Goal: Task Accomplishment & Management: Manage account settings

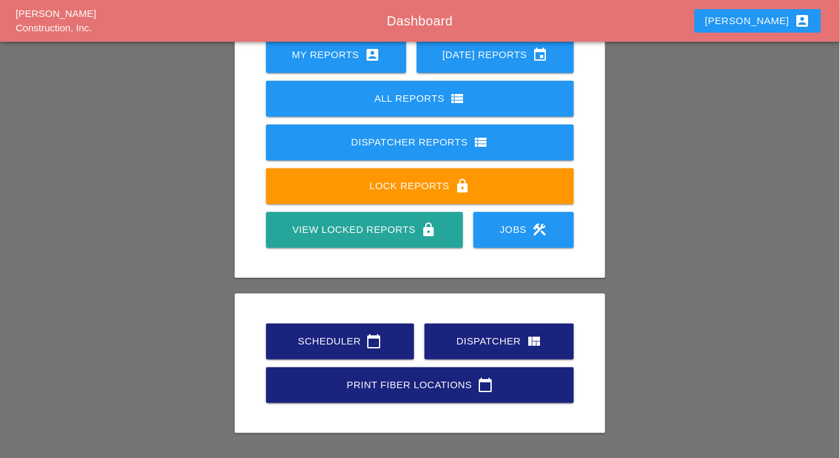
scroll to position [183, 0]
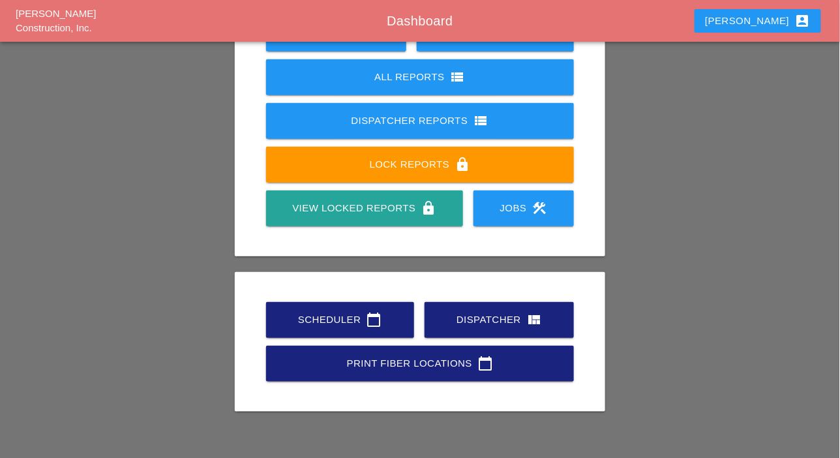
click at [352, 314] on div "Scheduler calendar_today" at bounding box center [340, 320] width 106 height 16
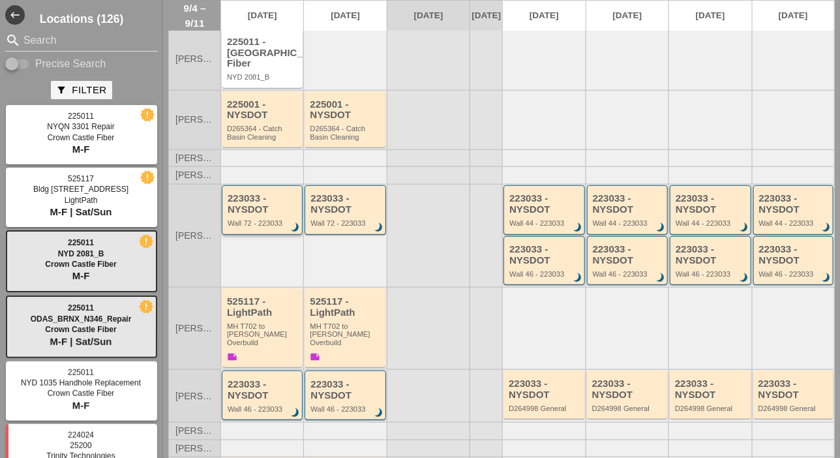
scroll to position [236, 0]
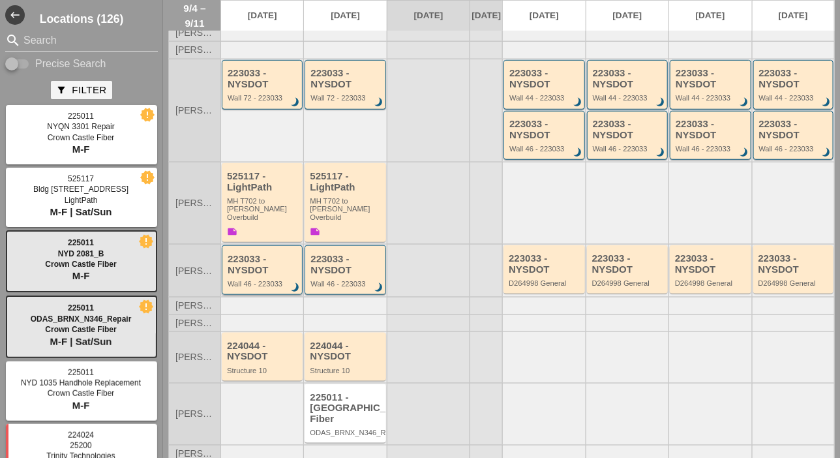
click at [274, 262] on div "223033 - NYSDOT" at bounding box center [263, 265] width 71 height 22
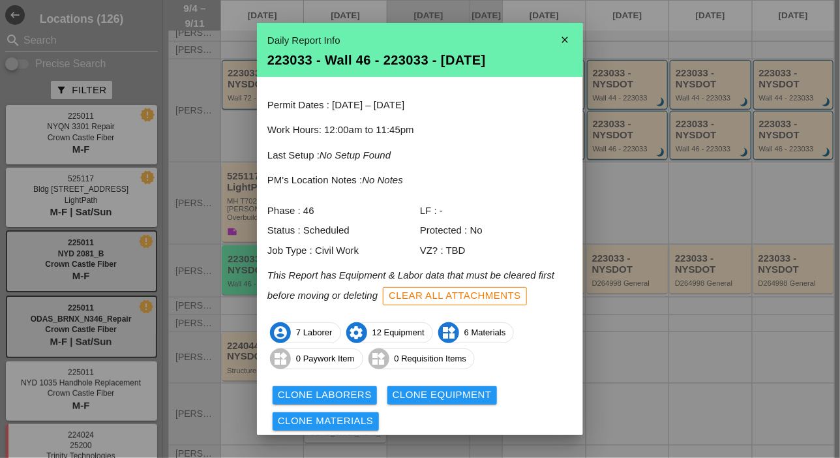
click at [424, 298] on div "Clear All Attachments" at bounding box center [455, 295] width 132 height 15
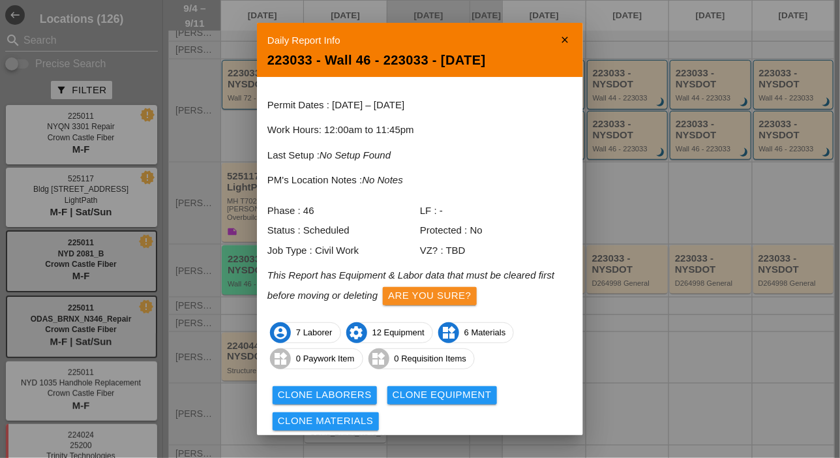
click at [421, 303] on button "Are you sure?" at bounding box center [429, 296] width 93 height 18
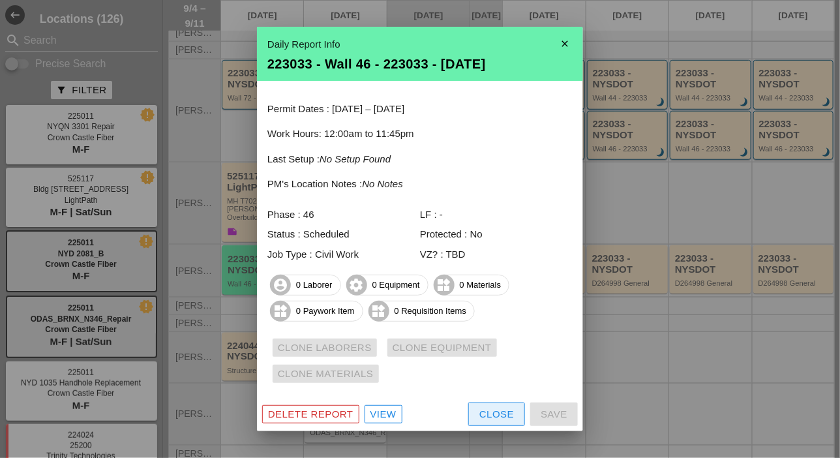
drag, startPoint x: 488, startPoint y: 411, endPoint x: 476, endPoint y: 411, distance: 11.7
click at [489, 412] on div "Close" at bounding box center [496, 414] width 35 height 15
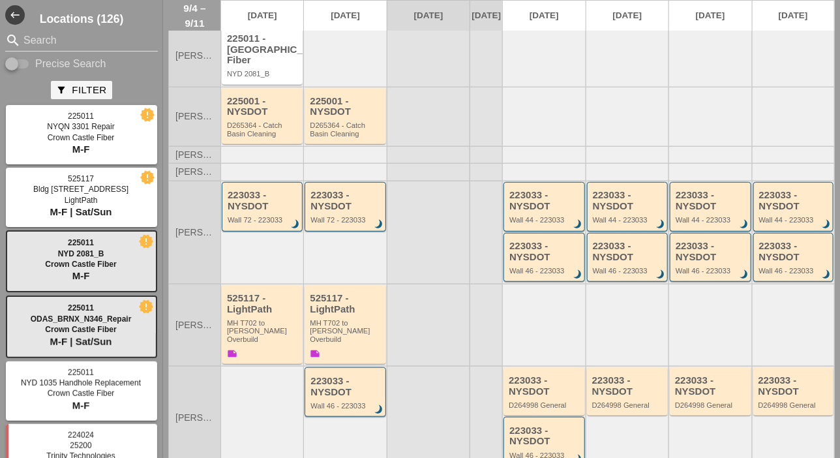
scroll to position [106, 0]
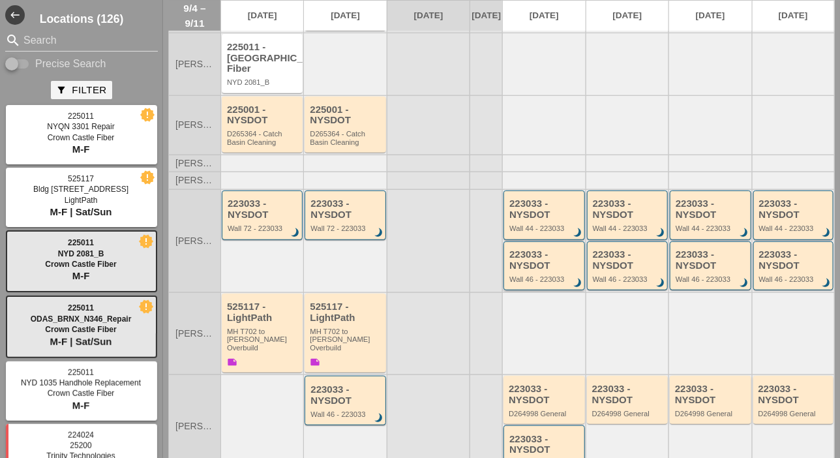
click at [529, 262] on div "223033 - NYSDOT" at bounding box center [544, 260] width 71 height 22
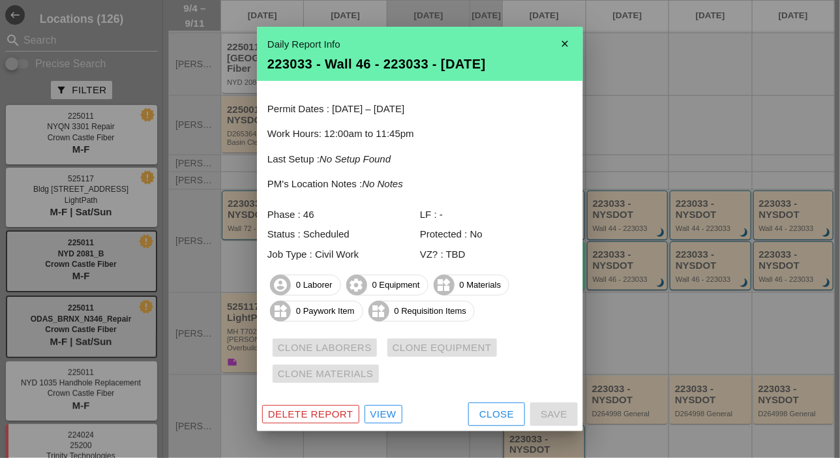
drag, startPoint x: 505, startPoint y: 413, endPoint x: 514, endPoint y: 397, distance: 18.7
click at [505, 413] on div "Close" at bounding box center [496, 414] width 35 height 15
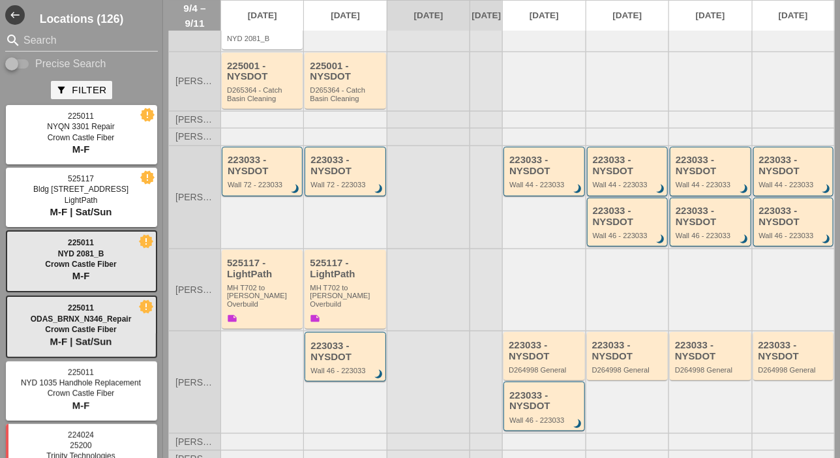
scroll to position [171, 0]
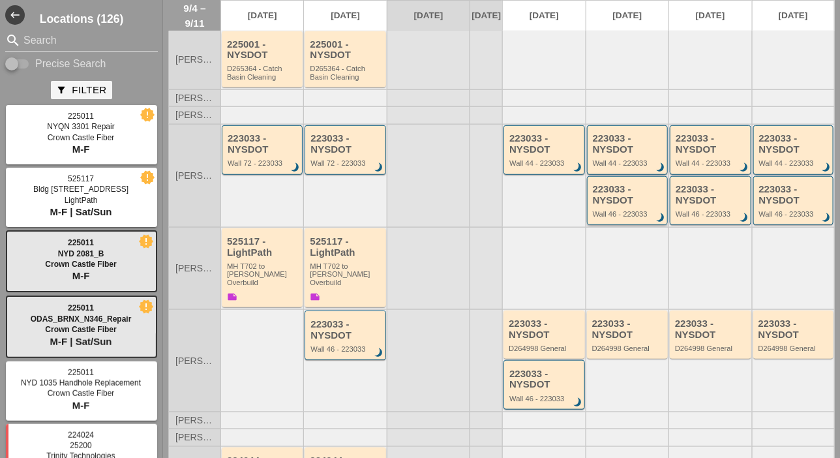
click at [612, 186] on div "223033 - NYSDOT" at bounding box center [628, 195] width 71 height 22
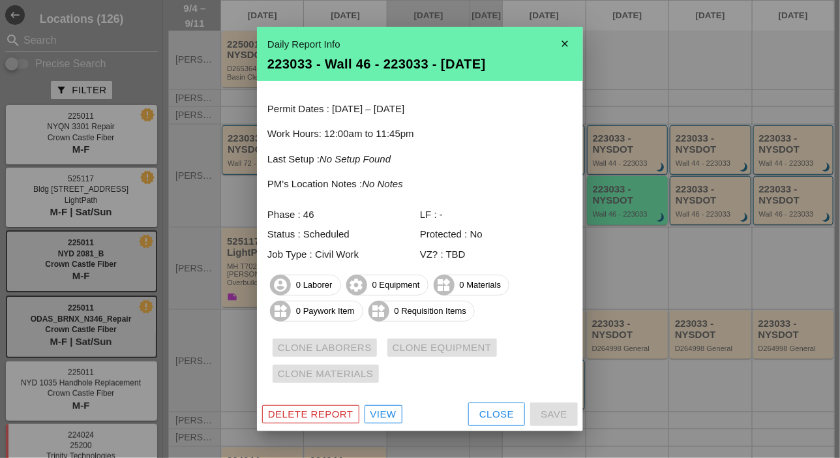
click at [393, 412] on div "View" at bounding box center [384, 414] width 26 height 15
click at [393, 413] on div "View" at bounding box center [384, 414] width 26 height 15
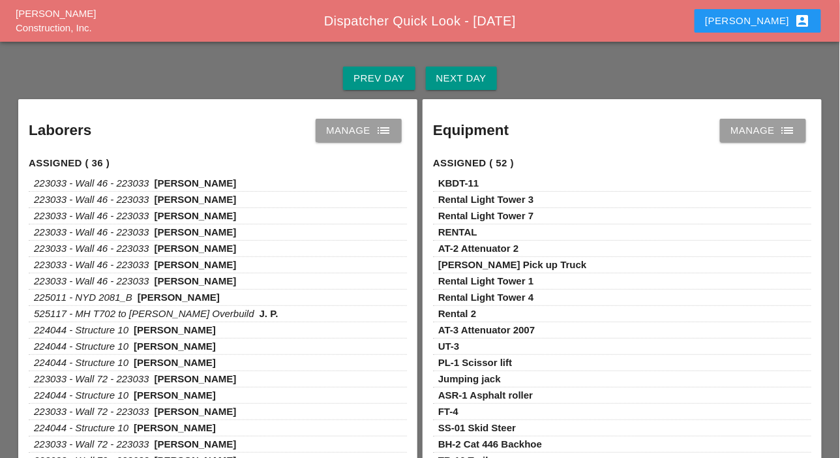
click at [361, 132] on div "Manage list" at bounding box center [358, 131] width 65 height 16
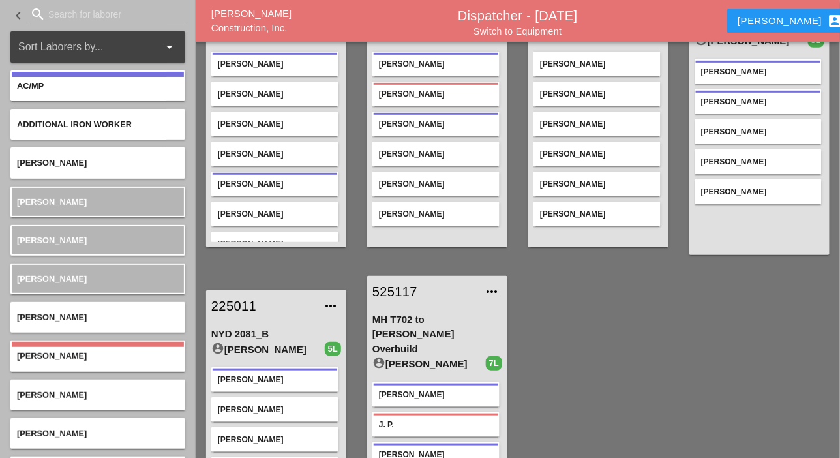
scroll to position [65, 0]
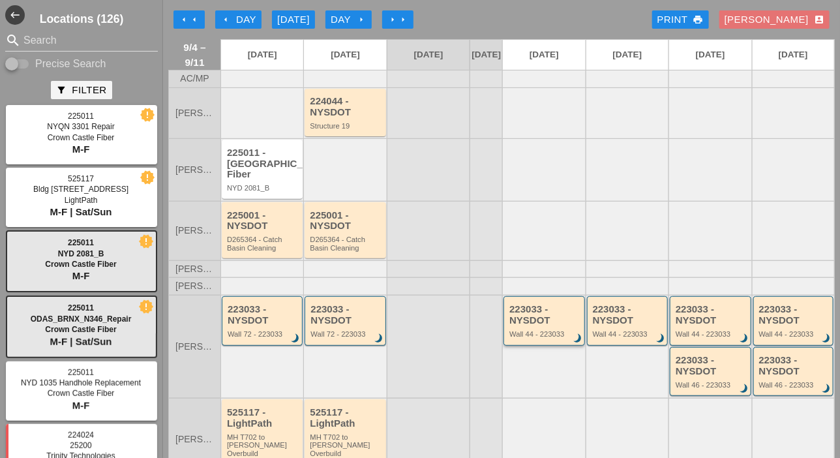
click at [528, 322] on div "223033 - NYSDOT" at bounding box center [544, 315] width 71 height 22
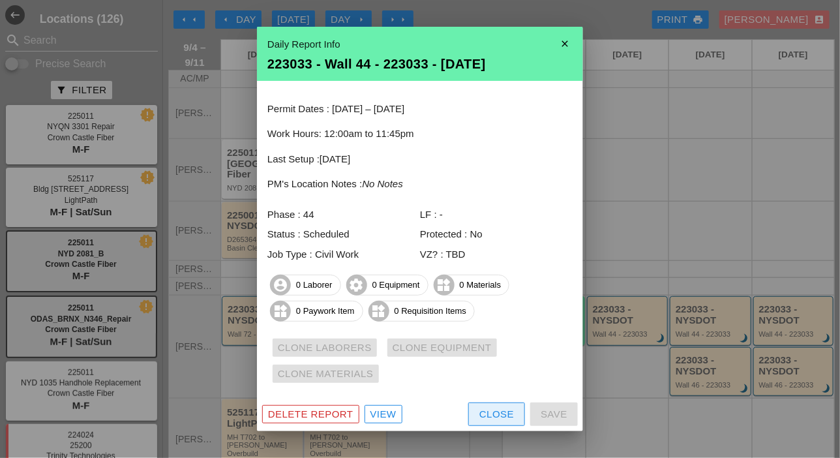
click at [509, 415] on div "Close" at bounding box center [496, 414] width 35 height 15
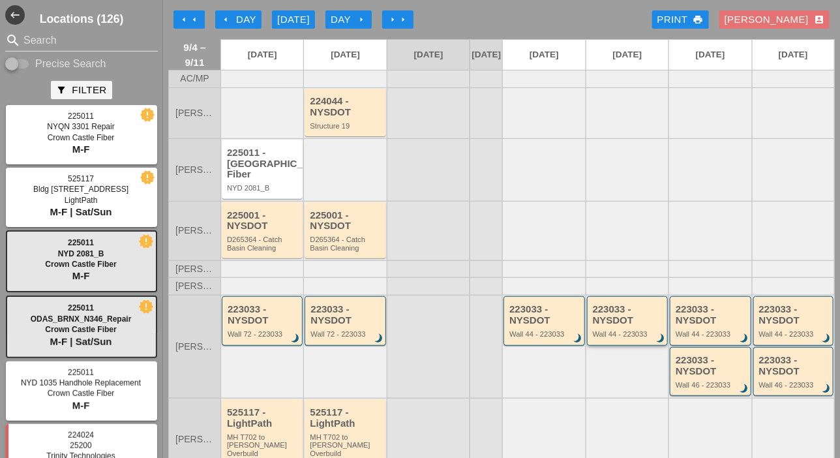
click at [608, 331] on div "Wall 44 - 223033" at bounding box center [628, 334] width 71 height 8
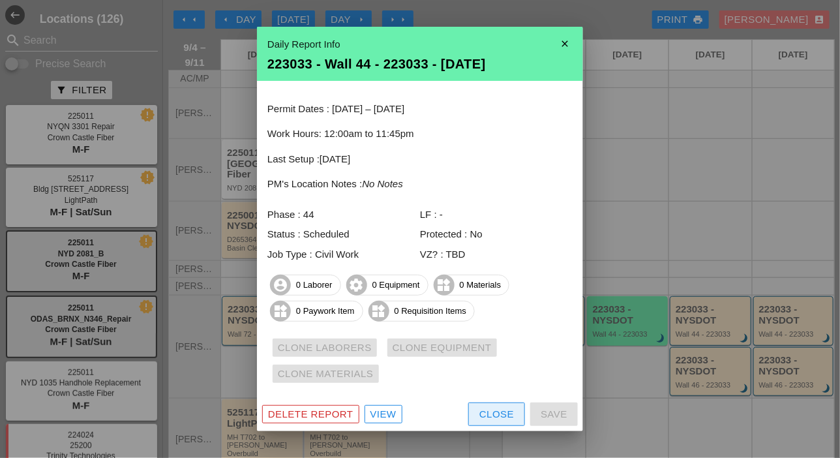
drag, startPoint x: 489, startPoint y: 413, endPoint x: 502, endPoint y: 380, distance: 35.1
click at [491, 412] on div "Close" at bounding box center [496, 414] width 35 height 15
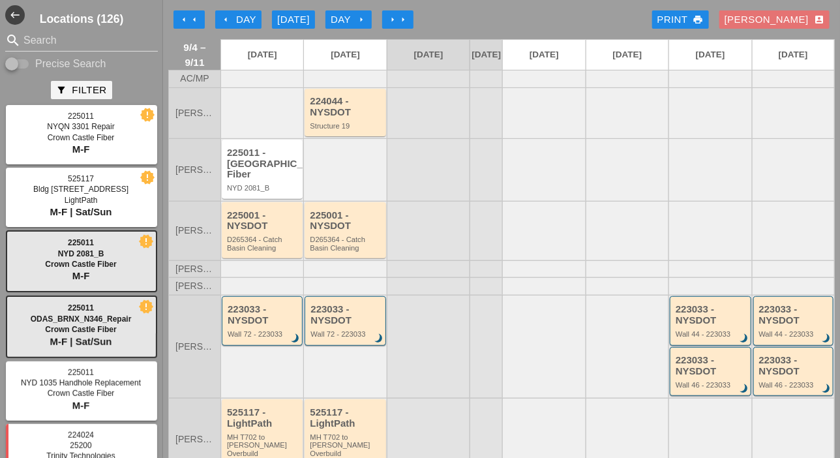
drag, startPoint x: 22, startPoint y: 60, endPoint x: 23, endPoint y: 53, distance: 7.3
click at [23, 59] on div at bounding box center [17, 64] width 25 height 16
click at [26, 38] on input "Search" at bounding box center [81, 40] width 116 height 21
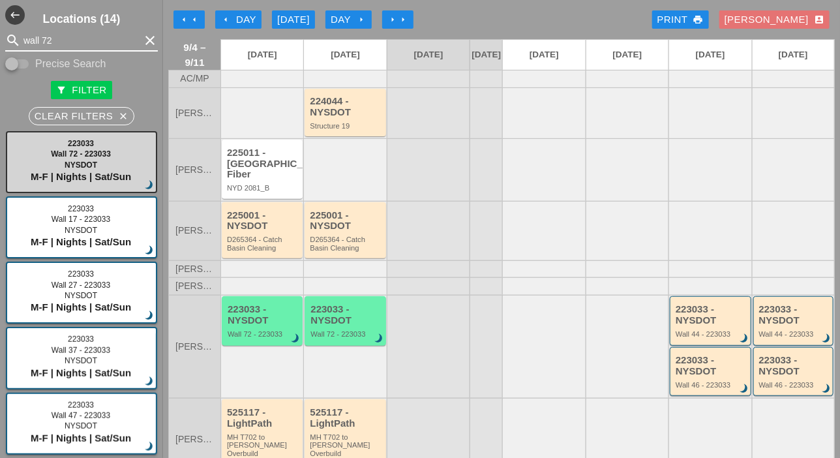
type input "wall 72"
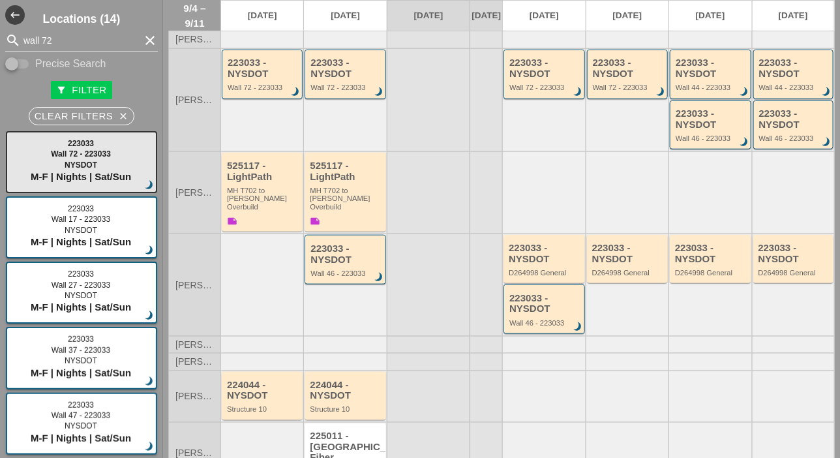
scroll to position [286, 0]
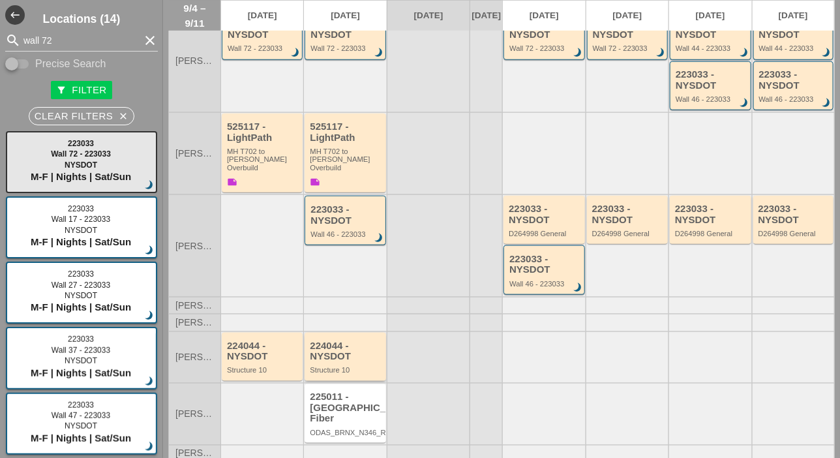
click at [321, 350] on div "224044 - NYSDOT" at bounding box center [346, 352] width 72 height 22
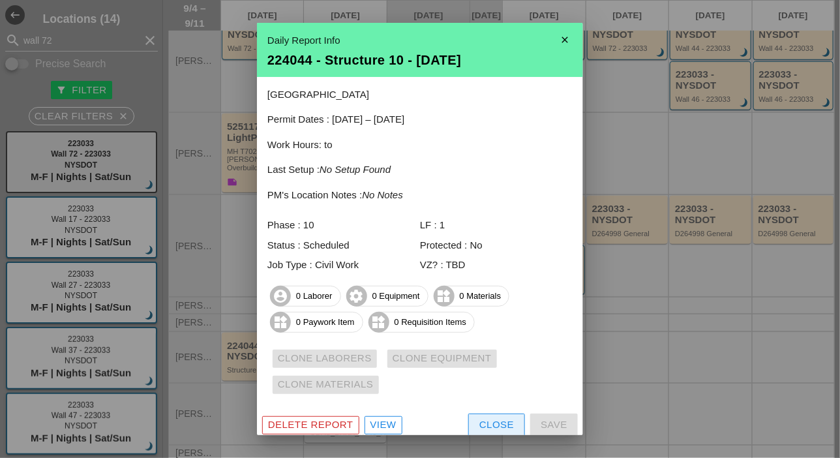
click at [468, 421] on button "Close" at bounding box center [496, 425] width 57 height 23
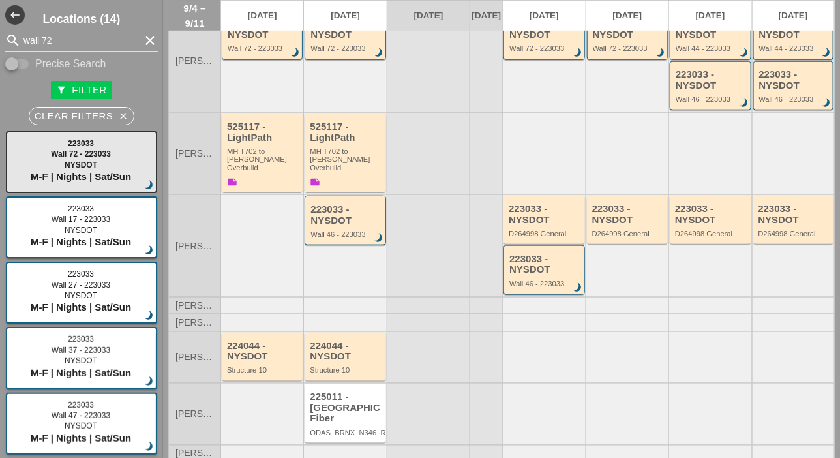
scroll to position [25, 0]
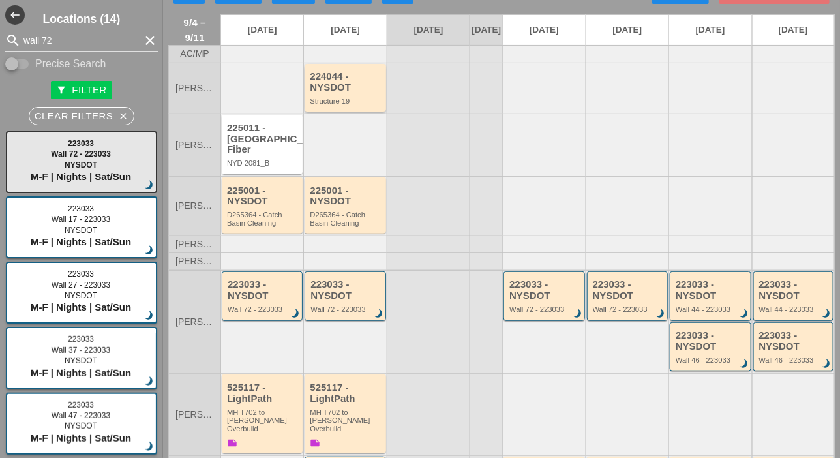
click at [353, 93] on div "224044 - NYSDOT" at bounding box center [346, 82] width 72 height 22
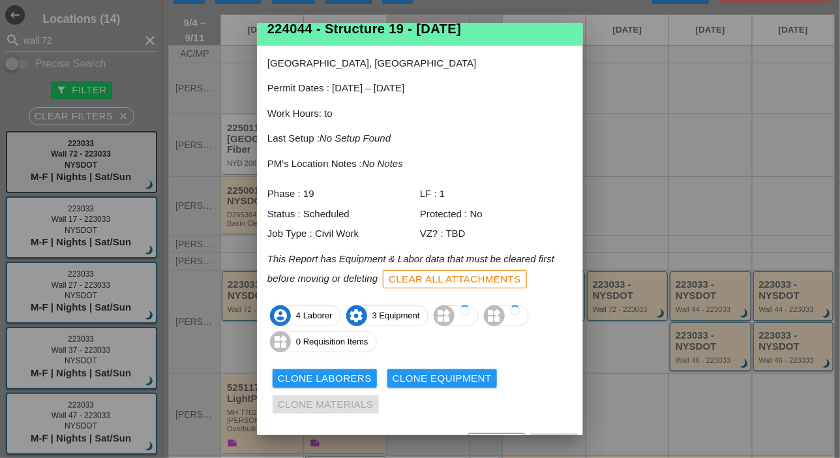
scroll to position [0, 0]
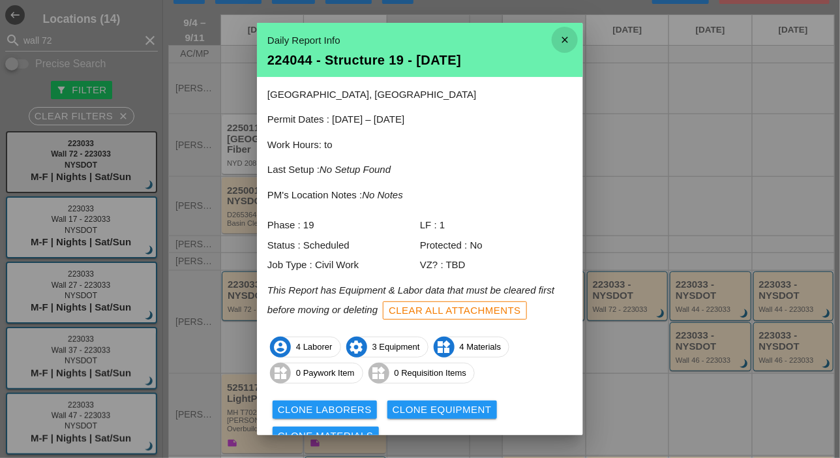
click at [558, 36] on icon "close" at bounding box center [565, 40] width 26 height 26
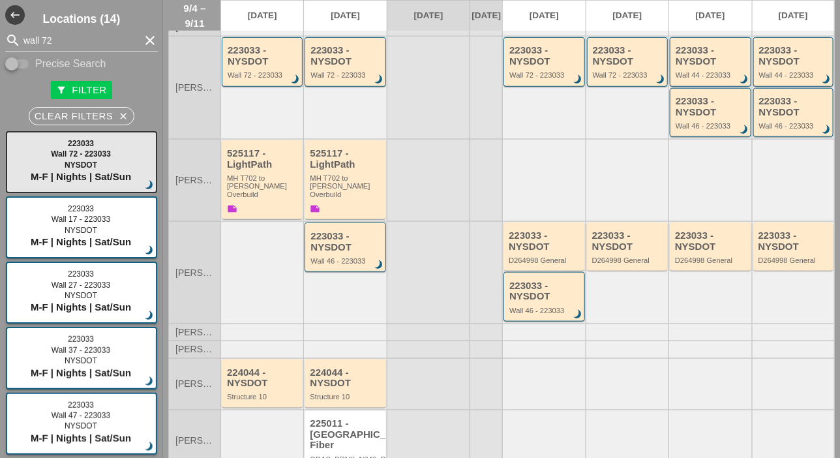
scroll to position [261, 0]
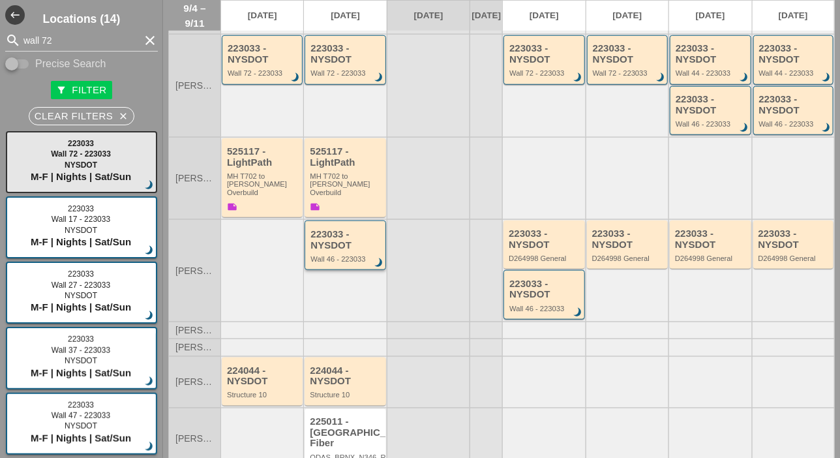
click at [352, 255] on div "Wall 46 - 223033" at bounding box center [346, 259] width 71 height 8
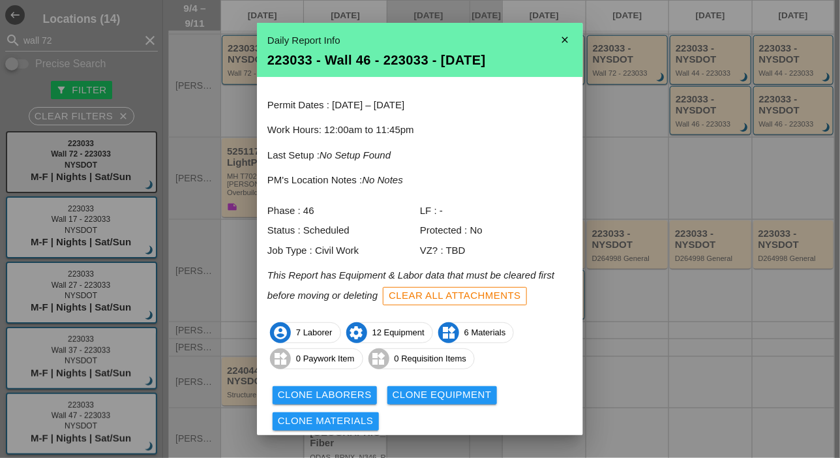
click at [470, 299] on div "Clear All Attachments" at bounding box center [455, 295] width 132 height 15
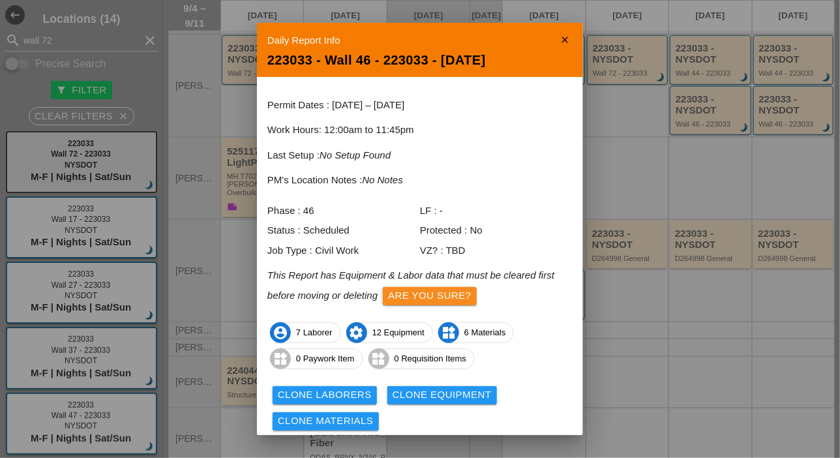
click at [464, 290] on div "Are you sure?" at bounding box center [429, 295] width 83 height 15
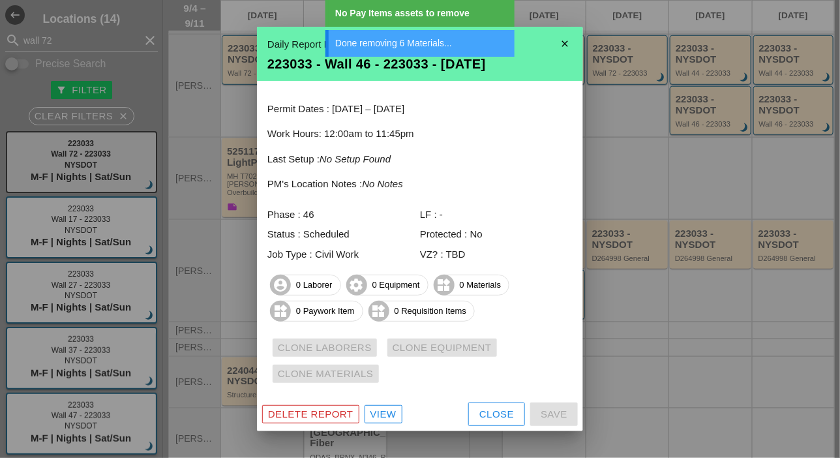
click at [334, 407] on div "Delete Report" at bounding box center [310, 414] width 85 height 15
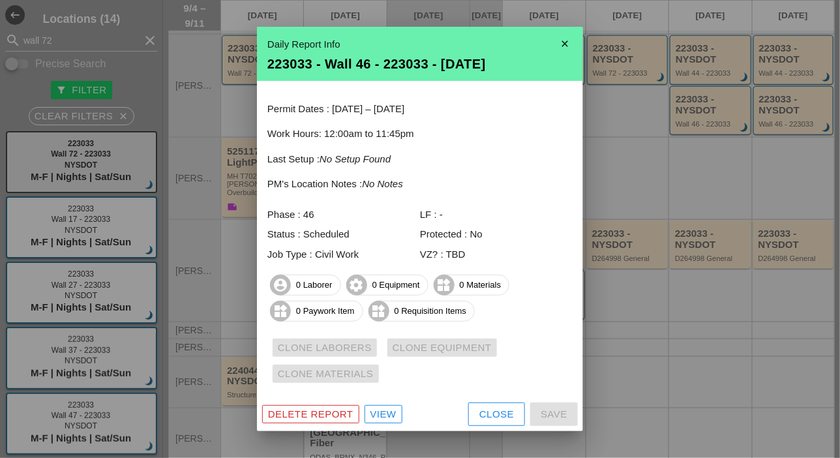
click at [344, 418] on div "Delete Report" at bounding box center [310, 414] width 85 height 15
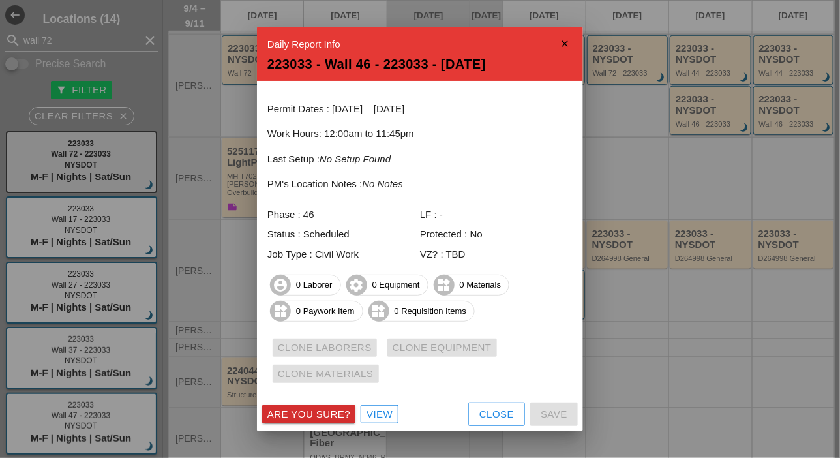
click at [499, 412] on div "Close" at bounding box center [496, 414] width 35 height 15
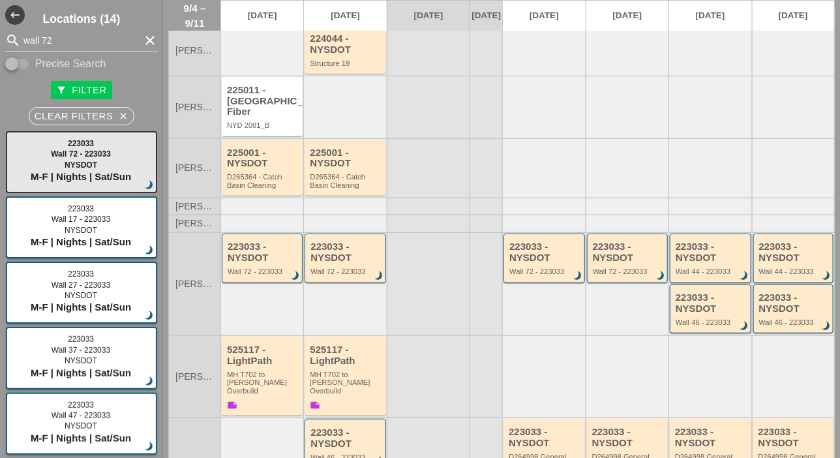
scroll to position [0, 0]
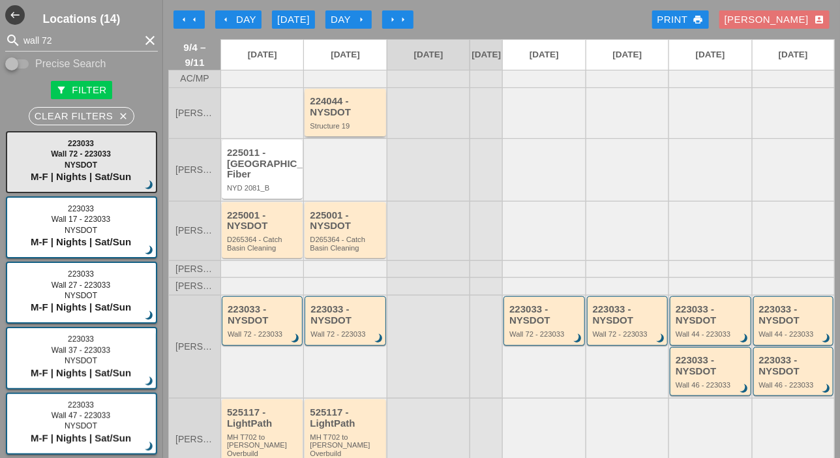
click at [352, 117] on div "224044 - NYSDOT" at bounding box center [346, 107] width 72 height 22
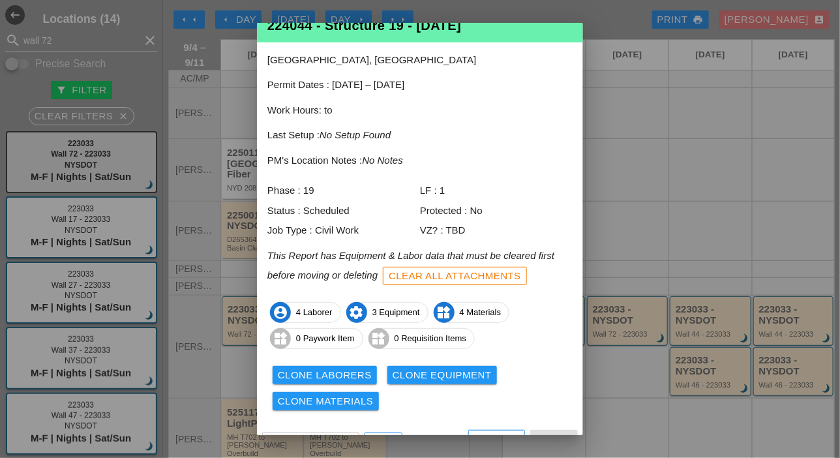
scroll to position [57, 0]
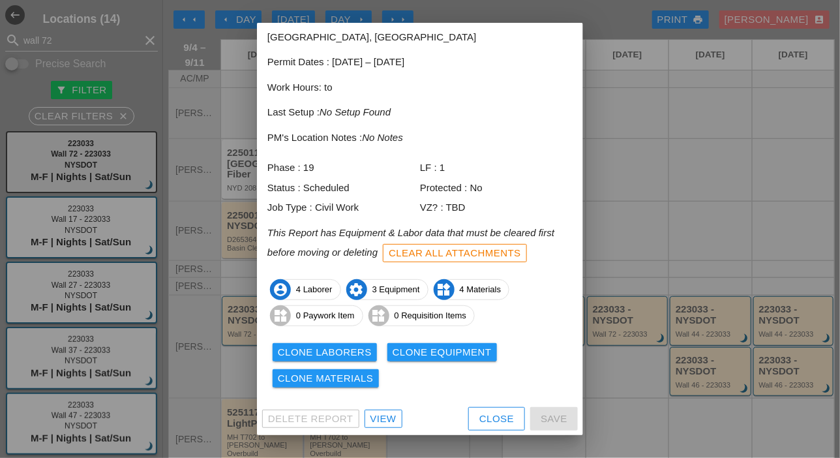
click at [386, 421] on div "View" at bounding box center [384, 419] width 26 height 15
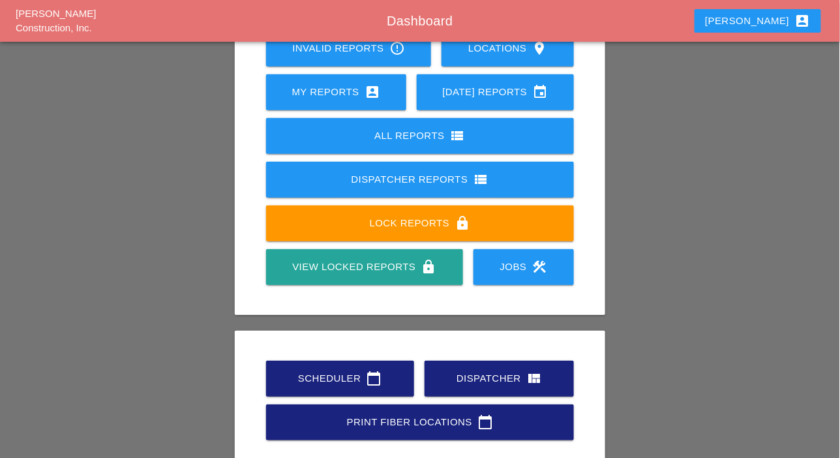
scroll to position [130, 0]
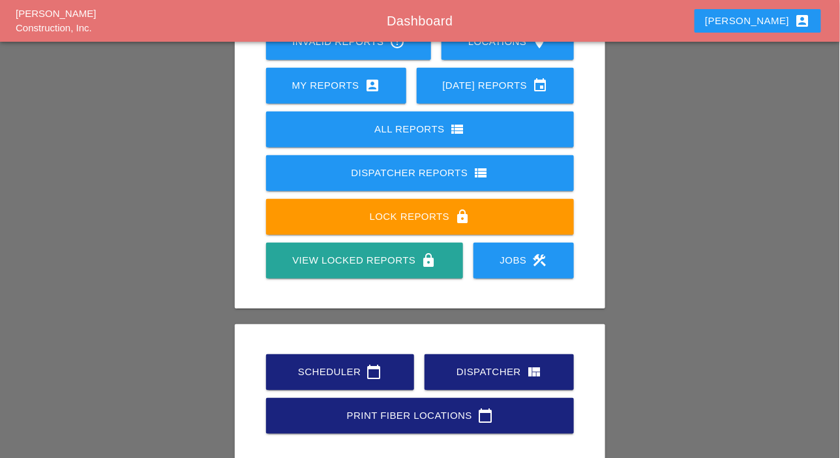
click at [337, 373] on div "Scheduler calendar_today" at bounding box center [340, 372] width 106 height 16
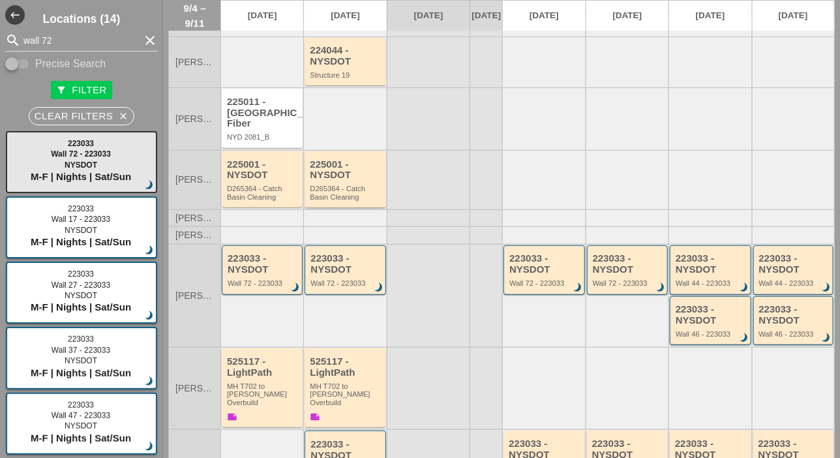
scroll to position [65, 0]
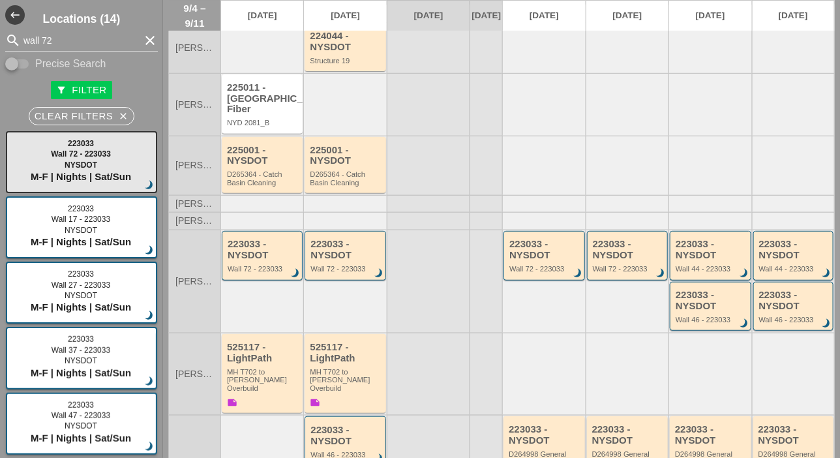
click at [335, 178] on div "D265364 - Catch Basin Cleaning" at bounding box center [346, 178] width 72 height 16
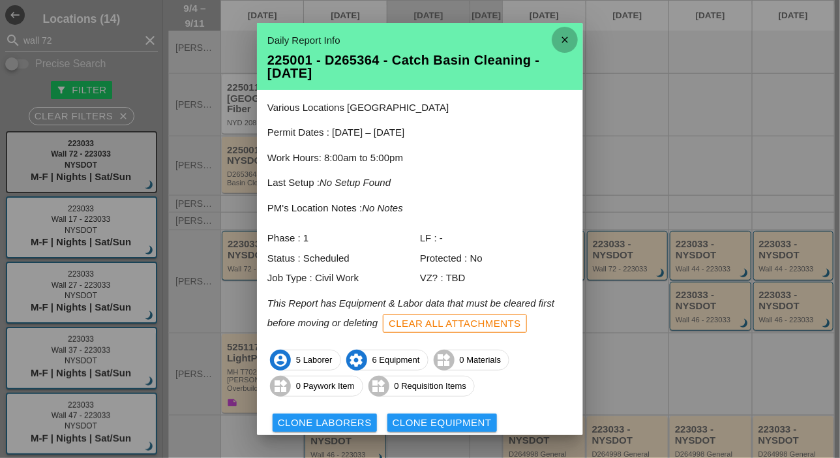
click at [557, 40] on icon "close" at bounding box center [565, 40] width 26 height 26
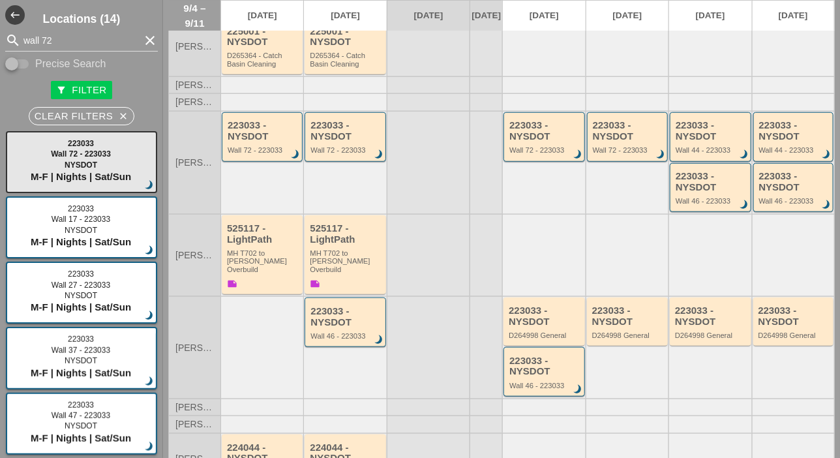
scroll to position [196, 0]
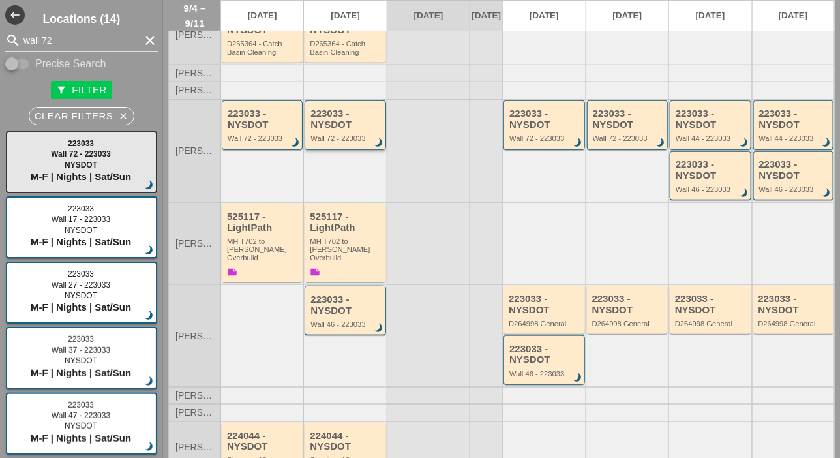
click at [352, 134] on div "Wall 72 - 223033" at bounding box center [346, 138] width 71 height 8
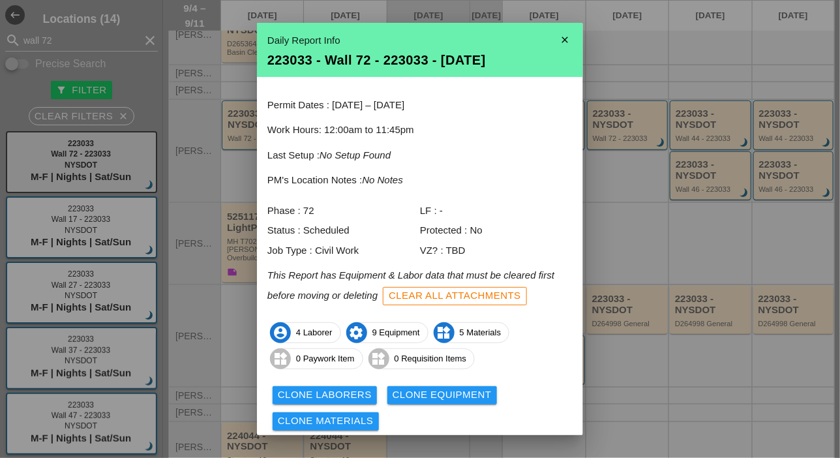
click at [552, 37] on icon "close" at bounding box center [565, 40] width 26 height 26
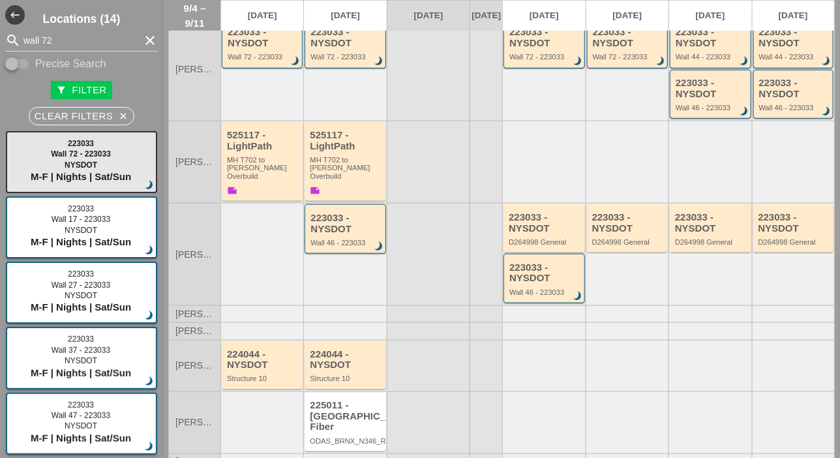
scroll to position [286, 0]
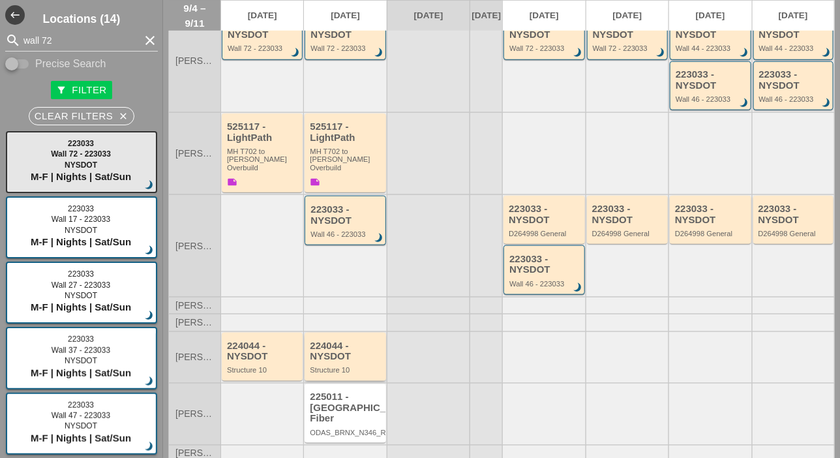
click at [347, 346] on div "224044 - NYSDOT" at bounding box center [346, 352] width 72 height 22
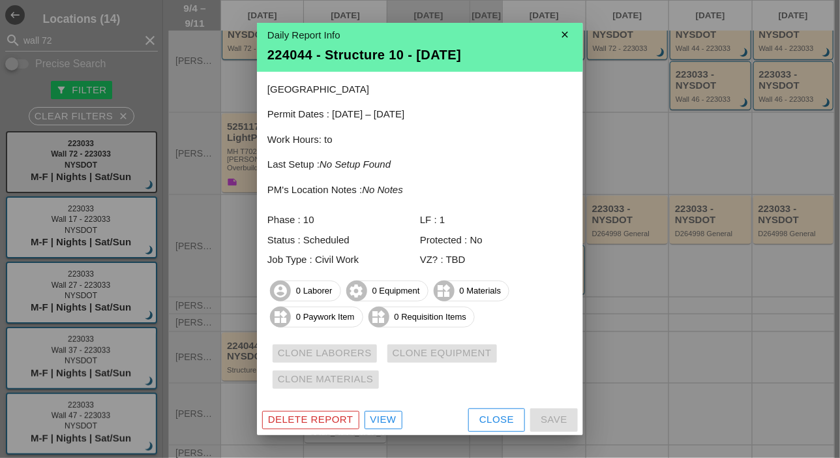
scroll to position [7, 0]
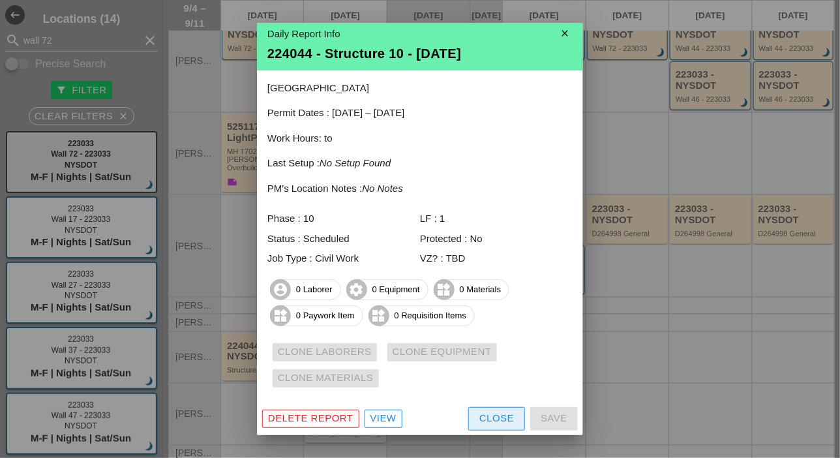
click at [479, 416] on div "Close" at bounding box center [496, 418] width 35 height 15
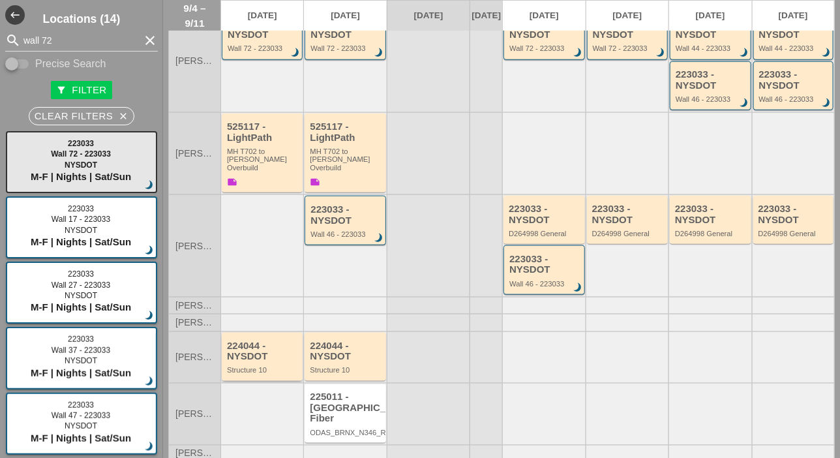
click at [282, 354] on div "224044 - NYSDOT Structure 10" at bounding box center [263, 358] width 72 height 34
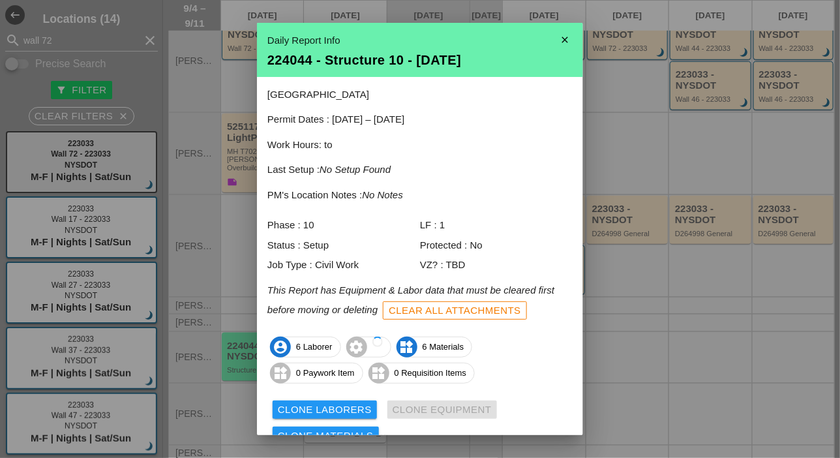
drag, startPoint x: 341, startPoint y: 408, endPoint x: 342, endPoint y: 401, distance: 7.3
click at [341, 408] on div "Clone Laborers" at bounding box center [325, 410] width 94 height 15
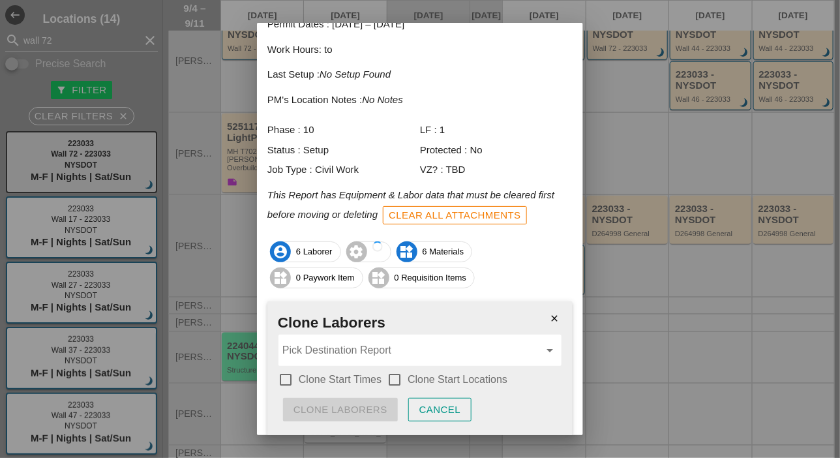
scroll to position [140, 0]
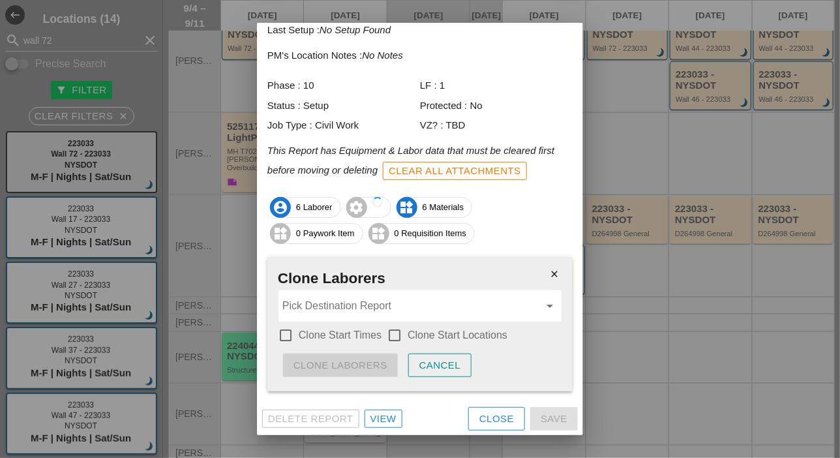
click at [287, 335] on div at bounding box center [286, 335] width 22 height 22
drag, startPoint x: 391, startPoint y: 333, endPoint x: 386, endPoint y: 325, distance: 9.1
click at [392, 333] on div at bounding box center [395, 335] width 22 height 22
click at [378, 306] on input "Pick Destination Report" at bounding box center [410, 306] width 257 height 21
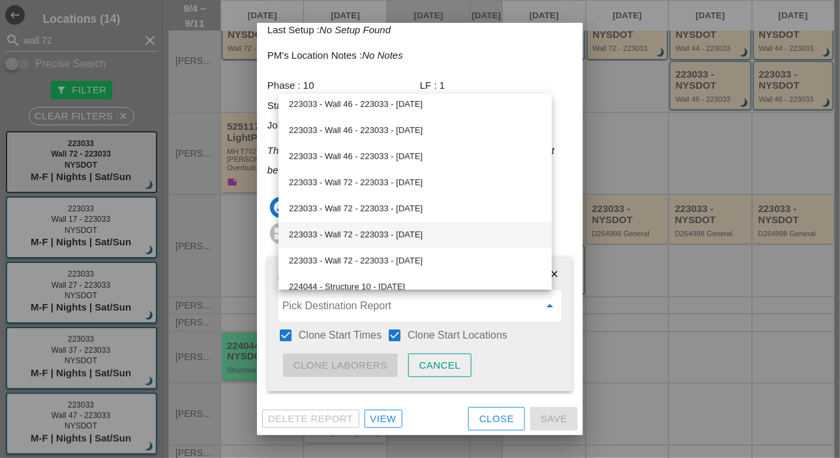
scroll to position [253, 0]
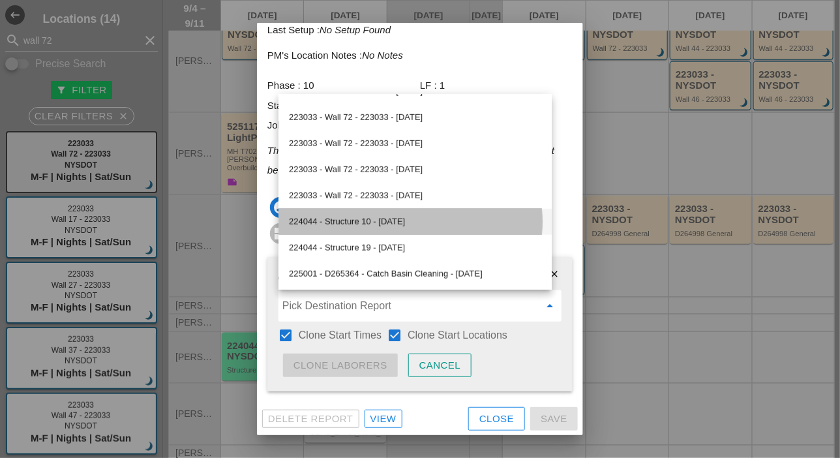
click at [391, 225] on div "224044 - Structure 10 - 09/05/2025" at bounding box center [415, 222] width 252 height 16
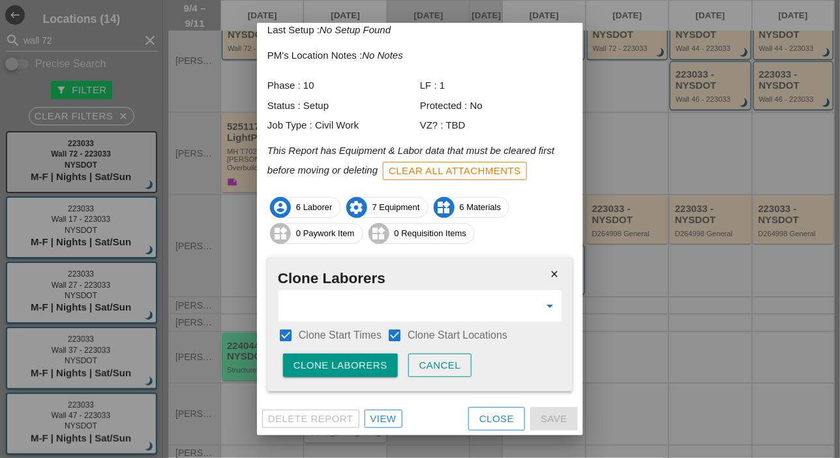
click at [374, 363] on div "Clone Laborers" at bounding box center [341, 365] width 94 height 15
click at [374, 363] on div "Are you sure?" at bounding box center [335, 365] width 83 height 15
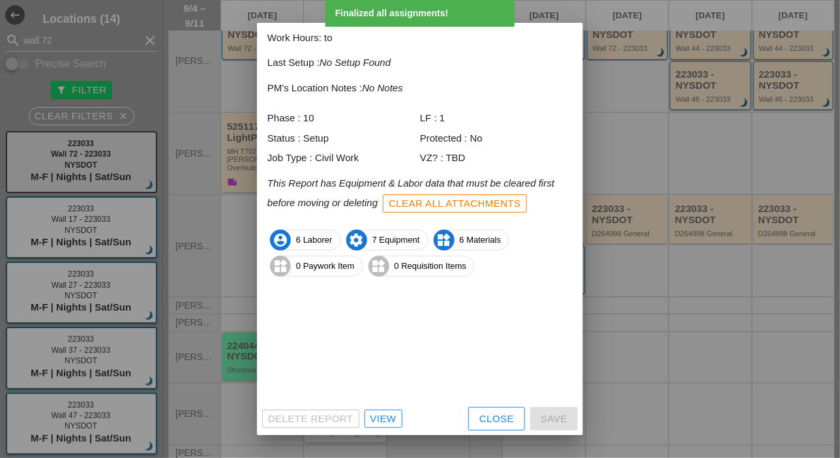
scroll to position [57, 0]
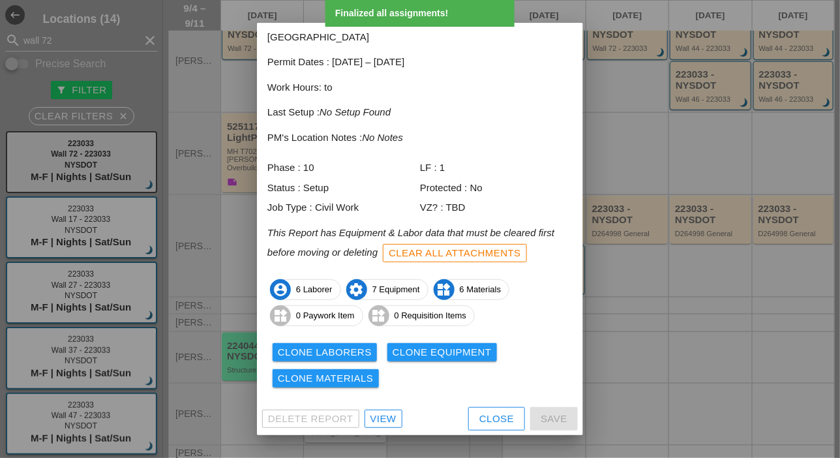
click at [429, 352] on div "Clone Equipment" at bounding box center [442, 352] width 99 height 15
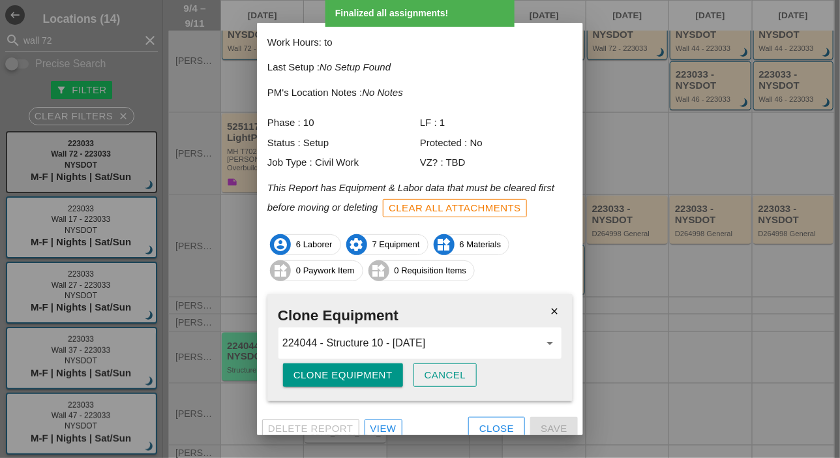
scroll to position [112, 0]
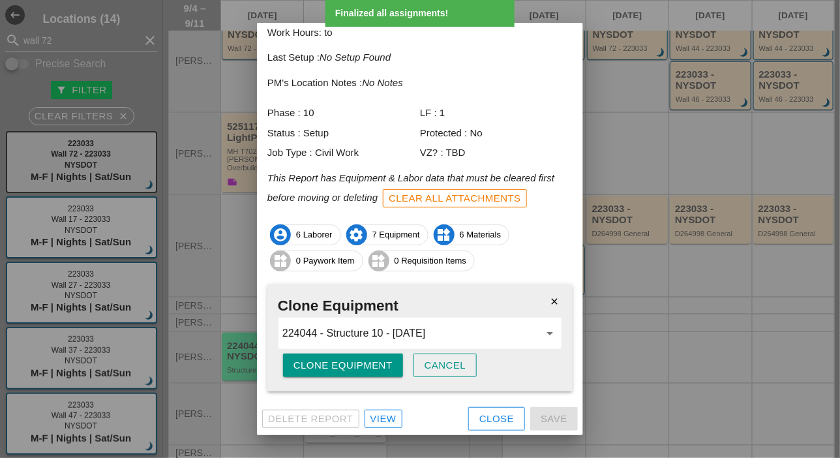
click at [377, 371] on div "Clone Equipment" at bounding box center [343, 365] width 99 height 15
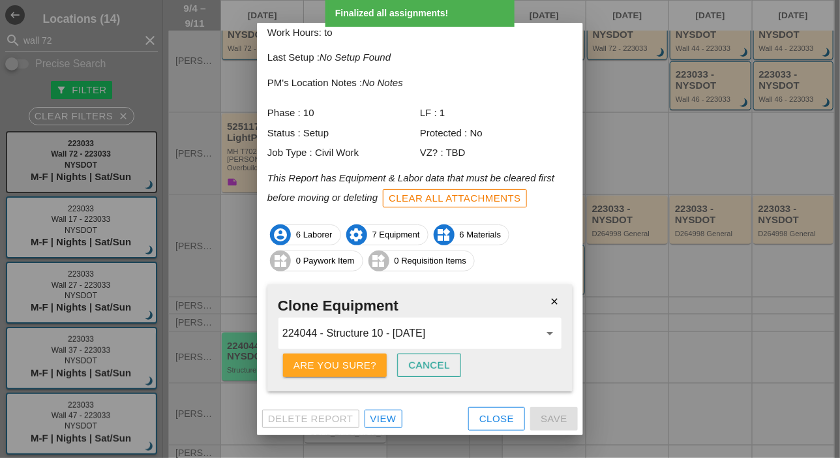
click at [380, 370] on button "Are you sure?" at bounding box center [335, 365] width 104 height 23
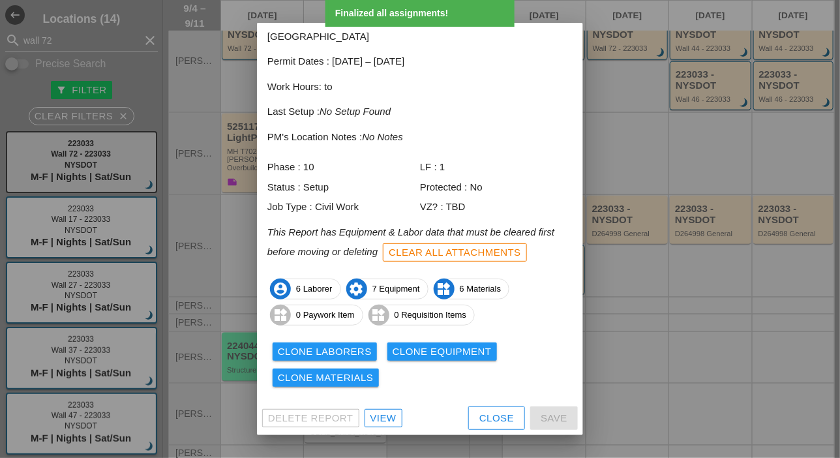
scroll to position [57, 0]
click at [356, 380] on div "Clone Materials" at bounding box center [326, 378] width 96 height 15
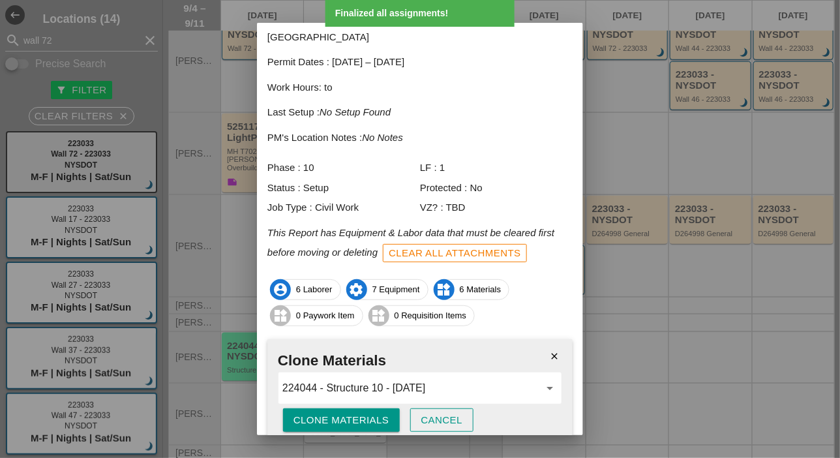
click at [367, 421] on div "Clone Materials" at bounding box center [342, 420] width 96 height 15
click at [367, 421] on div "Are you sure?" at bounding box center [335, 420] width 83 height 15
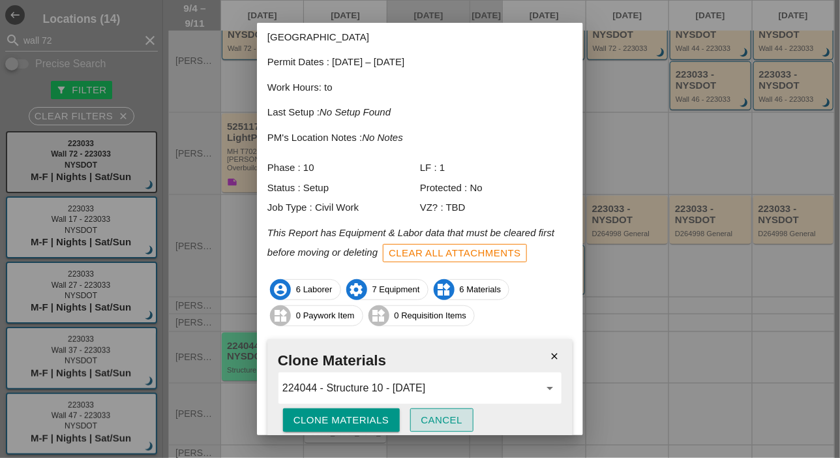
click at [445, 414] on div "Cancel" at bounding box center [442, 420] width 42 height 15
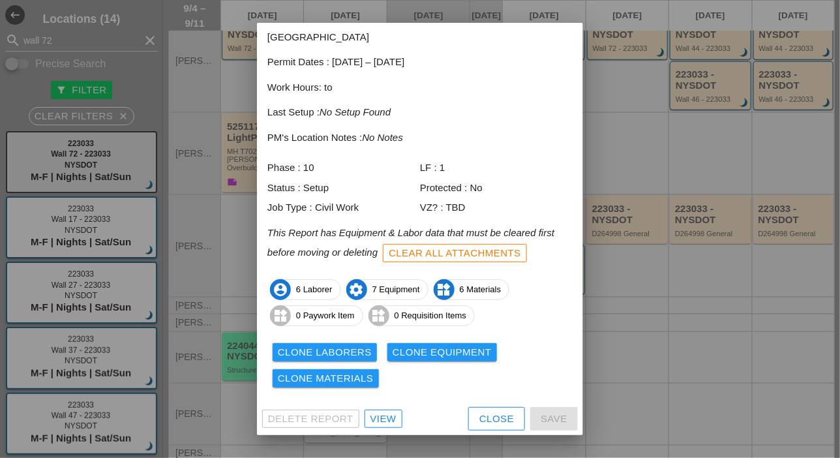
click at [483, 417] on div "Close" at bounding box center [496, 419] width 35 height 15
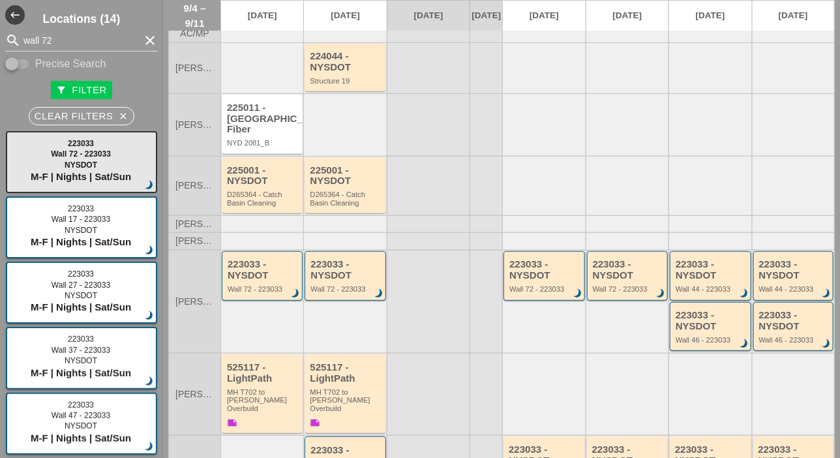
scroll to position [0, 0]
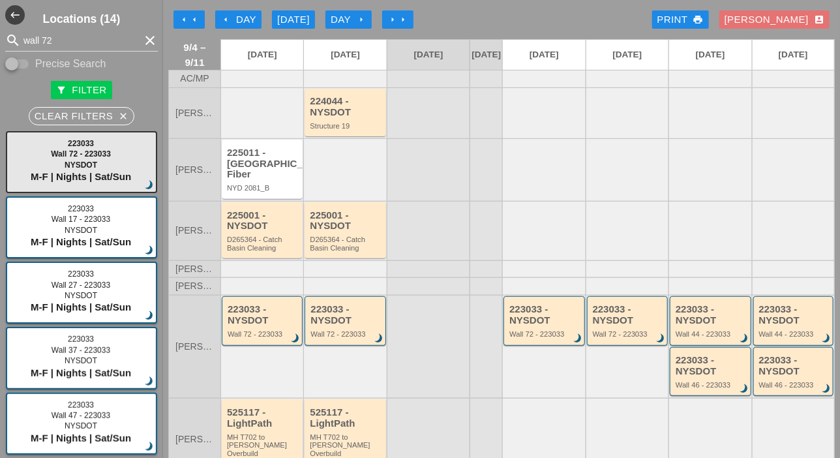
click at [228, 18] on icon "arrow_left" at bounding box center [226, 19] width 10 height 10
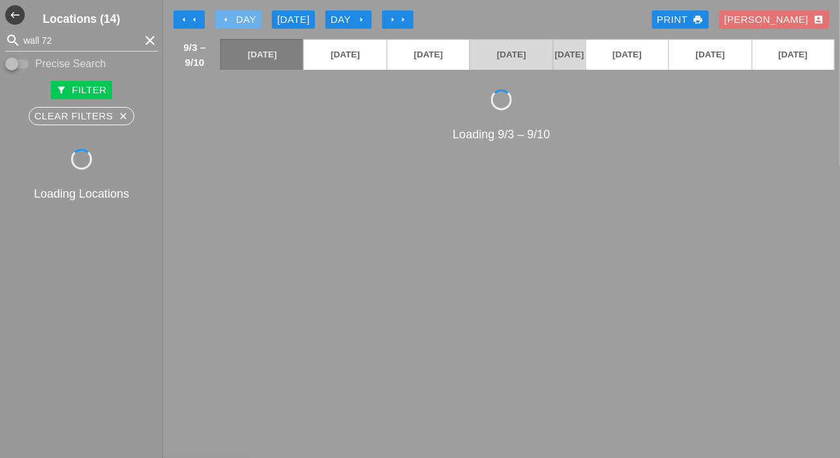
click at [228, 18] on icon "arrow_left" at bounding box center [226, 19] width 10 height 10
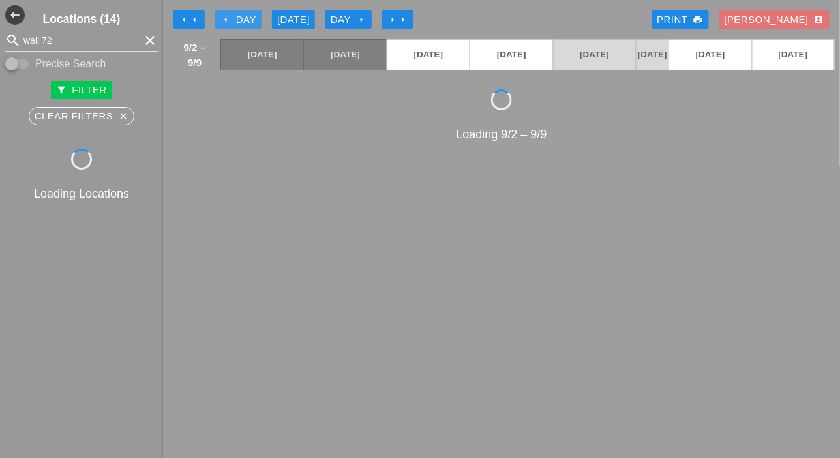
click at [228, 18] on icon "arrow_left" at bounding box center [226, 19] width 10 height 10
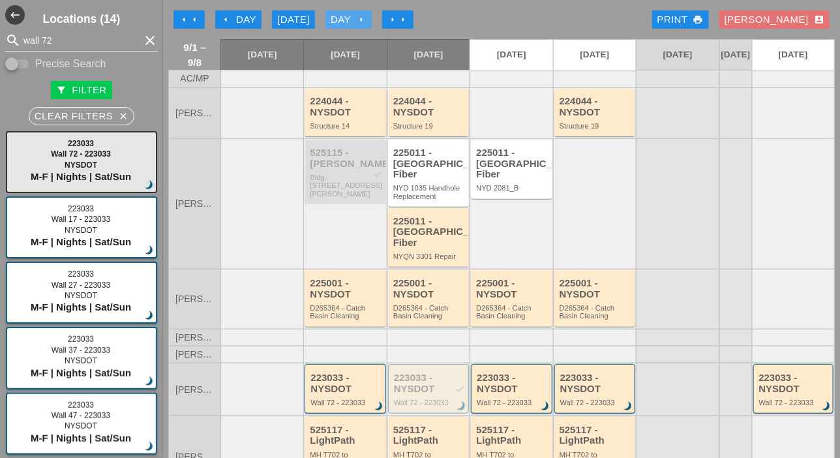
click at [356, 20] on div "Day arrow_right" at bounding box center [349, 19] width 36 height 15
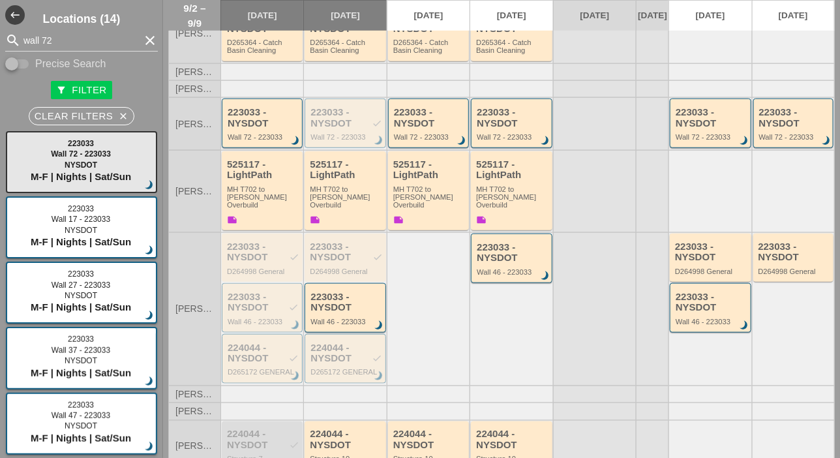
scroll to position [326, 0]
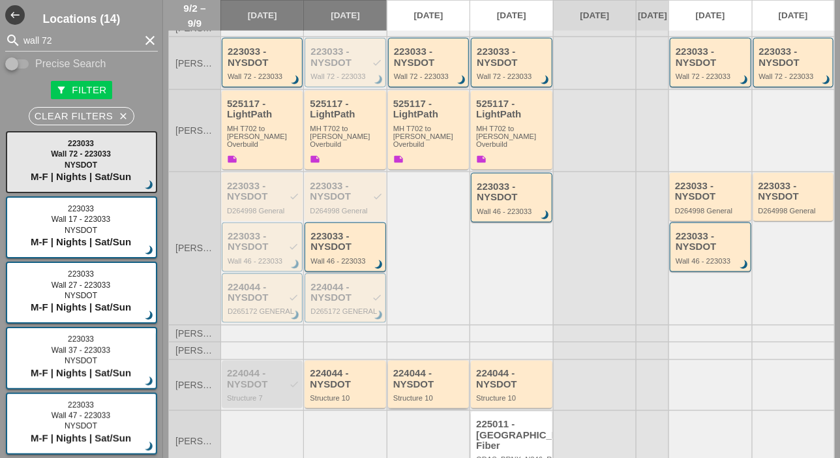
click at [413, 368] on div "224044 - NYSDOT" at bounding box center [429, 379] width 72 height 22
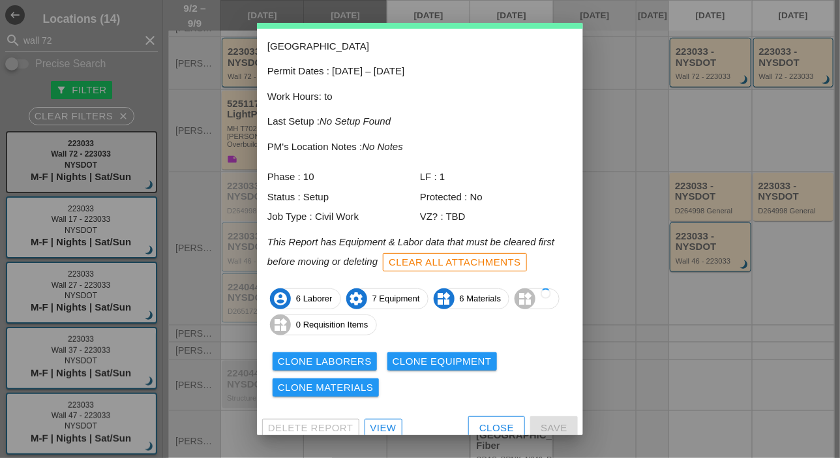
scroll to position [57, 0]
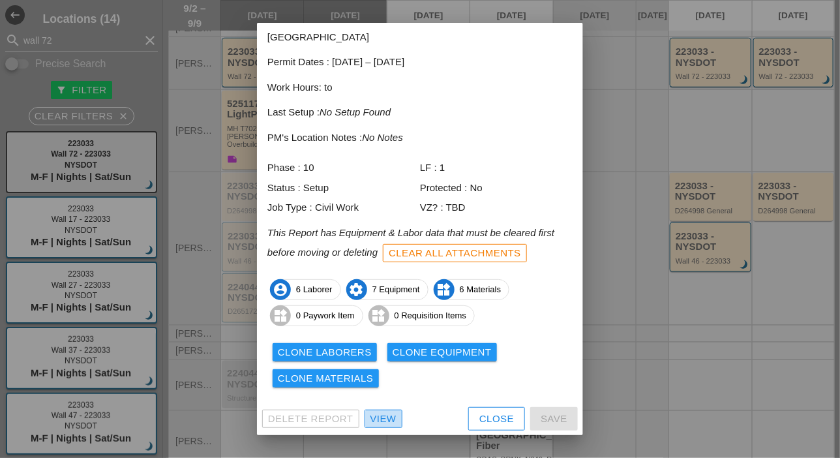
click at [385, 422] on div "View" at bounding box center [384, 419] width 26 height 15
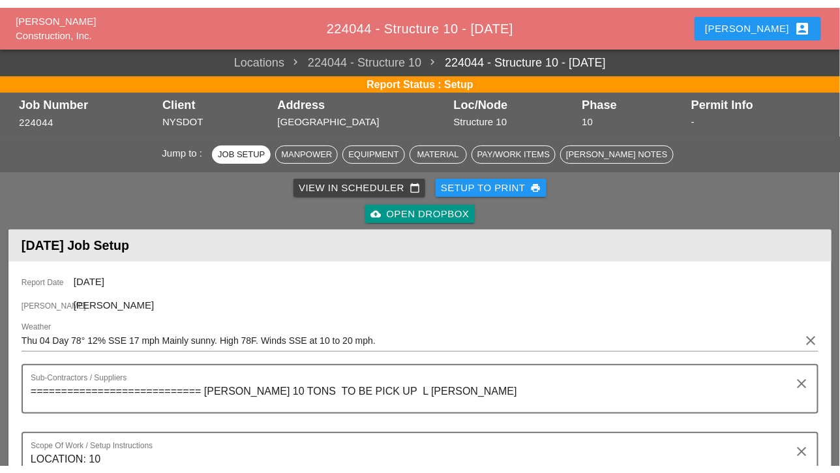
scroll to position [130, 0]
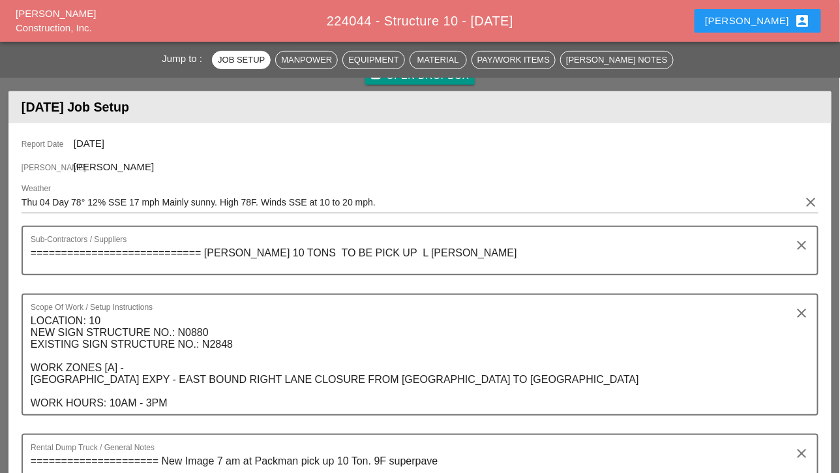
click at [509, 297] on div "Scope Of Work / Setup Instructions LOCATION: 10 NEW SIGN STRUCTURE NO.: N0880 E…" at bounding box center [415, 354] width 768 height 119
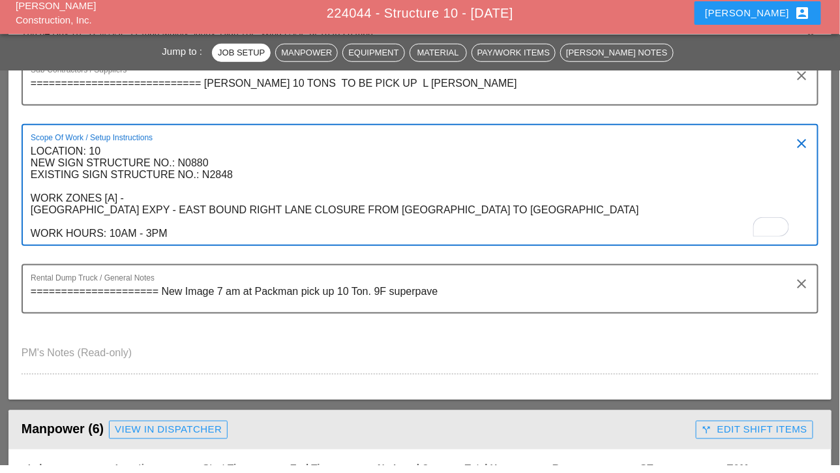
scroll to position [292, 0]
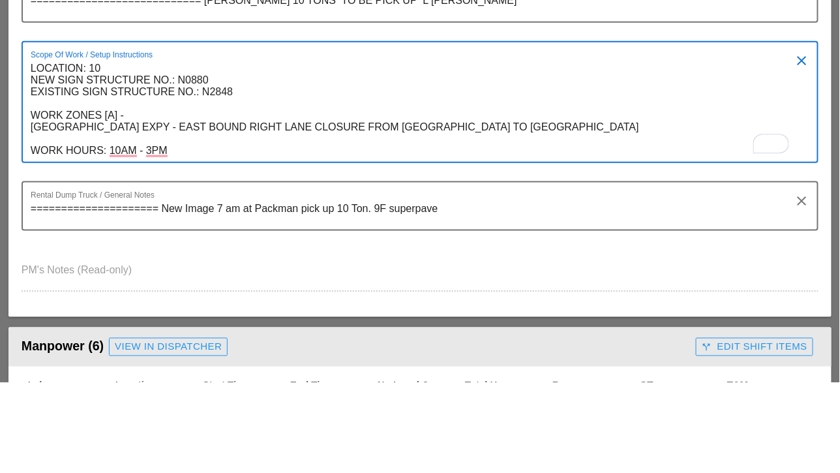
click at [620, 219] on textarea "LOCATION: 10 NEW SIGN STRUCTURE NO.: N0880 EXISTING SIGN STRUCTURE NO.: N2848 W…" at bounding box center [415, 201] width 768 height 104
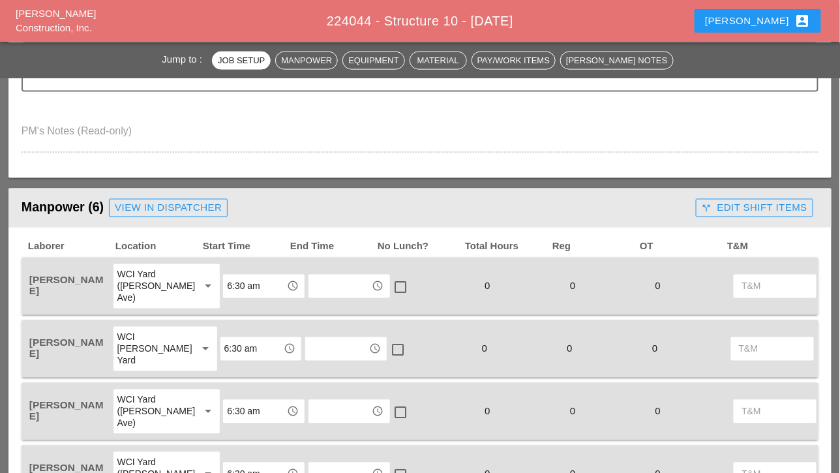
scroll to position [553, 0]
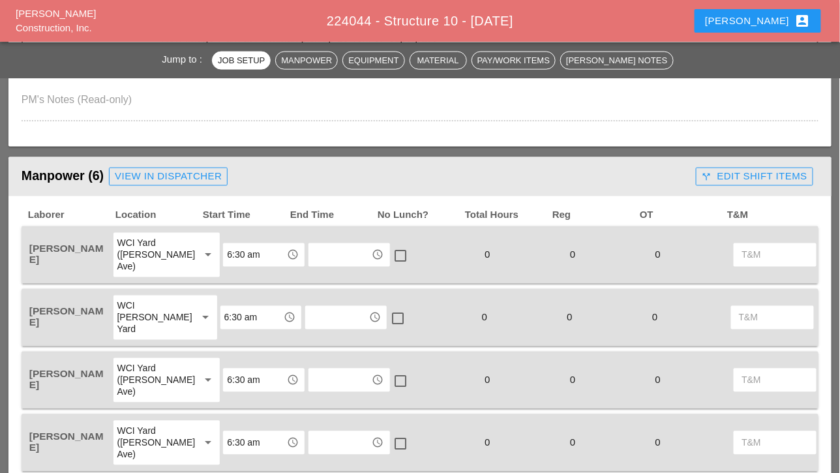
click at [317, 256] on input "text" at bounding box center [339, 255] width 55 height 21
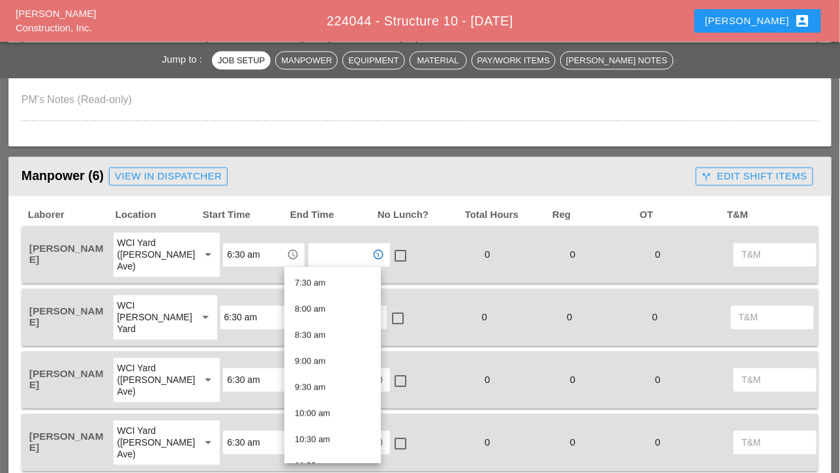
scroll to position [652, 0]
click at [320, 384] on div "2:30 pm" at bounding box center [333, 388] width 76 height 16
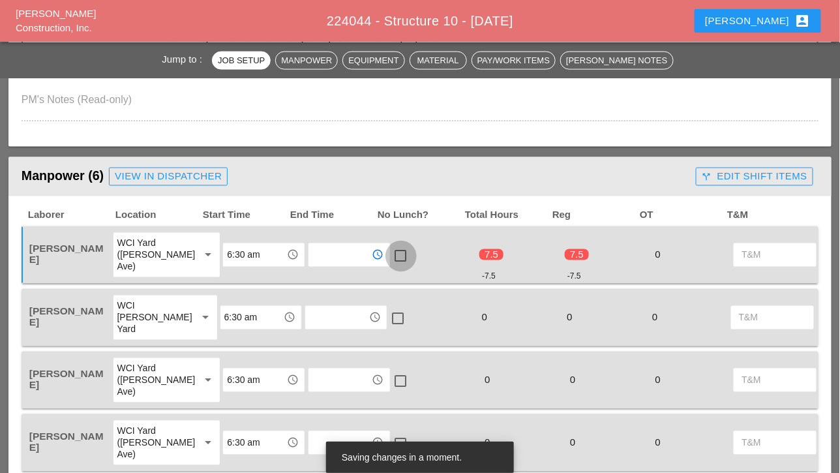
click at [390, 253] on div at bounding box center [401, 256] width 22 height 22
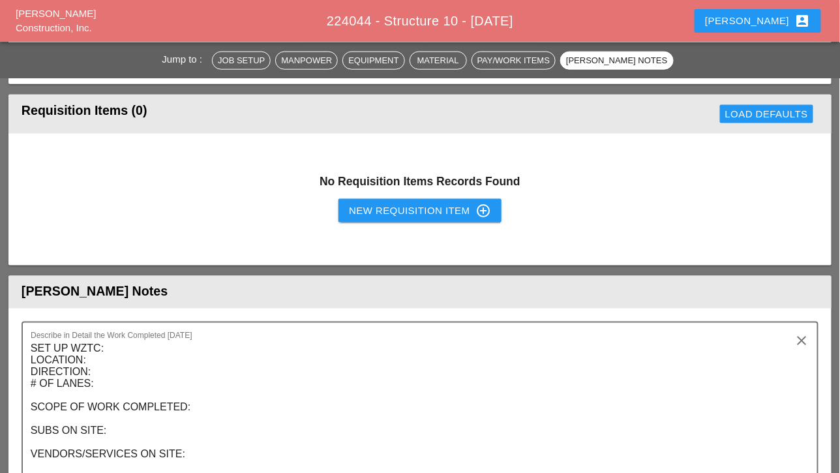
scroll to position [1858, 0]
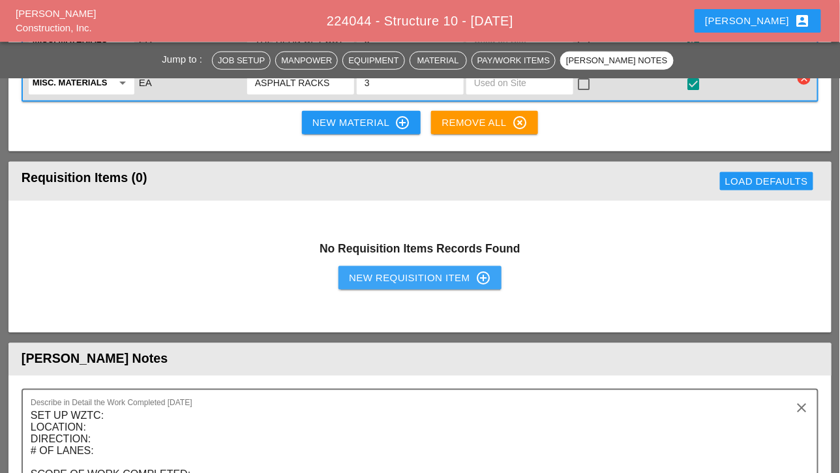
click at [397, 274] on div "New Requisition Item control_point" at bounding box center [420, 278] width 142 height 16
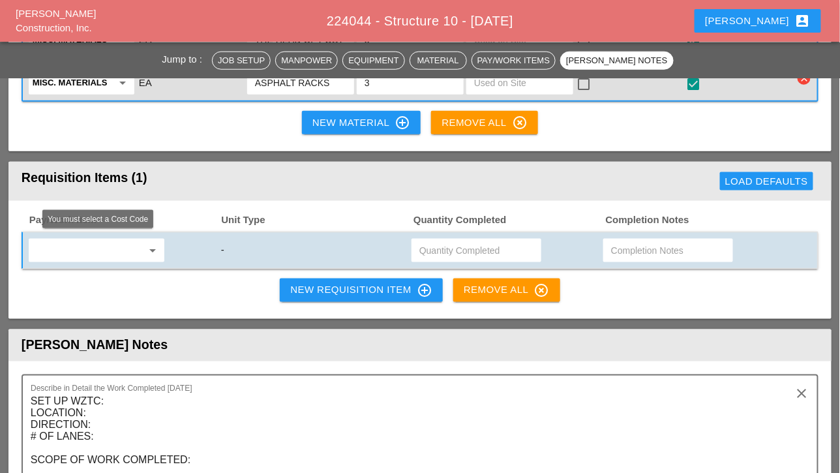
click at [65, 243] on input "text" at bounding box center [88, 250] width 110 height 21
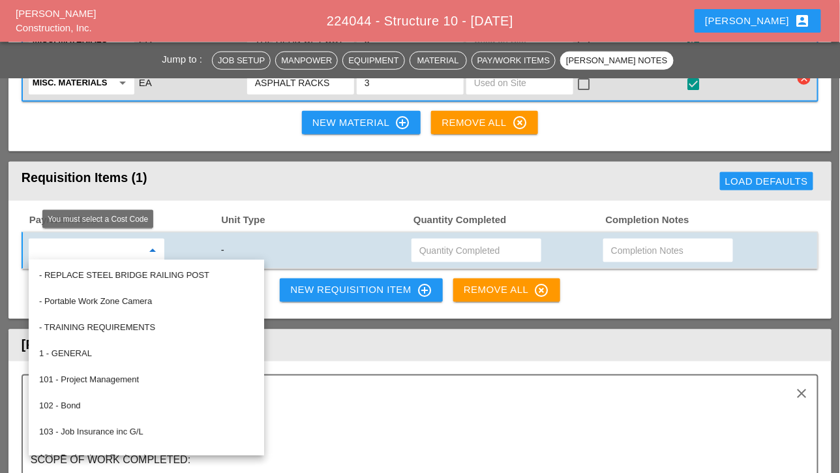
click at [46, 244] on input "text" at bounding box center [88, 250] width 110 height 21
click at [155, 244] on icon "arrow_drop_down" at bounding box center [153, 251] width 16 height 16
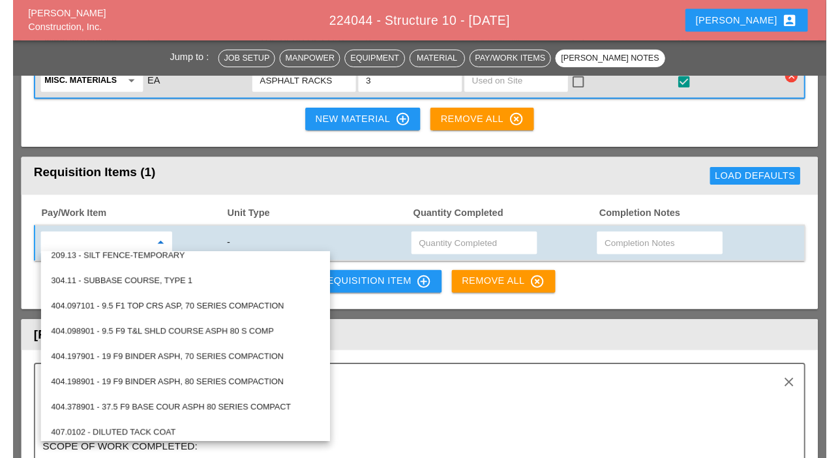
scroll to position [783, 0]
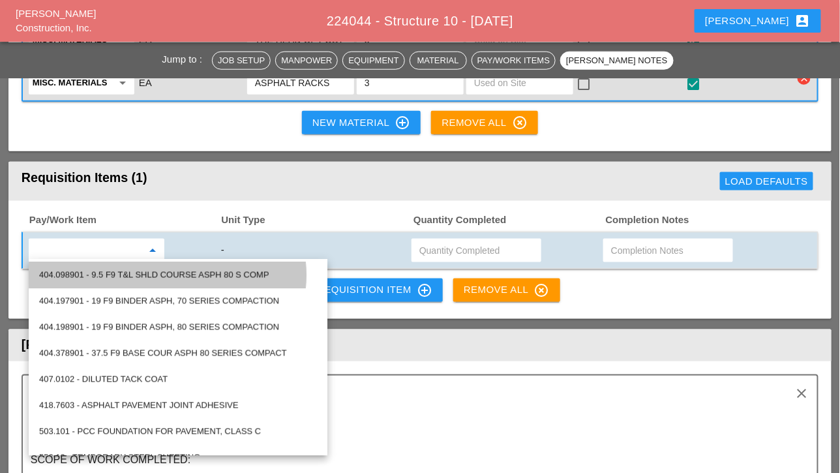
click at [150, 276] on div "404.098901 - 9.5 F9 T&L SHLD COURSE ASPH 80 S COMP" at bounding box center [178, 275] width 278 height 16
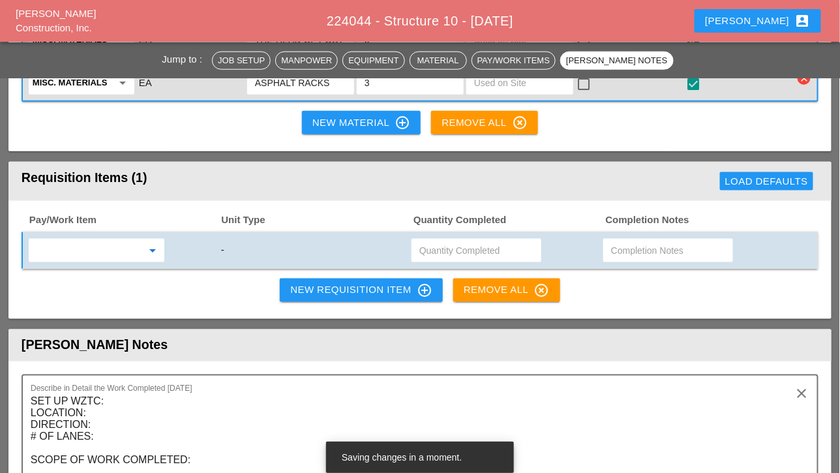
click at [435, 250] on input "text" at bounding box center [476, 250] width 114 height 21
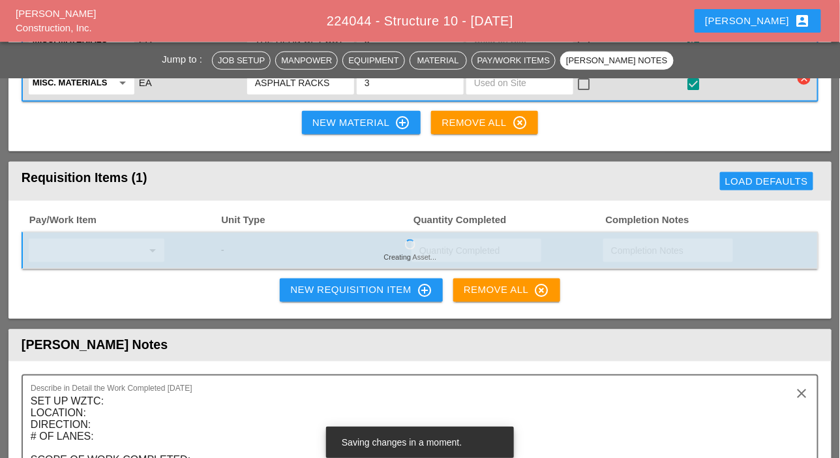
click at [451, 250] on input "text" at bounding box center [476, 250] width 114 height 21
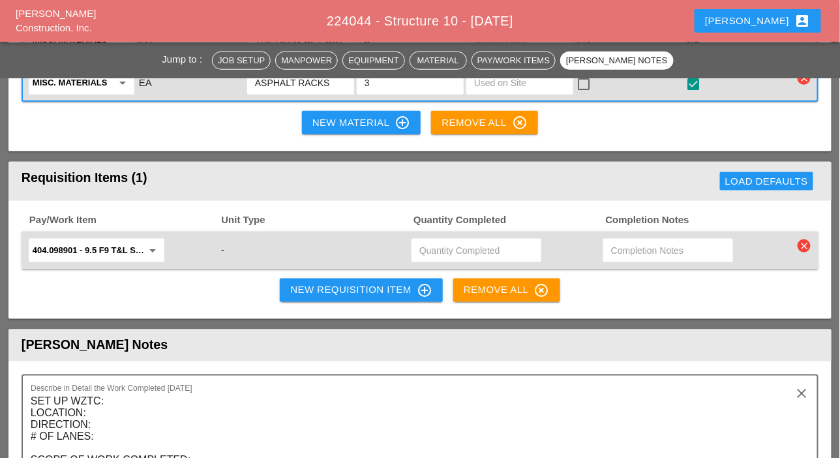
click at [451, 250] on input "text" at bounding box center [476, 250] width 114 height 21
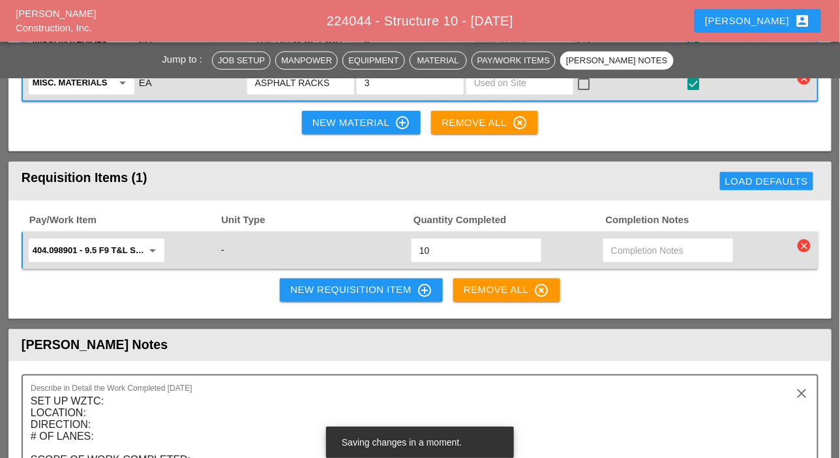
type input "10"
click at [635, 250] on input "text" at bounding box center [668, 250] width 114 height 21
type input "agreed with inspector"
click at [326, 286] on div "New Requisition Item control_point" at bounding box center [361, 290] width 142 height 16
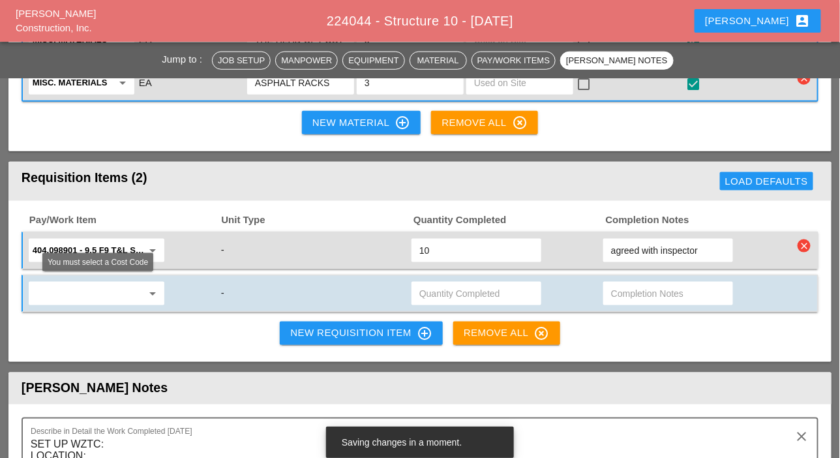
click at [115, 290] on input "text" at bounding box center [88, 293] width 110 height 21
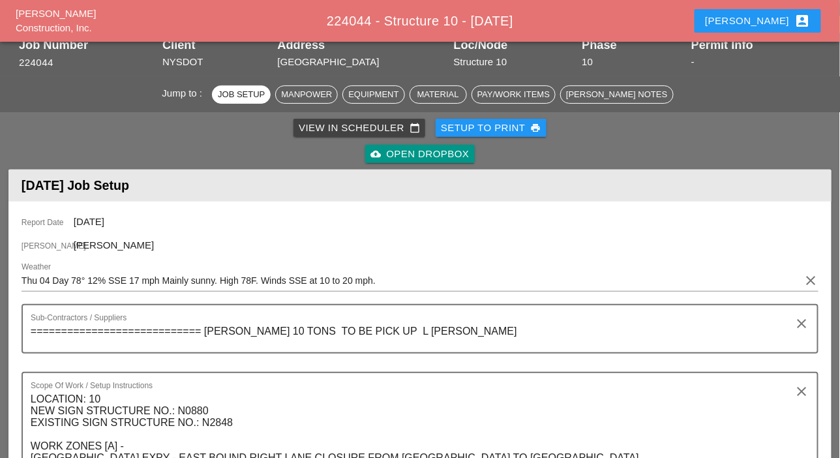
scroll to position [0, 0]
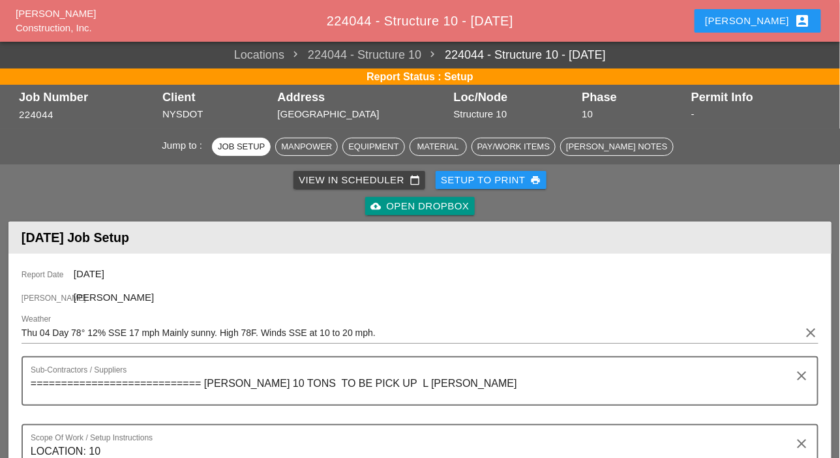
click at [424, 208] on div "cloud_upload Open Dropbox" at bounding box center [420, 206] width 99 height 15
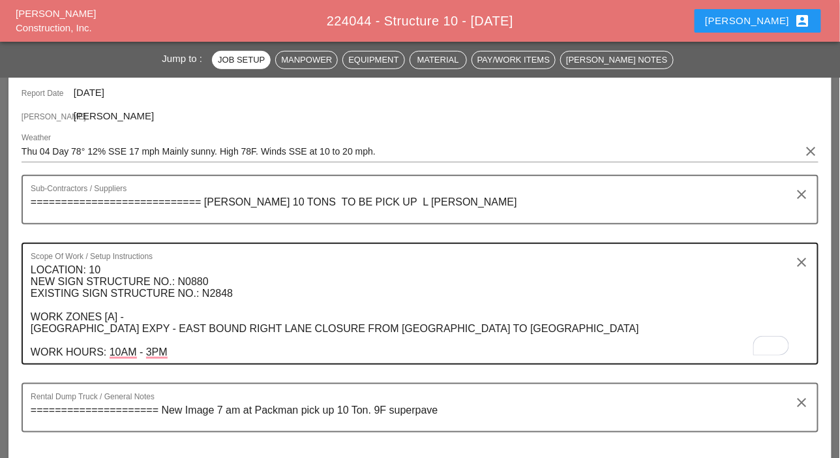
scroll to position [261, 0]
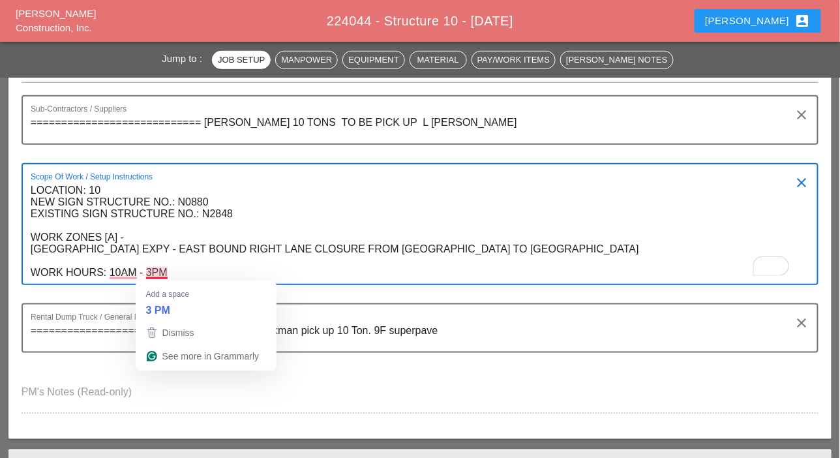
drag, startPoint x: 33, startPoint y: 189, endPoint x: 134, endPoint y: 263, distance: 125.1
click at [176, 271] on textarea "LOCATION: 10 NEW SIGN STRUCTURE NO.: N0880 EXISTING SIGN STRUCTURE NO.: N2848 W…" at bounding box center [415, 232] width 768 height 104
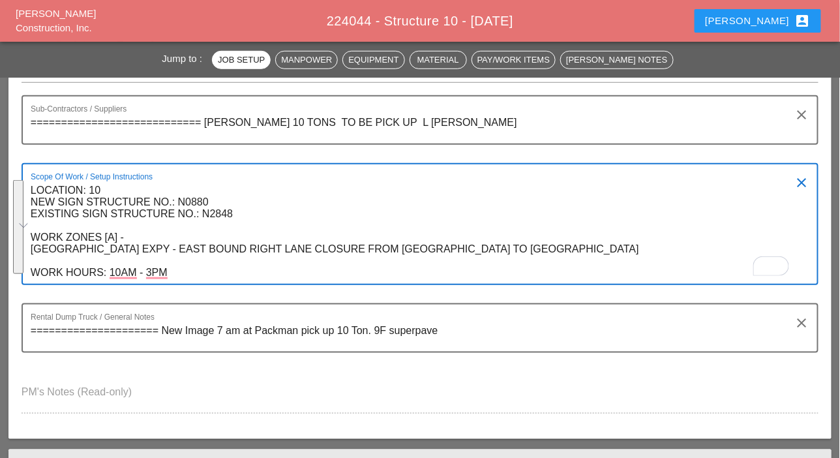
paste textarea "Fri 05 Day 84° 9% SSW 12 mph Partly cloudy skies. High 84F. Winds SSW at 10 to …"
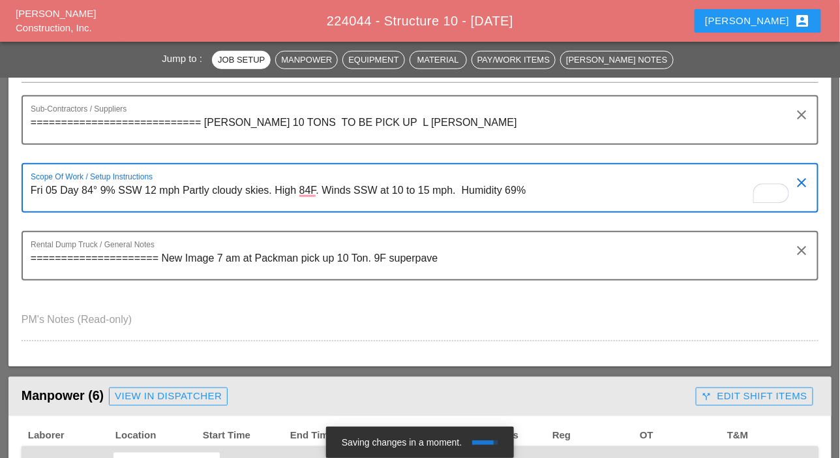
type textarea "Fri 05 Day 84° 9% SSW 12 mph Partly cloudy skies. High 84F. Winds SSW at 10 to …"
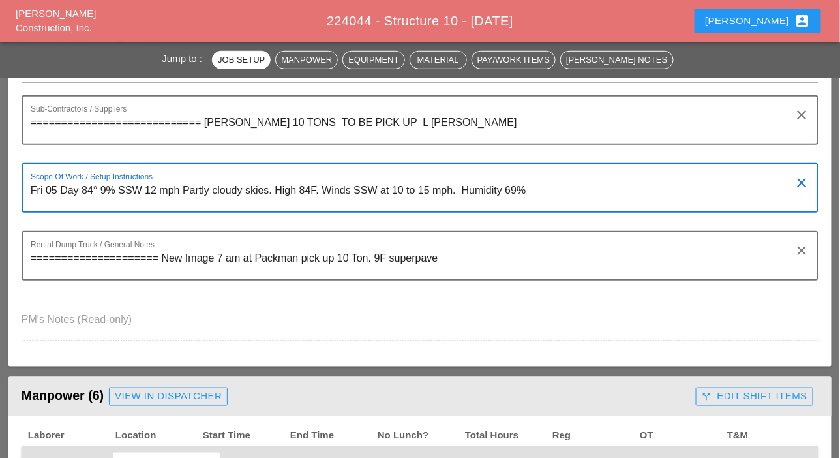
drag, startPoint x: 849, startPoint y: 98, endPoint x: 532, endPoint y: 189, distance: 329.1
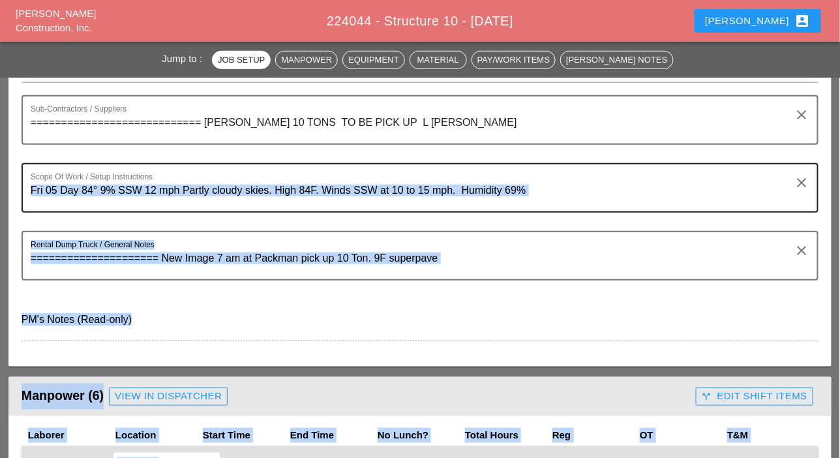
click at [528, 194] on textarea "Fri 05 Day 84° 9% SSW 12 mph Partly cloudy skies. High 84F. Winds SSW at 10 to …" at bounding box center [415, 195] width 768 height 31
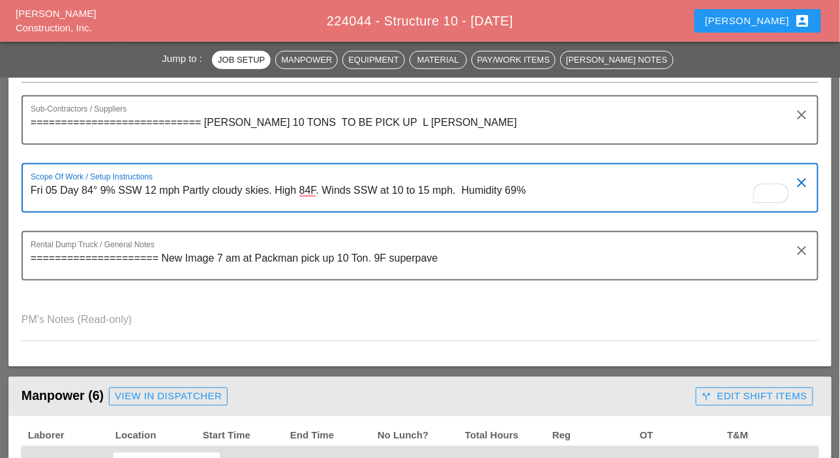
drag, startPoint x: 534, startPoint y: 194, endPoint x: 27, endPoint y: 188, distance: 506.9
click at [27, 188] on div "Scope Of Work / Setup Instructions Fri 05 Day 84° 9% SSW 12 mph Partly cloudy s…" at bounding box center [420, 188] width 797 height 50
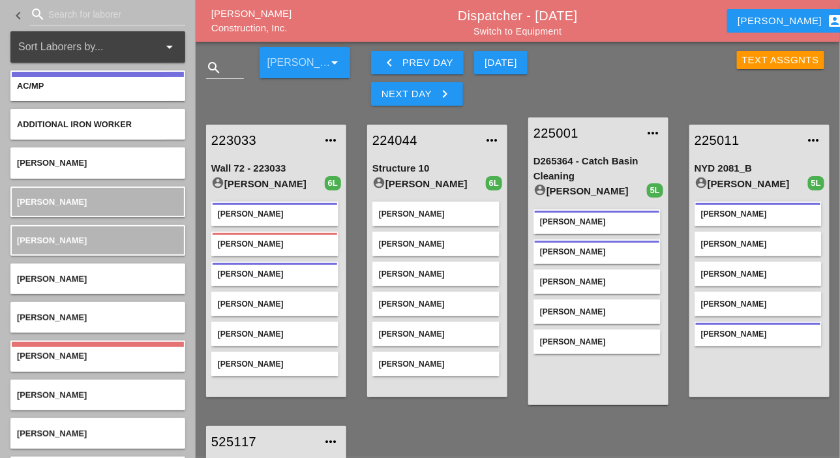
click at [499, 62] on div "[DATE]" at bounding box center [501, 62] width 33 height 15
click at [433, 89] on div "Next Day keyboard_arrow_right" at bounding box center [417, 94] width 71 height 16
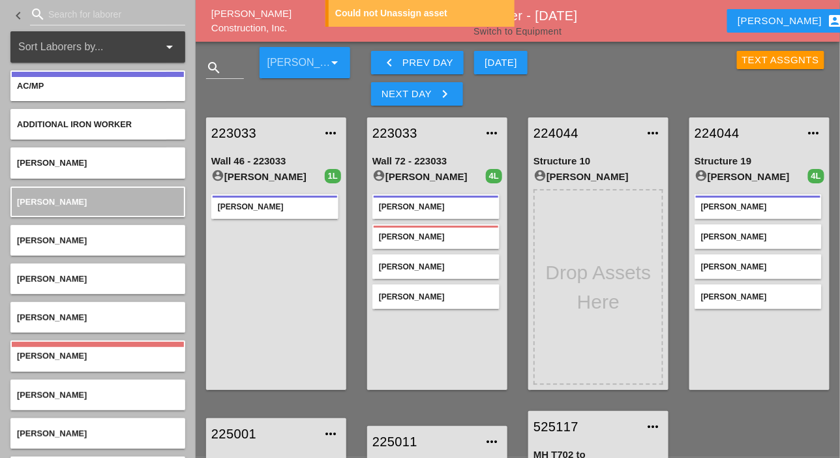
click at [522, 29] on link "Switch to Equipment" at bounding box center [518, 31] width 88 height 10
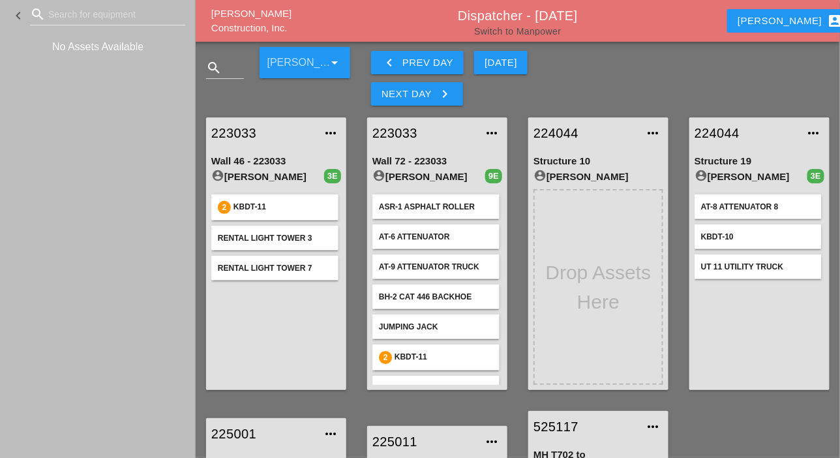
click at [506, 28] on link "Switch to Manpower" at bounding box center [517, 31] width 87 height 10
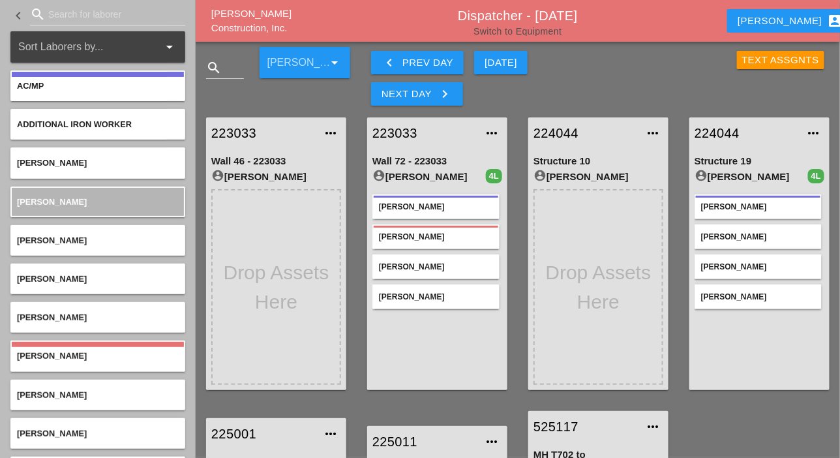
click at [532, 30] on link "Switch to Equipment" at bounding box center [518, 31] width 88 height 10
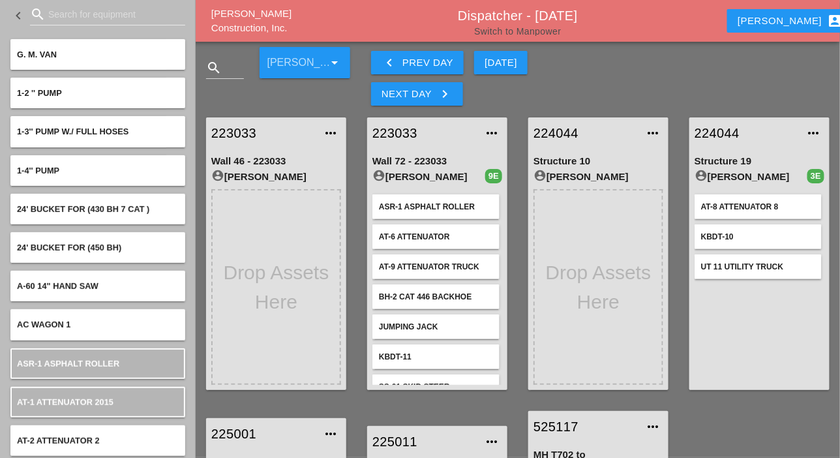
click at [533, 30] on link "Switch to Manpower" at bounding box center [517, 31] width 87 height 10
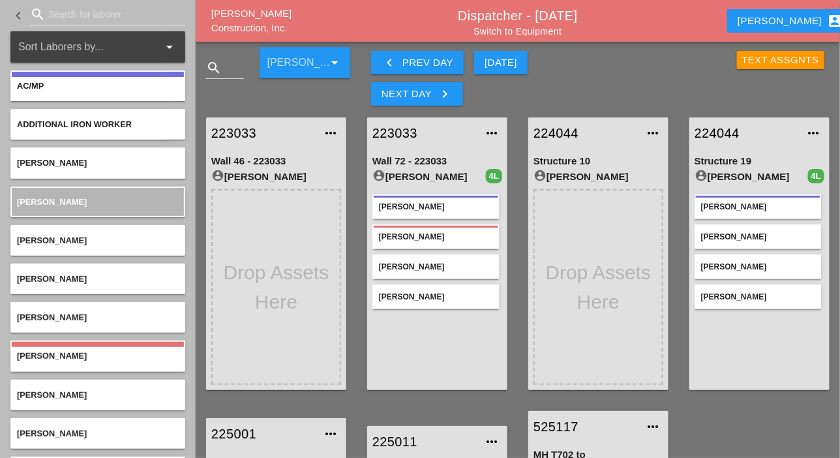
click at [743, 422] on div "223033 more_horiz Wall 46 - 223033 account_circle Luca Gambardella 223033 more_…" at bounding box center [518, 415] width 645 height 616
click at [93, 12] on input "Search for laborer" at bounding box center [107, 14] width 119 height 21
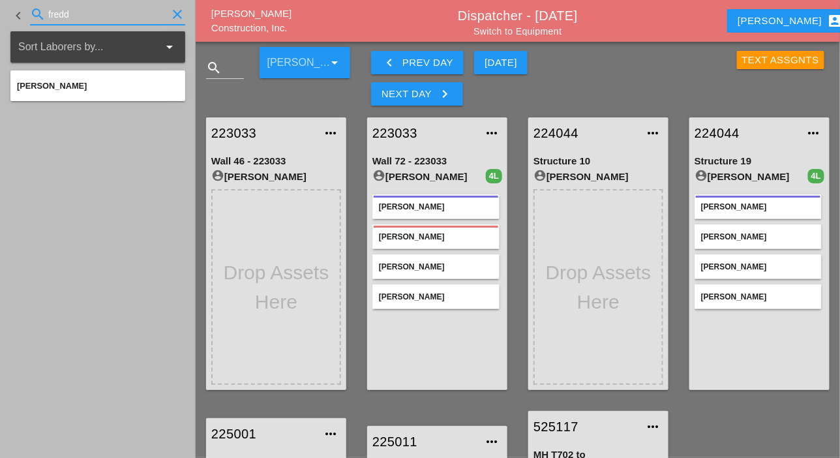
type input "fredd"
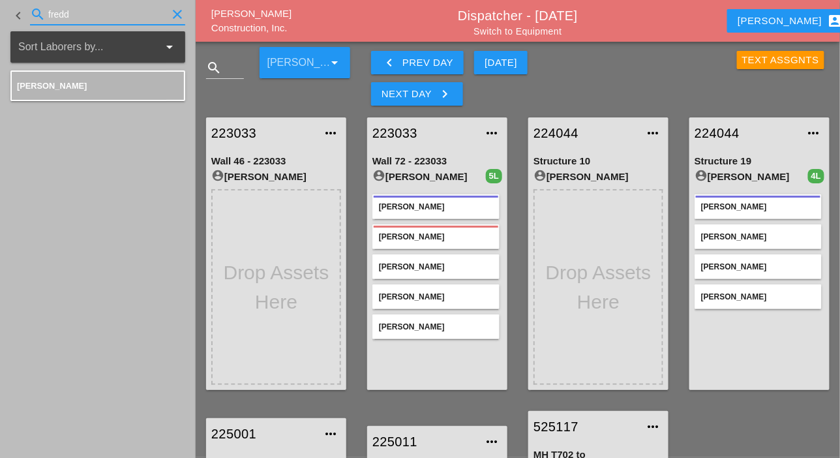
drag, startPoint x: 82, startPoint y: 5, endPoint x: 36, endPoint y: 10, distance: 46.0
click at [37, 9] on div "search fredd clear" at bounding box center [107, 14] width 155 height 21
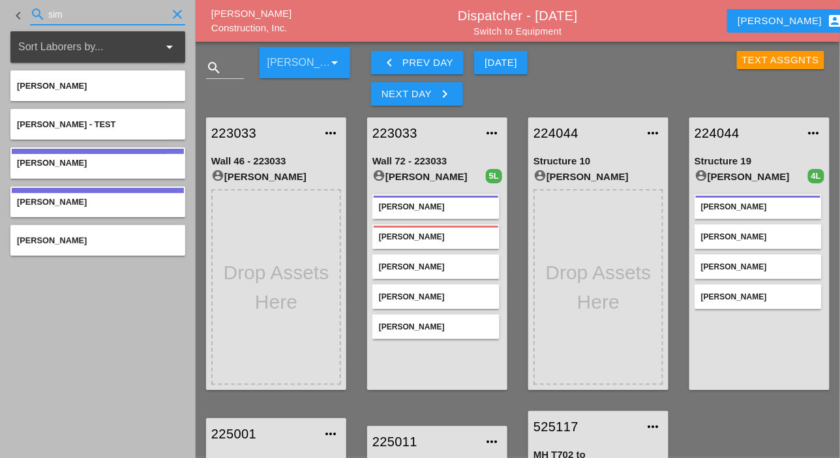
type input "simo"
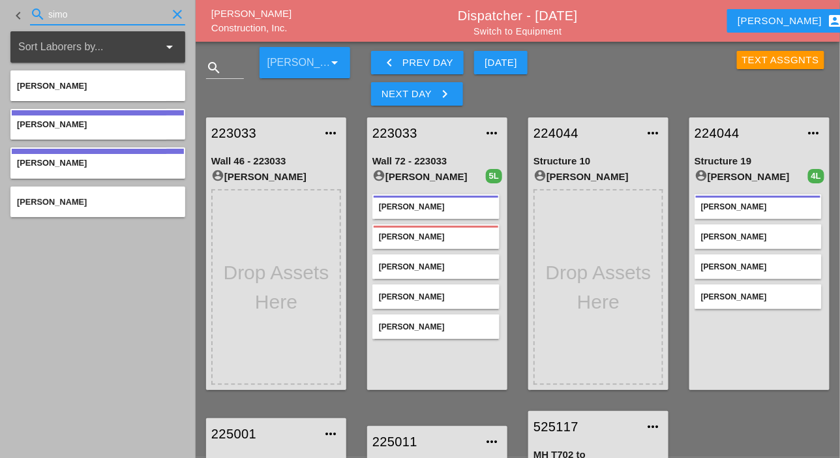
scroll to position [65, 0]
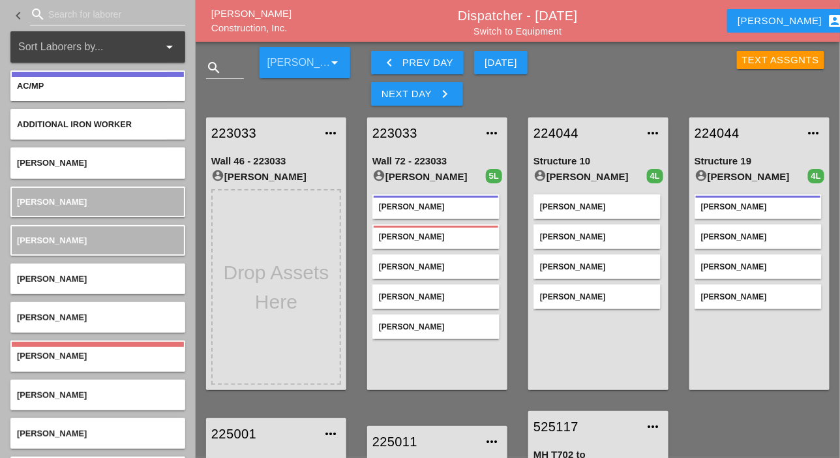
click at [48, 12] on div "search" at bounding box center [107, 14] width 155 height 21
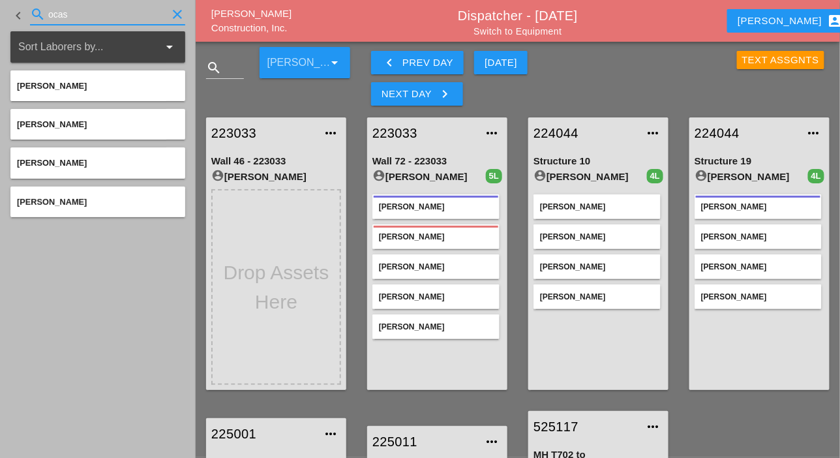
type input "ocas"
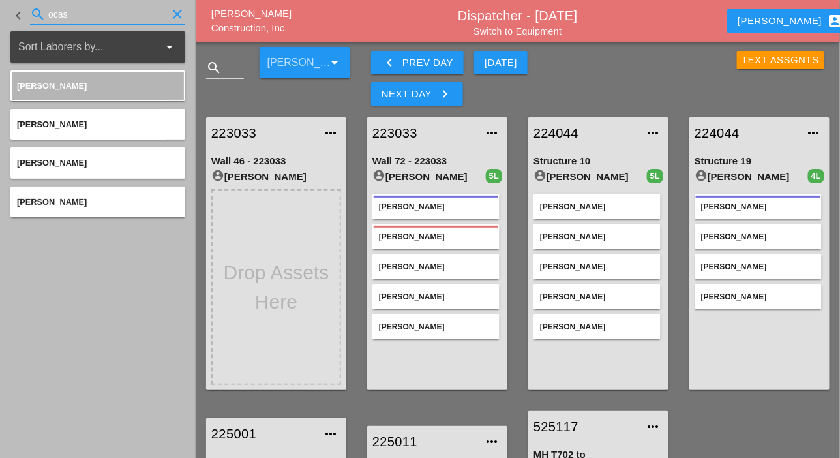
click at [85, 12] on input "ocas" at bounding box center [107, 14] width 119 height 21
drag, startPoint x: 85, startPoint y: 12, endPoint x: 52, endPoint y: 11, distance: 33.9
click at [52, 11] on input "ocas" at bounding box center [107, 14] width 119 height 21
click at [79, 14] on input "ocas" at bounding box center [107, 14] width 119 height 21
drag, startPoint x: 84, startPoint y: 13, endPoint x: 47, endPoint y: 12, distance: 37.2
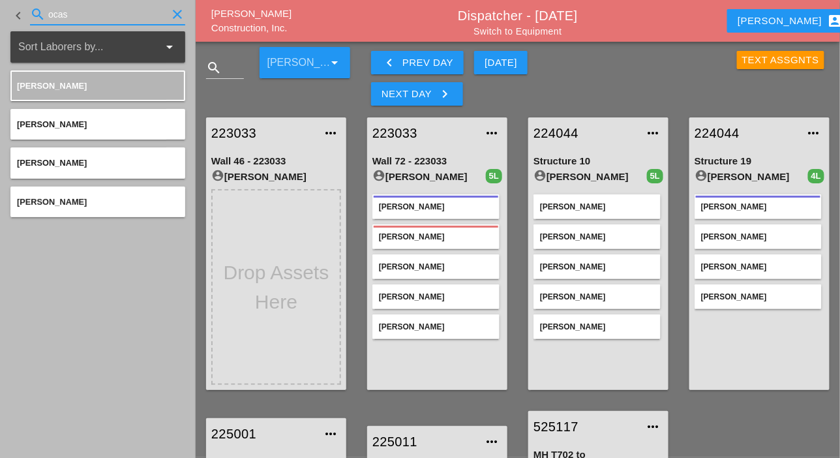
click at [47, 12] on div "search ocas clear" at bounding box center [107, 14] width 155 height 21
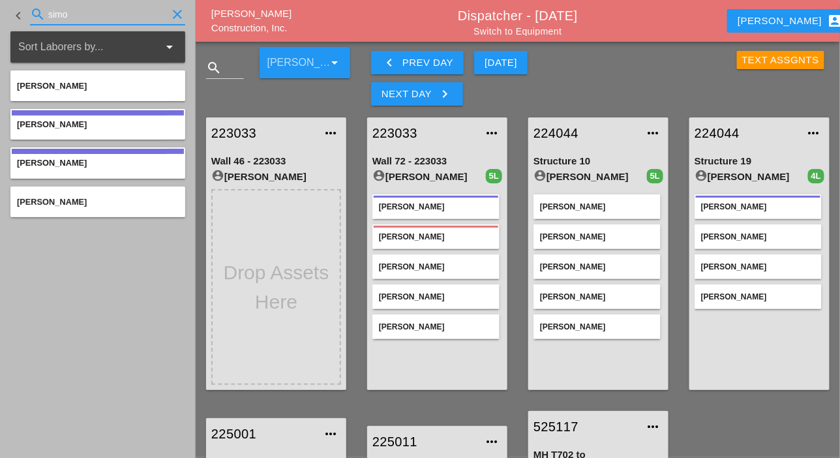
type input "simo"
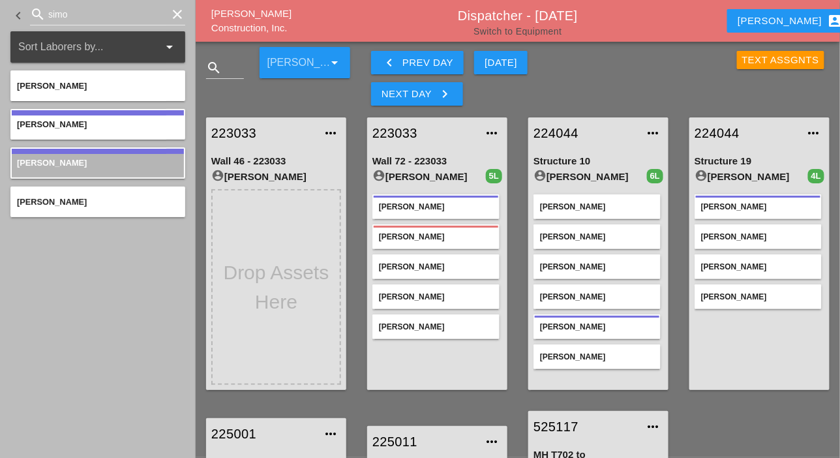
click at [555, 35] on link "Switch to Equipment" at bounding box center [518, 31] width 88 height 10
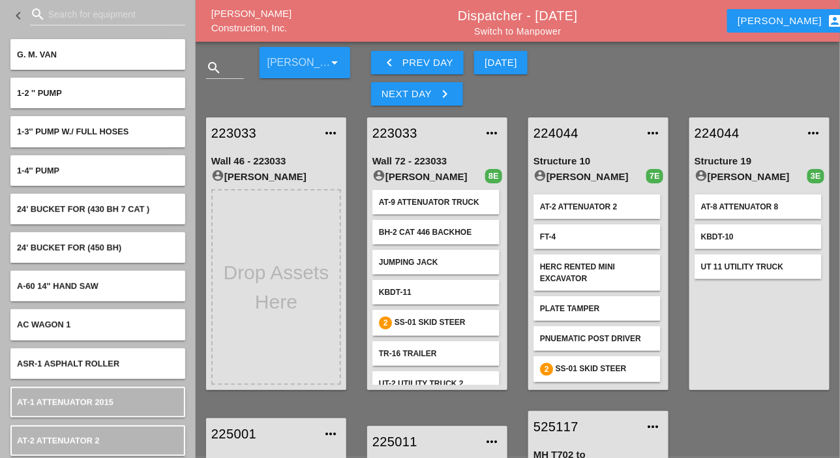
scroll to position [50, 0]
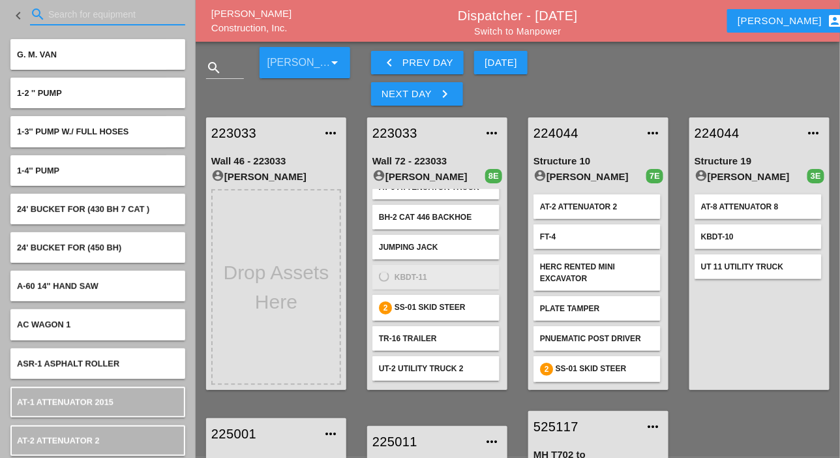
click at [74, 11] on input "Search for equipment" at bounding box center [107, 14] width 119 height 21
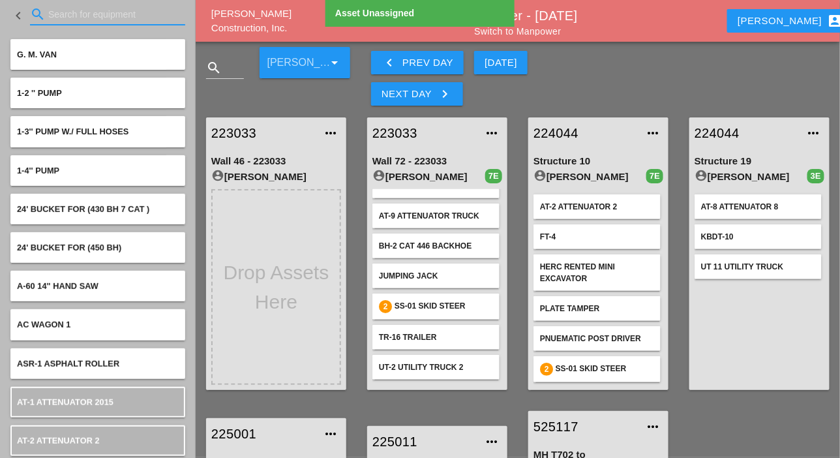
scroll to position [20, 0]
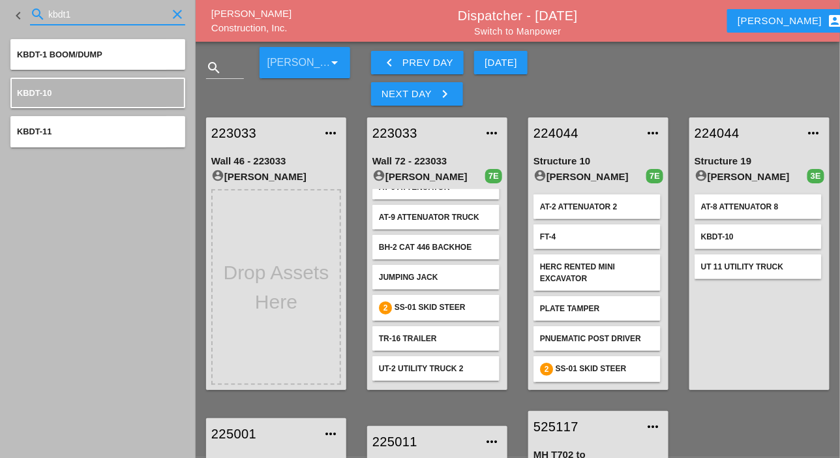
type input "kbdt1"
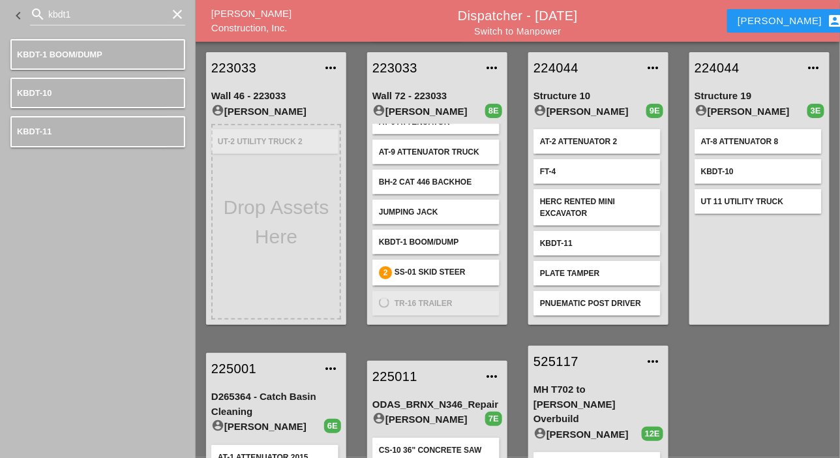
scroll to position [0, 0]
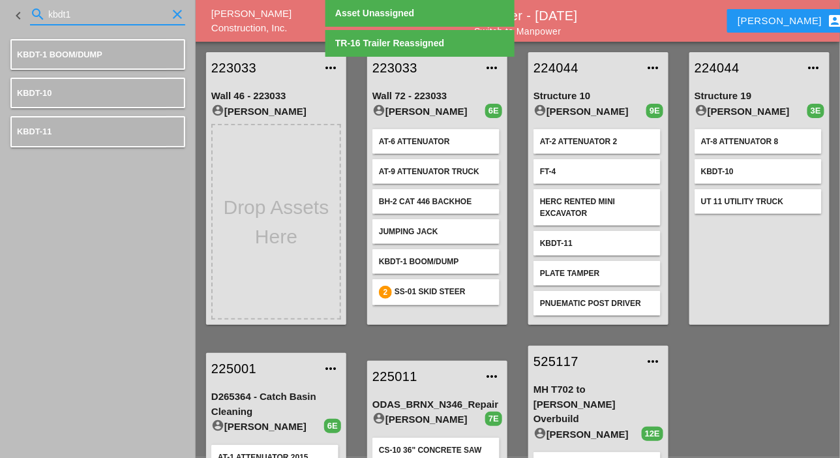
drag, startPoint x: 64, startPoint y: 14, endPoint x: 31, endPoint y: 12, distance: 33.4
click at [31, 12] on div "search kbdt1 clear" at bounding box center [107, 14] width 155 height 21
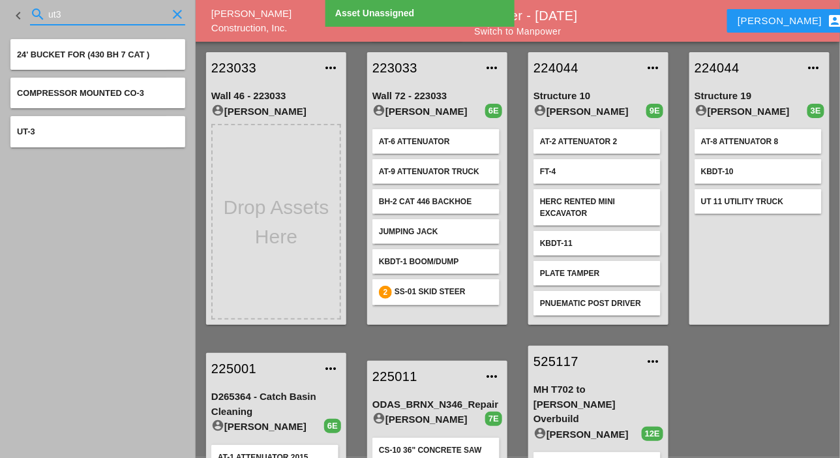
type input "ut3"
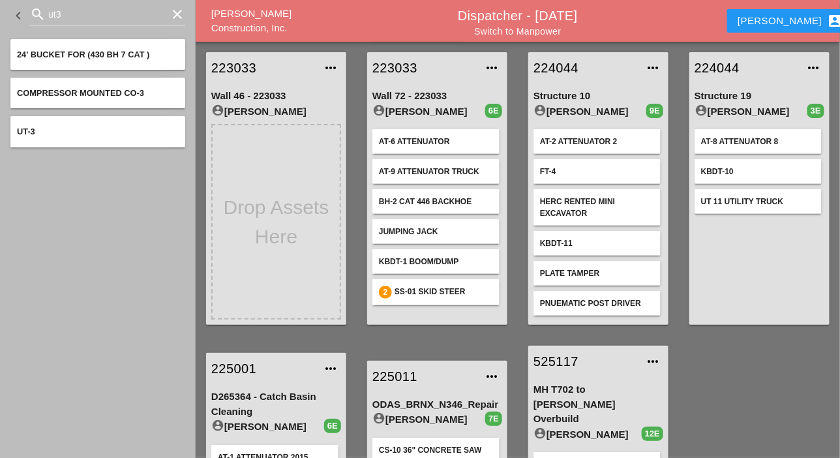
drag, startPoint x: 70, startPoint y: 132, endPoint x: 131, endPoint y: 209, distance: 98.5
click at [139, 213] on aside "keyboard_arrow_left search ut3 clear 24' BUCKET FOR (430 BH 7 CAT ) Compressor …" at bounding box center [98, 229] width 196 height 458
drag, startPoint x: 90, startPoint y: 136, endPoint x: 292, endPoint y: 213, distance: 215.8
click at [300, 211] on div "keyboard_arrow_left search ut3 clear 24' BUCKET FOR (430 BH 7 CAT ) Compressor …" at bounding box center [518, 318] width 645 height 682
drag, startPoint x: 61, startPoint y: 130, endPoint x: 119, endPoint y: 170, distance: 70.4
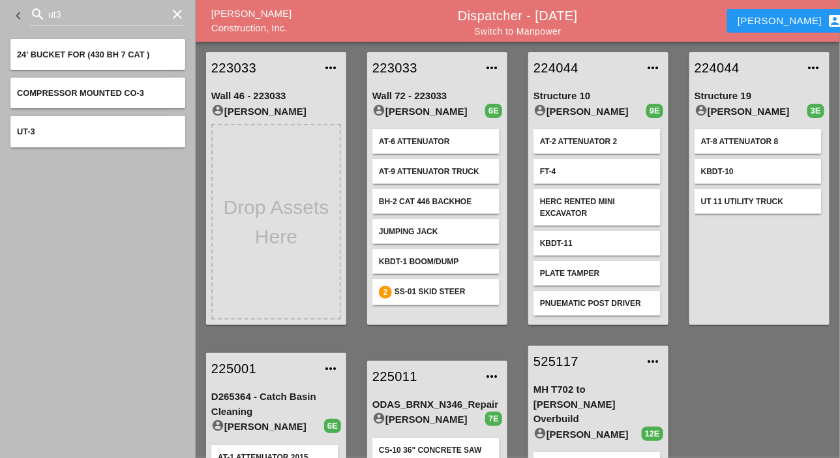
click at [357, 190] on div "keyboard_arrow_left search ut3 clear 24' BUCKET FOR (430 BH 7 CAT ) Compressor …" at bounding box center [518, 318] width 645 height 682
click at [29, 157] on aside "keyboard_arrow_left search ut3 clear 24' BUCKET FOR (430 BH 7 CAT ) Compressor …" at bounding box center [98, 229] width 196 height 458
drag, startPoint x: 38, startPoint y: 127, endPoint x: 339, endPoint y: 188, distance: 306.9
click at [339, 188] on div "keyboard_arrow_left search ut3 clear 24' BUCKET FOR (430 BH 7 CAT ) Compressor …" at bounding box center [518, 318] width 645 height 682
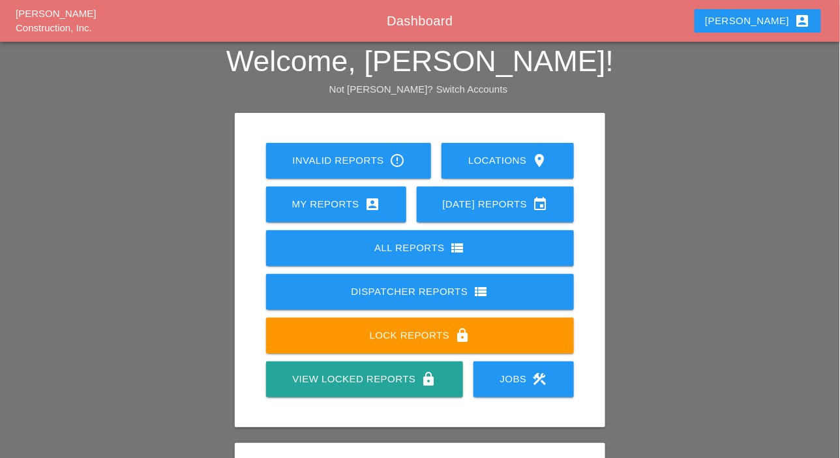
scroll to position [183, 0]
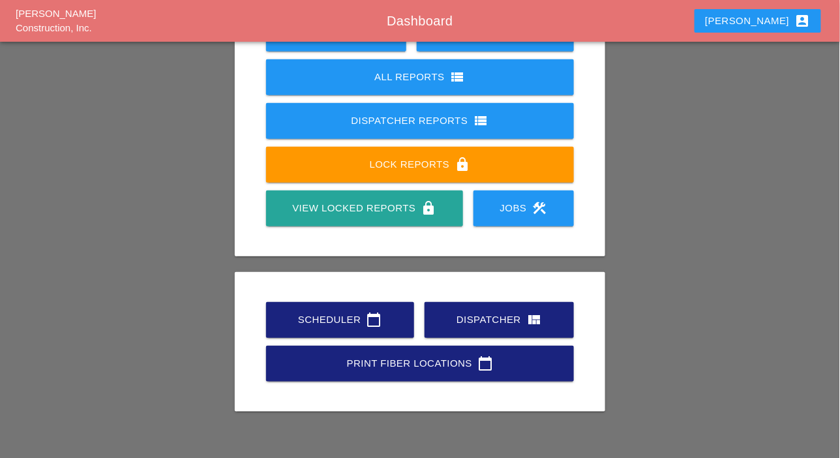
click at [361, 322] on div "Scheduler calendar_today" at bounding box center [340, 320] width 106 height 16
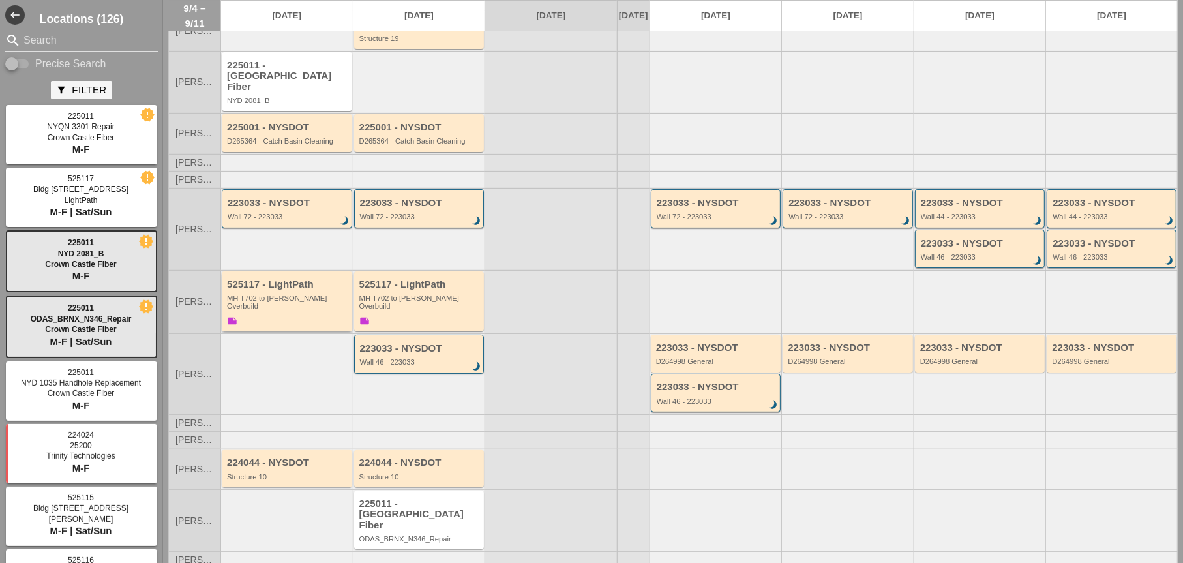
scroll to position [78, 0]
click at [279, 217] on div "223033 - NYSDOT Wall 72 - 223033 brightness_3" at bounding box center [287, 207] width 130 height 38
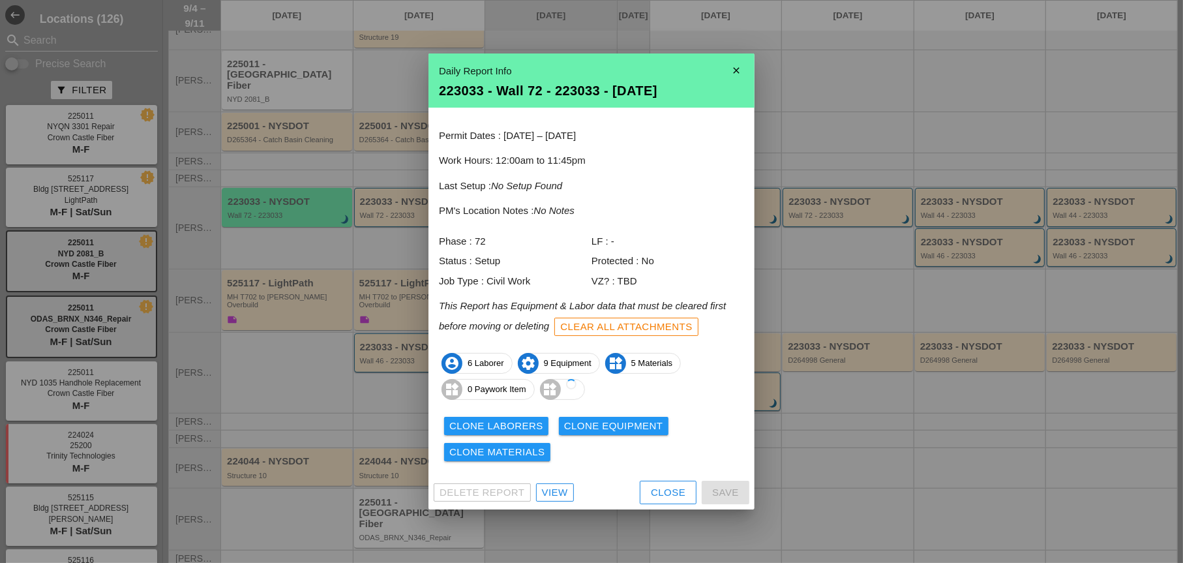
click at [561, 457] on div "Delete Report View Close Save" at bounding box center [592, 493] width 326 height 34
click at [552, 457] on div "View" at bounding box center [555, 492] width 26 height 15
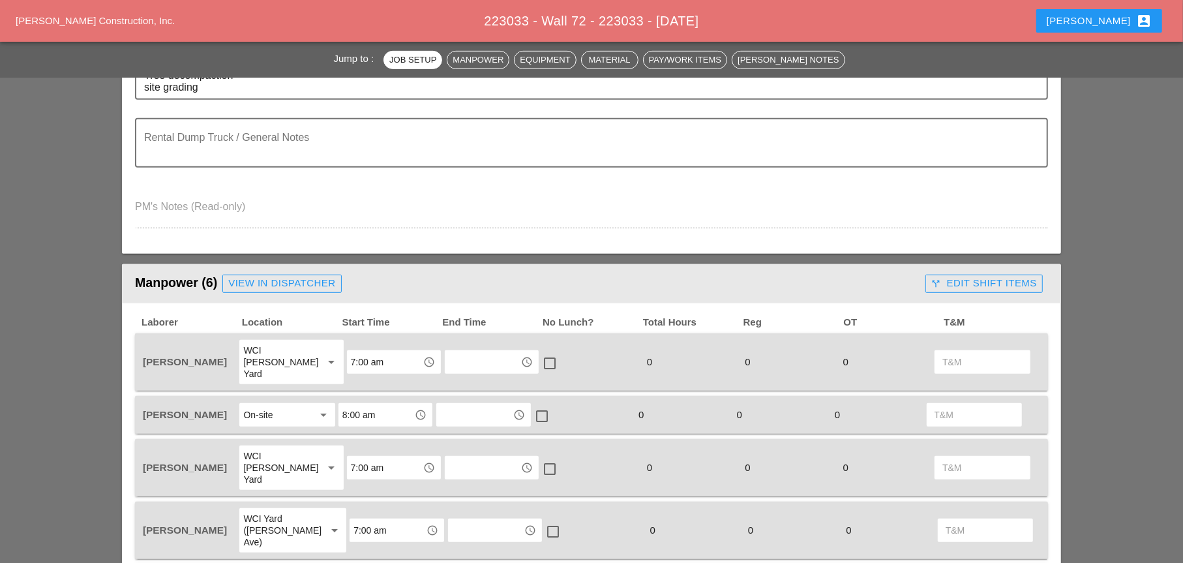
scroll to position [718, 0]
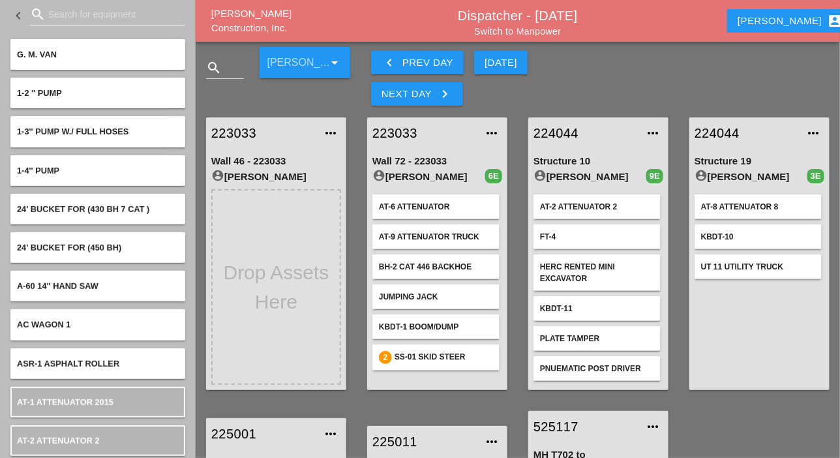
click at [60, 17] on input "Search for equipment" at bounding box center [107, 14] width 119 height 21
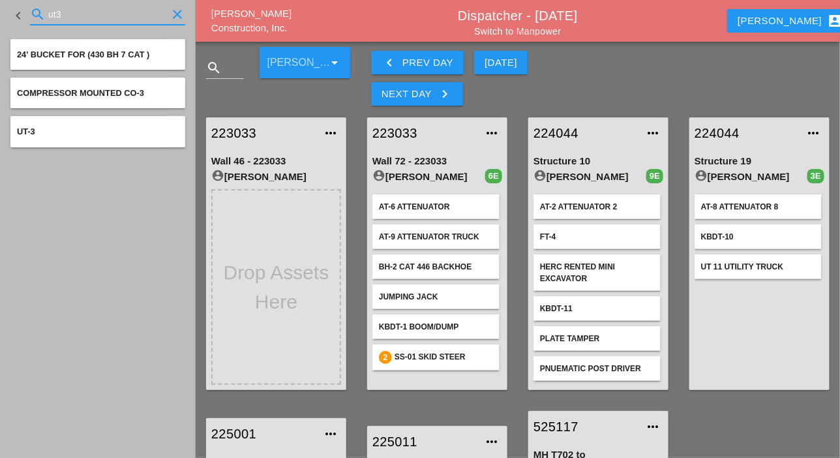
scroll to position [65, 0]
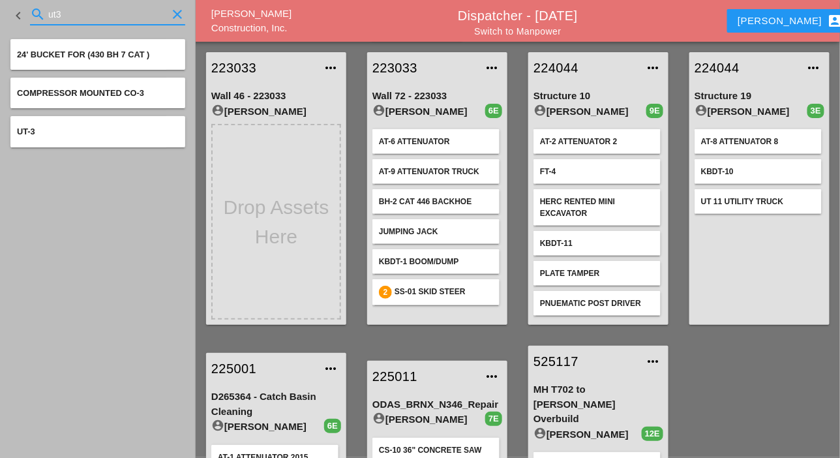
type input "ut3"
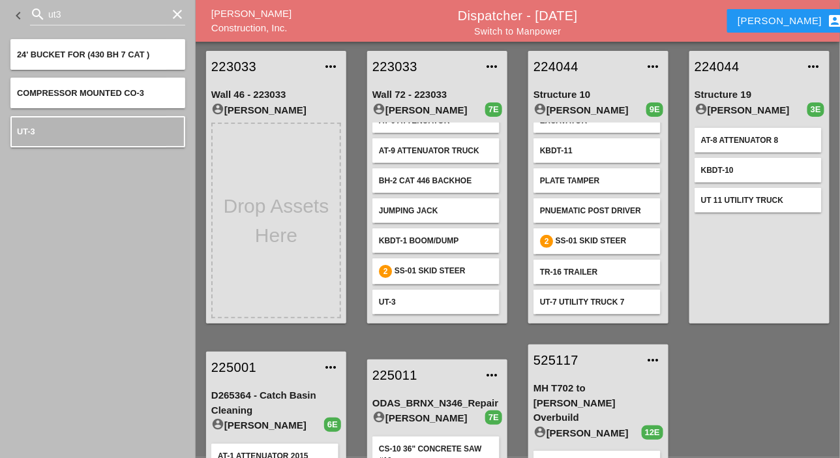
scroll to position [0, 0]
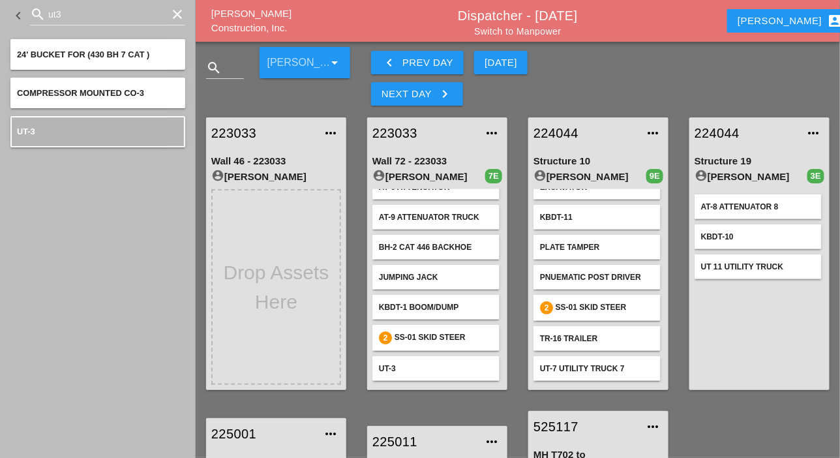
drag, startPoint x: 410, startPoint y: 132, endPoint x: 335, endPoint y: 93, distance: 84.6
click at [341, 97] on div "Foreman arrow_drop_down" at bounding box center [305, 74] width 106 height 70
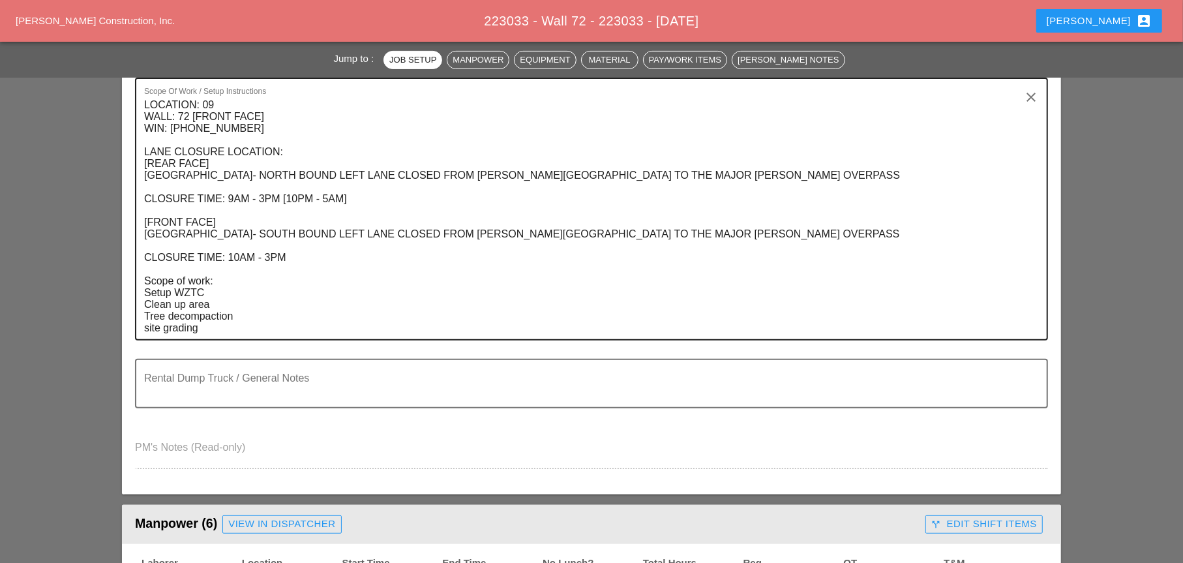
scroll to position [391, 0]
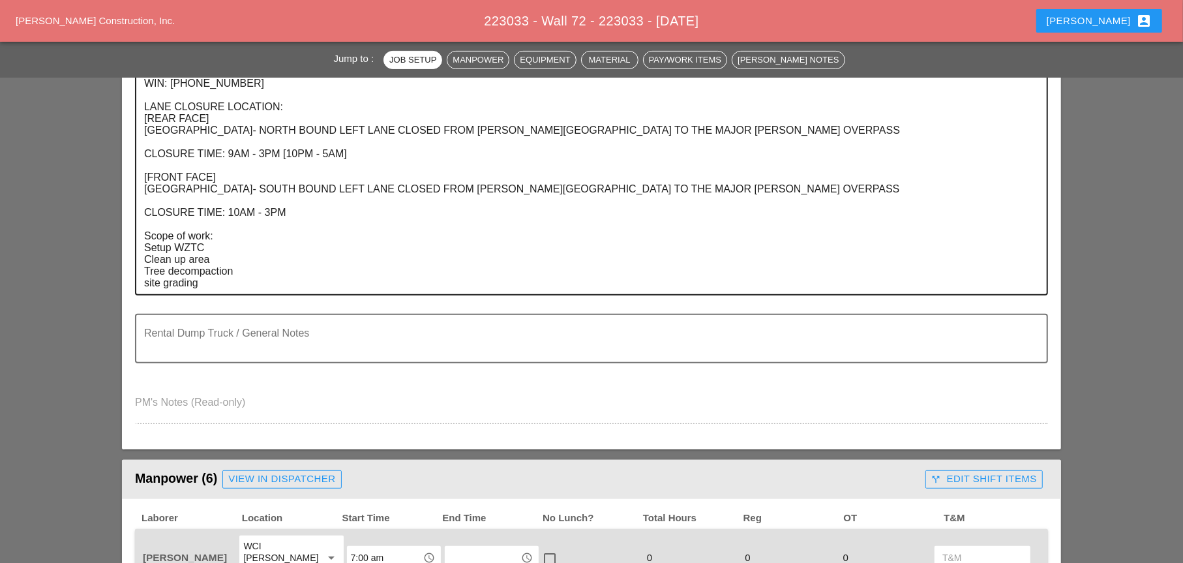
click at [215, 285] on textarea "LOCATION: 09 WALL: 72 [FRONT FACE] WIN: [PHONE_NUMBER] LANE CLOSURE LOCATION: […" at bounding box center [586, 172] width 885 height 245
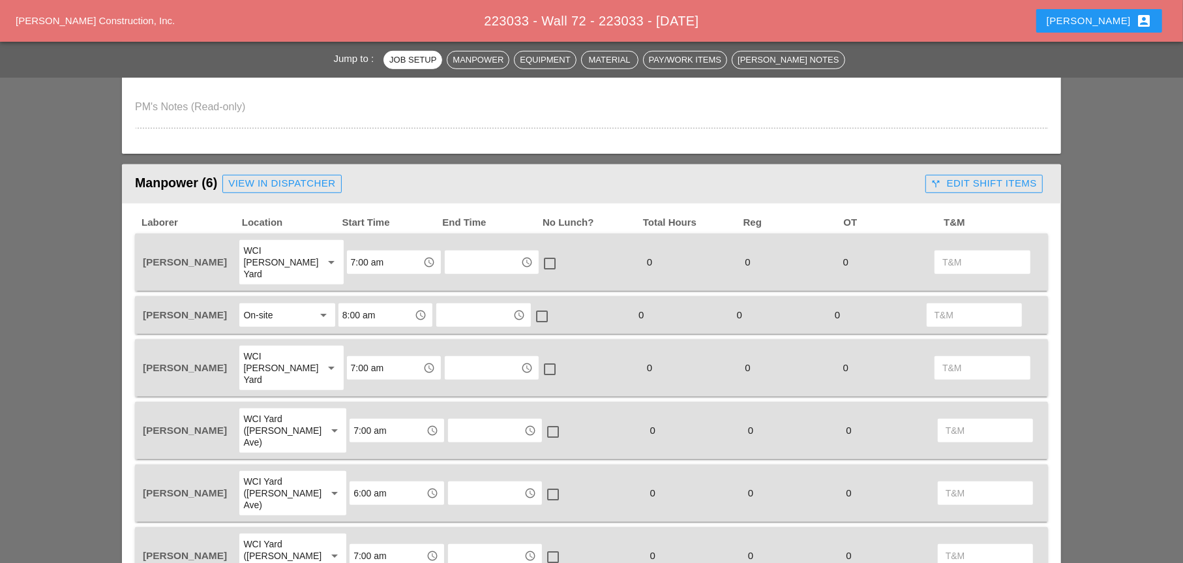
scroll to position [718, 0]
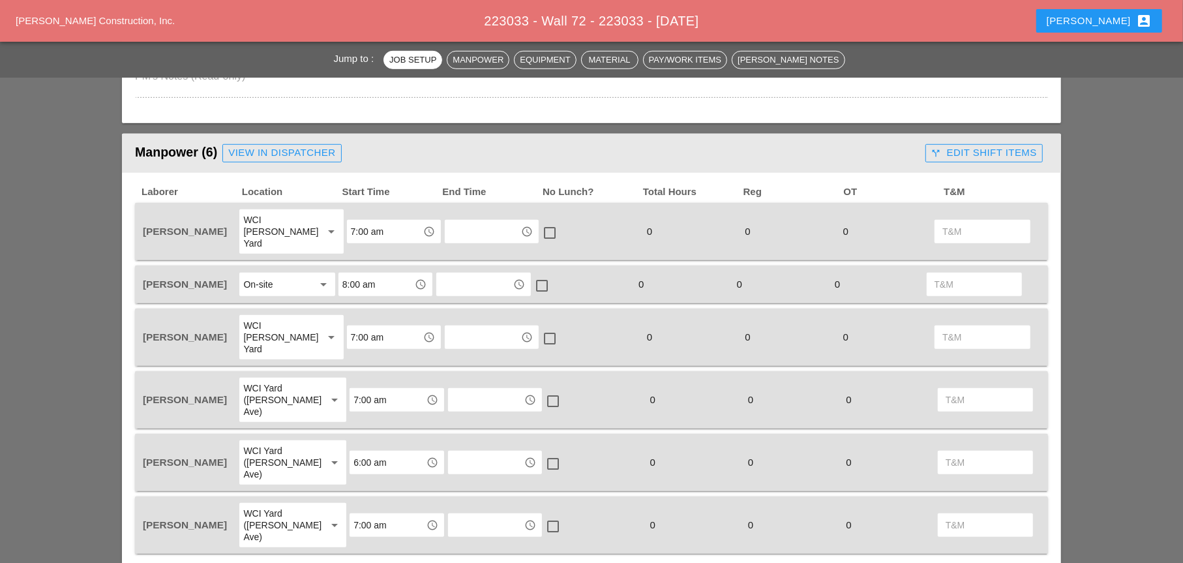
type textarea "LOCATION: 09 WALL: 72 [FRONT FACE] WIN: 1-908-204 LANE CLOSURE LOCATION: [REAR …"
click at [289, 226] on div "WCI Bruckner Yard" at bounding box center [278, 231] width 70 height 35
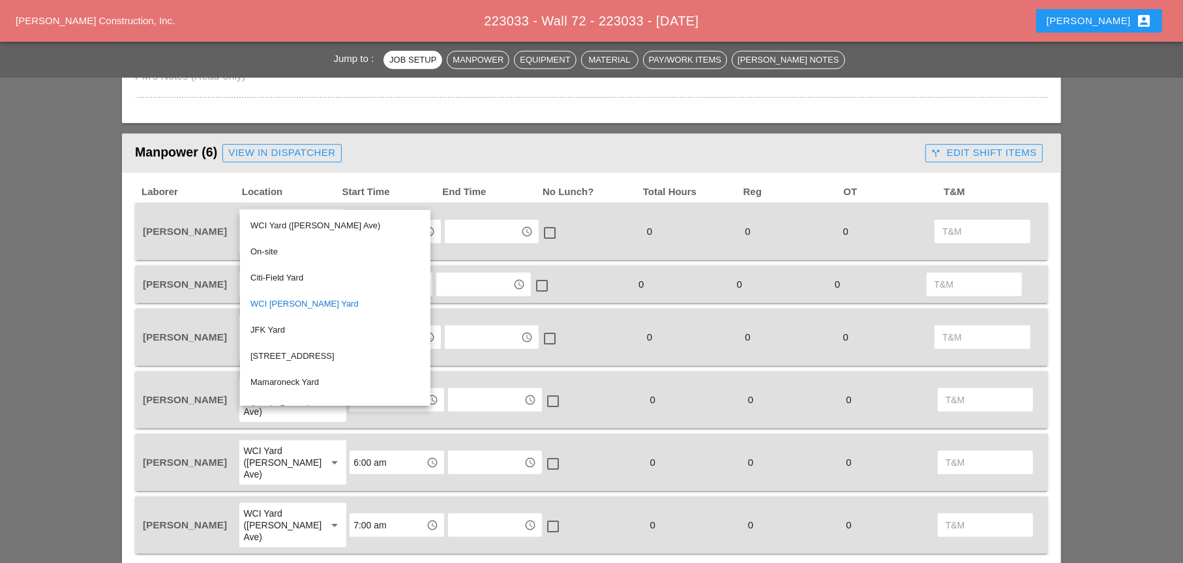
drag, startPoint x: 279, startPoint y: 247, endPoint x: 287, endPoint y: 251, distance: 9.1
click at [281, 250] on div "On-site" at bounding box center [336, 252] width 170 height 16
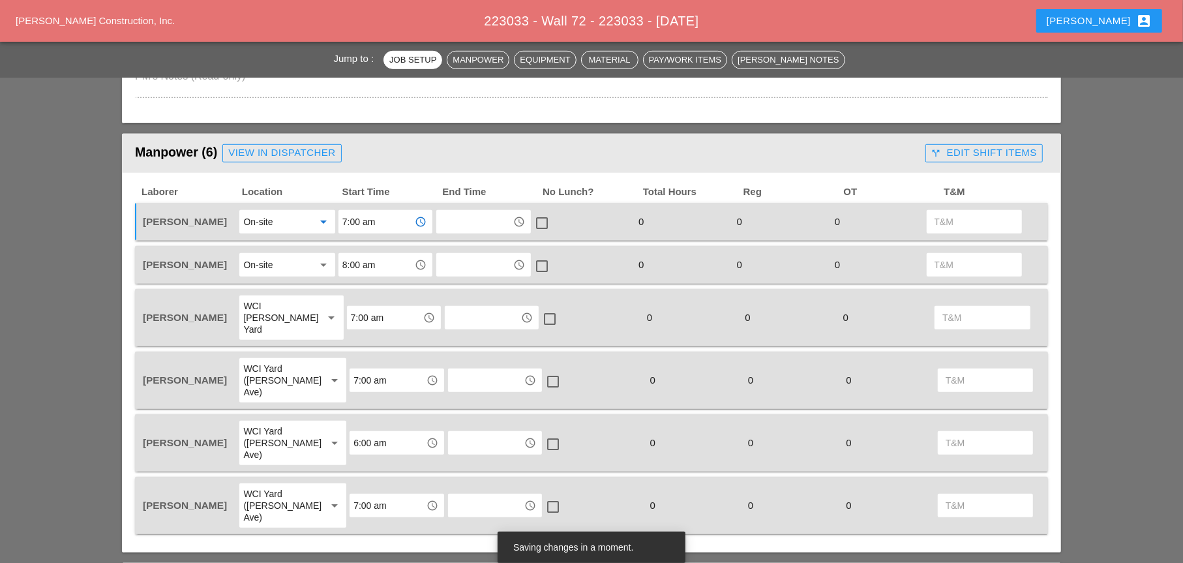
click at [379, 222] on input "7:00 am" at bounding box center [376, 221] width 68 height 21
drag, startPoint x: 363, startPoint y: 247, endPoint x: 275, endPoint y: 251, distance: 88.8
click at [363, 251] on div "8 :00 am" at bounding box center [386, 251] width 74 height 16
click at [363, 222] on input "8:00 am" at bounding box center [376, 221] width 68 height 21
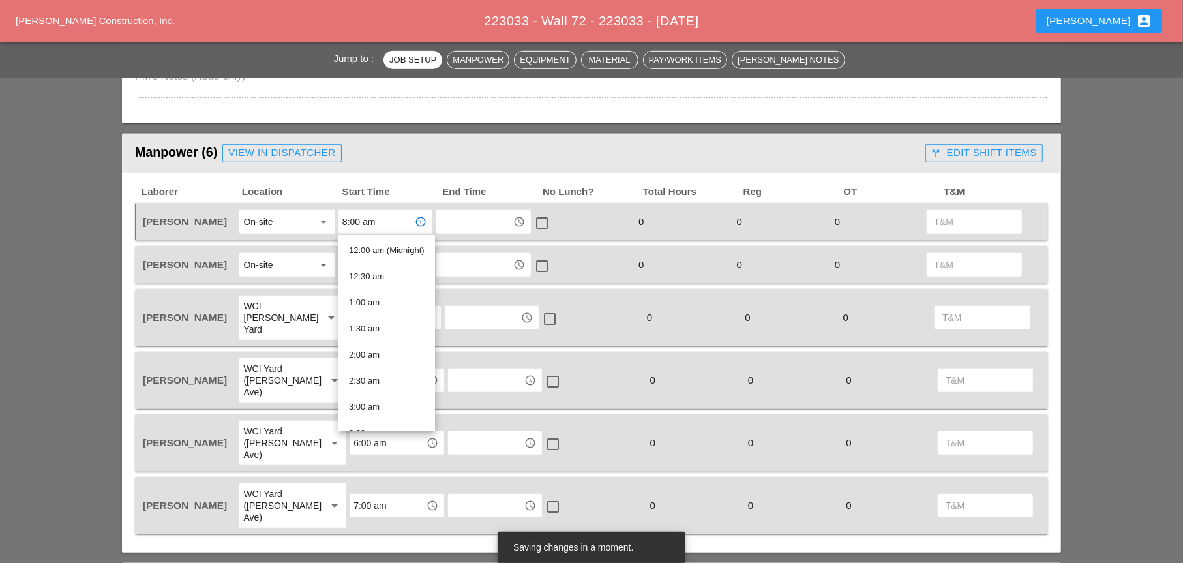
click at [279, 221] on div "On-site" at bounding box center [277, 221] width 69 height 21
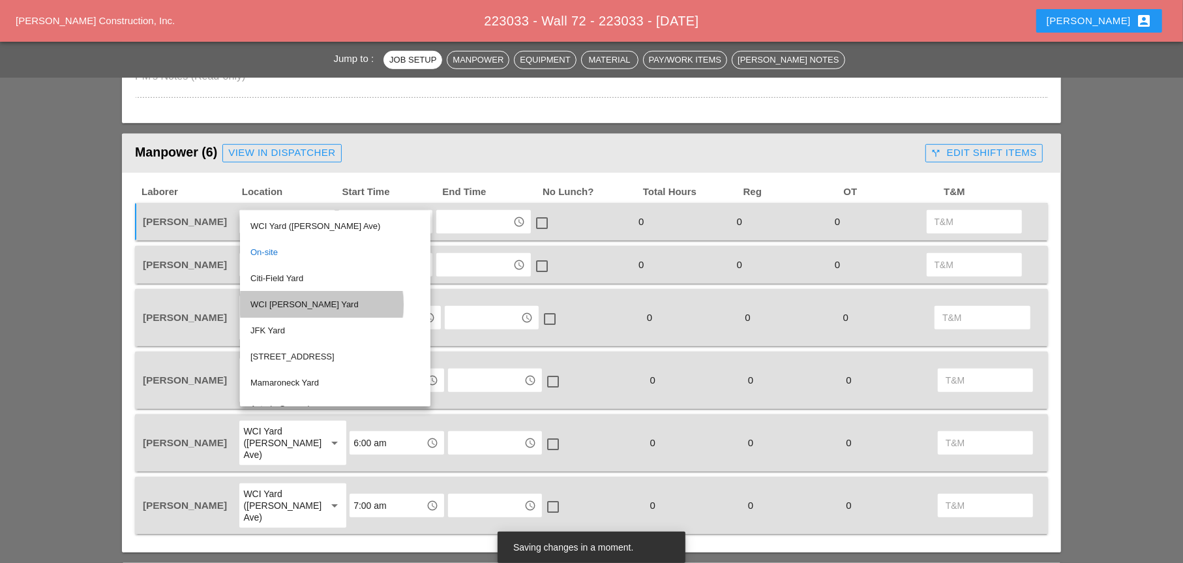
drag, startPoint x: 292, startPoint y: 306, endPoint x: 301, endPoint y: 290, distance: 18.1
click at [294, 306] on div "WCI [PERSON_NAME] Yard" at bounding box center [336, 305] width 170 height 16
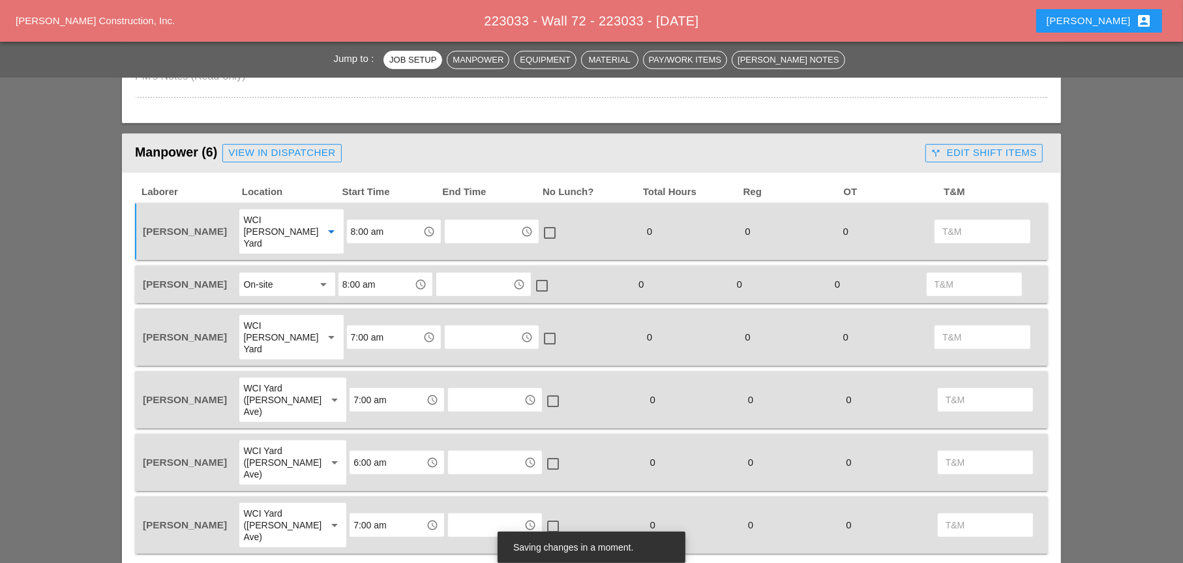
click at [379, 226] on input "8:00 am" at bounding box center [385, 231] width 68 height 21
click at [369, 256] on div "7 :00 am" at bounding box center [386, 255] width 74 height 16
type input "7:00 am"
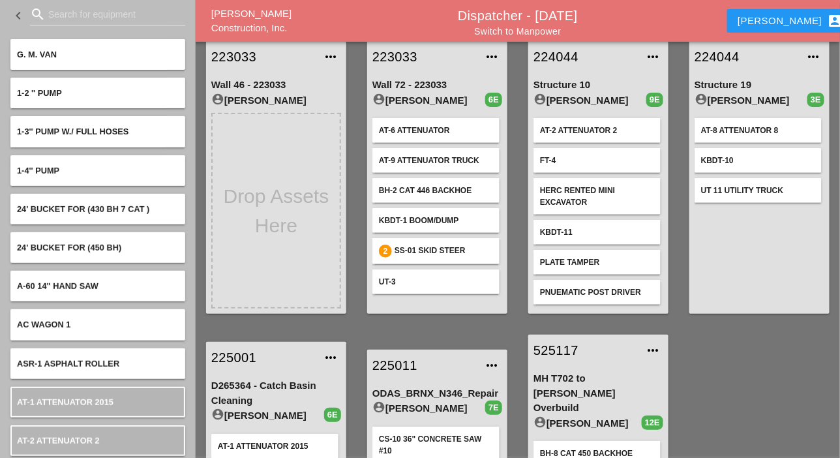
scroll to position [53, 0]
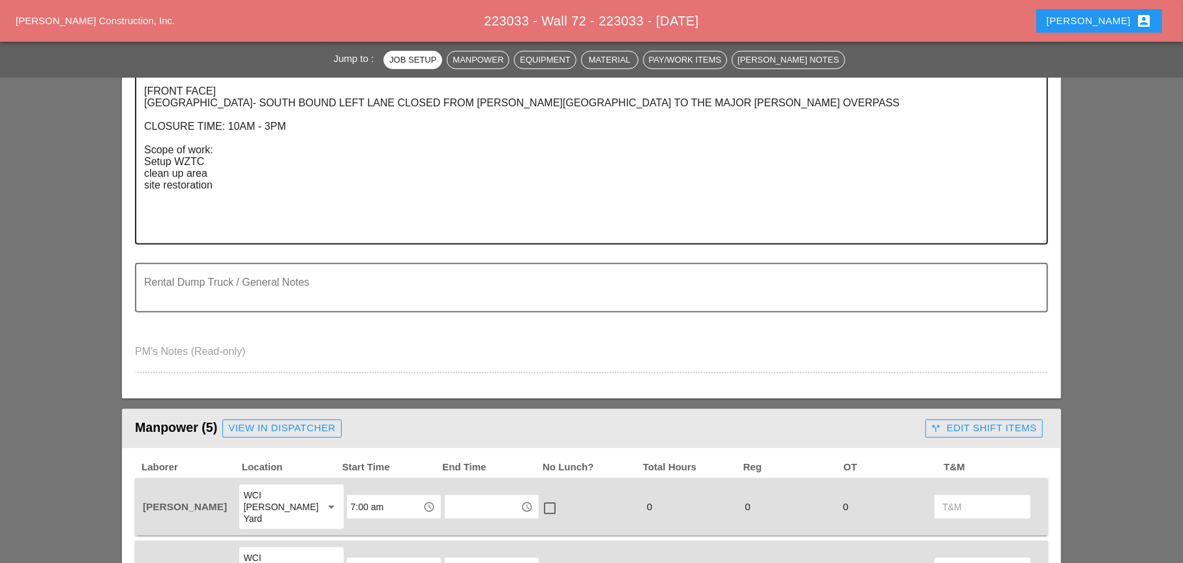
scroll to position [457, 0]
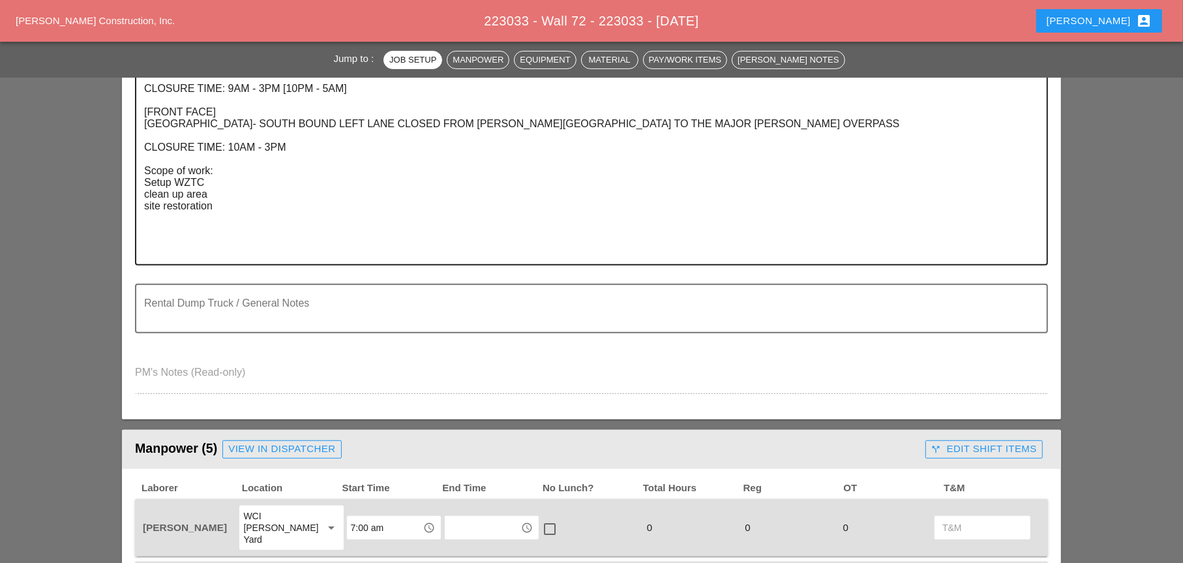
click at [219, 207] on textarea "LOCATION: 09 WALL: 72 [FRONT FACE] WIN: [PHONE_NUMBER] LANE CLOSURE LOCATION: […" at bounding box center [586, 124] width 885 height 280
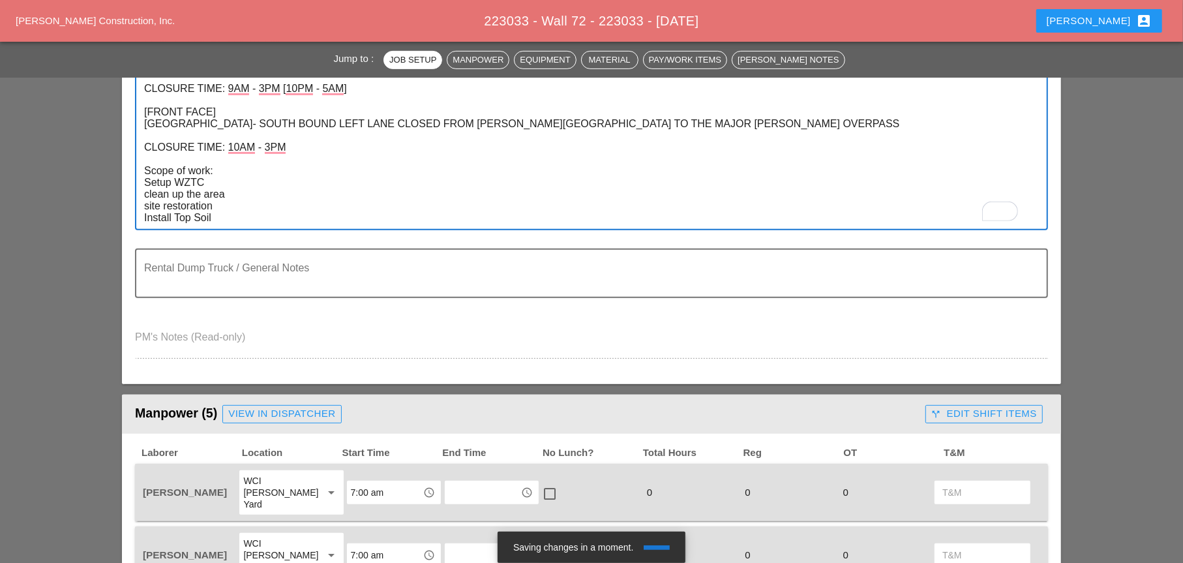
click at [318, 202] on textarea "LOCATION: 09 WALL: 72 [FRONT FACE] WIN: [PHONE_NUMBER] LANE CLOSURE LOCATION: […" at bounding box center [586, 106] width 885 height 245
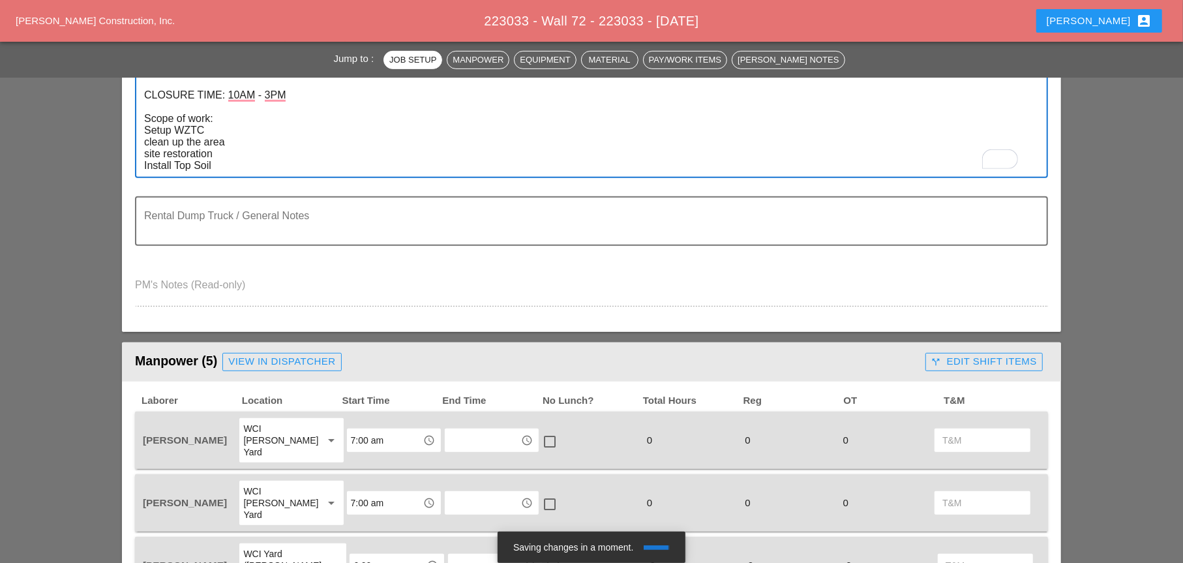
scroll to position [522, 0]
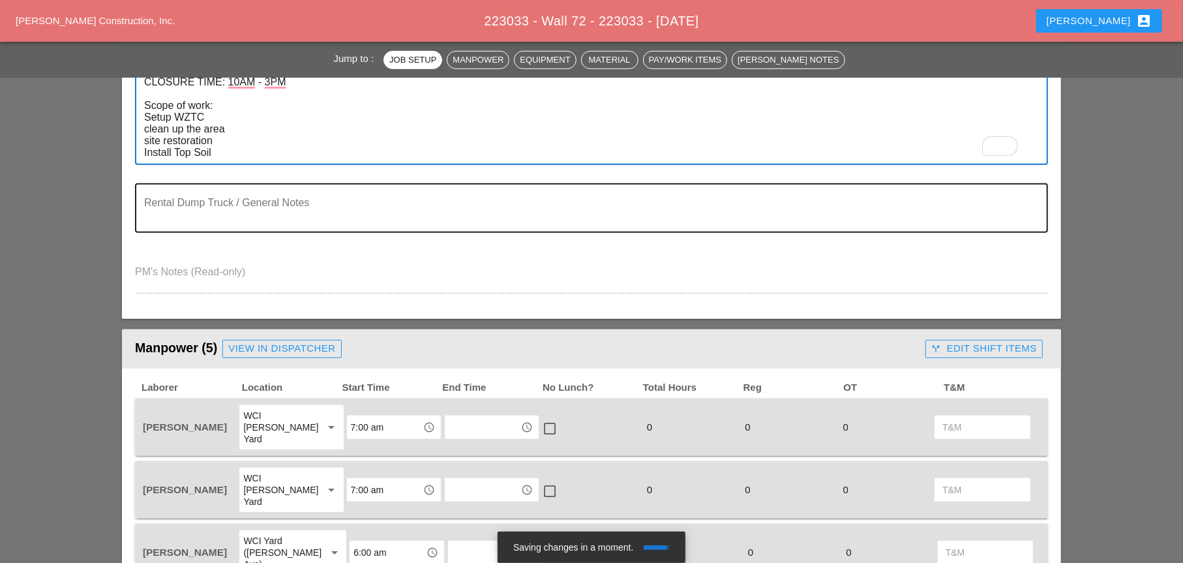
type textarea "LOCATION: 09 WALL: 72 [FRONT FACE] WIN: [PHONE_NUMBER] LANE CLOSURE LOCATION: […"
click at [237, 209] on textarea "Rental Dump Truck / General Notes" at bounding box center [586, 215] width 885 height 31
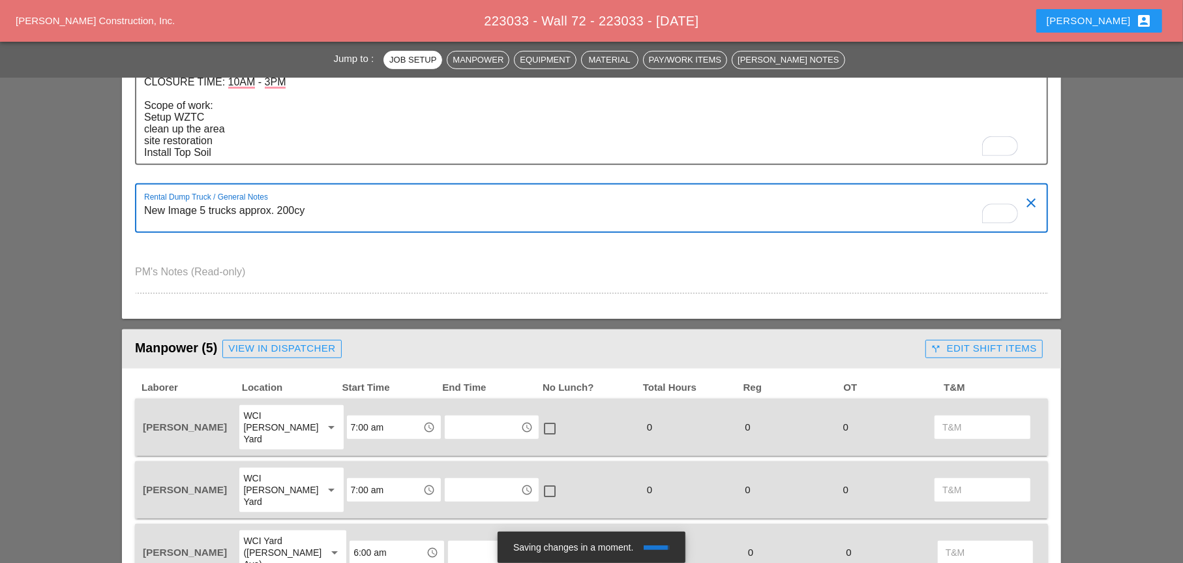
click at [319, 215] on textarea "New Image 5 trucks approx. 200cy" at bounding box center [586, 215] width 885 height 31
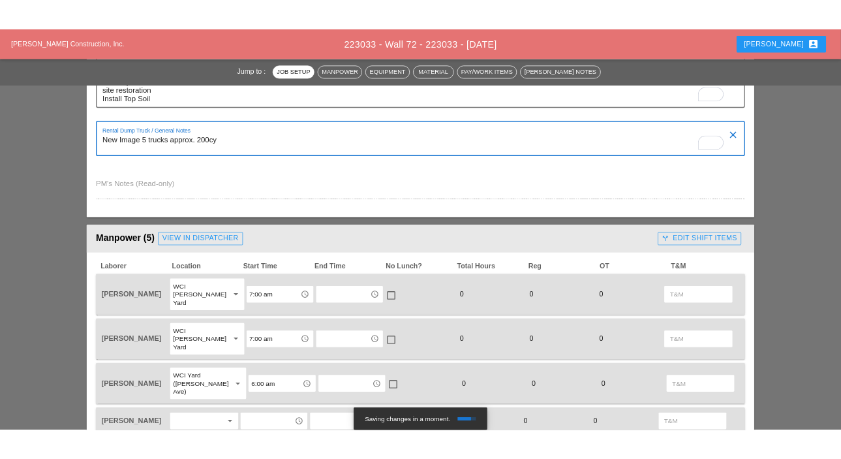
scroll to position [587, 0]
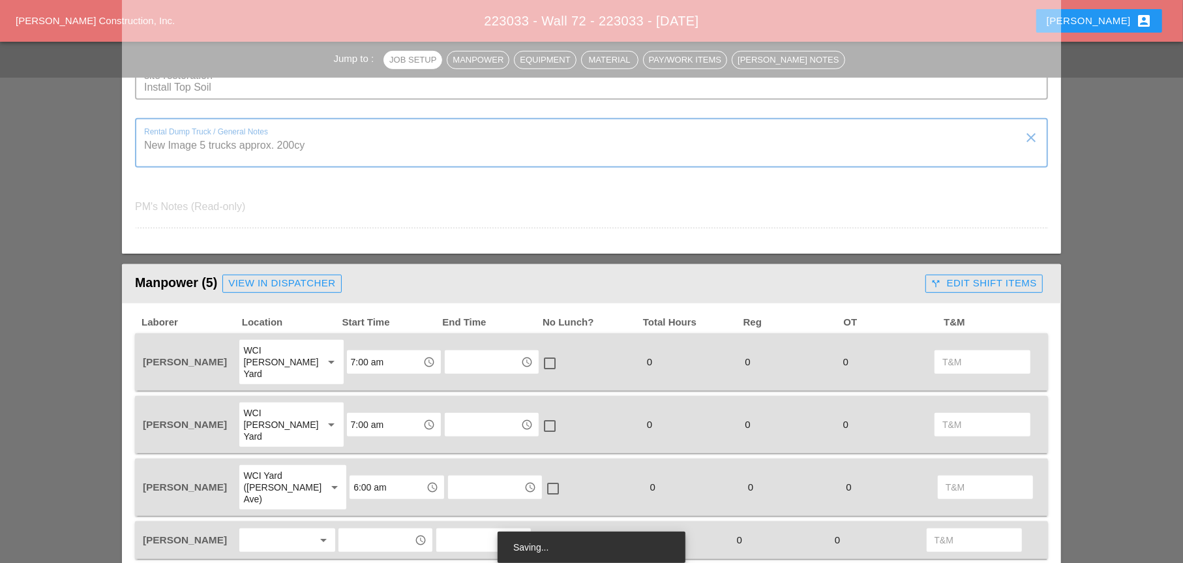
type textarea "New Image 5 trucks approx. 200cy"
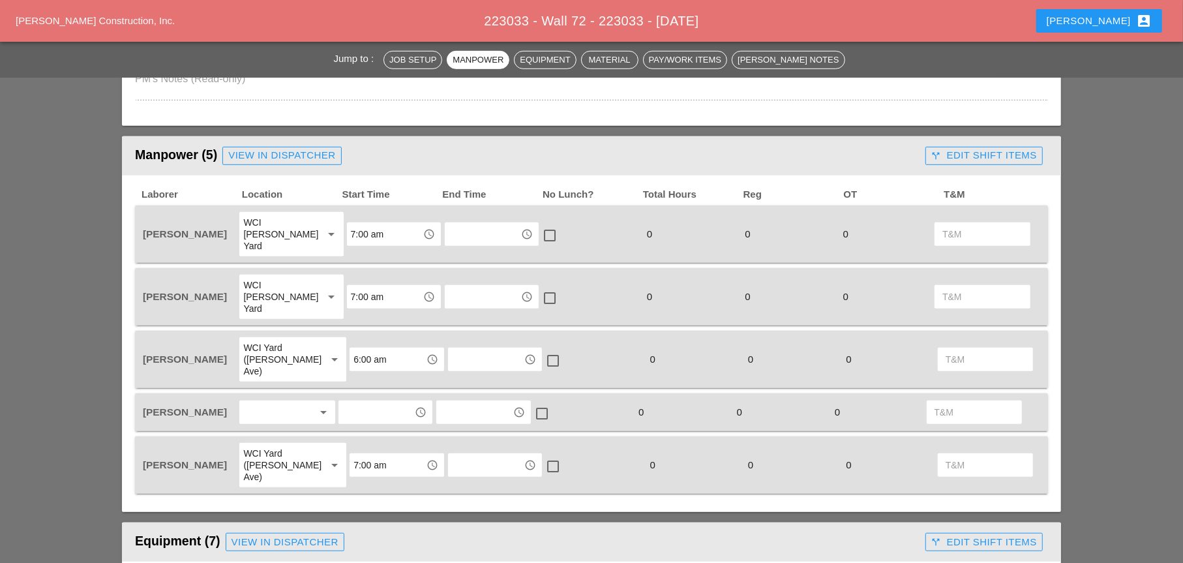
scroll to position [780, 0]
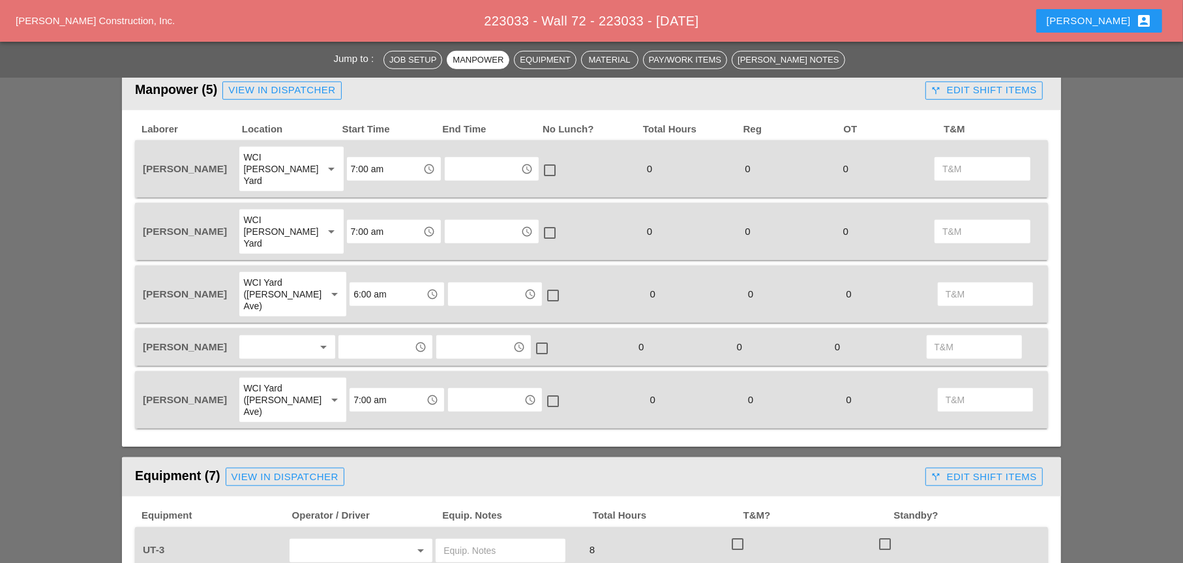
click at [295, 170] on div "WCI [PERSON_NAME] Yard" at bounding box center [278, 168] width 70 height 35
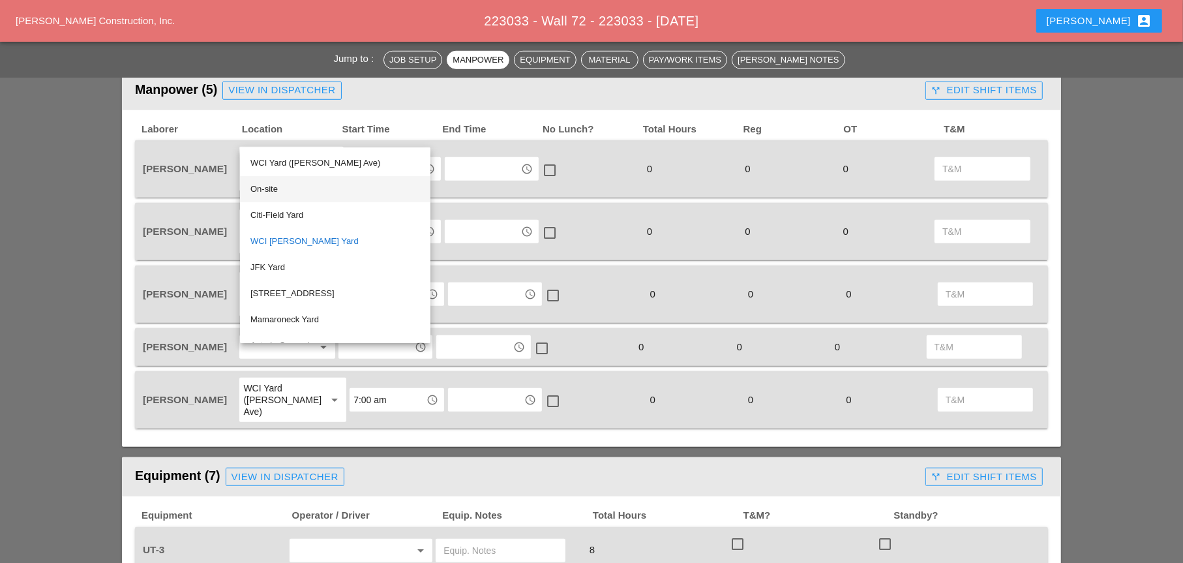
click at [271, 191] on div "On-site" at bounding box center [336, 189] width 170 height 16
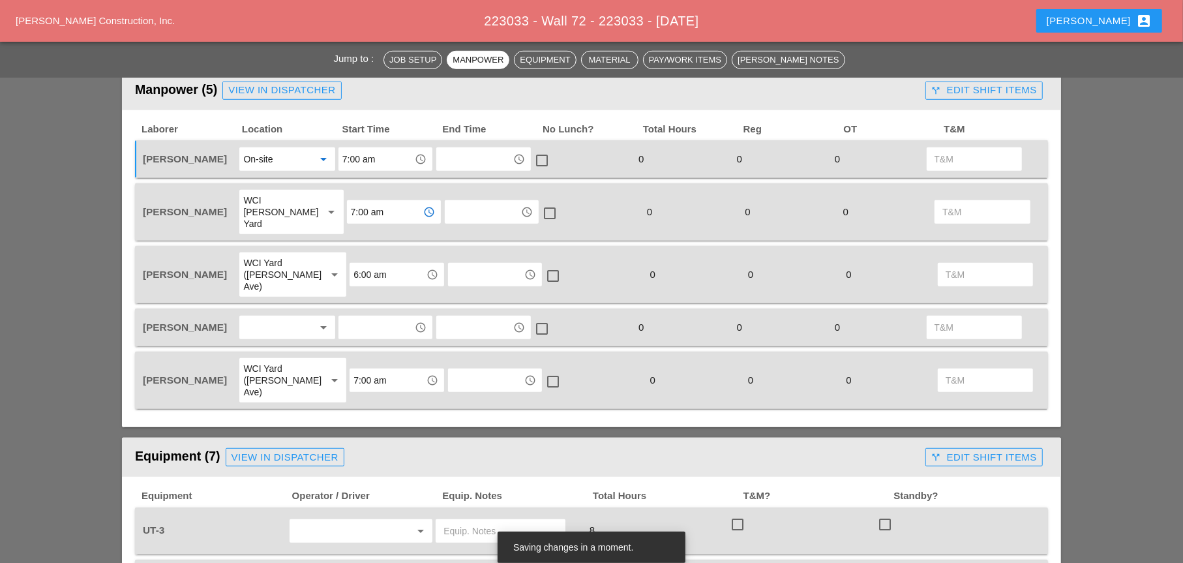
click at [356, 208] on input "7:00 am" at bounding box center [385, 212] width 68 height 21
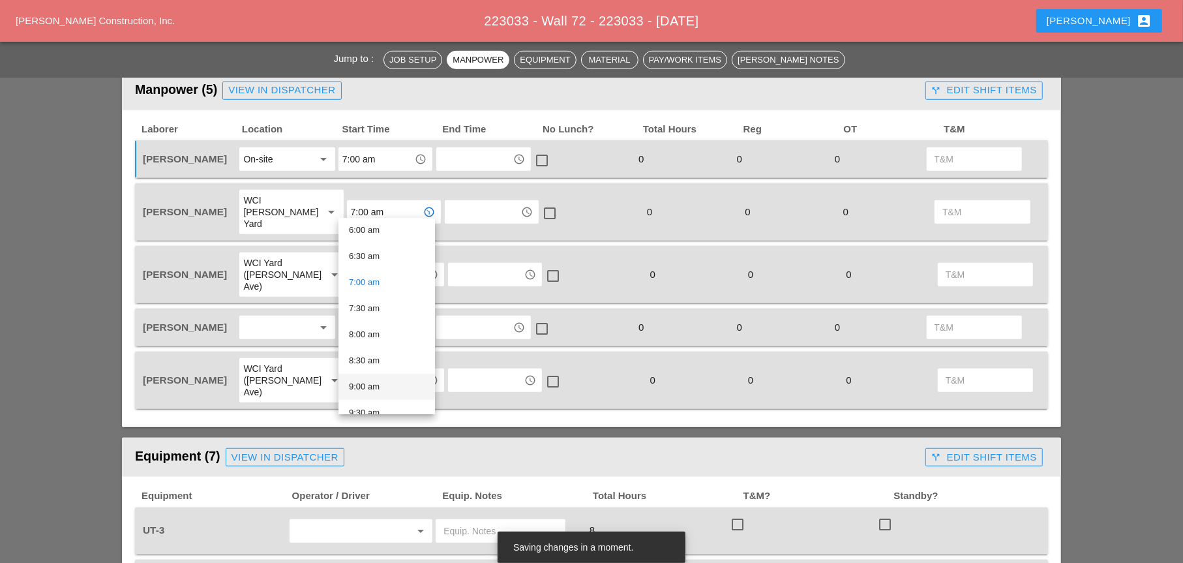
scroll to position [326, 0]
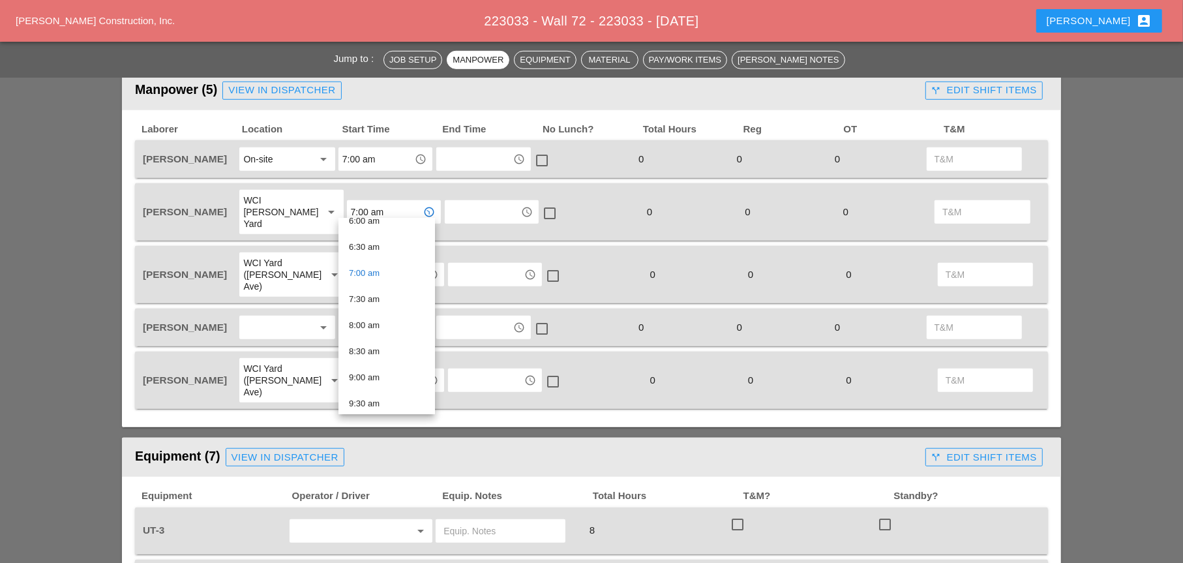
click at [585, 251] on div "check_box_outline_blank" at bounding box center [593, 274] width 98 height 47
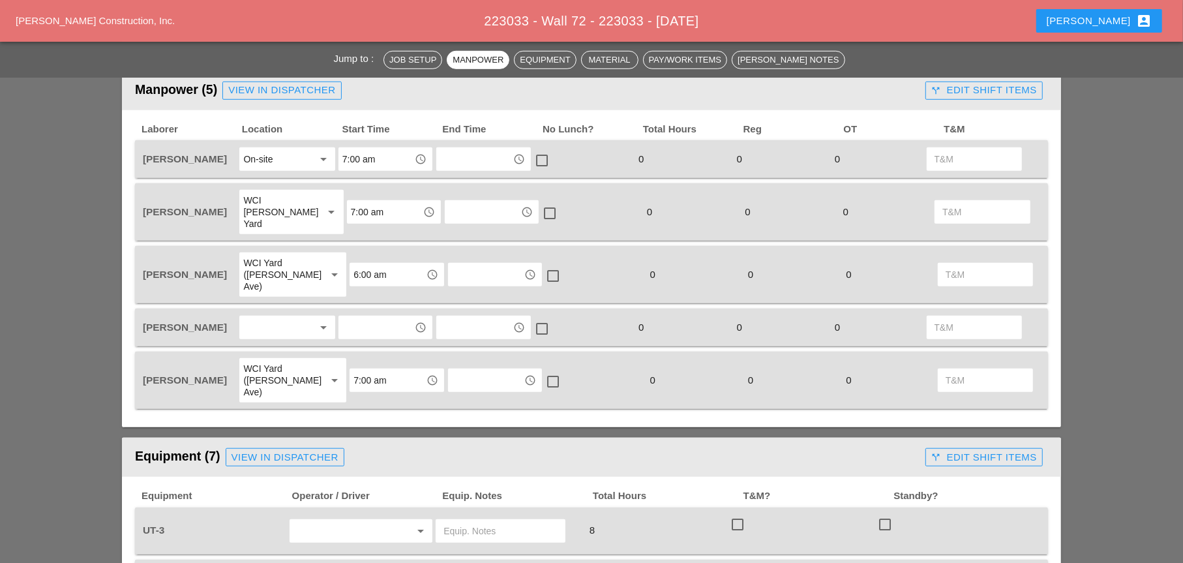
click at [352, 204] on input "7:00 am" at bounding box center [385, 212] width 68 height 21
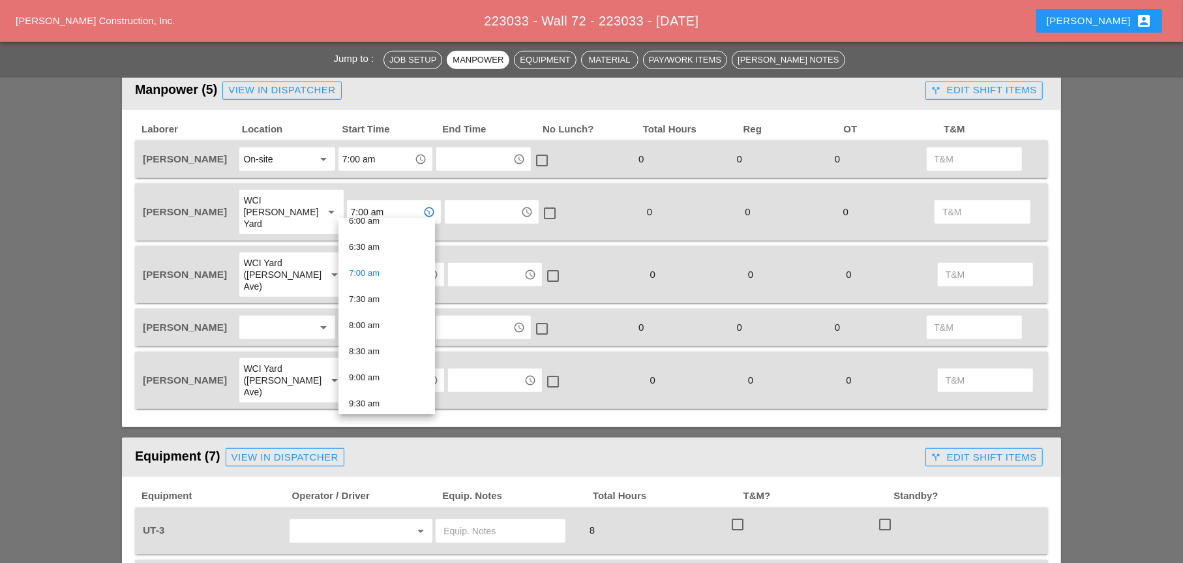
click at [374, 297] on div "7:30 am" at bounding box center [387, 300] width 76 height 16
type input "7:30 am"
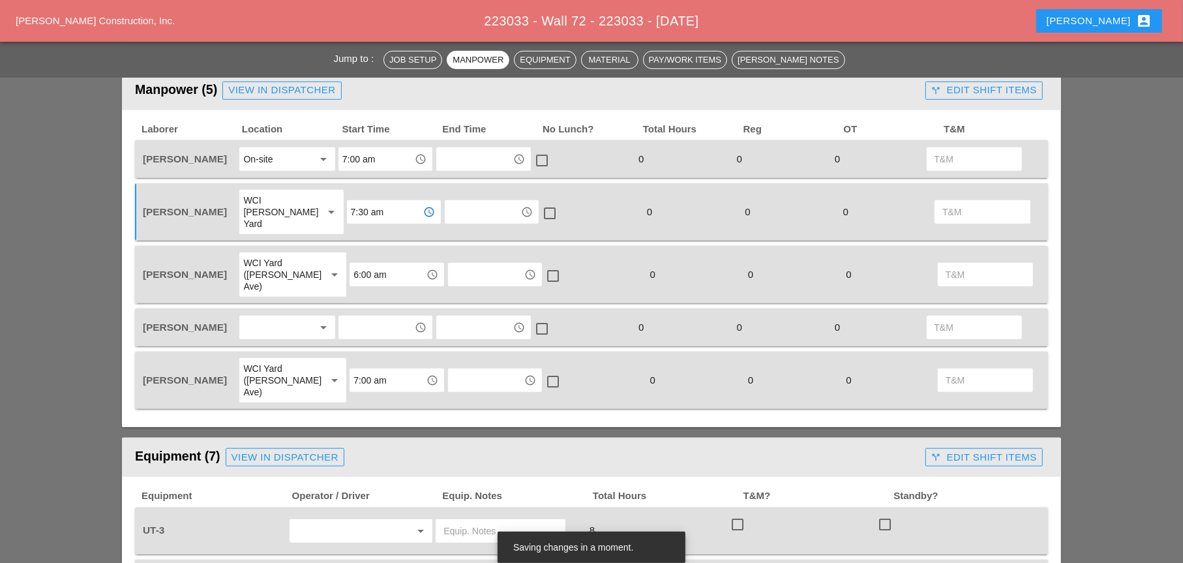
click at [359, 158] on input "7:00 am" at bounding box center [376, 159] width 68 height 21
click at [364, 189] on div "8 :00 am" at bounding box center [386, 188] width 74 height 16
type input "8:00 am"
click at [354, 264] on input "6:00 am" at bounding box center [388, 274] width 68 height 21
click at [362, 311] on div "7 :30 am" at bounding box center [386, 311] width 74 height 16
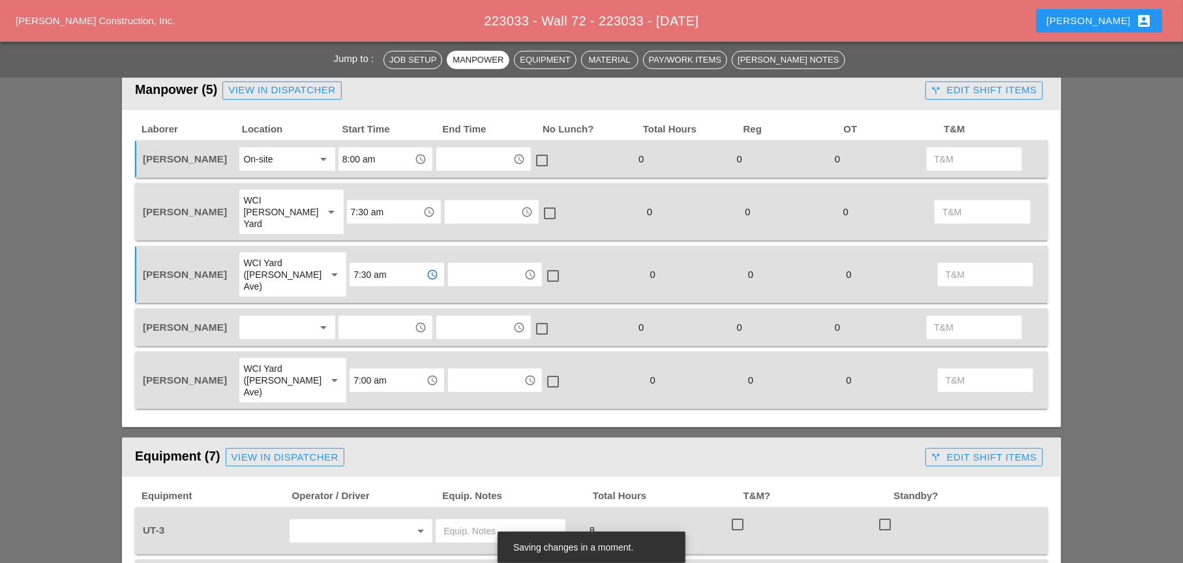
type input "7:30 am"
click at [260, 317] on div at bounding box center [277, 327] width 69 height 21
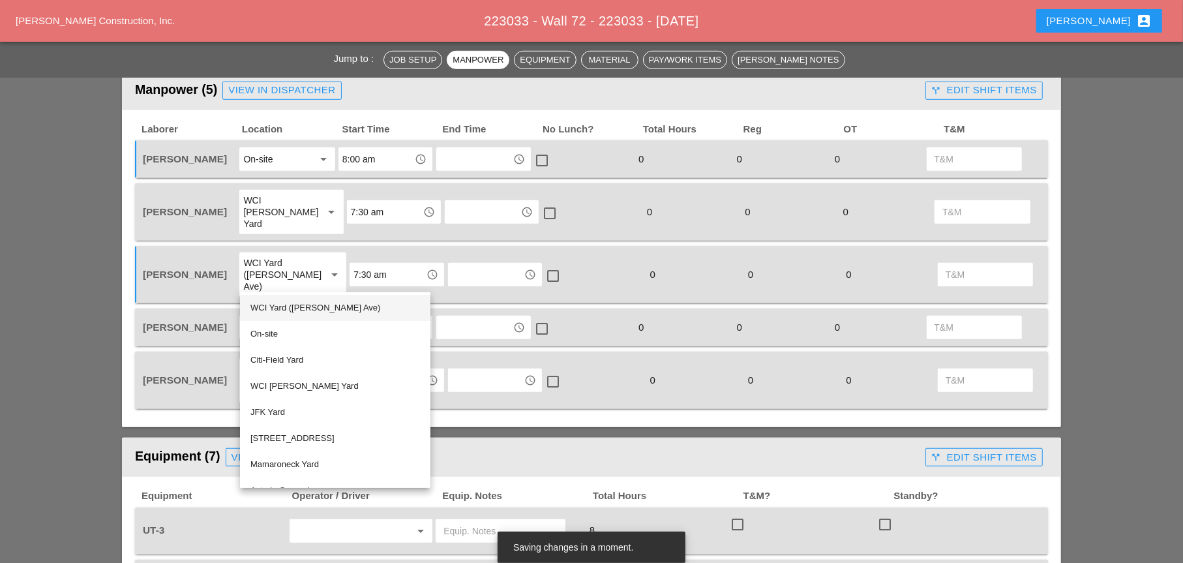
click at [257, 314] on div "WCI Yard ([PERSON_NAME] Ave)" at bounding box center [336, 308] width 170 height 16
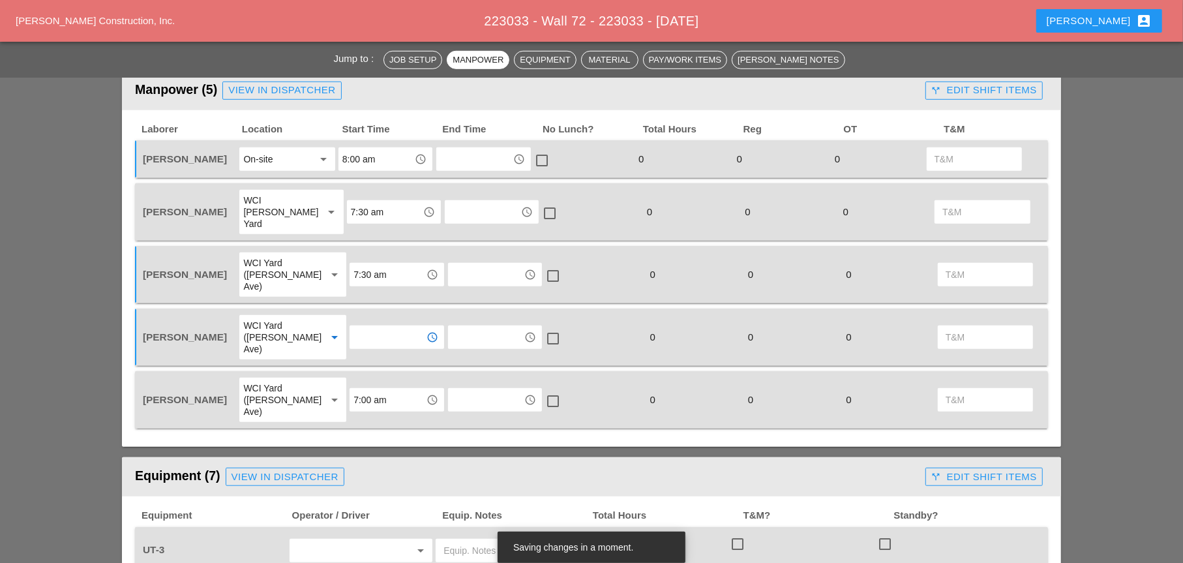
click at [380, 327] on input "text" at bounding box center [388, 337] width 68 height 21
click at [364, 361] on div "7 :30 am" at bounding box center [386, 362] width 74 height 16
type input "7:30 am"
click at [364, 389] on input "7:00 am" at bounding box center [388, 399] width 68 height 21
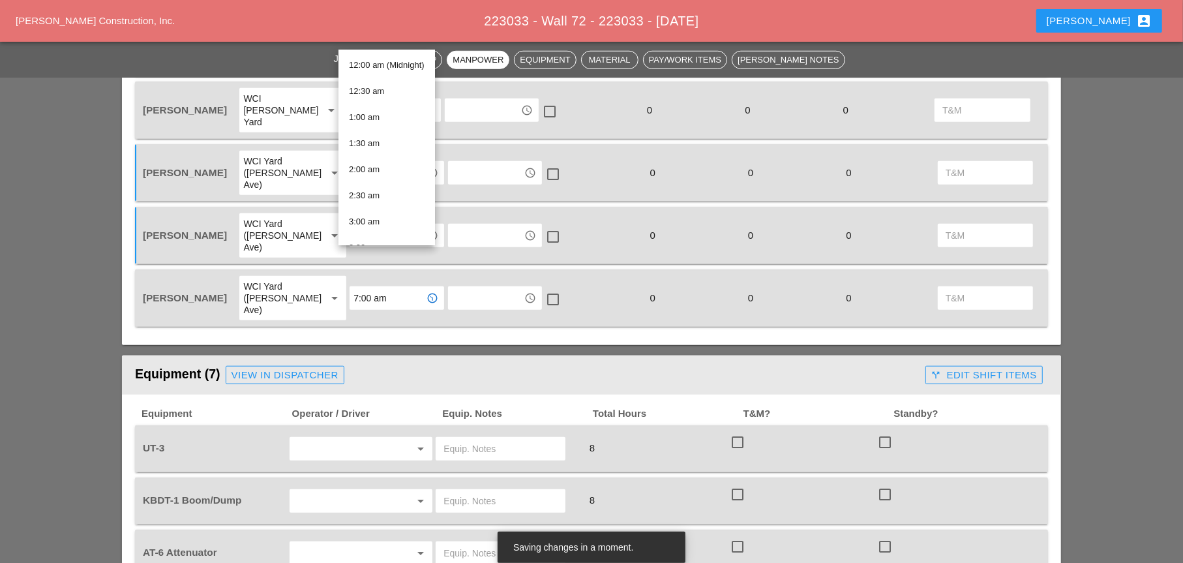
scroll to position [911, 0]
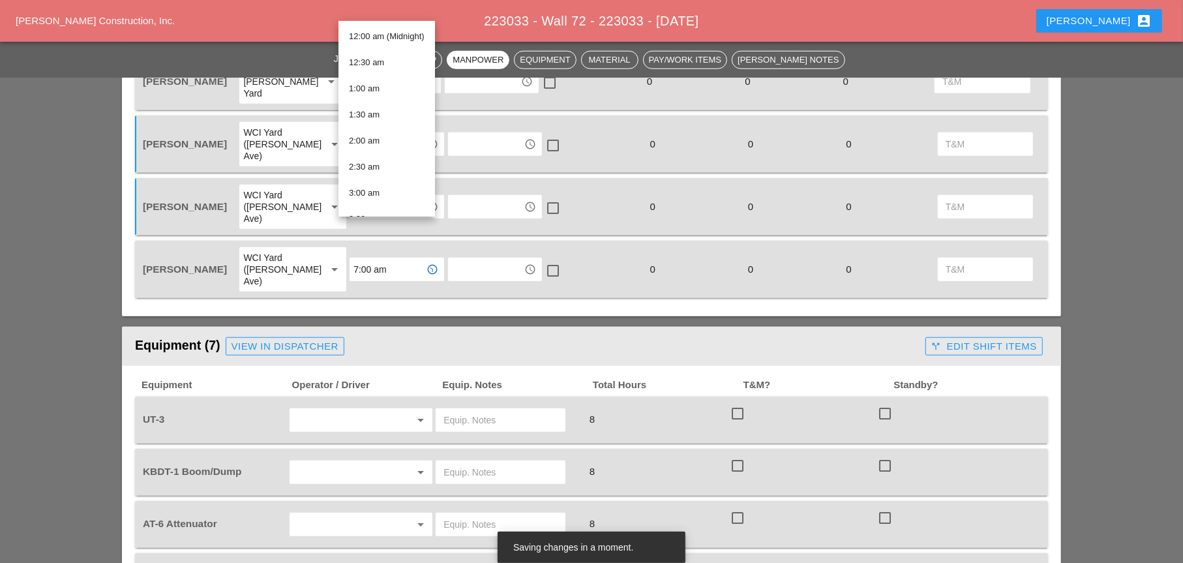
click at [397, 333] on div "Equipment (7) View in Dispatcher" at bounding box center [527, 346] width 785 height 26
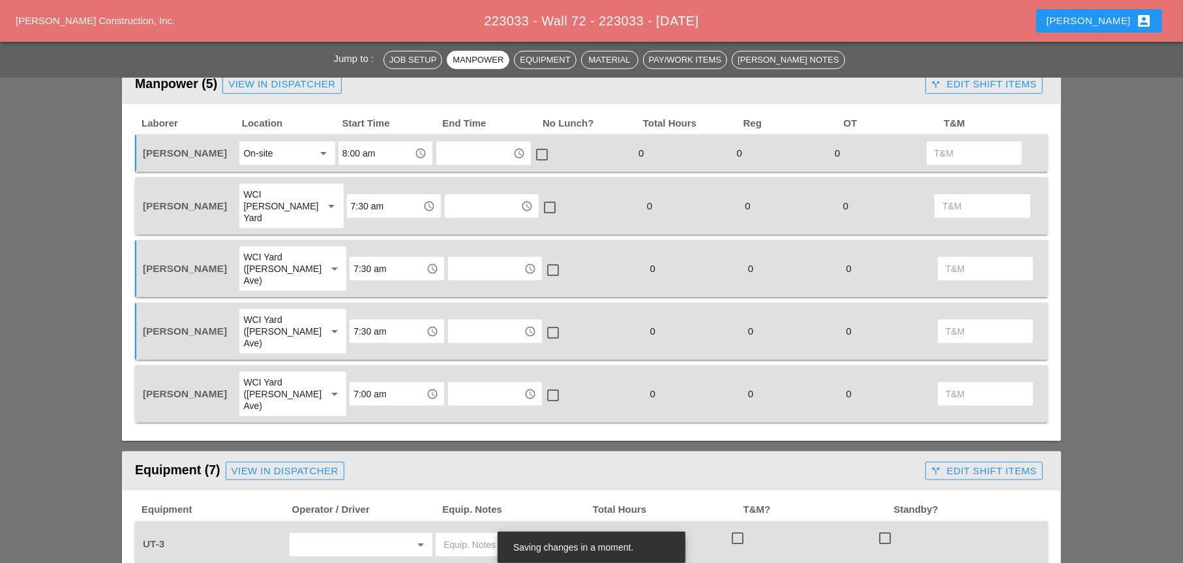
scroll to position [780, 0]
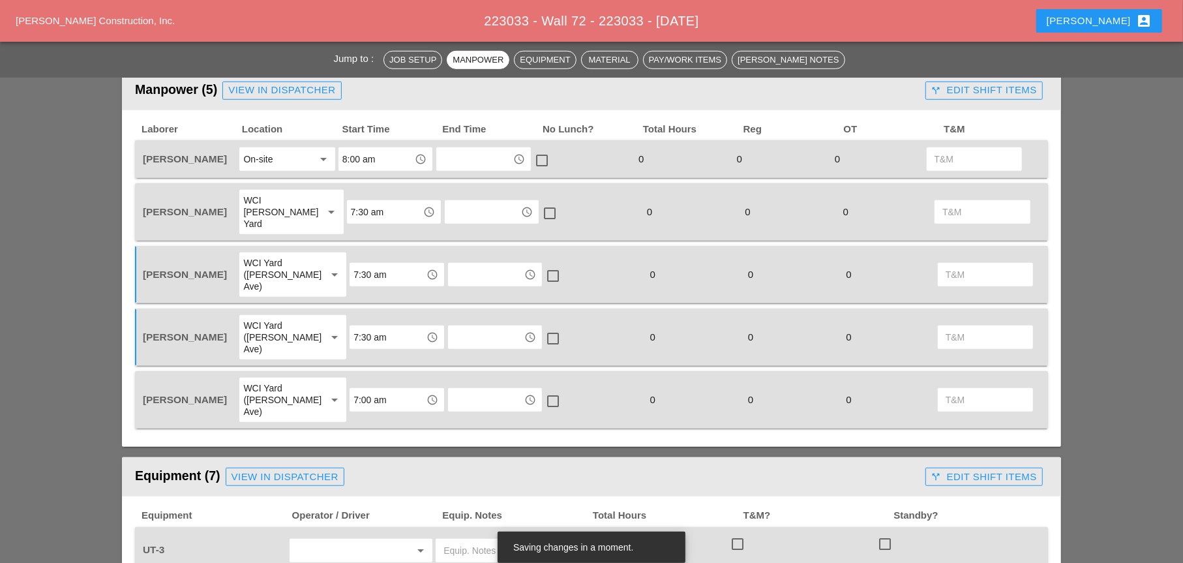
click at [283, 382] on div "WCI Yard ([PERSON_NAME] Ave)" at bounding box center [279, 399] width 72 height 35
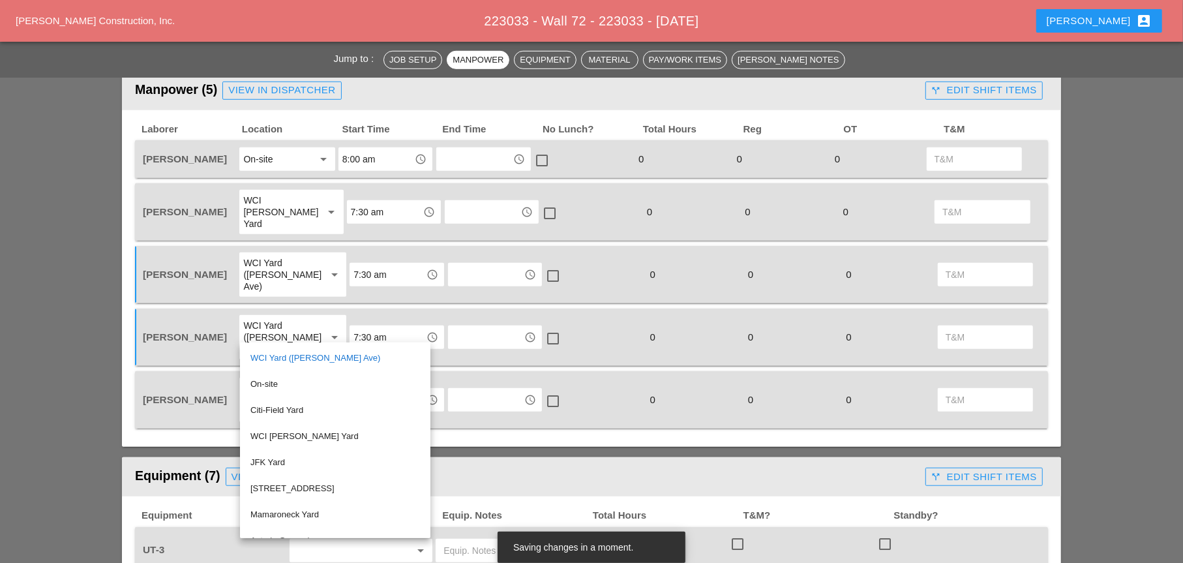
click at [291, 433] on div "WCI [PERSON_NAME] Yard" at bounding box center [336, 437] width 170 height 16
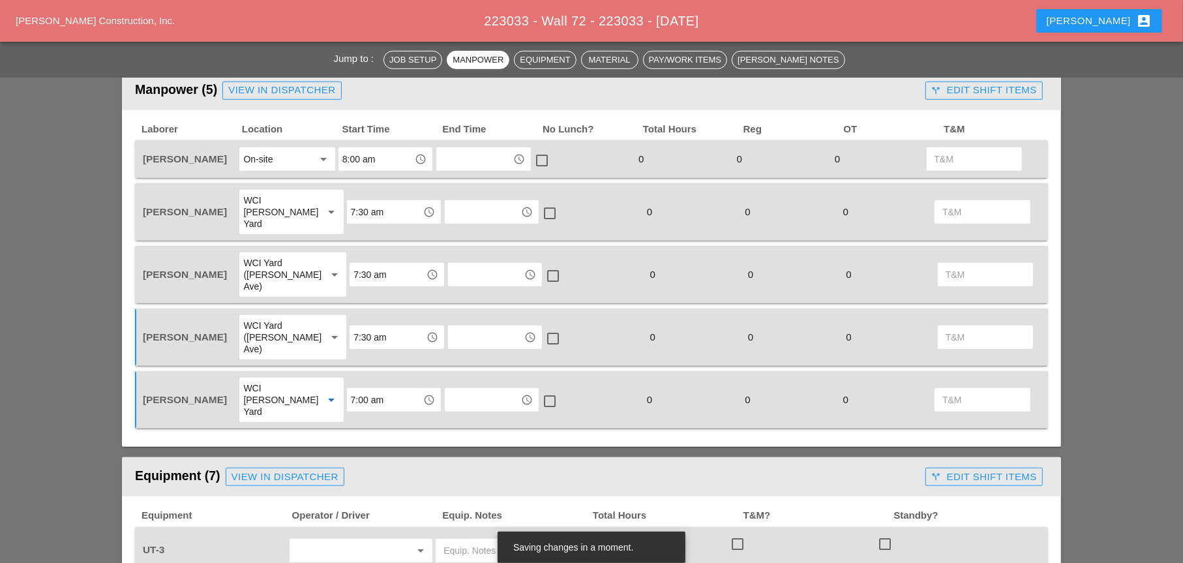
click at [278, 163] on div "On-site" at bounding box center [277, 159] width 69 height 21
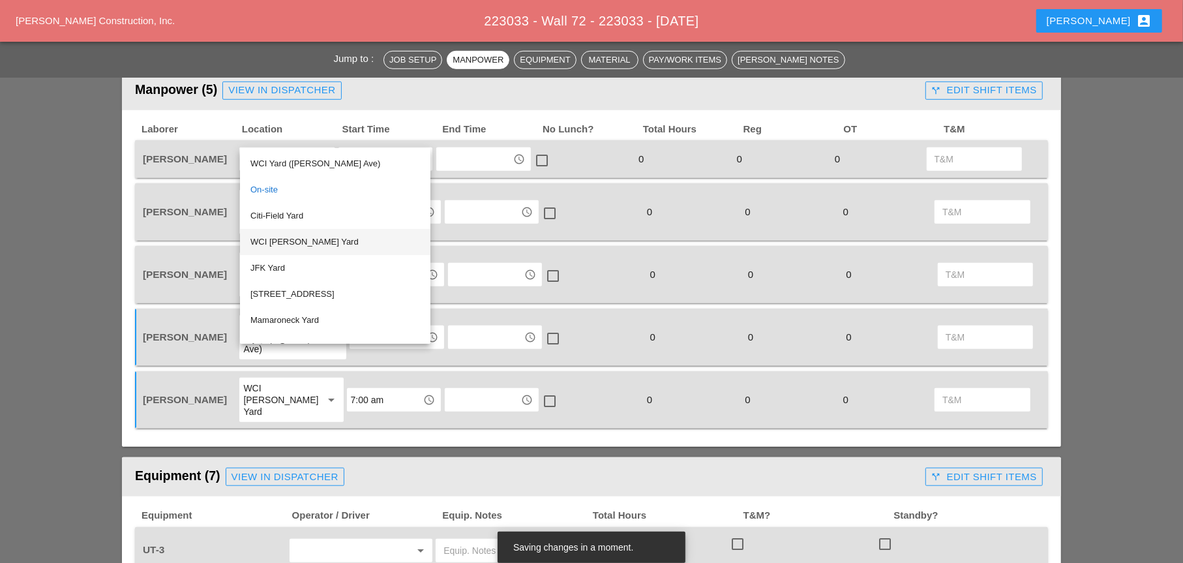
click at [281, 239] on div "WCI [PERSON_NAME] Yard" at bounding box center [336, 242] width 170 height 16
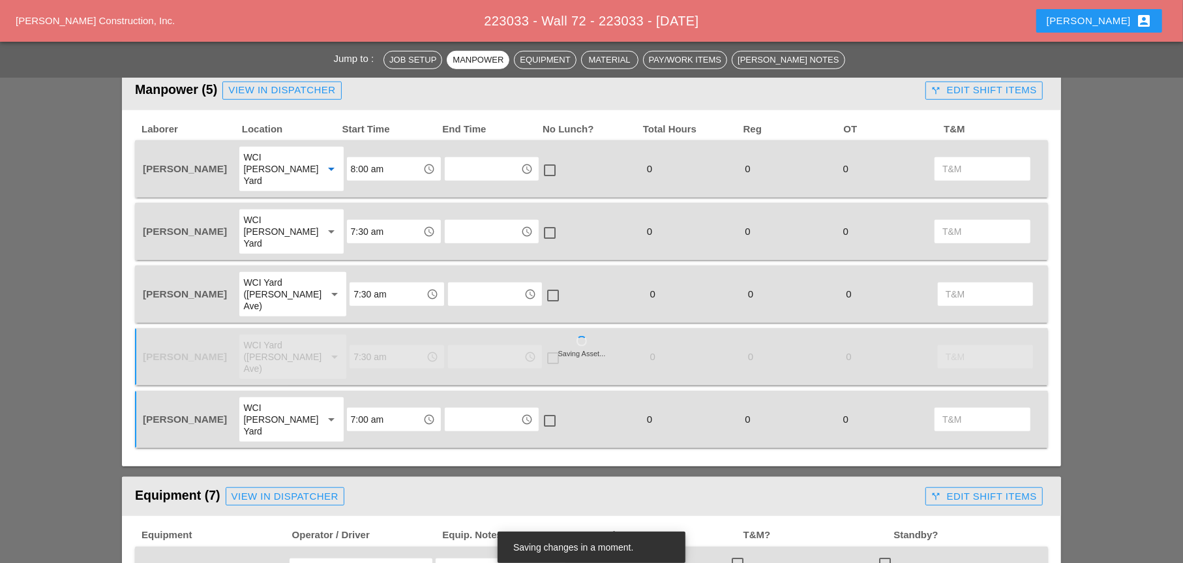
click at [356, 159] on input "8:00 am" at bounding box center [385, 169] width 68 height 21
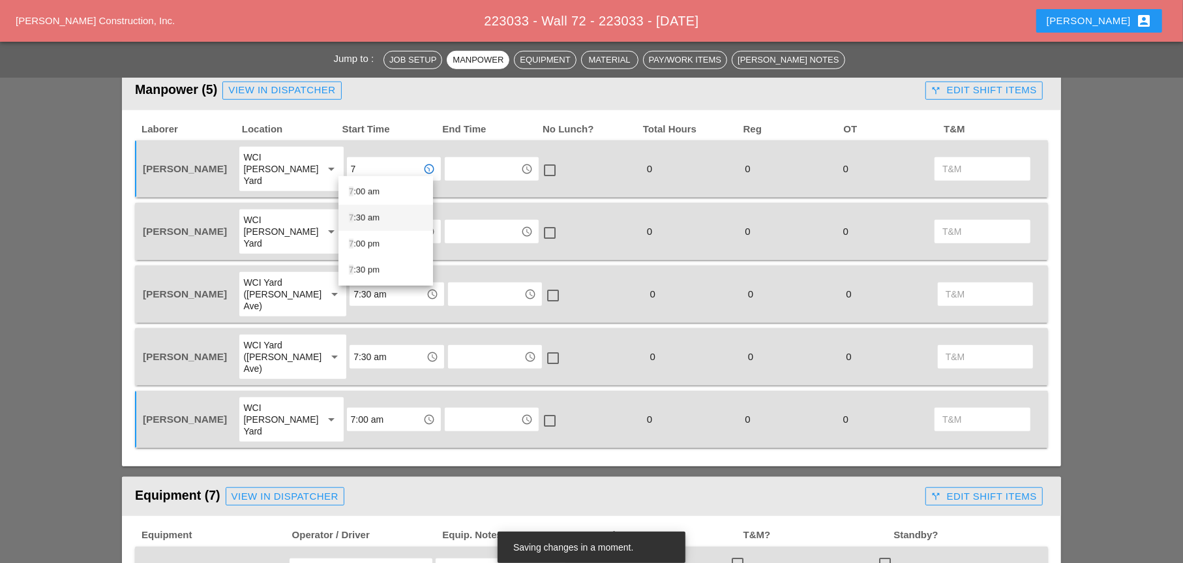
click at [360, 217] on div "7 :30 am" at bounding box center [386, 218] width 74 height 16
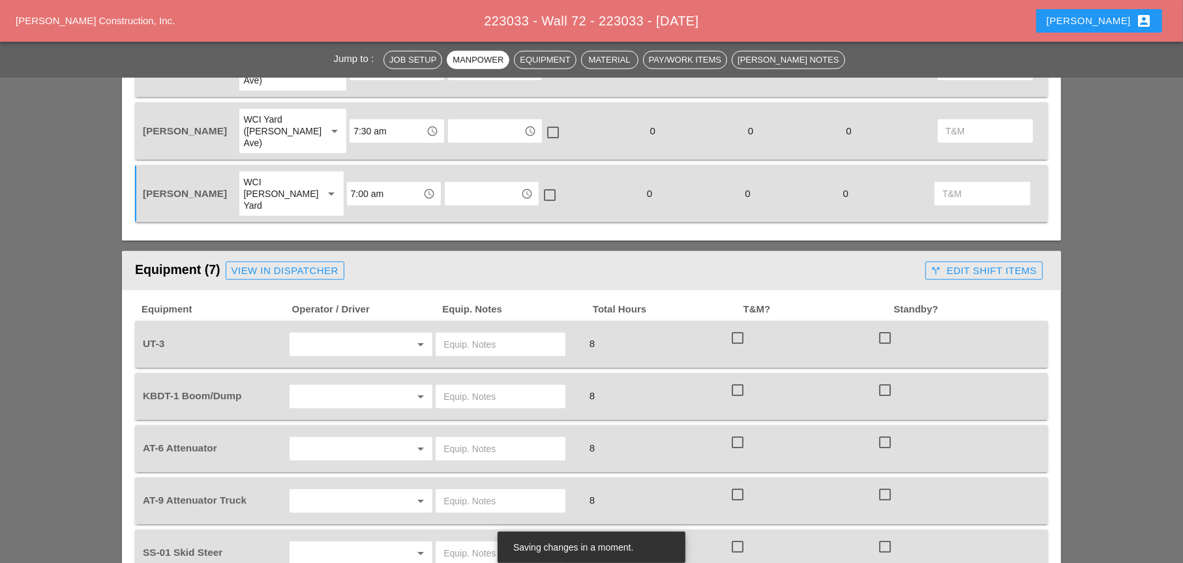
scroll to position [1041, 0]
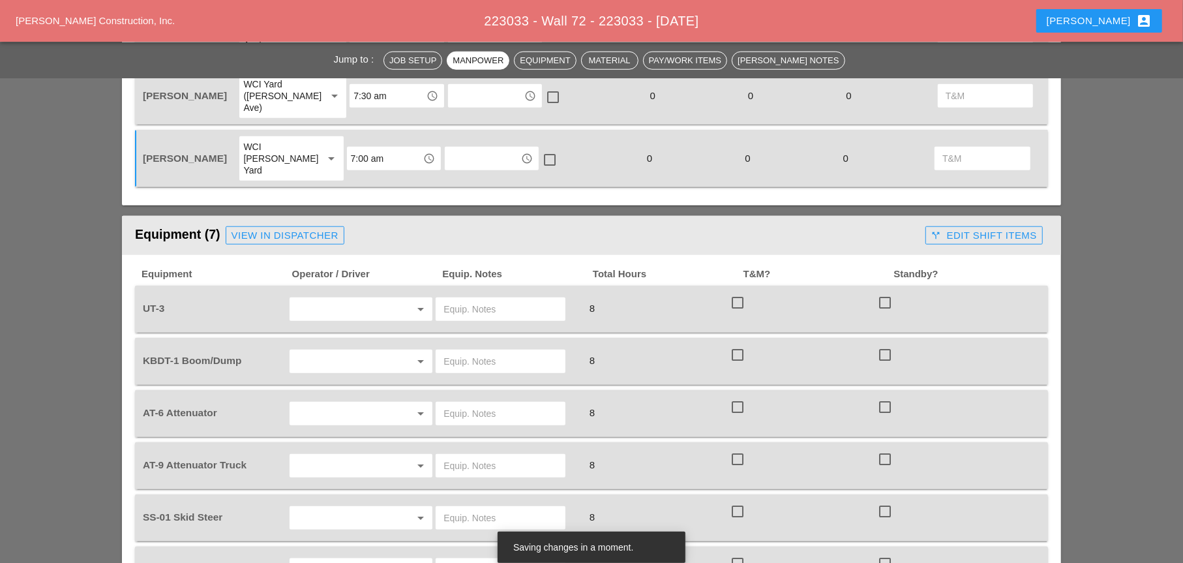
type input "7:30 am"
click at [350, 299] on input "text" at bounding box center [343, 309] width 99 height 21
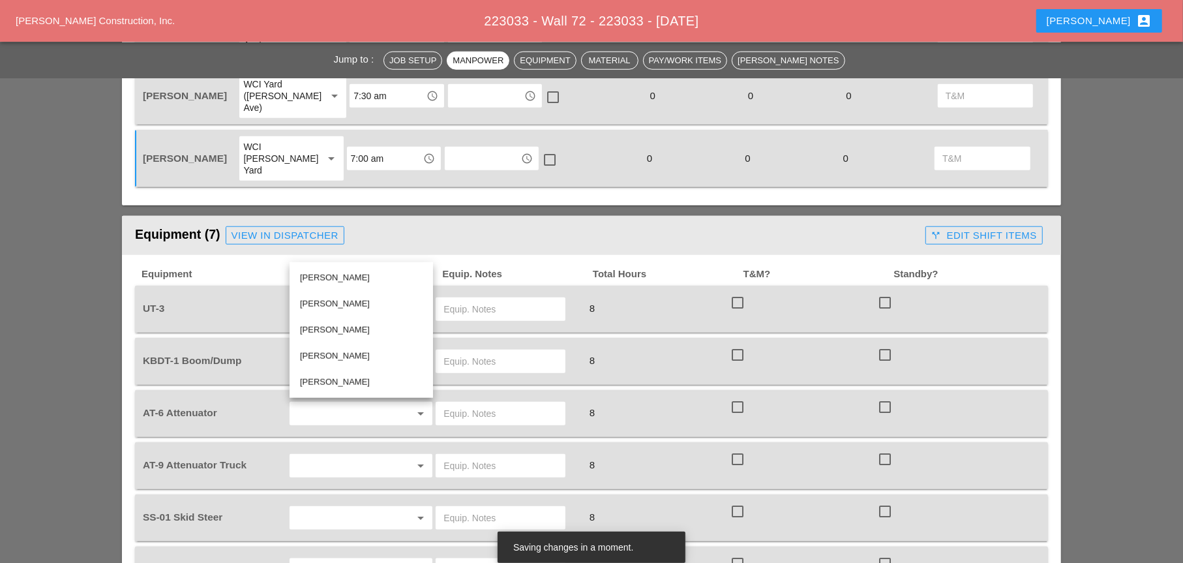
drag, startPoint x: 342, startPoint y: 352, endPoint x: 363, endPoint y: 339, distance: 25.5
click at [342, 352] on div "Freddie Rodas Torres" at bounding box center [361, 356] width 123 height 16
type input "Freddie Rodas Torres"
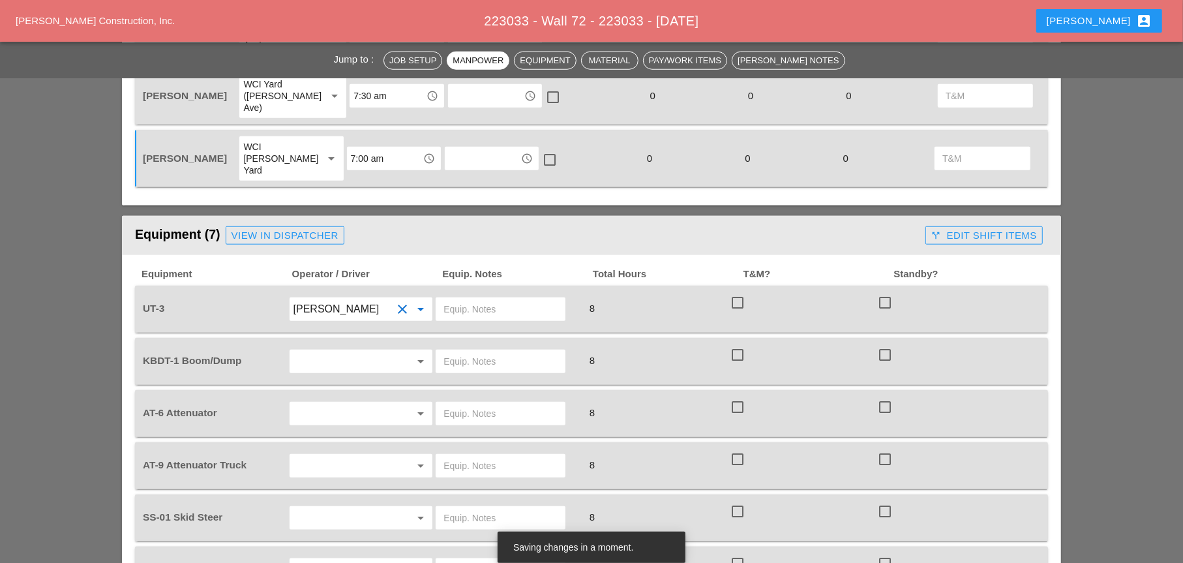
click at [453, 299] on input "text" at bounding box center [501, 309] width 114 height 21
type input "main yard"
click at [343, 351] on input "text" at bounding box center [343, 361] width 99 height 21
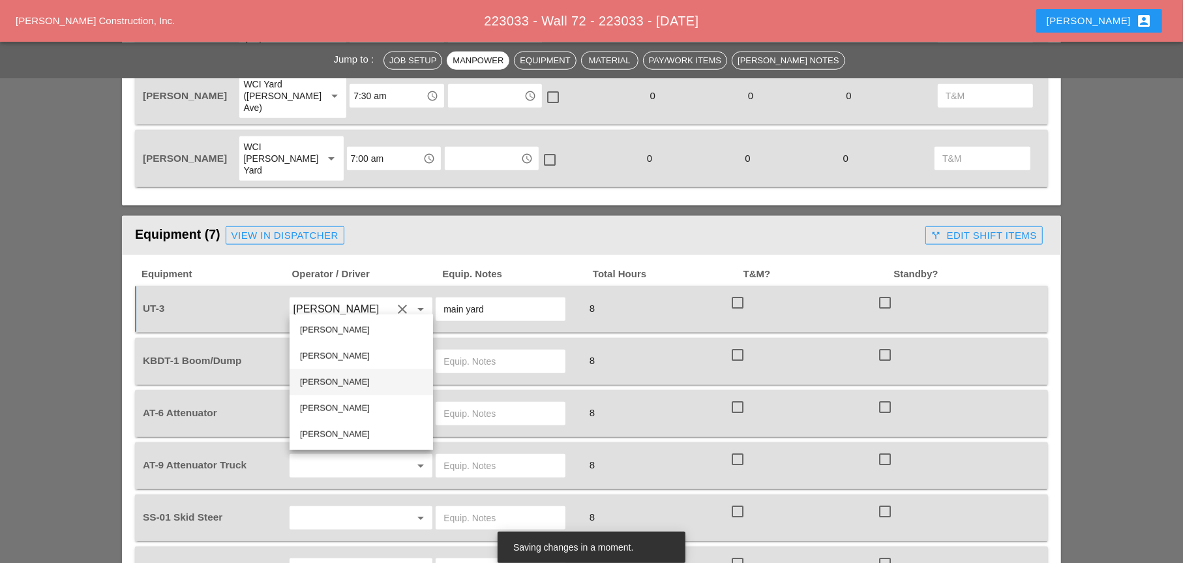
click at [327, 381] on div "Luis Ceja Rodriguez" at bounding box center [361, 382] width 123 height 16
type input "Luis Ceja Rodriguez"
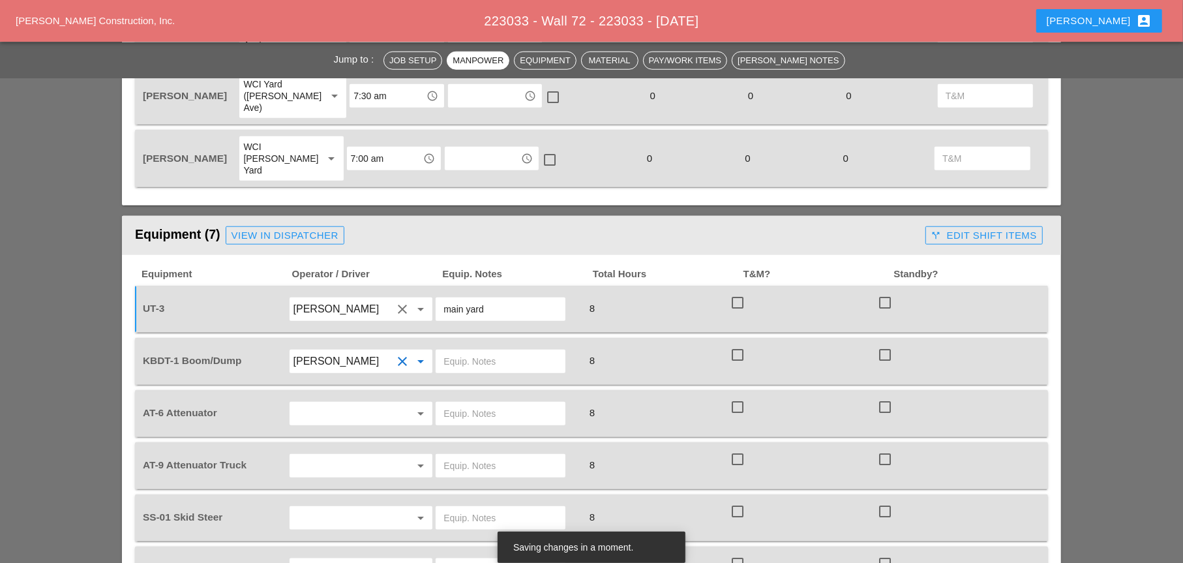
click at [327, 403] on input "text" at bounding box center [343, 413] width 99 height 21
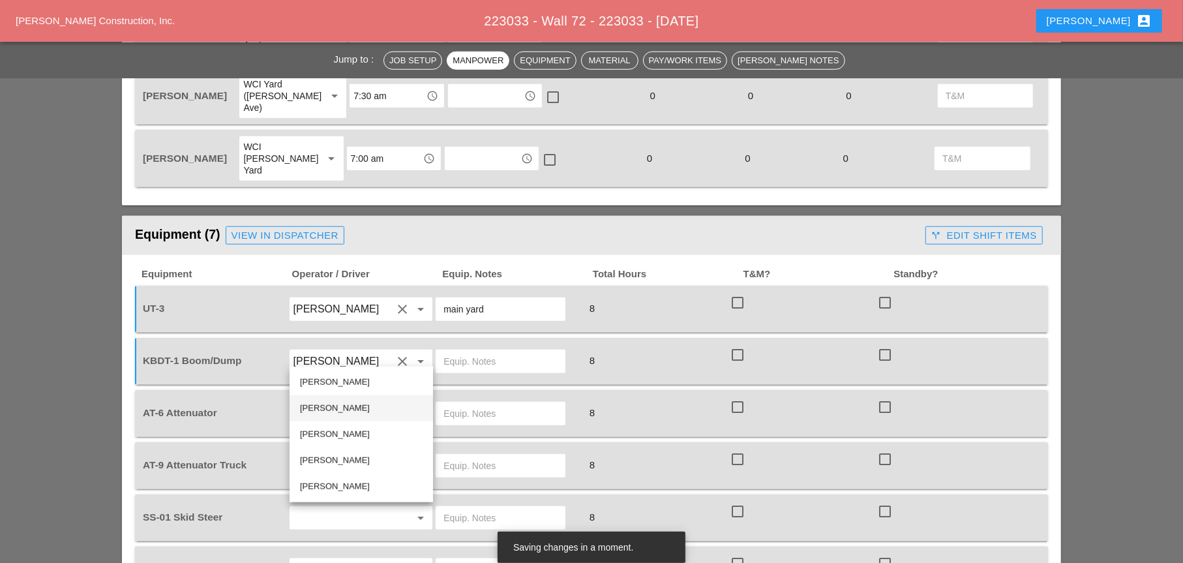
click at [326, 408] on div "Ricardo Capao" at bounding box center [361, 409] width 123 height 16
type input "Ricardo Capao"
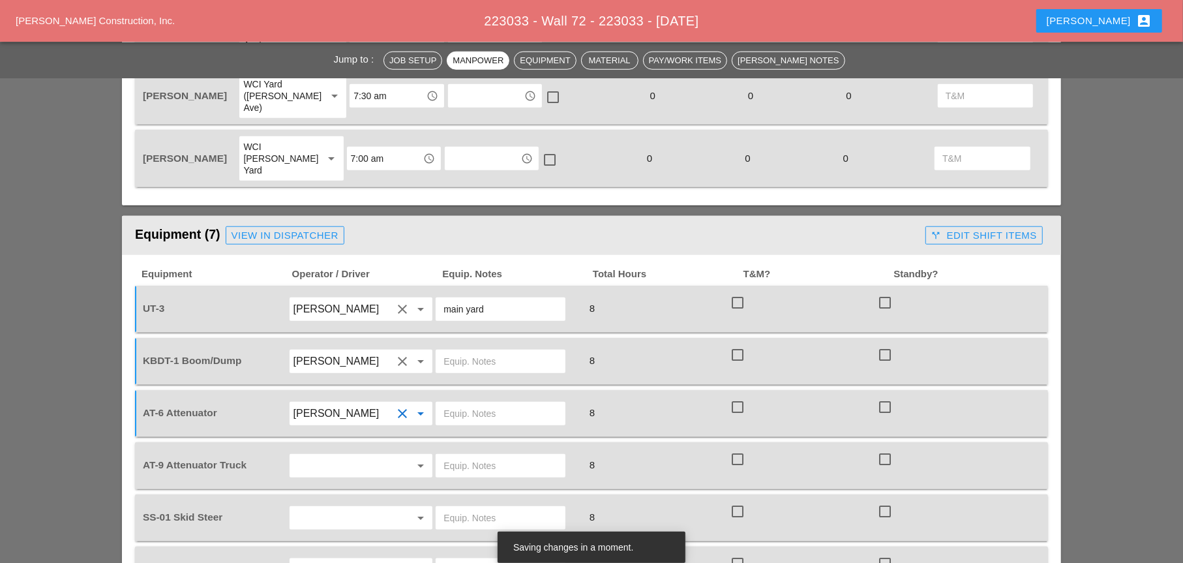
click at [321, 455] on input "text" at bounding box center [343, 465] width 99 height 21
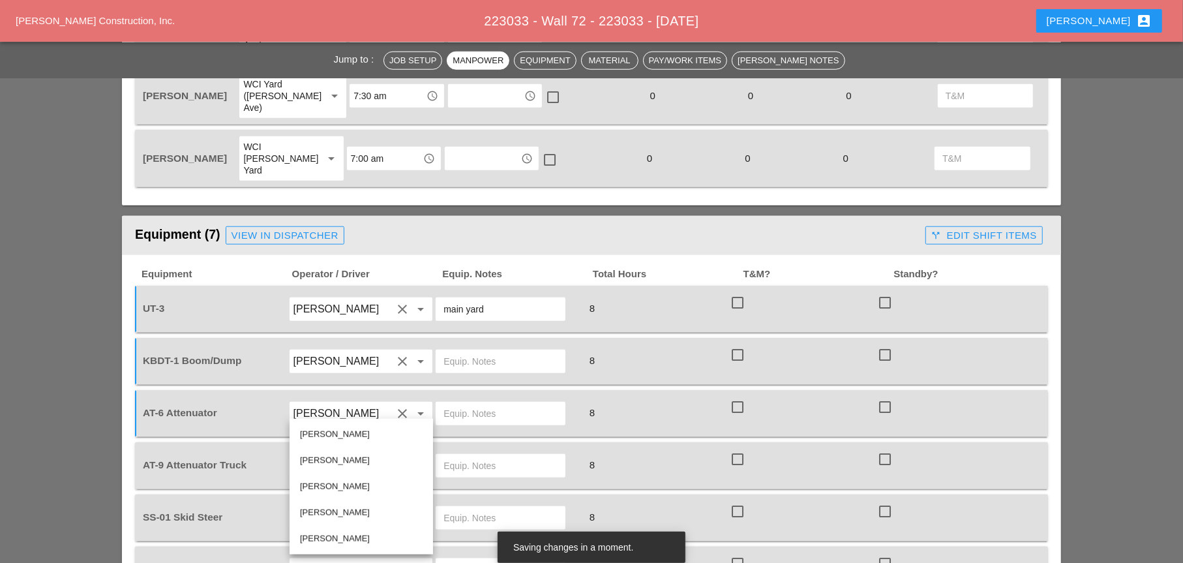
drag, startPoint x: 313, startPoint y: 535, endPoint x: 309, endPoint y: 511, distance: 23.9
click at [314, 457] on div "Hugo Zambrano" at bounding box center [361, 539] width 123 height 16
type input "Hugo Zambrano"
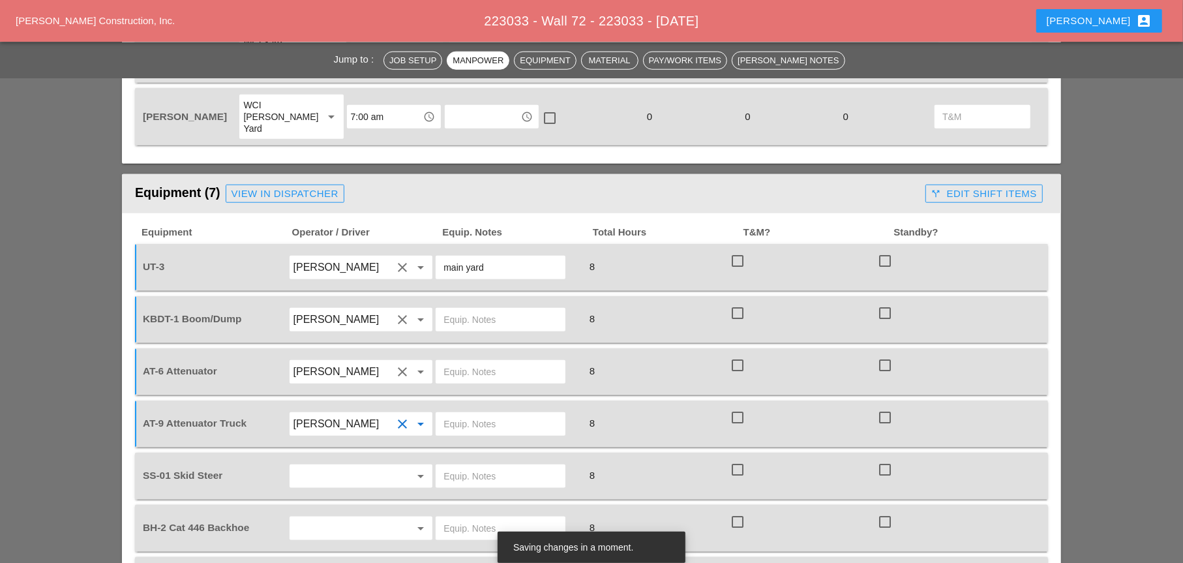
scroll to position [1106, 0]
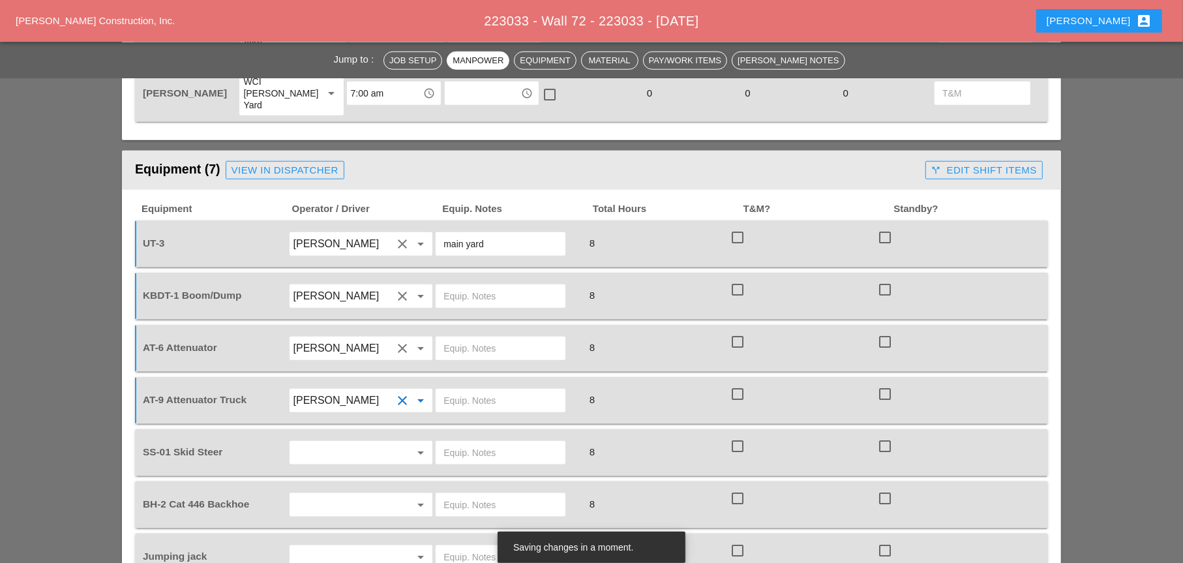
click at [332, 442] on input "text" at bounding box center [343, 452] width 99 height 21
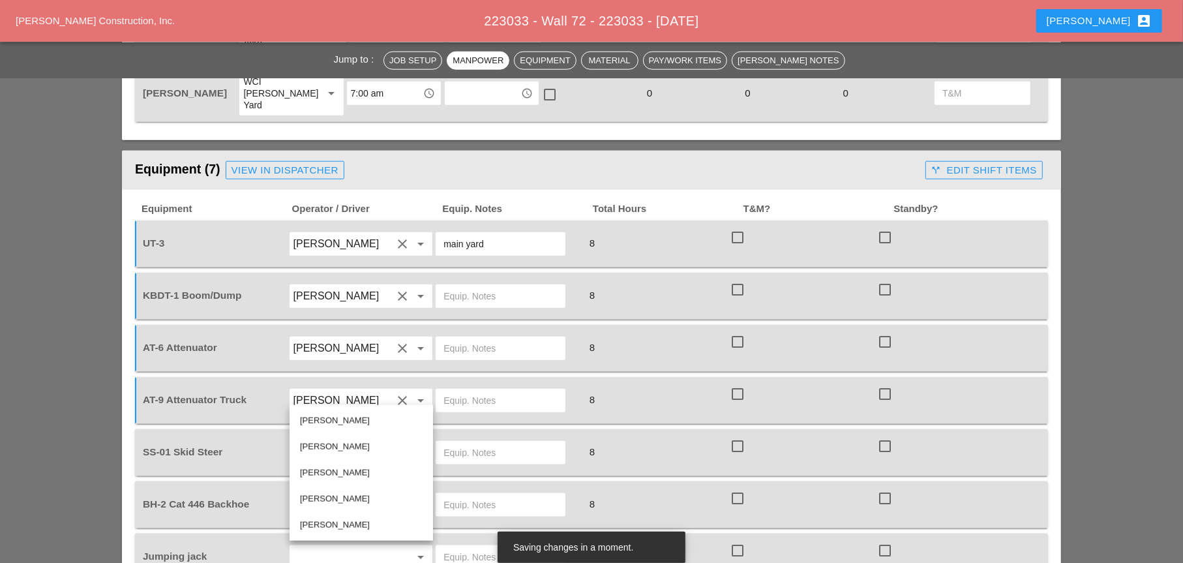
click at [326, 423] on div "Sal Barbieri" at bounding box center [361, 421] width 123 height 16
type input "Sal Barbieri"
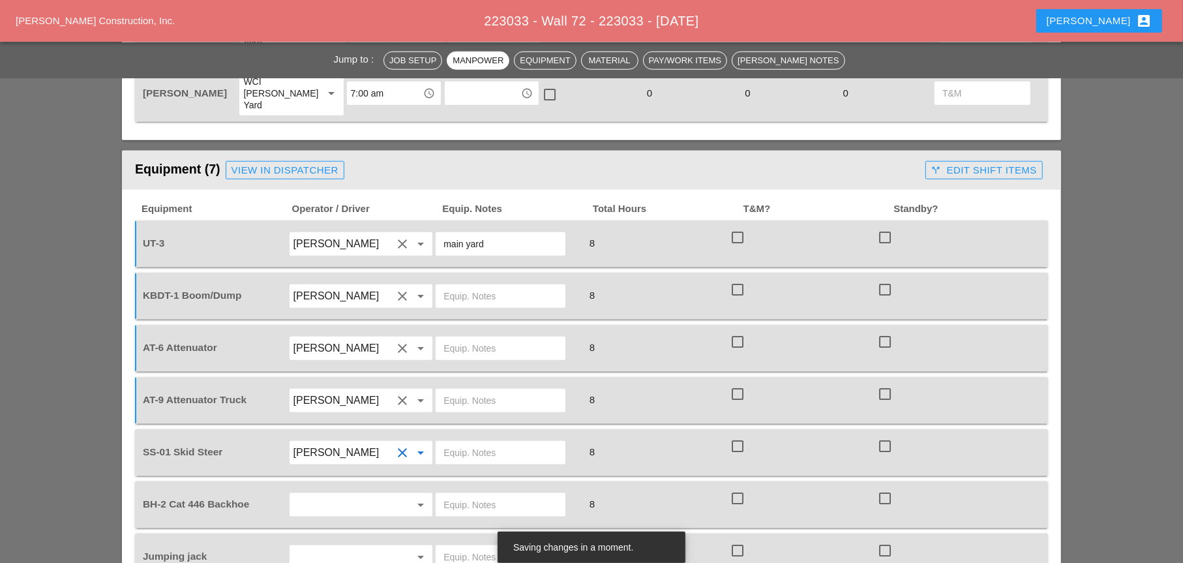
click at [467, 442] on input "text" at bounding box center [501, 452] width 114 height 21
click at [314, 457] on input "text" at bounding box center [343, 504] width 99 height 21
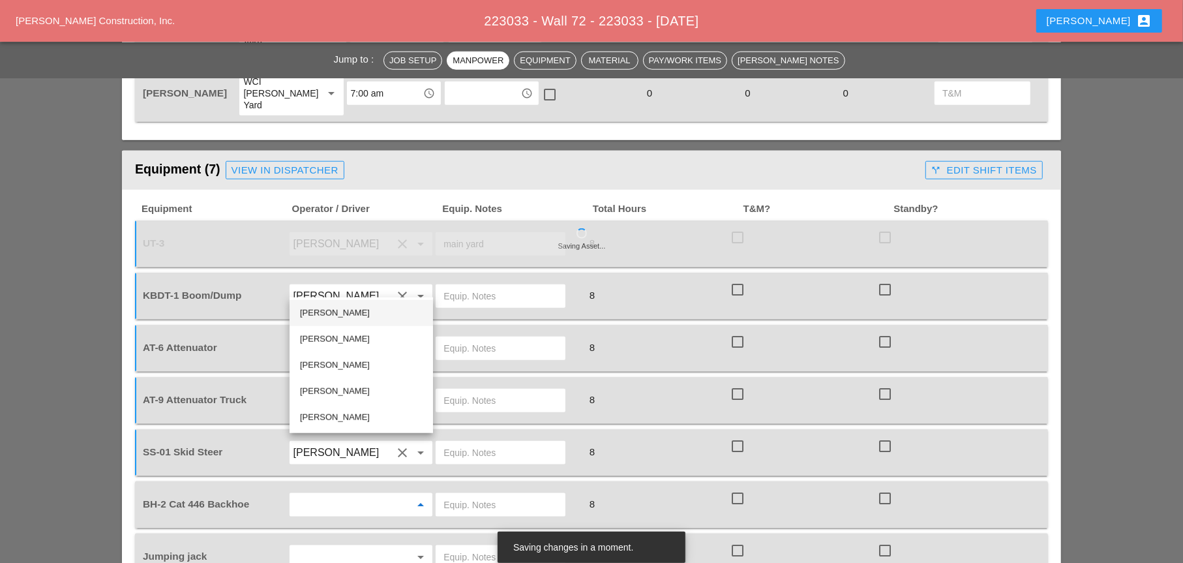
click at [326, 312] on div "Sal Barbieri" at bounding box center [361, 313] width 123 height 16
type input "Sal Barbieri"
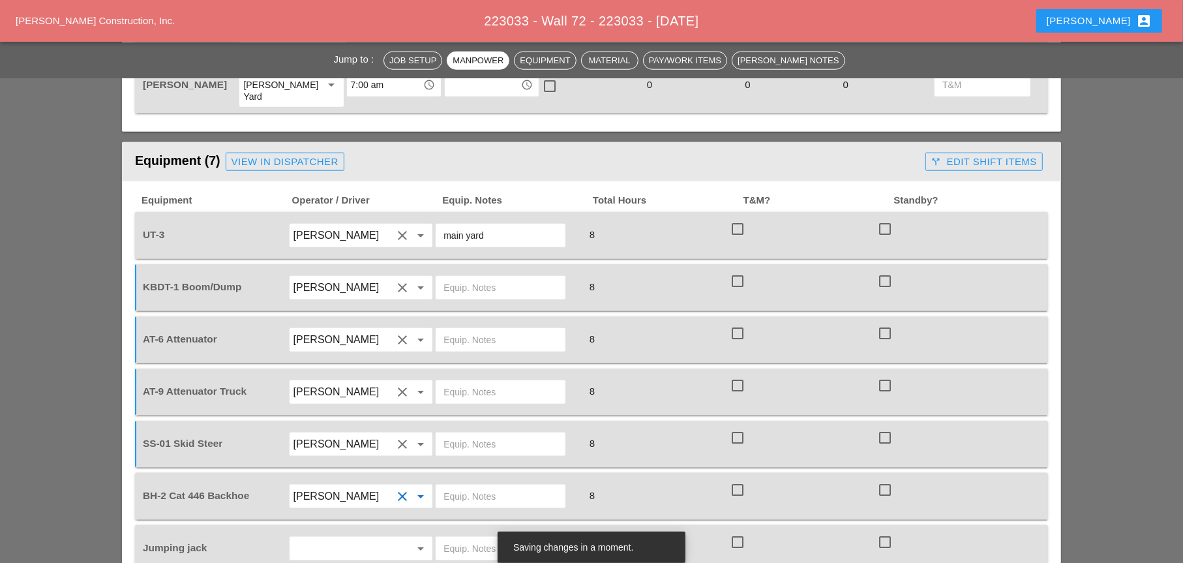
scroll to position [1172, 0]
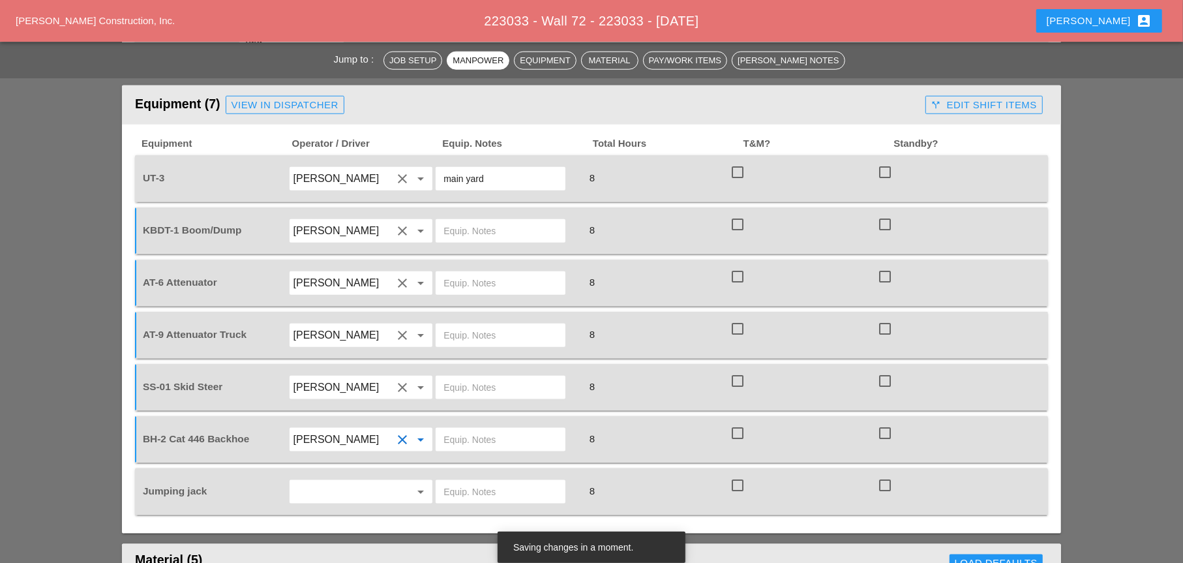
click at [326, 457] on input "text" at bounding box center [343, 491] width 99 height 21
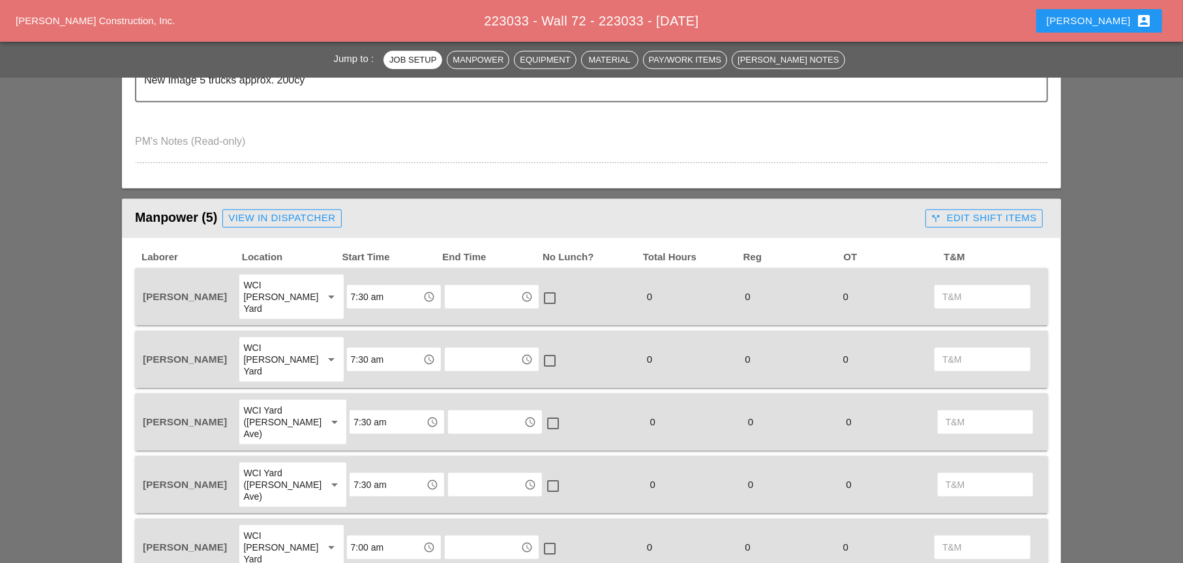
scroll to position [718, 0]
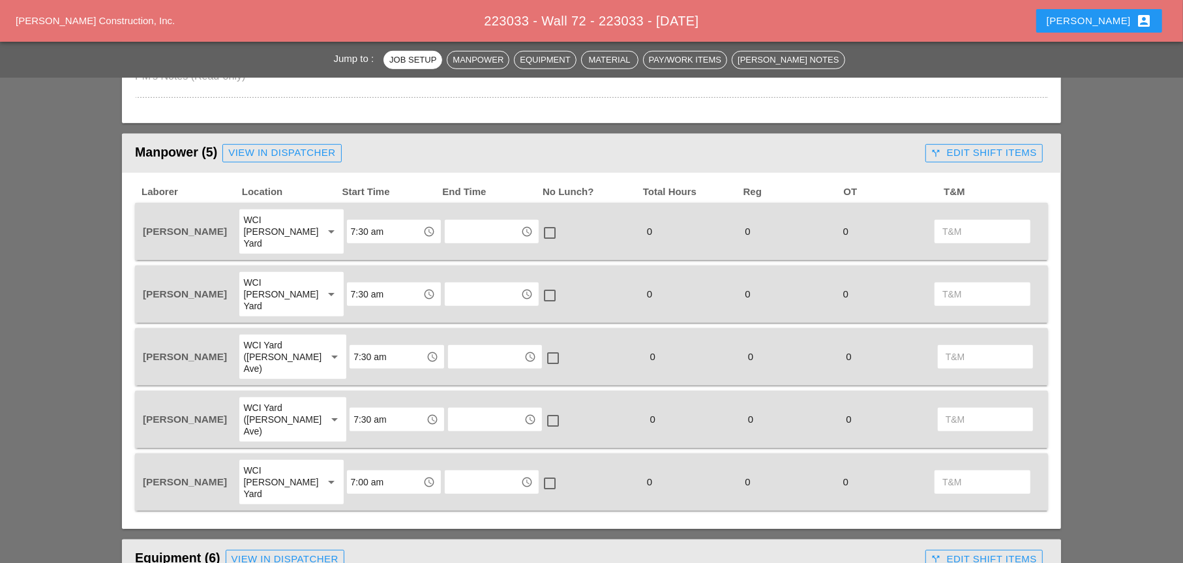
click at [373, 472] on input "7:00 am" at bounding box center [385, 482] width 68 height 21
click at [378, 483] on div "7 :30 am" at bounding box center [386, 484] width 74 height 16
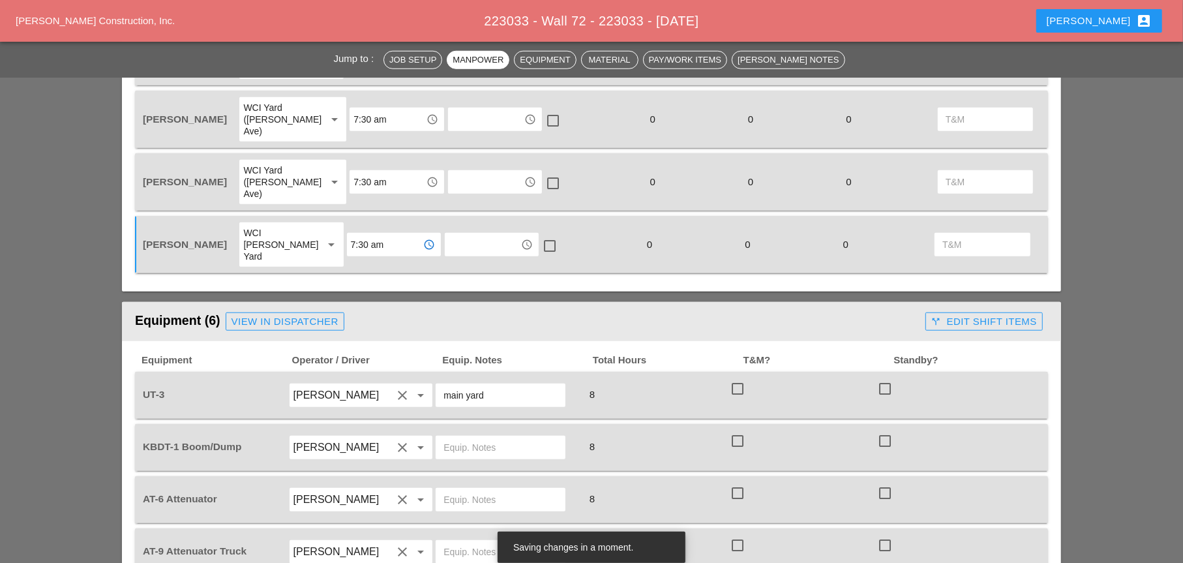
scroll to position [979, 0]
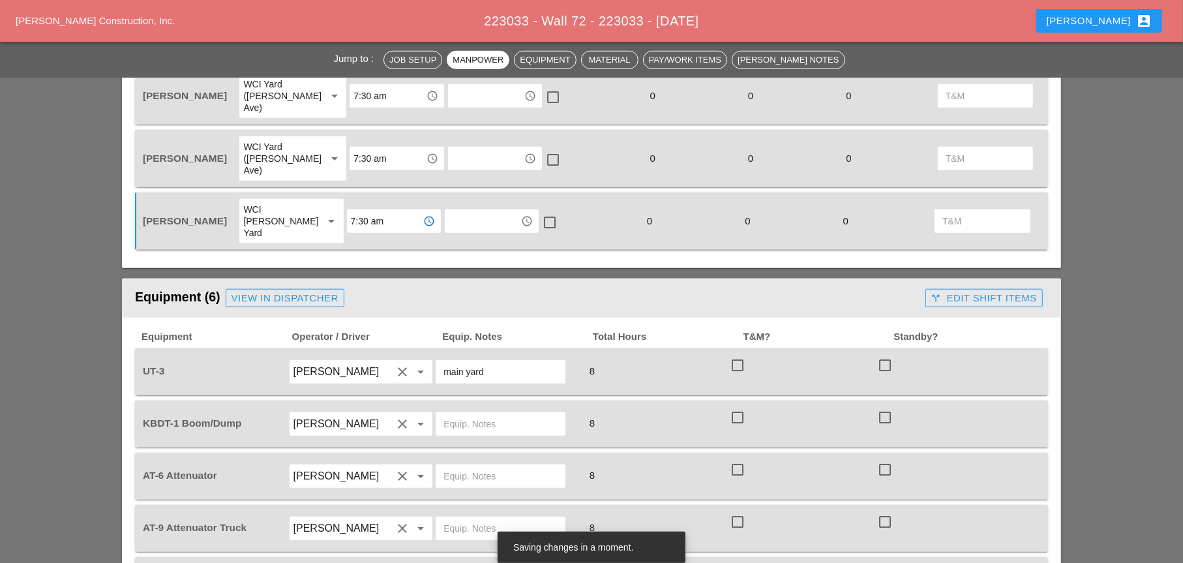
type input "7:30 am"
click at [470, 414] on input "text" at bounding box center [501, 424] width 114 height 21
drag, startPoint x: 487, startPoint y: 310, endPoint x: 441, endPoint y: 312, distance: 45.7
click at [441, 360] on div "main yard" at bounding box center [501, 371] width 130 height 23
click at [464, 414] on input "text" at bounding box center [501, 424] width 114 height 21
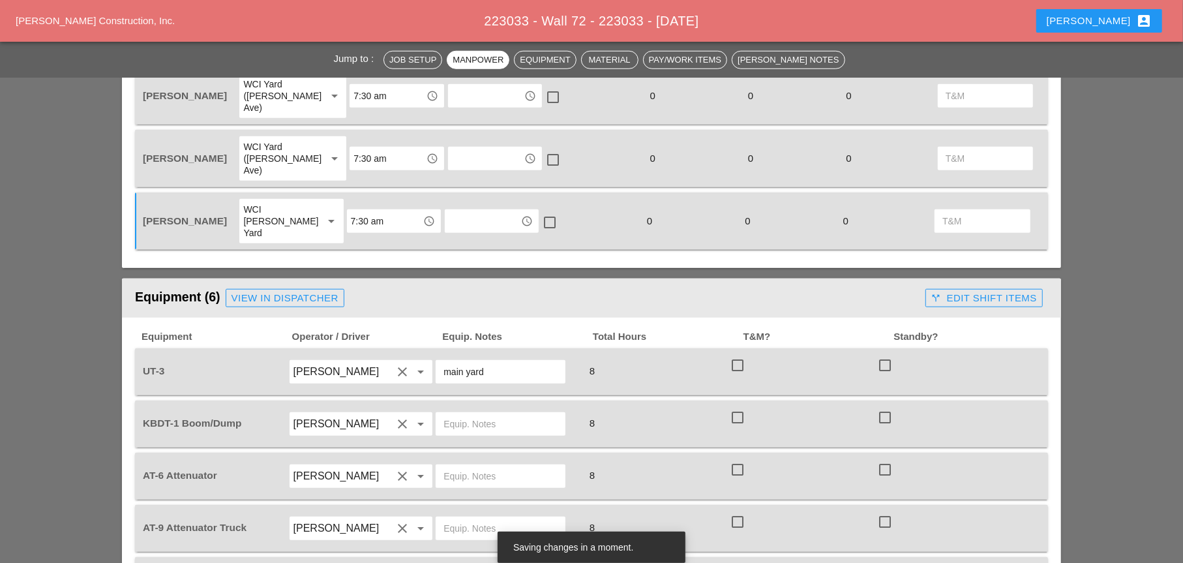
paste input "main yard"
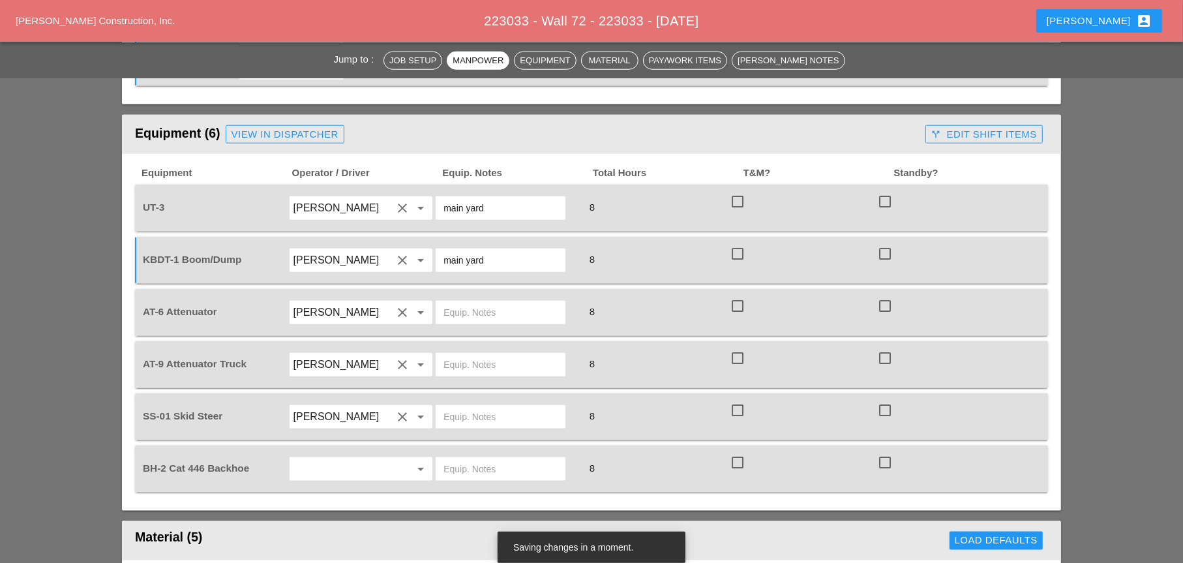
scroll to position [1174, 0]
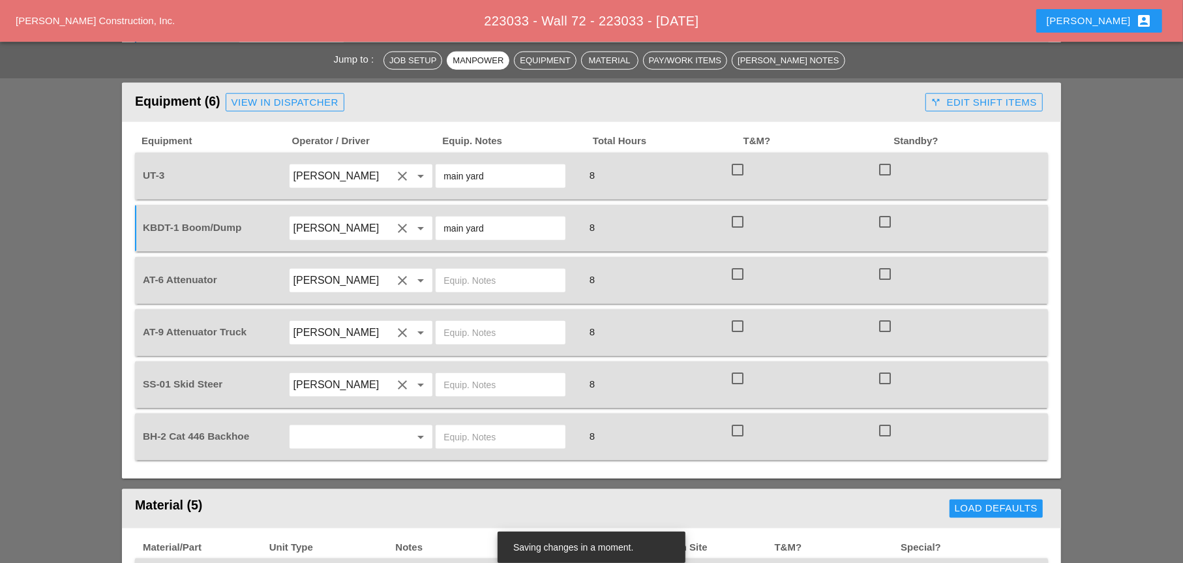
type input "main yard"
click at [355, 427] on input "text" at bounding box center [343, 437] width 99 height 21
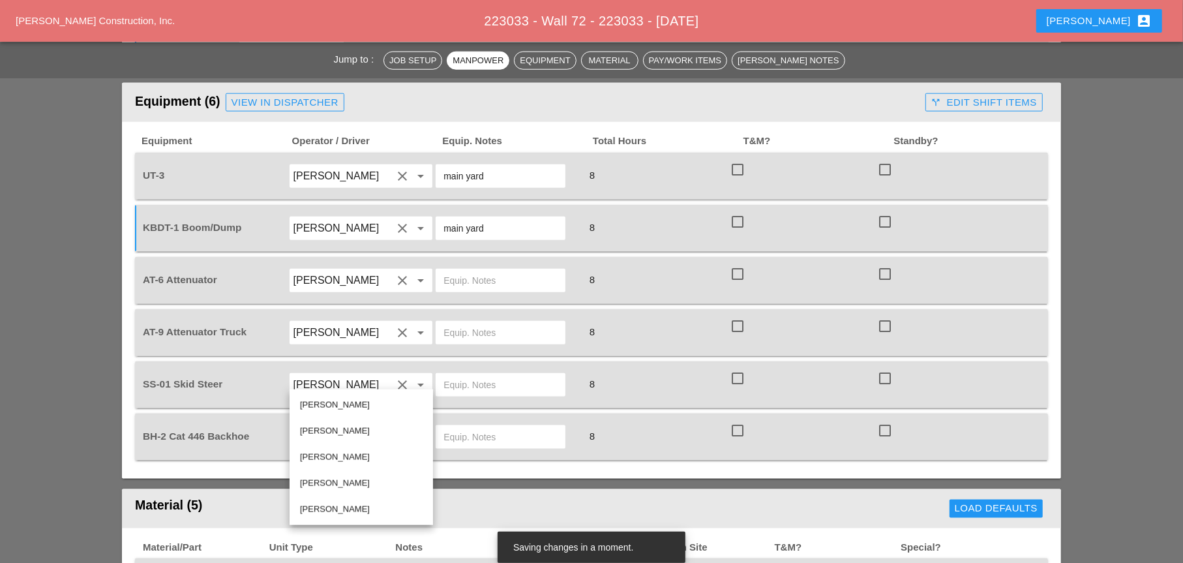
click at [334, 408] on div "Sal Barbieri" at bounding box center [361, 405] width 123 height 16
type input "Sal Barbieri"
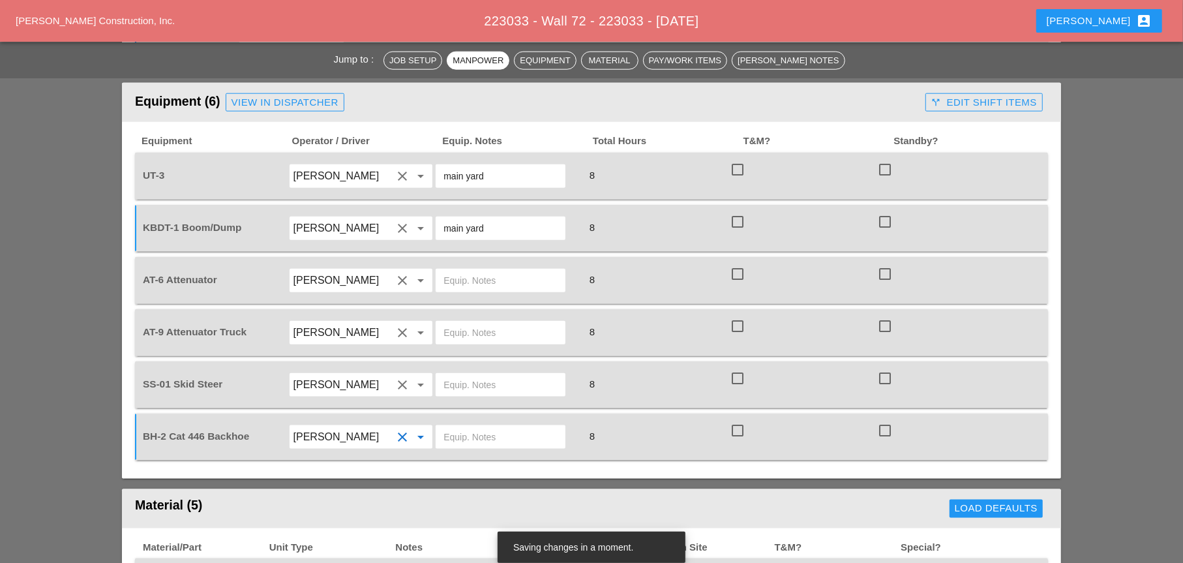
click at [442, 425] on div at bounding box center [501, 436] width 130 height 23
drag, startPoint x: 510, startPoint y: 375, endPoint x: 443, endPoint y: 371, distance: 67.3
click at [443, 425] on div "Bruckner yard" at bounding box center [501, 436] width 130 height 23
type input "Bruckner yard"
click at [449, 374] on input "text" at bounding box center [501, 384] width 114 height 21
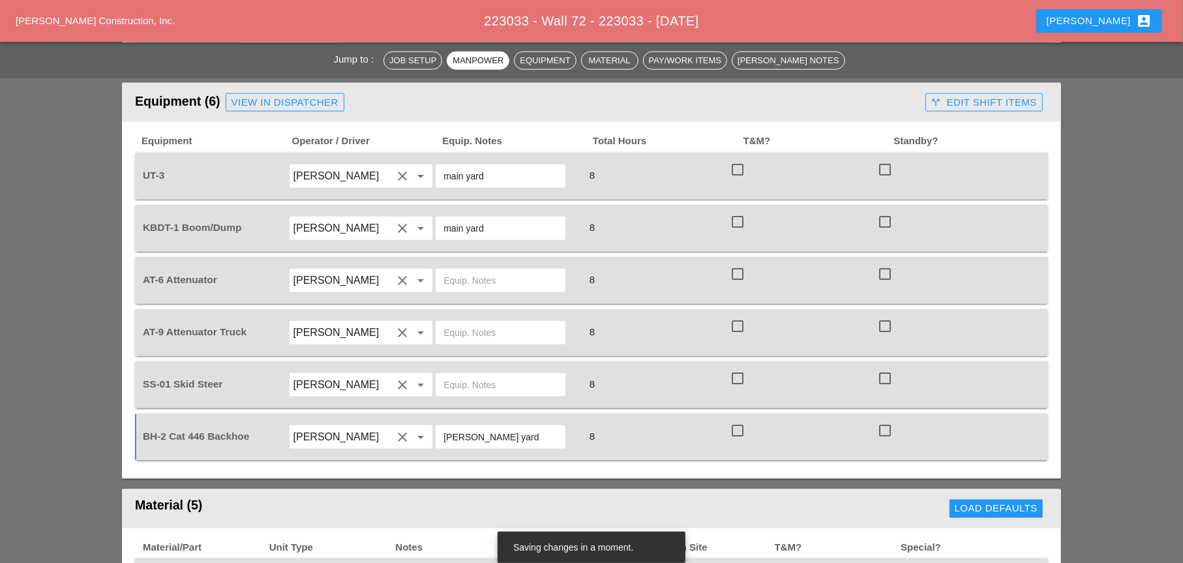
paste input "Bruckner yard"
type input "Bruckner yard"
click at [459, 322] on input "text" at bounding box center [501, 332] width 114 height 21
paste input "Bruckner yard"
type input "Bruckner yard"
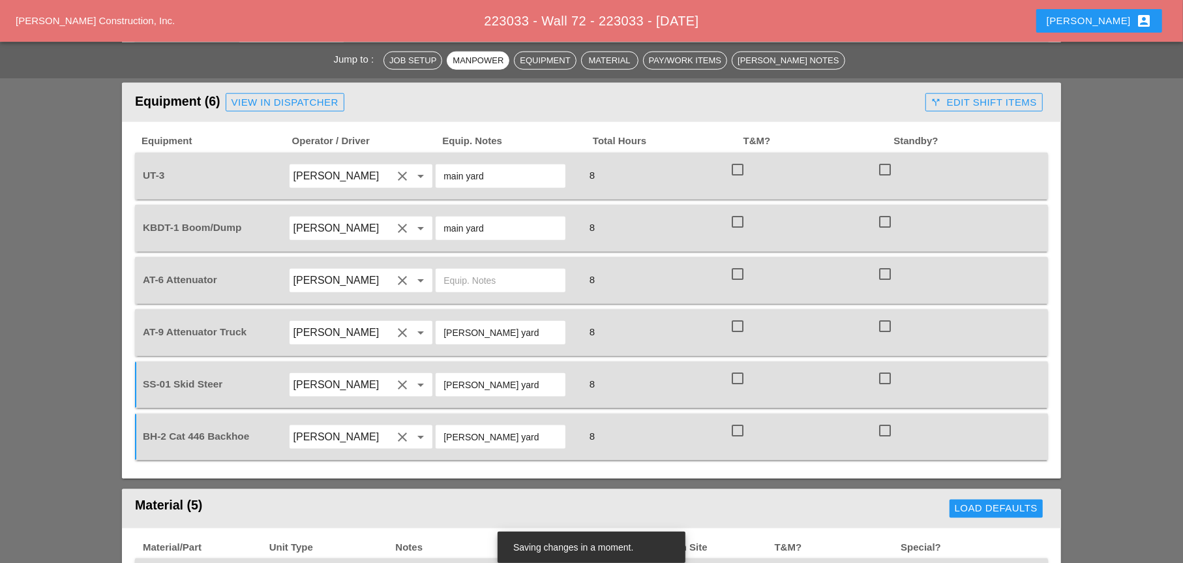
click at [455, 270] on input "text" at bounding box center [501, 280] width 114 height 21
paste input "Bruckner yard"
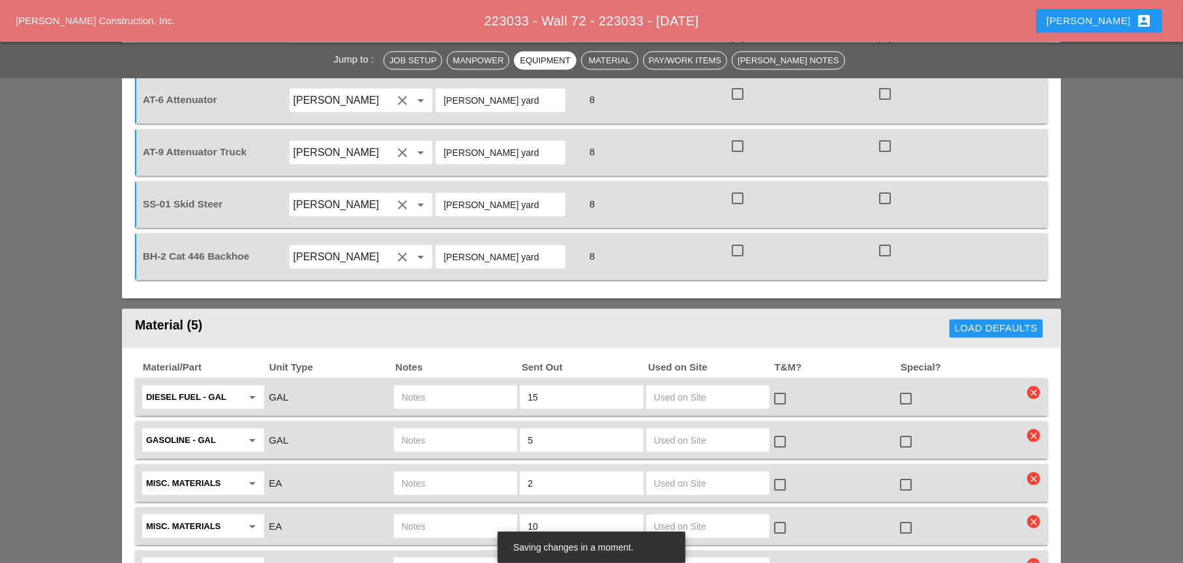
scroll to position [1435, 0]
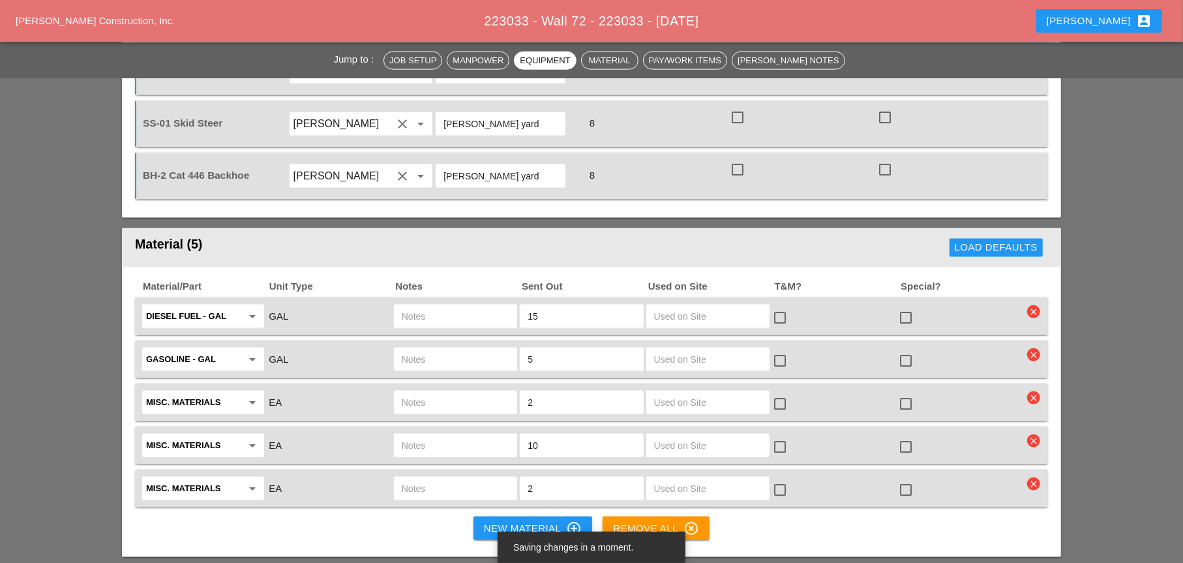
type input "Bruckner yard"
click at [428, 306] on input "text" at bounding box center [456, 316] width 108 height 21
drag, startPoint x: 428, startPoint y: 260, endPoint x: 392, endPoint y: 258, distance: 35.9
click at [393, 303] on div "ut3" at bounding box center [456, 316] width 126 height 27
type input "ut3"
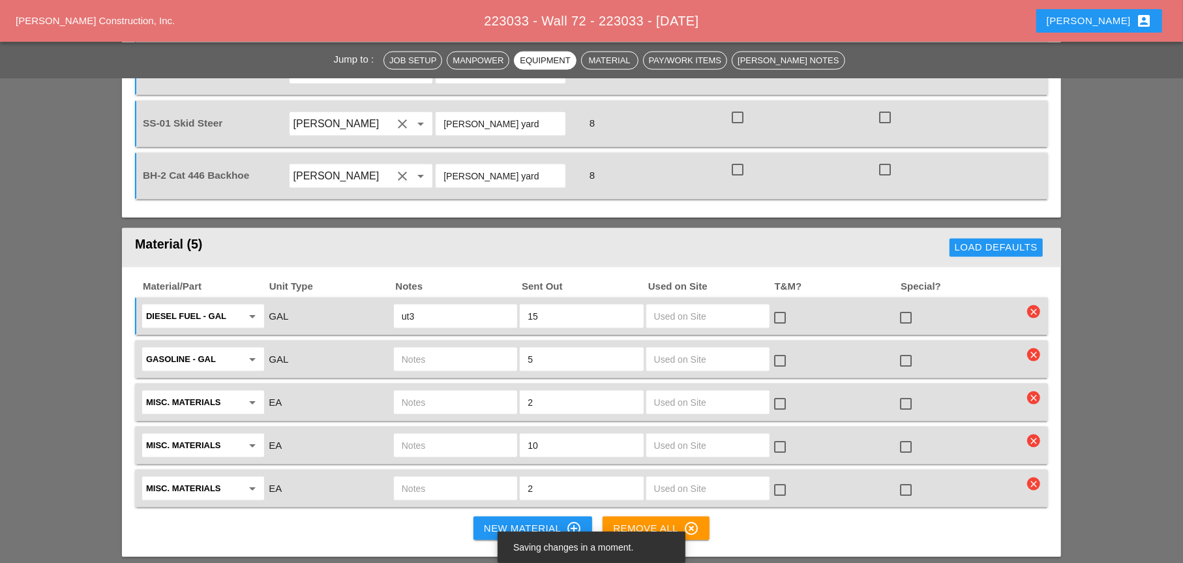
click at [418, 349] on input "text" at bounding box center [456, 359] width 108 height 21
paste input "ut3"
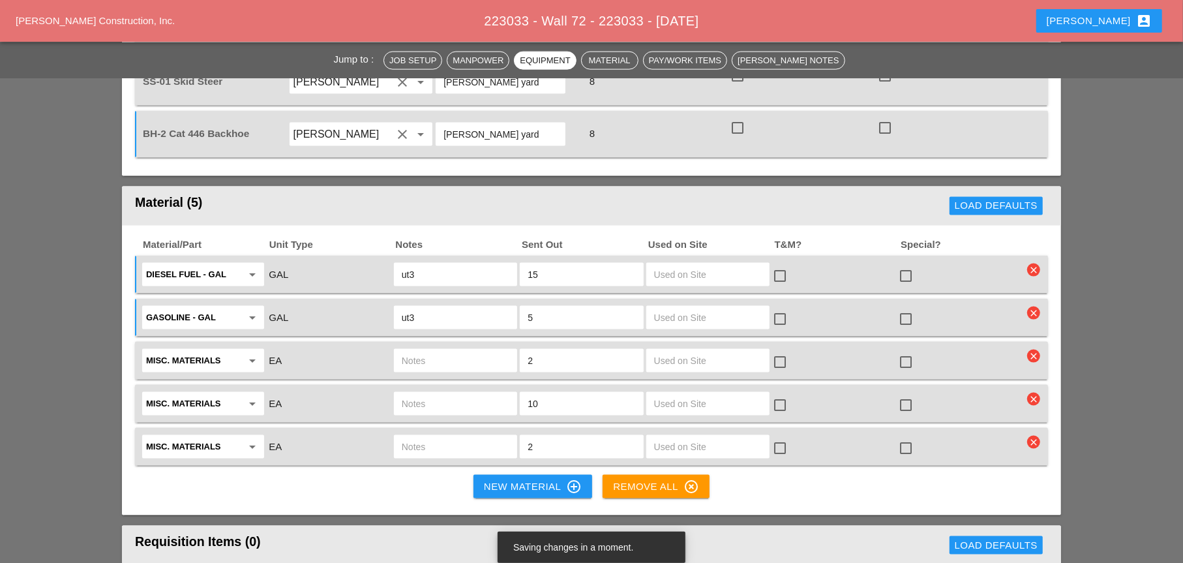
scroll to position [1500, 0]
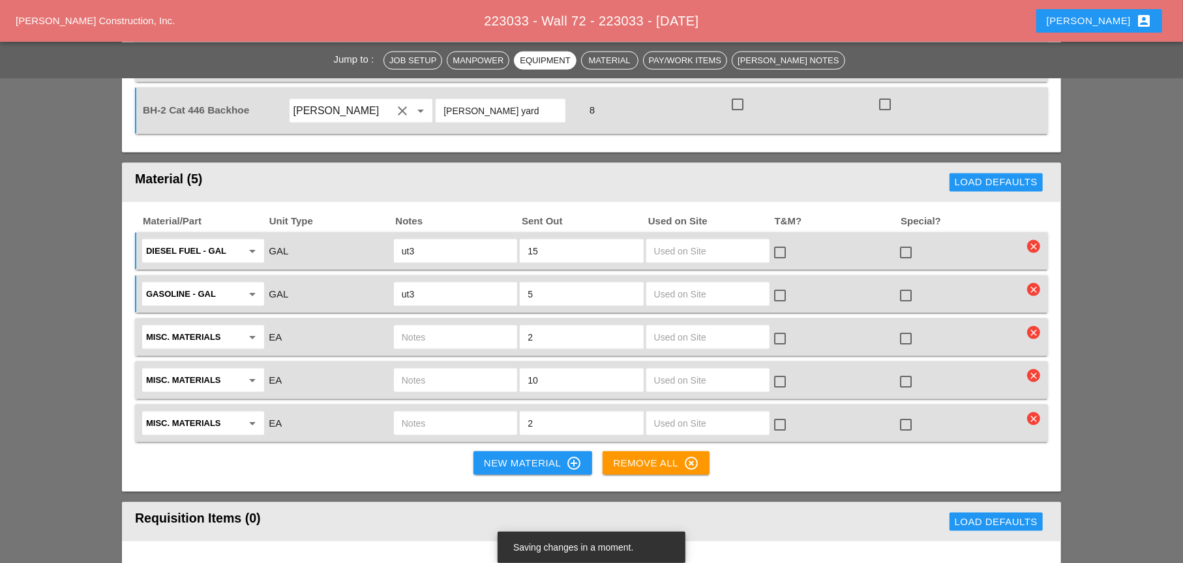
type input "ut3"
click at [1035, 326] on icon "clear" at bounding box center [1033, 332] width 13 height 13
drag, startPoint x: 1032, startPoint y: 246, endPoint x: 1026, endPoint y: 248, distance: 6.8
click at [1032, 245] on div "Are you Sure?" at bounding box center [1034, 243] width 83 height 15
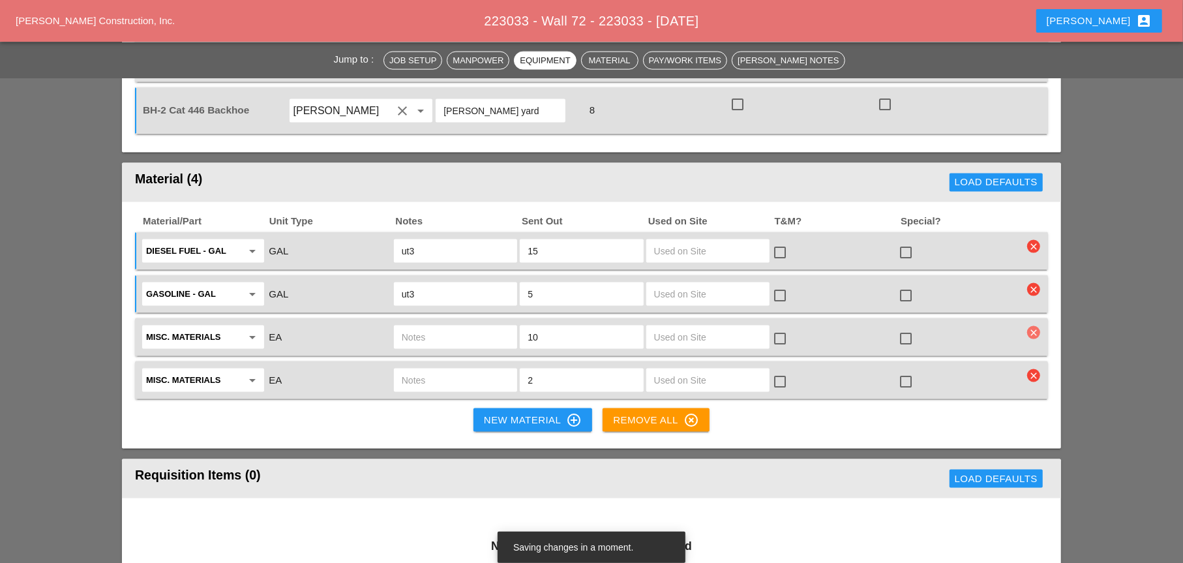
click at [1035, 326] on icon "clear" at bounding box center [1033, 332] width 13 height 13
click at [1031, 241] on div "Are you Sure?" at bounding box center [1034, 243] width 83 height 15
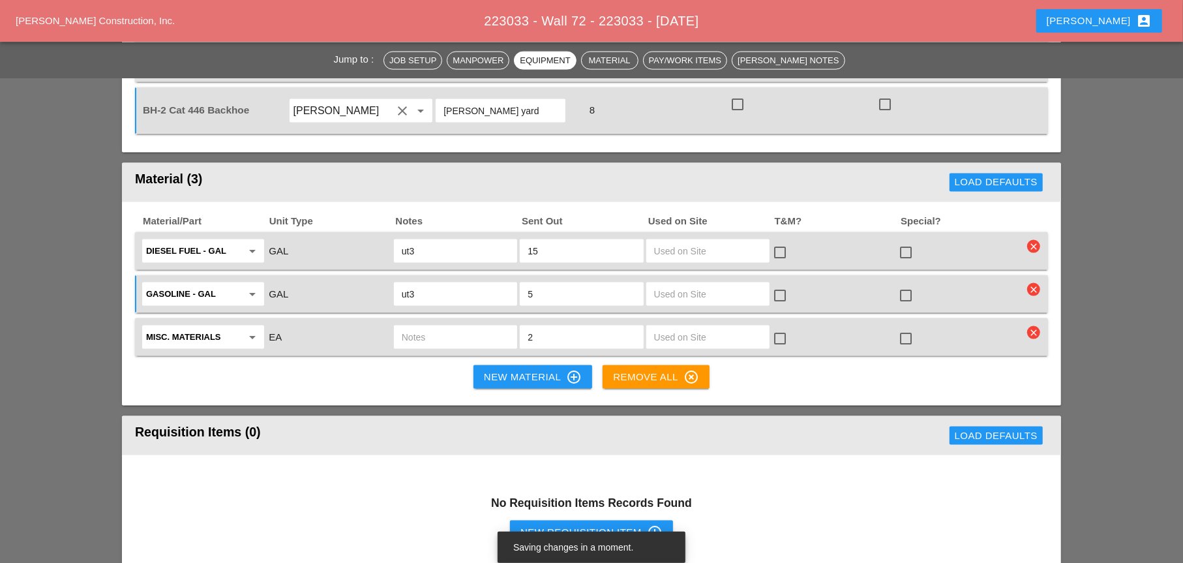
click at [1035, 326] on icon "clear" at bounding box center [1033, 332] width 13 height 13
click at [1031, 242] on div "Are you Sure?" at bounding box center [1034, 243] width 83 height 15
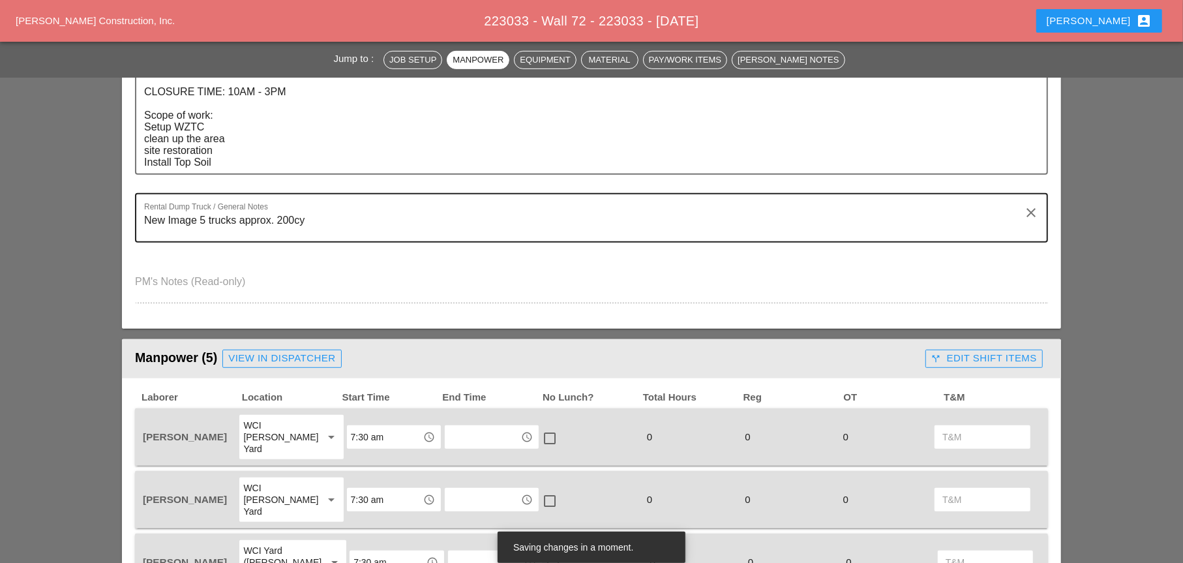
scroll to position [522, 0]
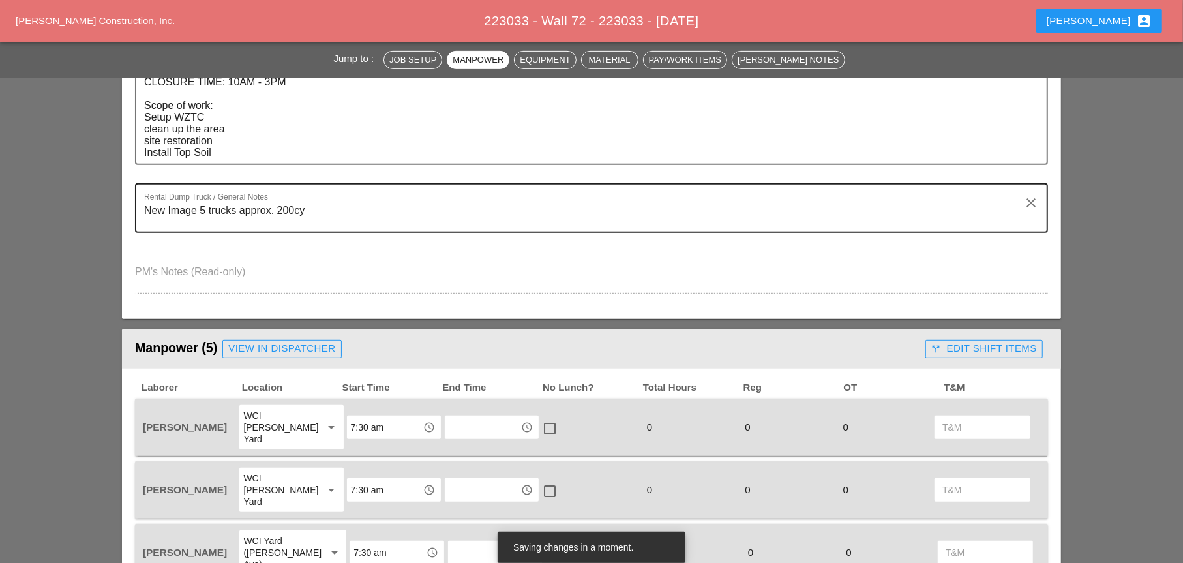
click at [327, 213] on textarea "New Image 5 trucks approx. 200cy" at bounding box center [586, 215] width 885 height 31
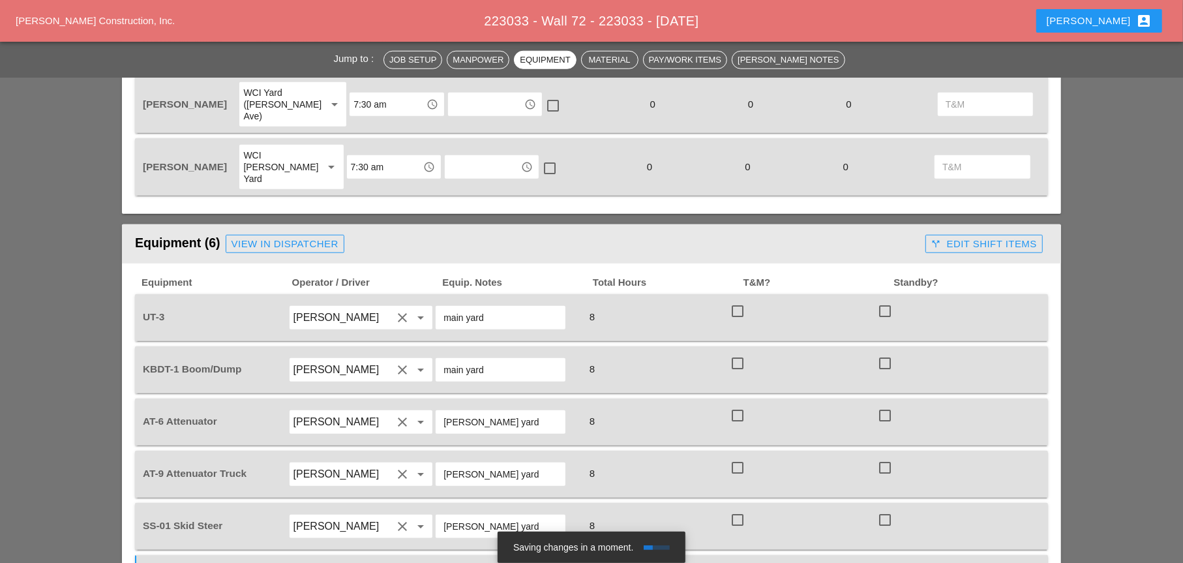
scroll to position [1109, 0]
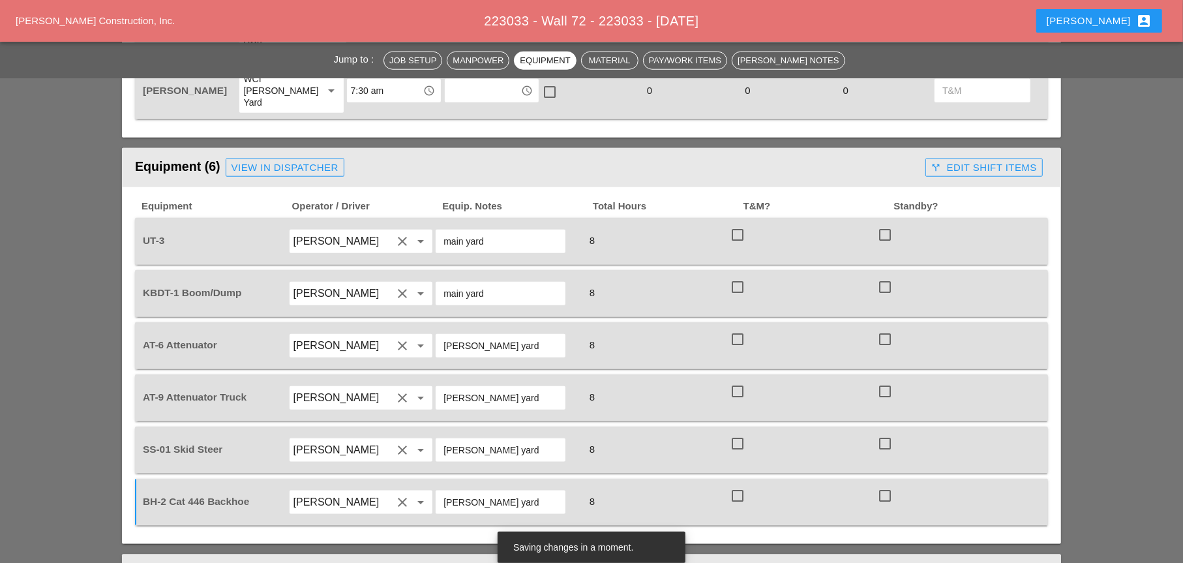
type textarea "New Image 5 trucks approx. 200cy ( 2 lolads each)"
click at [510, 440] on input "Bruckner yard" at bounding box center [501, 450] width 114 height 21
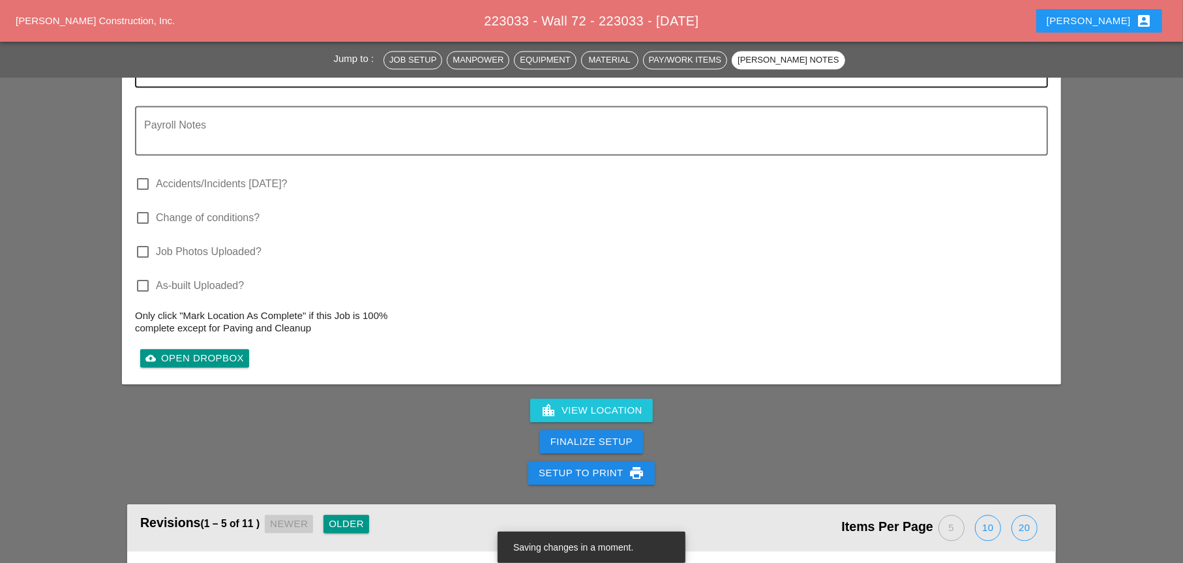
scroll to position [2153, 0]
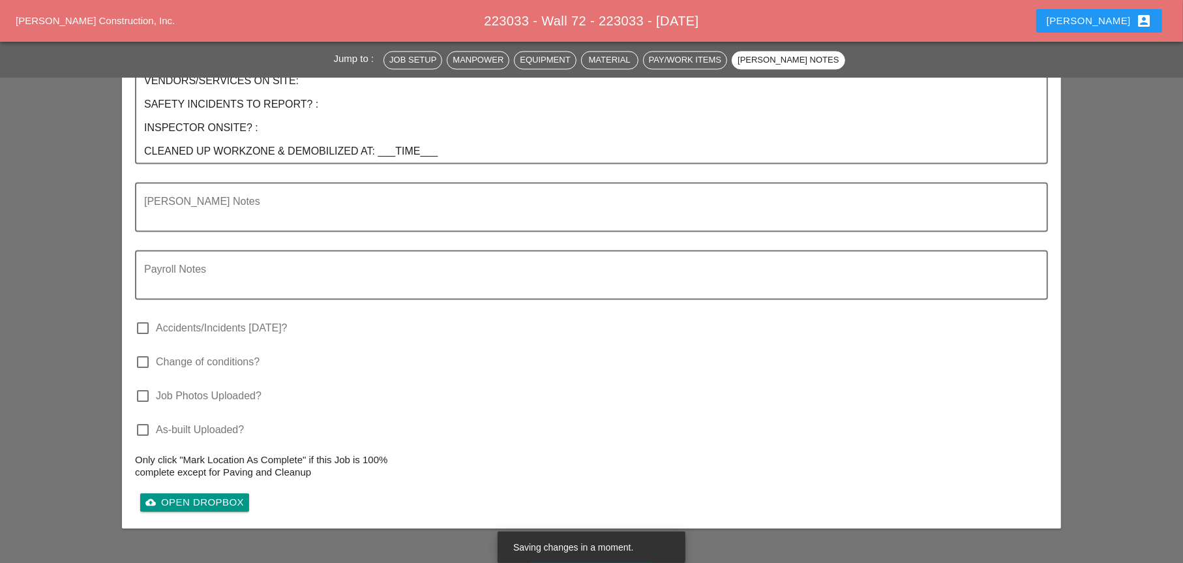
type input "Bruckner yard in KBDT1"
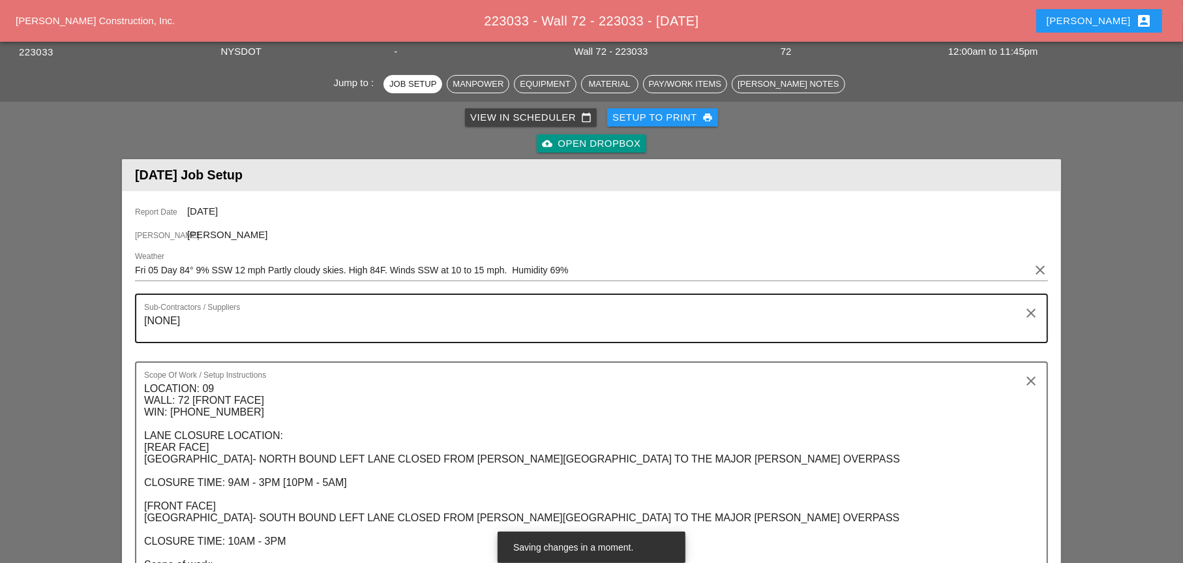
scroll to position [65, 0]
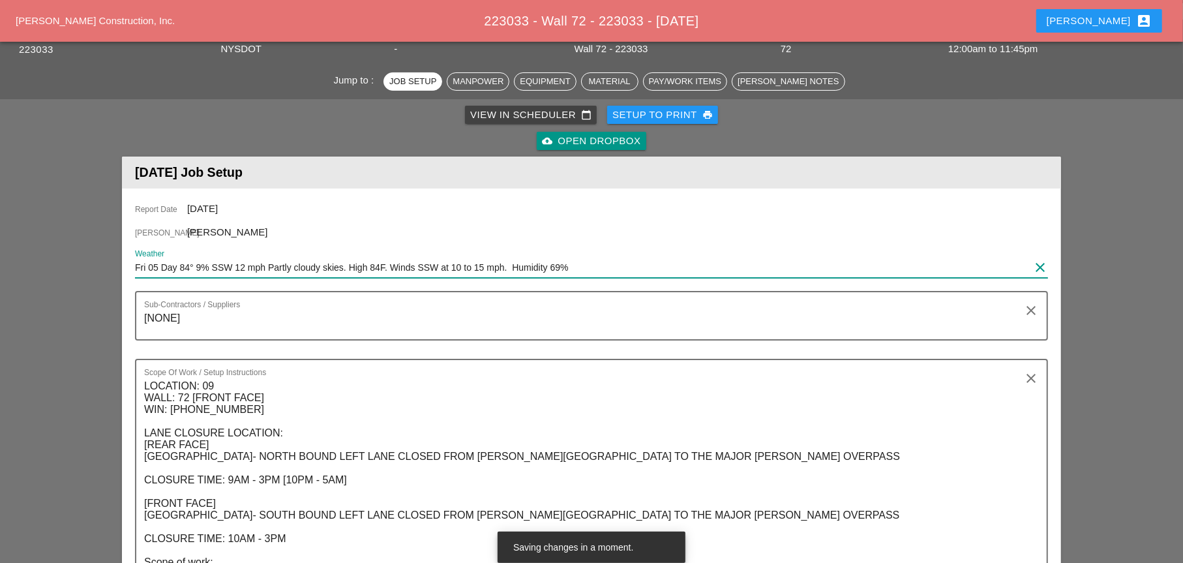
drag, startPoint x: 587, startPoint y: 267, endPoint x: 127, endPoint y: 263, distance: 459.9
click at [127, 263] on div "Report Date 09/05/2025 Foreman Ricardo Capao Weather Fri 05 Day 84° 9% SSW 12 m…" at bounding box center [591, 482] width 939 height 587
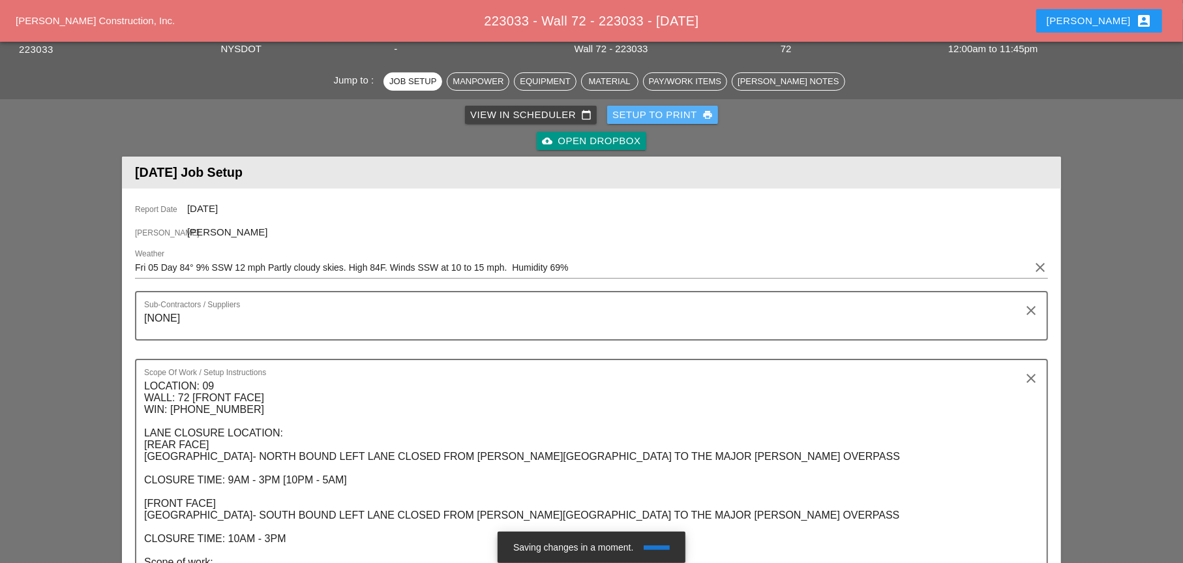
click at [677, 117] on div "Setup to Print print" at bounding box center [663, 115] width 100 height 15
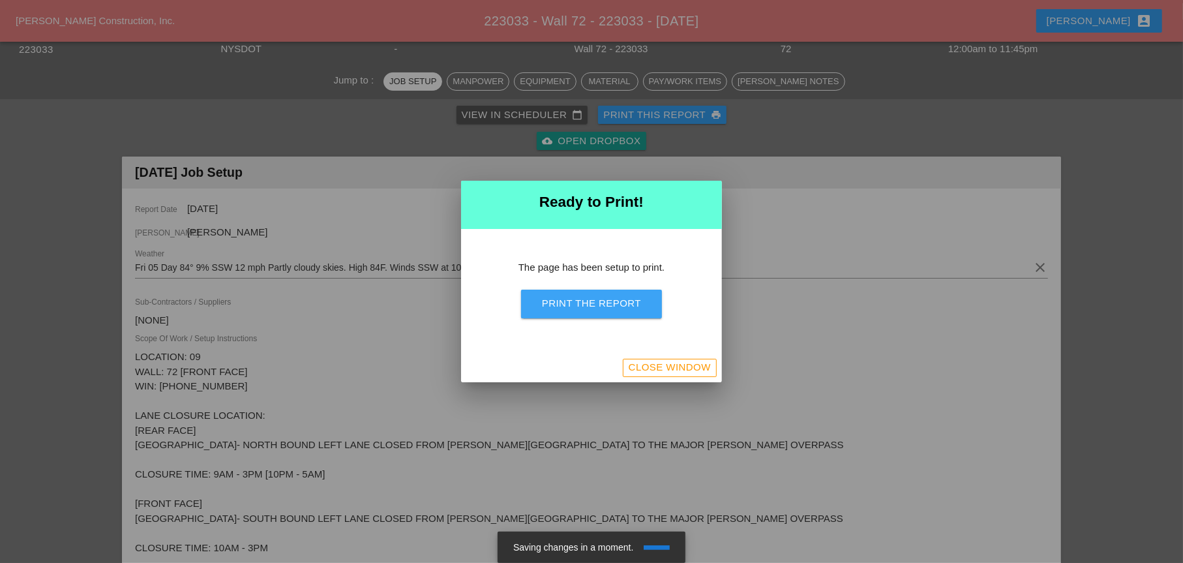
drag, startPoint x: 596, startPoint y: 301, endPoint x: 767, endPoint y: 316, distance: 171.5
click at [596, 301] on div "Print the Report" at bounding box center [591, 303] width 99 height 15
click at [613, 306] on div "Print the Report" at bounding box center [591, 303] width 99 height 15
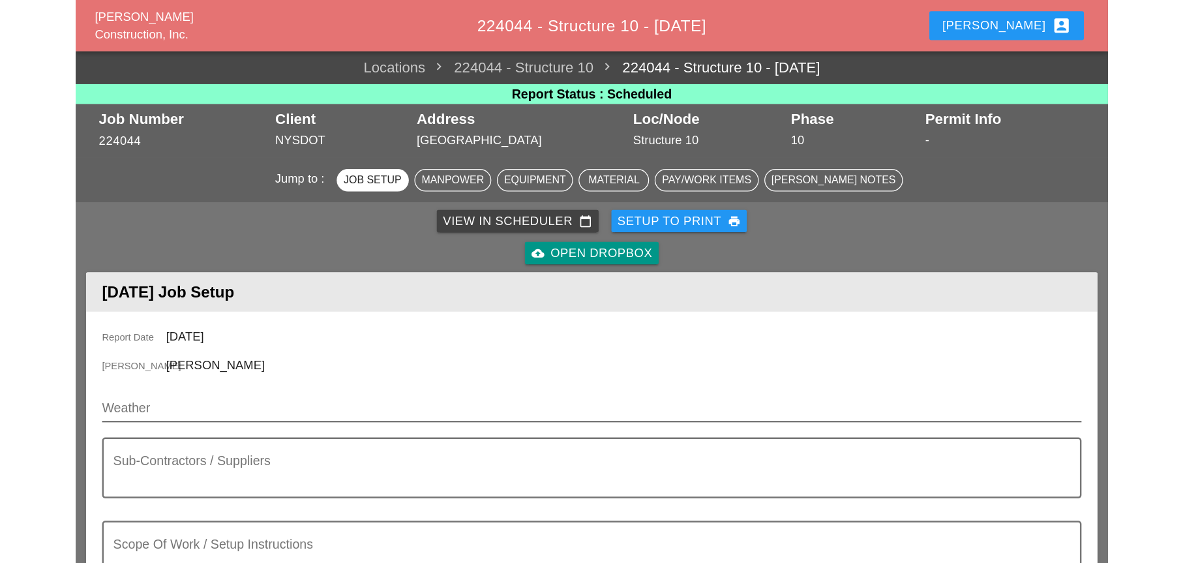
scroll to position [130, 0]
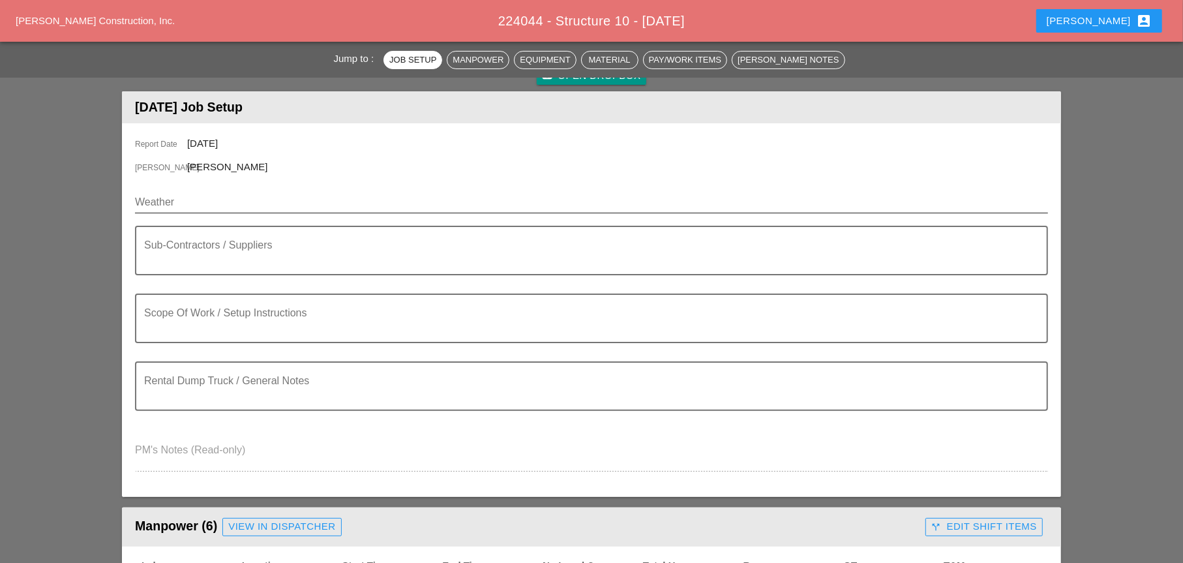
click at [187, 198] on input "Weather" at bounding box center [582, 202] width 895 height 21
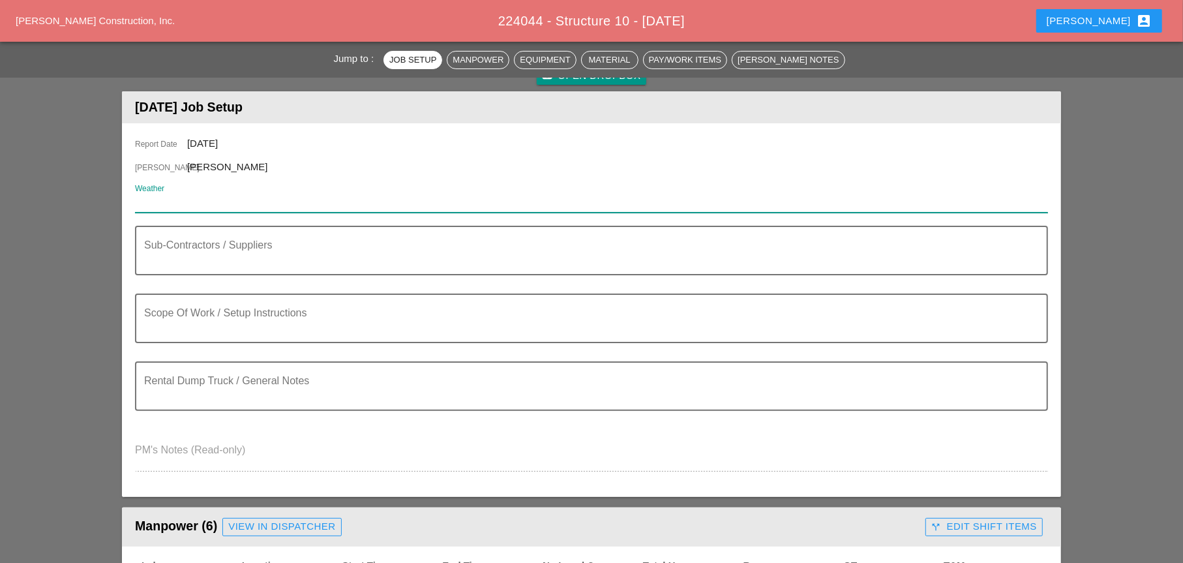
click at [164, 207] on input "Weather" at bounding box center [582, 202] width 895 height 21
paste input "Fri 05 Day 84° 9% SSW 12 mph Partly cloudy skies. High 84F. Winds SSW at 10 to …"
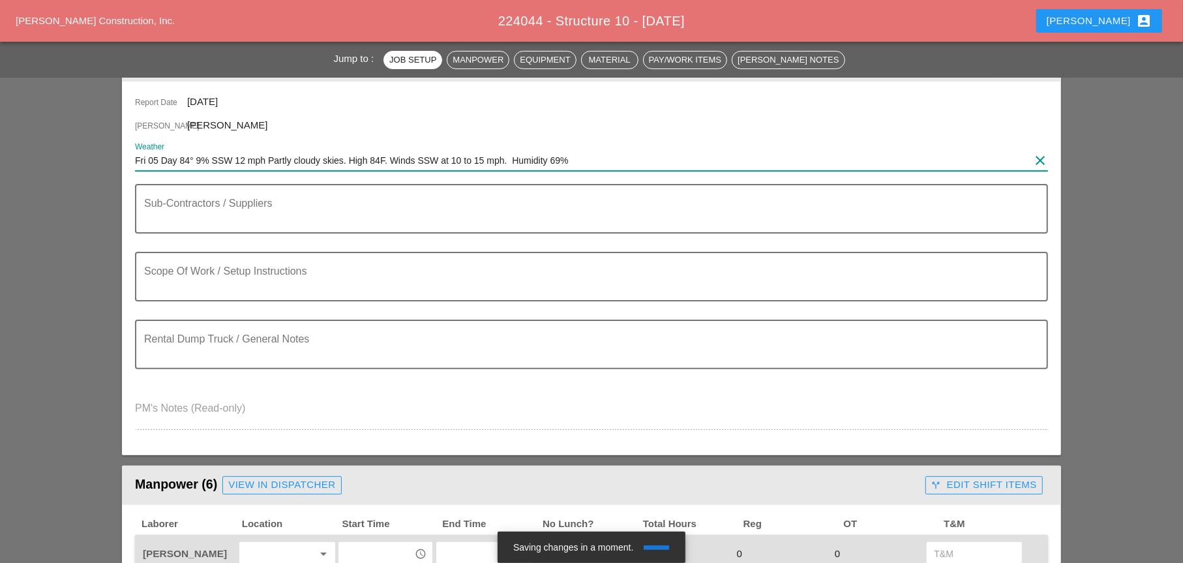
scroll to position [196, 0]
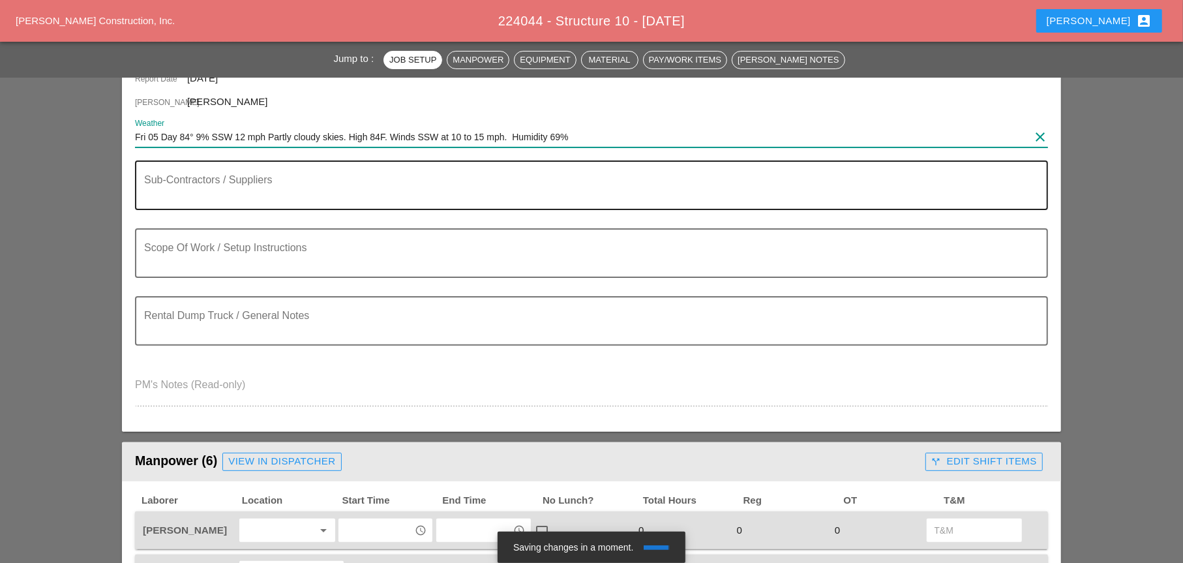
type input "Fri 05 Day 84° 9% SSW 12 mph Partly cloudy skies. High 84F. Winds SSW at 10 to …"
click at [160, 195] on textarea "Sub-Contractors / Suppliers" at bounding box center [586, 192] width 885 height 31
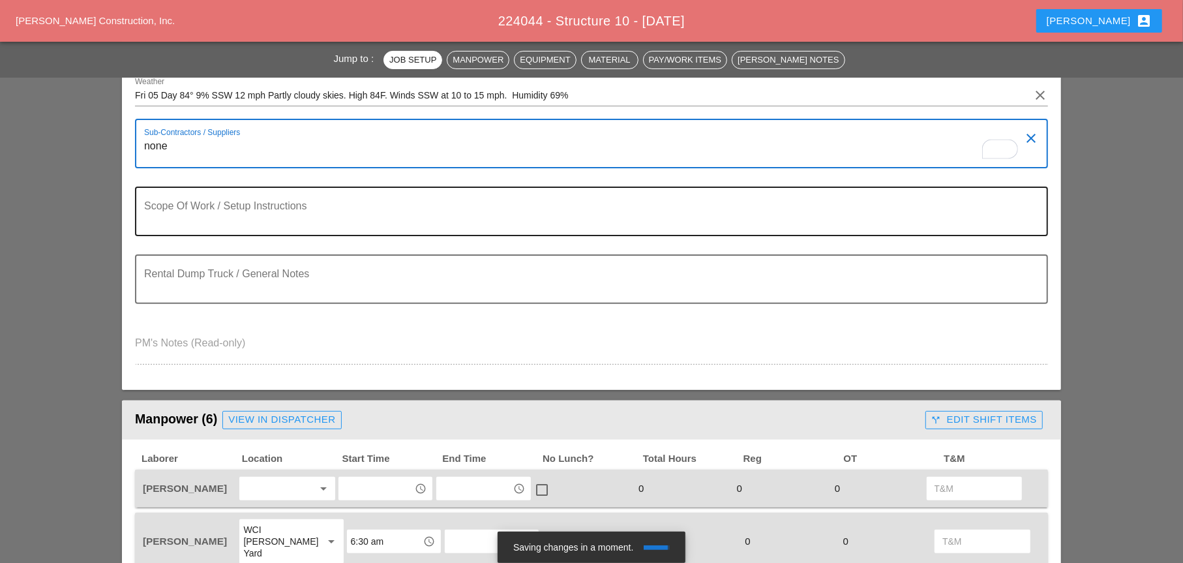
scroll to position [261, 0]
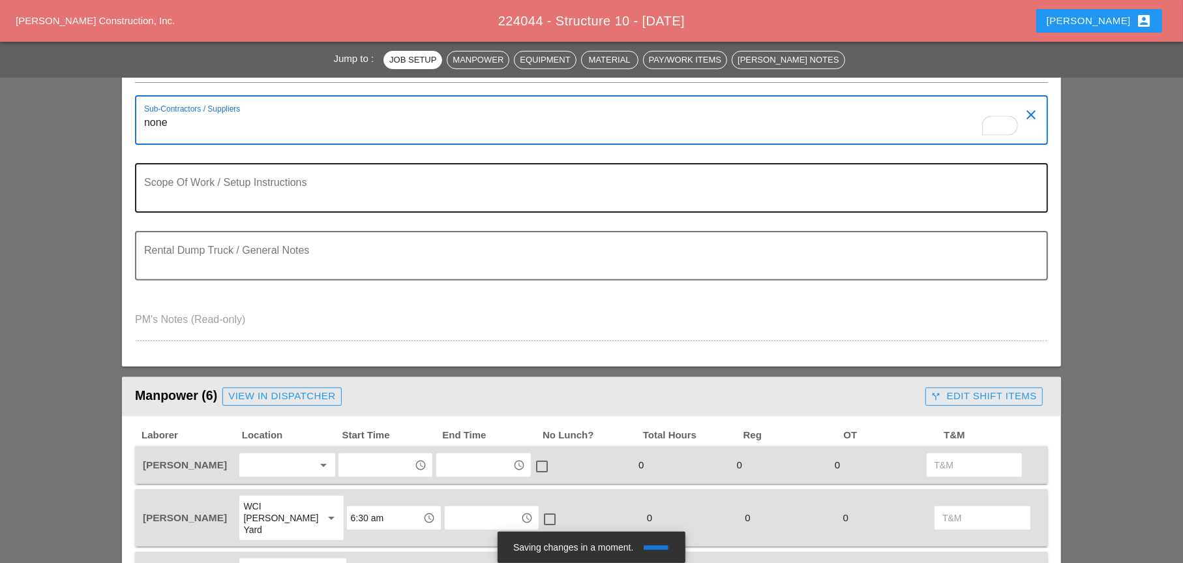
type textarea "none"
click at [209, 191] on textarea "Scope Of Work / Setup Instructions" at bounding box center [586, 195] width 885 height 31
click at [153, 198] on textarea "To enrich screen reader interactions, please activate Accessibility in Grammarl…" at bounding box center [586, 195] width 885 height 31
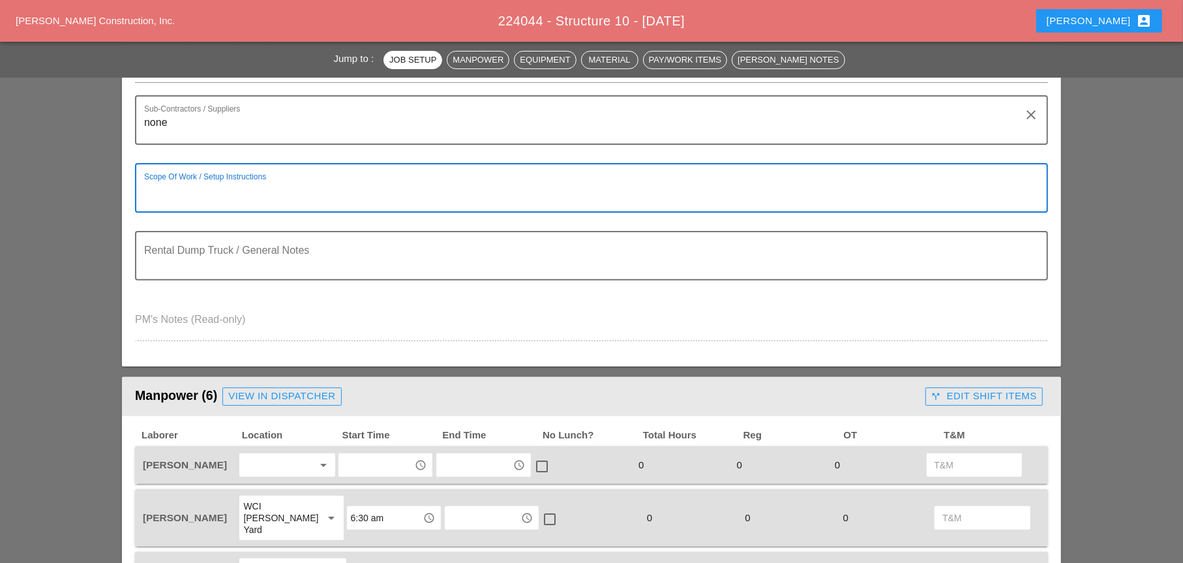
paste textarea "Fri 05 Day 84° 9% SSW 12 mph Partly cloudy skies. High 84F. Winds SSW at 10 to …"
type textarea "Fri 05 Day 84° 9% SSW 12 mph Partly cloudy skies. High 84F. Winds SSW at 10 to …"
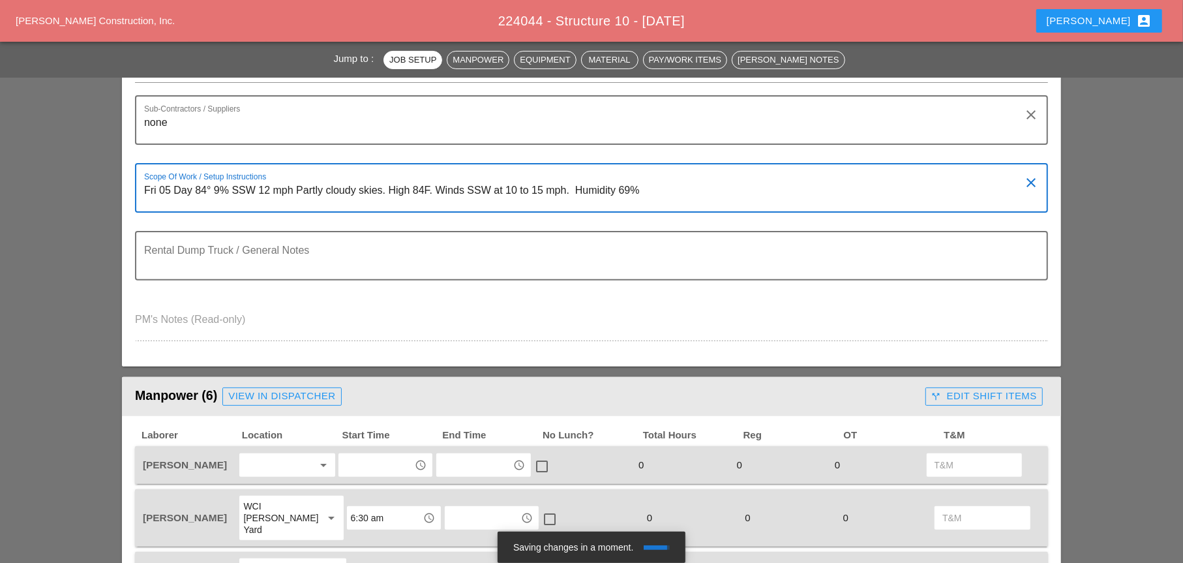
drag, startPoint x: 647, startPoint y: 189, endPoint x: 121, endPoint y: 192, distance: 526.5
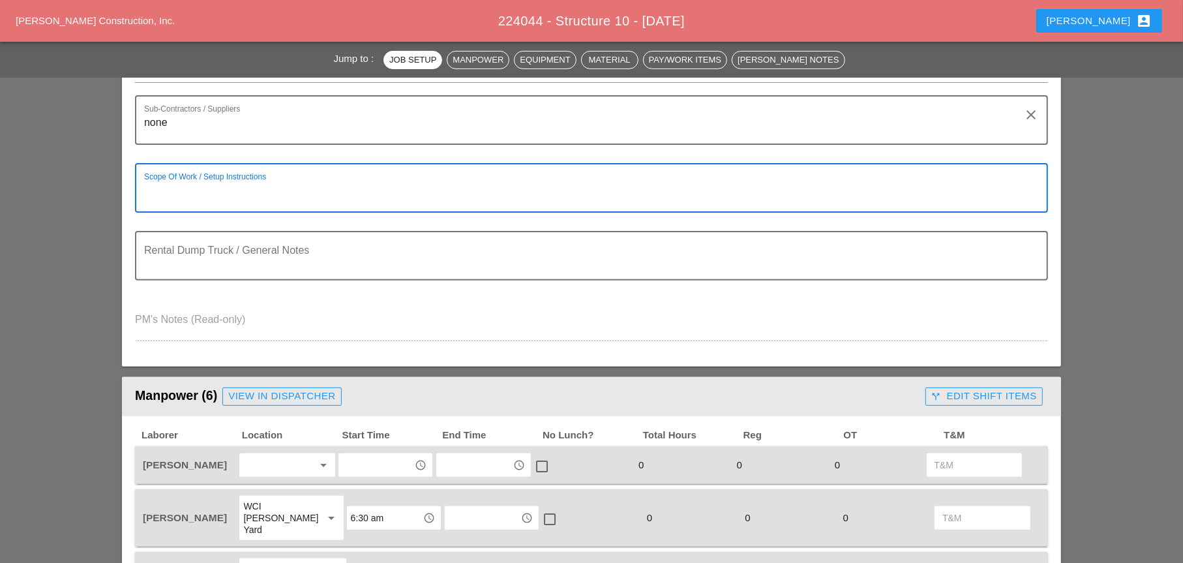
click at [182, 199] on textarea "To enrich screen reader interactions, please activate Accessibility in Grammarl…" at bounding box center [586, 195] width 885 height 31
drag, startPoint x: 177, startPoint y: 188, endPoint x: 127, endPoint y: 187, distance: 50.9
click at [127, 187] on div "Report Date 09/05/2025 Foreman Stephen Paletta Weather Fri 05 Day 84° 9% SSW 12…" at bounding box center [591, 180] width 939 height 374
paste textarea "LOCATION: 10 NEW SIGN STRUCTURE NO.: N0880 EXISTING SIGN STRUCTURE NO.: N2848 W…"
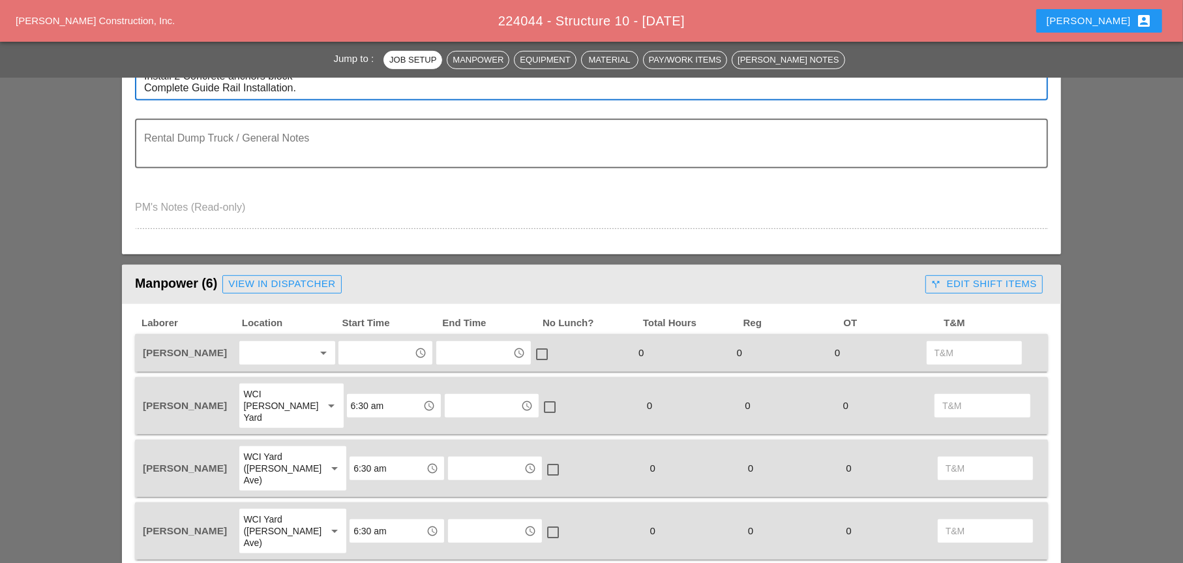
scroll to position [522, 0]
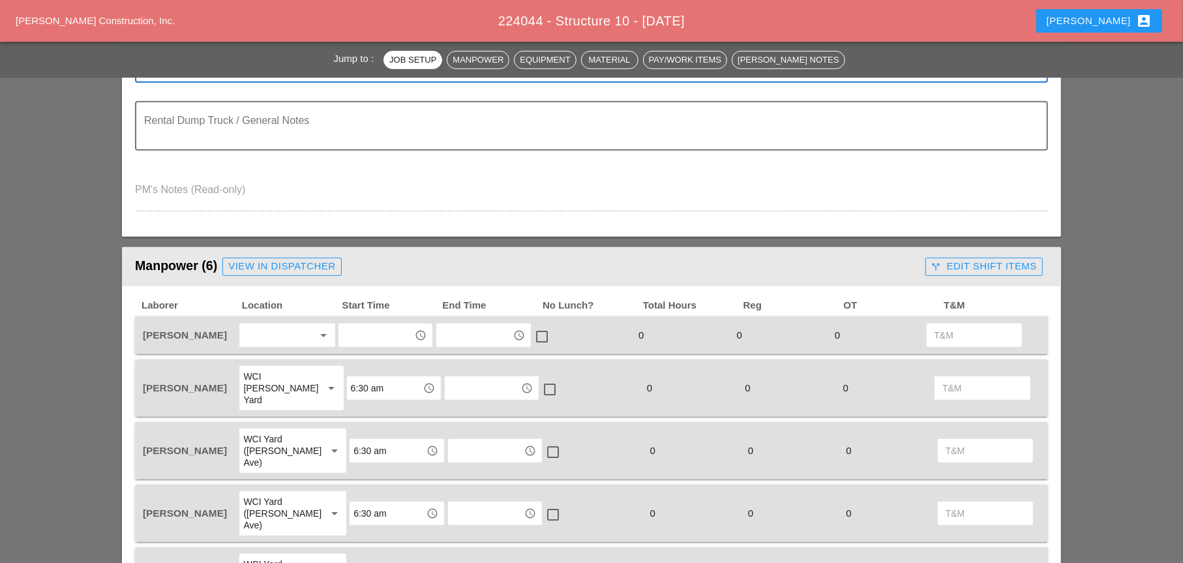
type textarea "LOCATION: 10 NEW SIGN STRUCTURE NO.: N0880 EXISTING SIGN STRUCTURE NO.: N2848 W…"
click at [266, 329] on div at bounding box center [277, 335] width 69 height 21
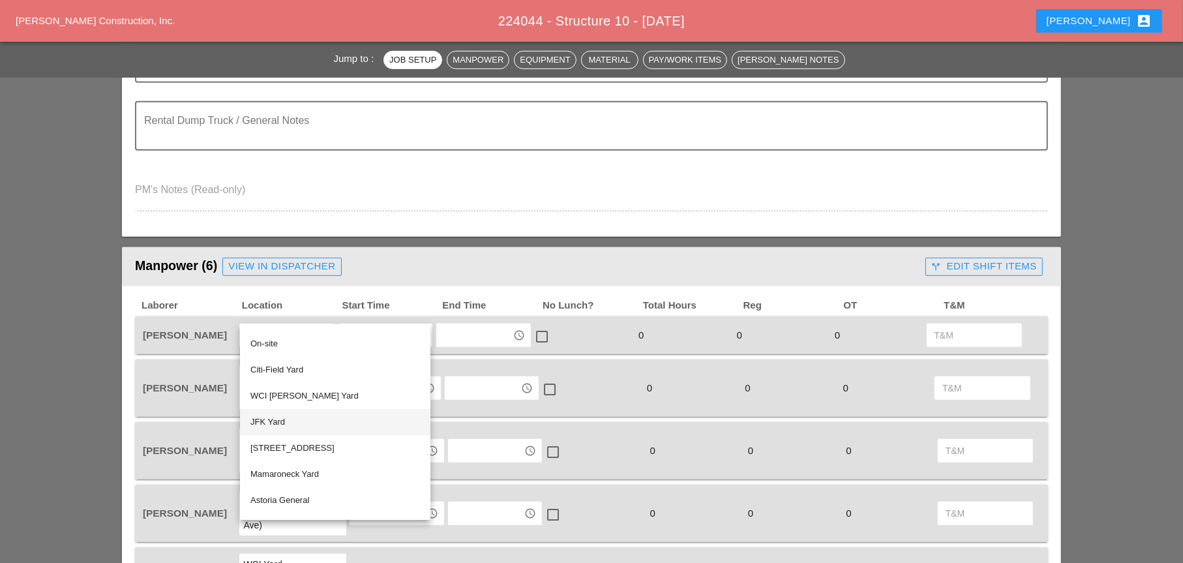
scroll to position [0, 0]
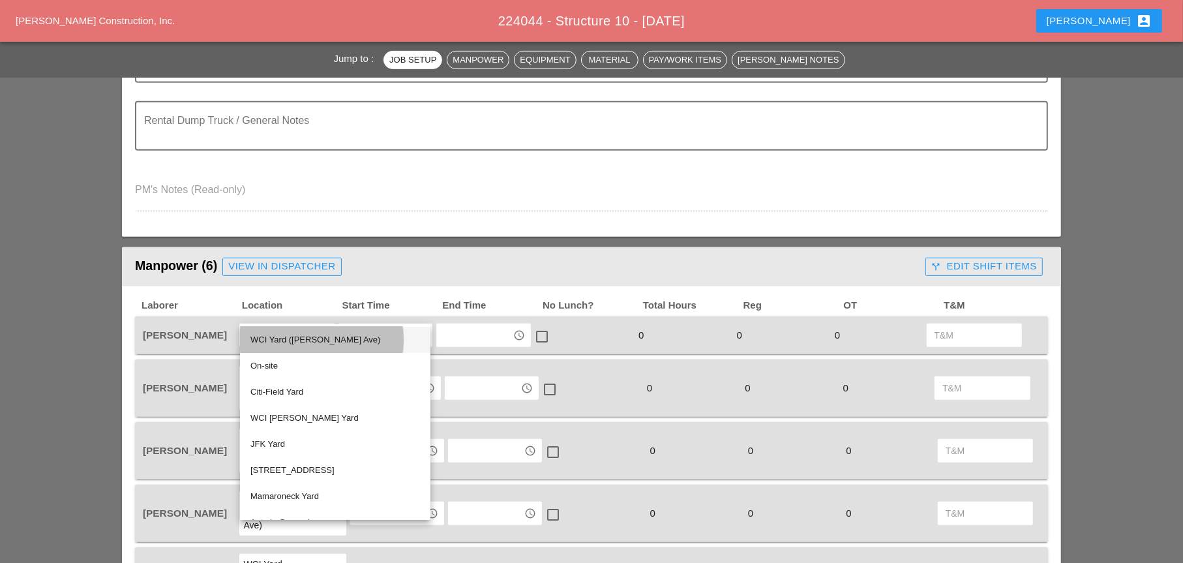
click at [297, 338] on div "WCI Yard ([PERSON_NAME] Ave)" at bounding box center [336, 340] width 170 height 16
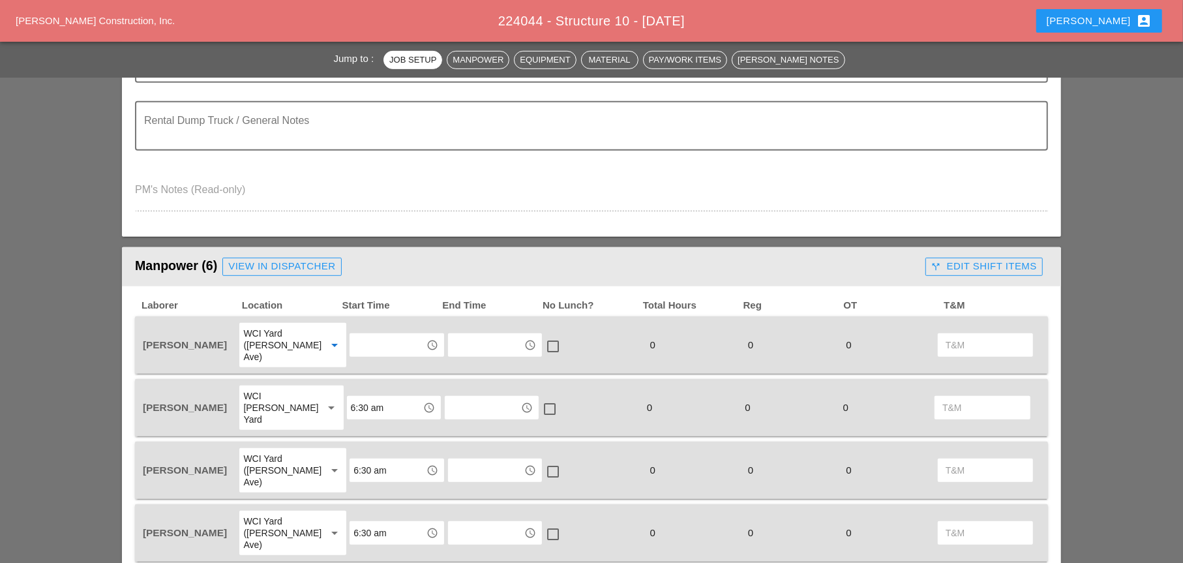
click at [359, 341] on input "text" at bounding box center [388, 345] width 68 height 21
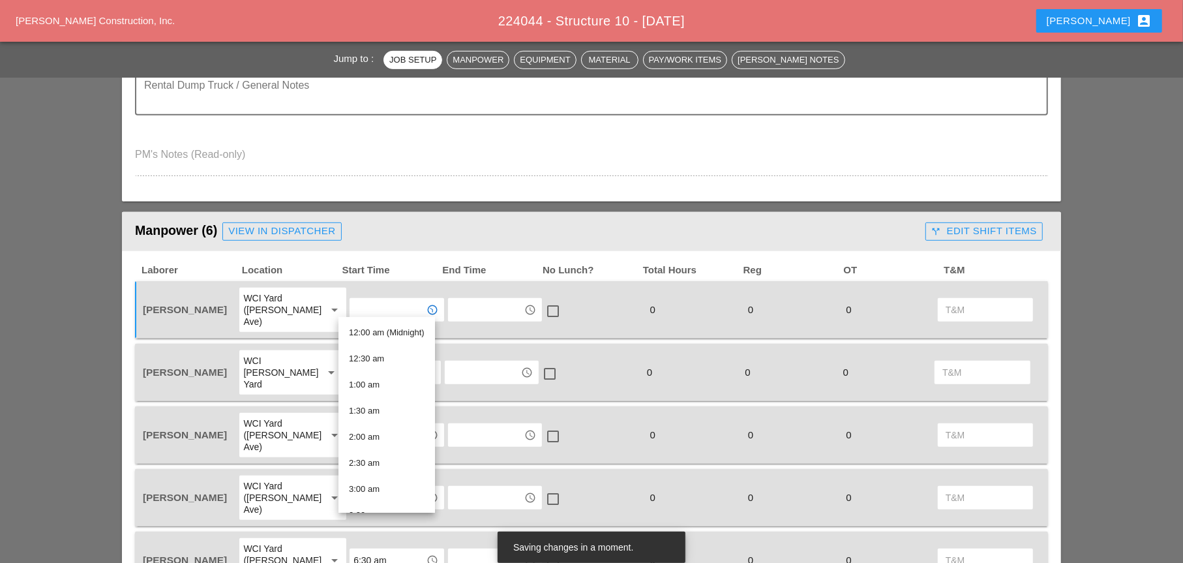
scroll to position [587, 0]
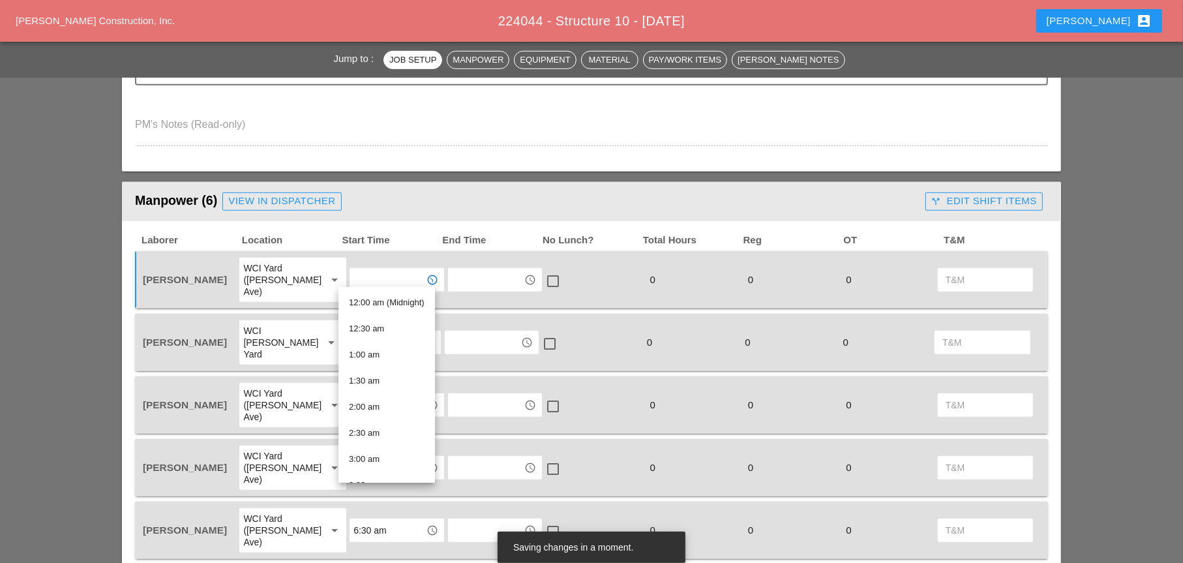
click at [470, 332] on input "text" at bounding box center [483, 342] width 68 height 21
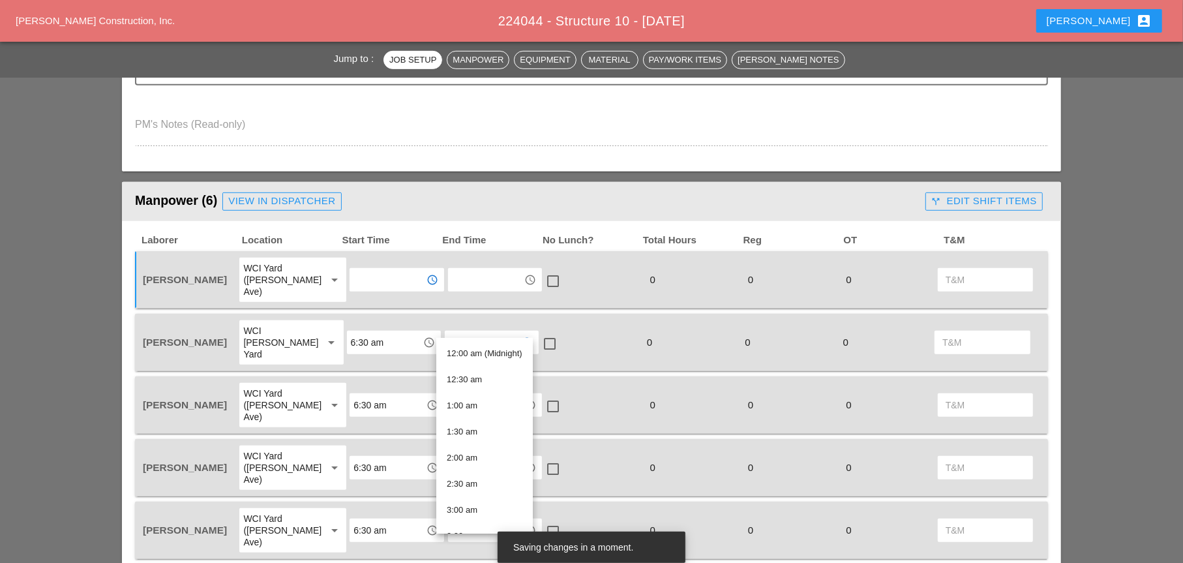
click at [354, 279] on input "text" at bounding box center [388, 279] width 68 height 21
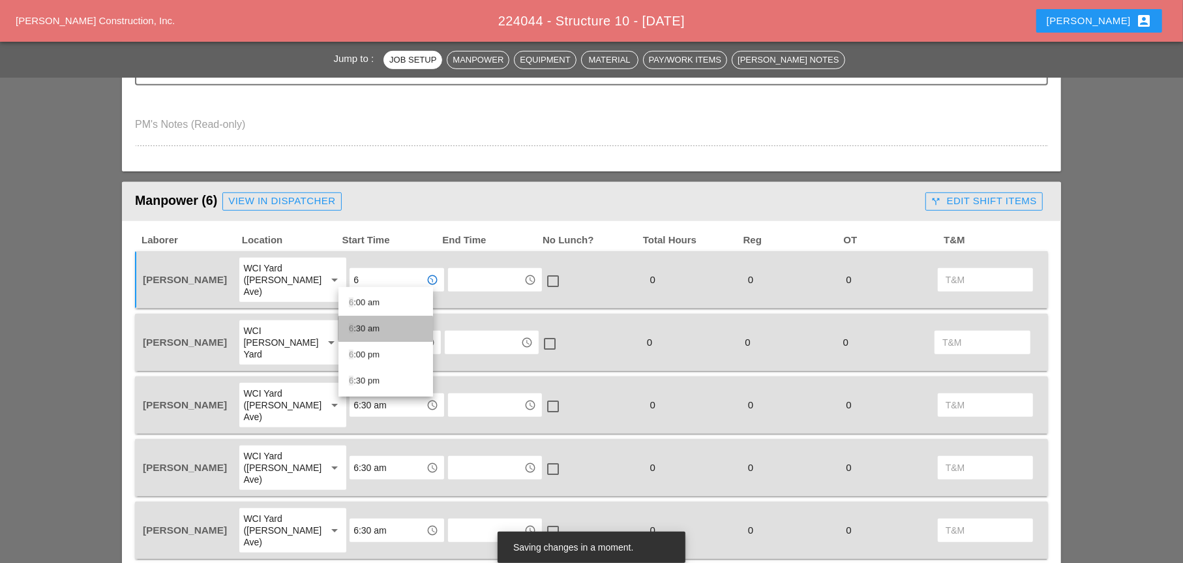
click at [363, 328] on div "6 :30 am" at bounding box center [386, 329] width 74 height 16
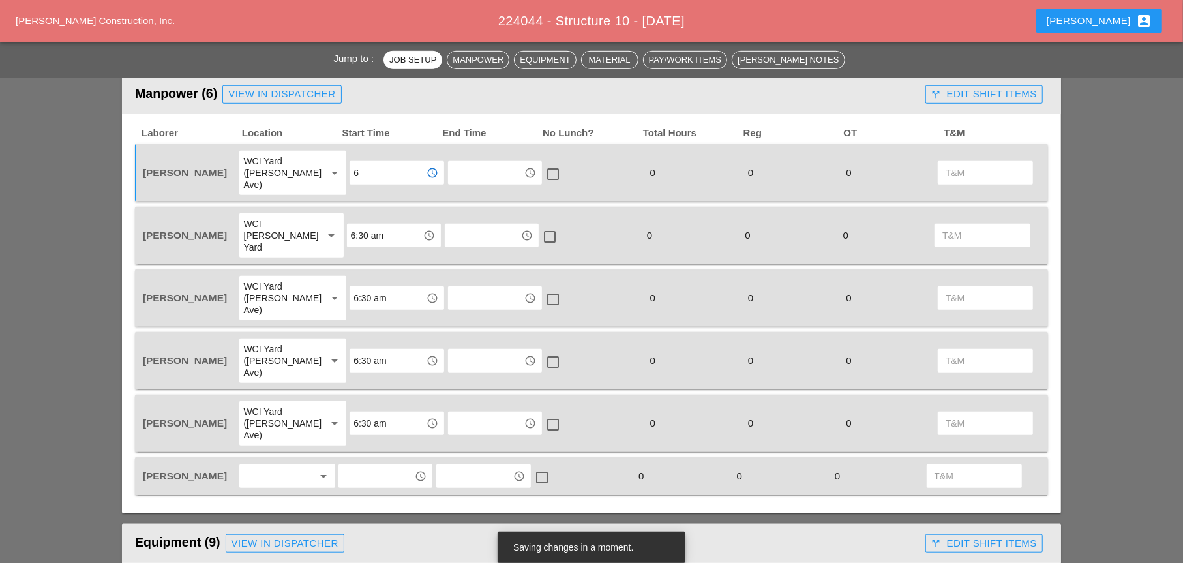
scroll to position [718, 0]
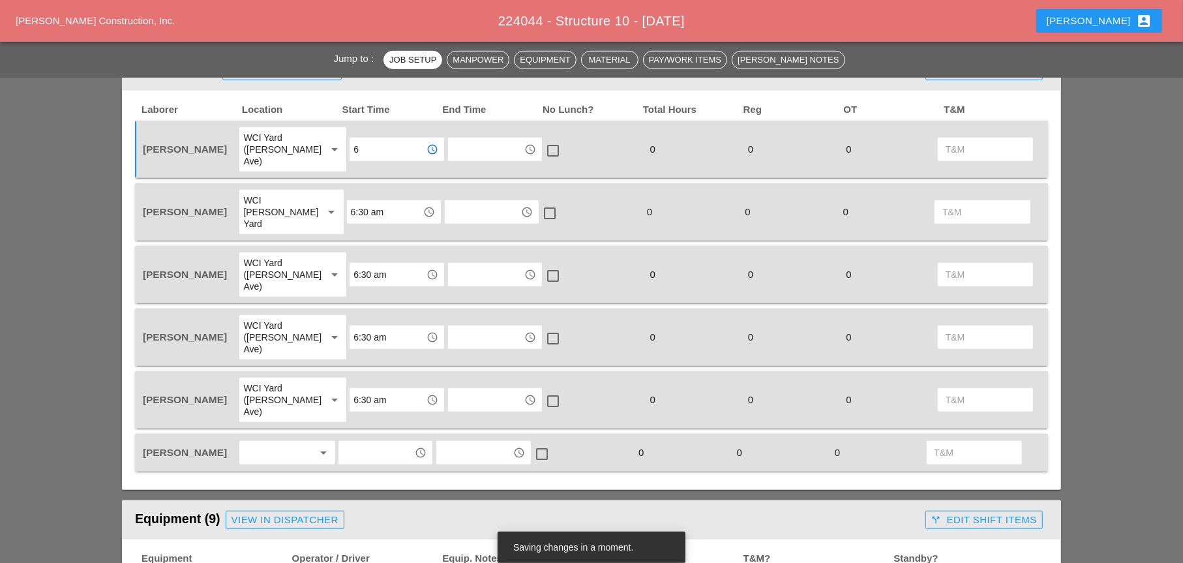
type input "6:30 am"
click at [267, 442] on div at bounding box center [277, 452] width 69 height 21
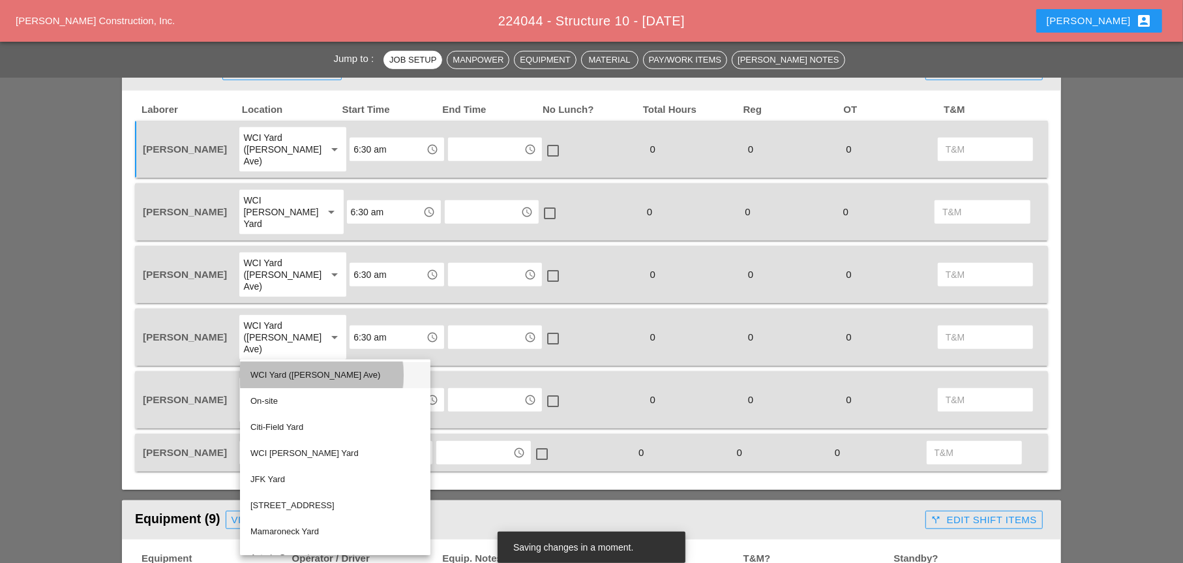
click at [294, 376] on div "WCI Yard ([PERSON_NAME] Ave)" at bounding box center [336, 375] width 170 height 16
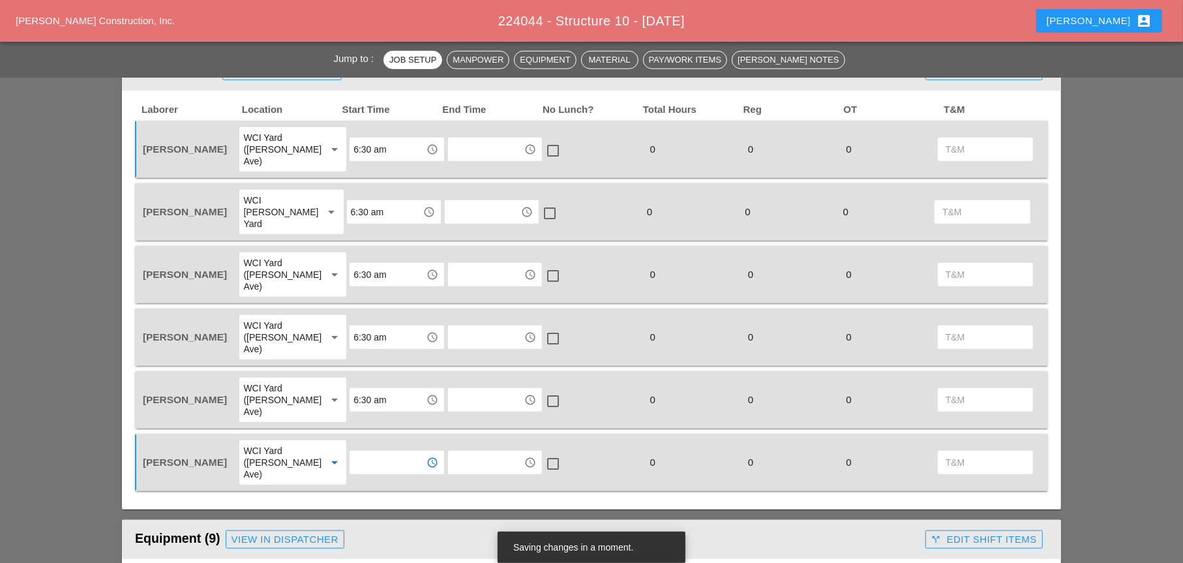
click at [363, 452] on input "text" at bounding box center [388, 462] width 68 height 21
click at [357, 452] on div "6 :30 am" at bounding box center [386, 452] width 74 height 16
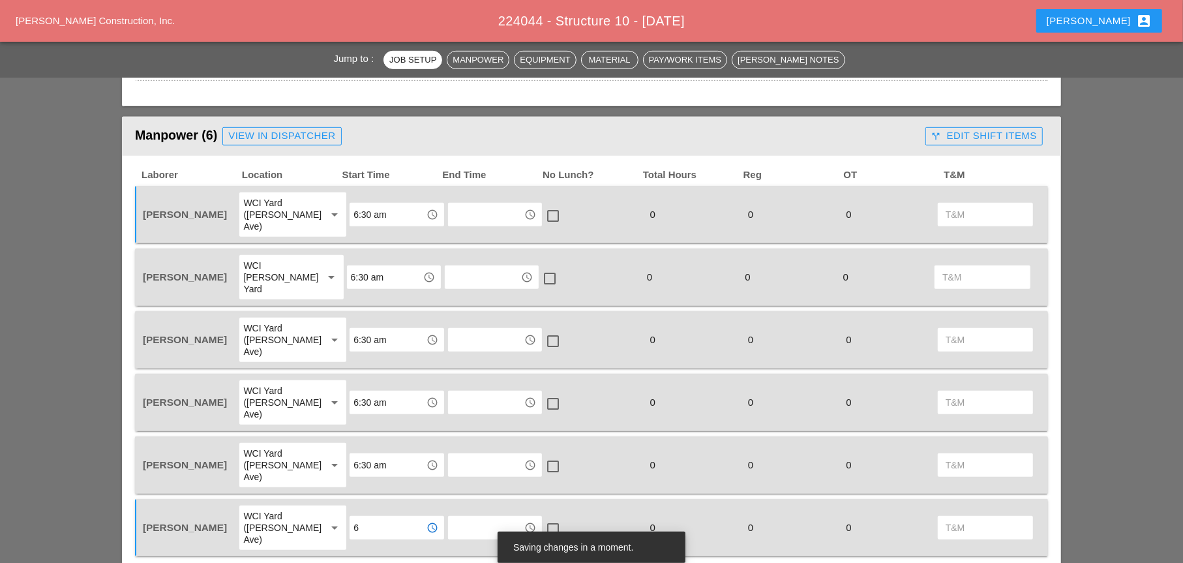
type input "6:30 am"
click at [267, 385] on div "WCI Yard ([PERSON_NAME] Ave)" at bounding box center [279, 402] width 72 height 35
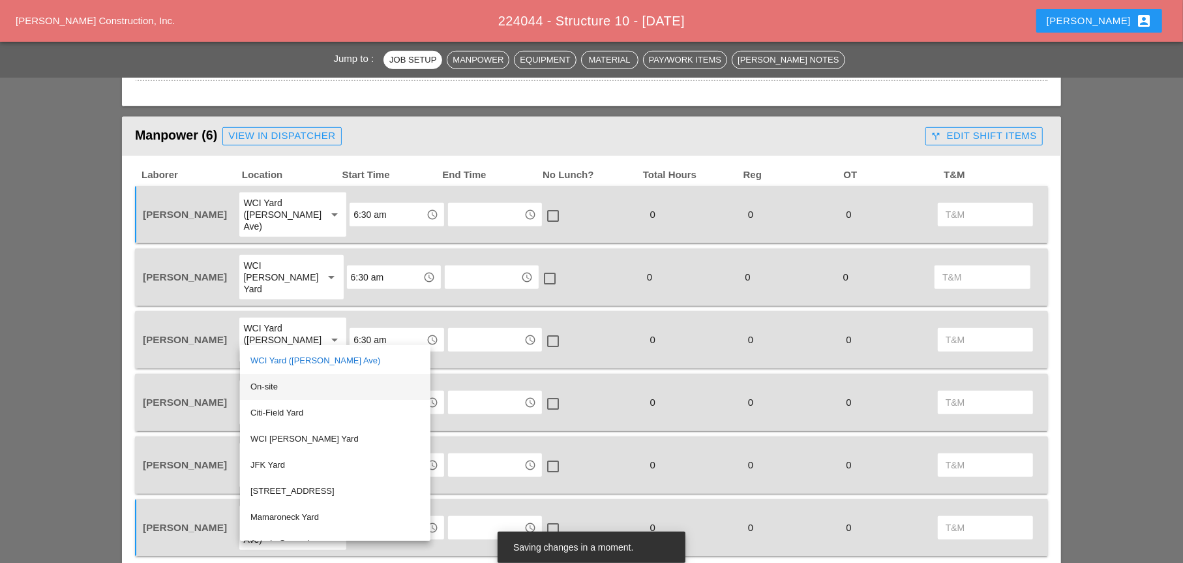
click at [269, 383] on div "On-site" at bounding box center [336, 387] width 170 height 16
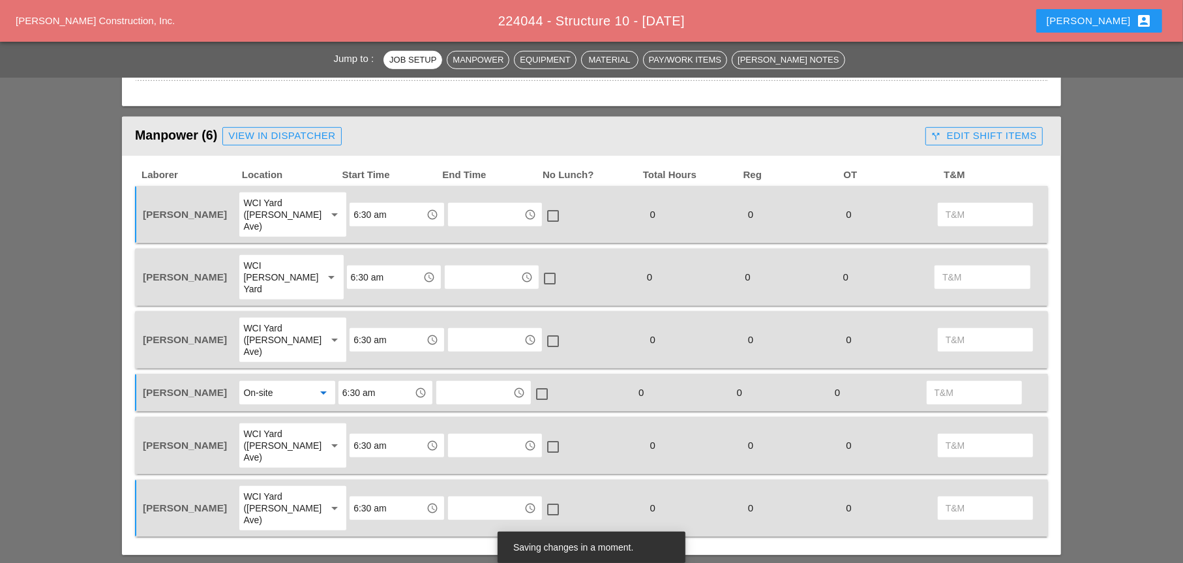
click at [356, 382] on input "6:30 am" at bounding box center [376, 392] width 68 height 21
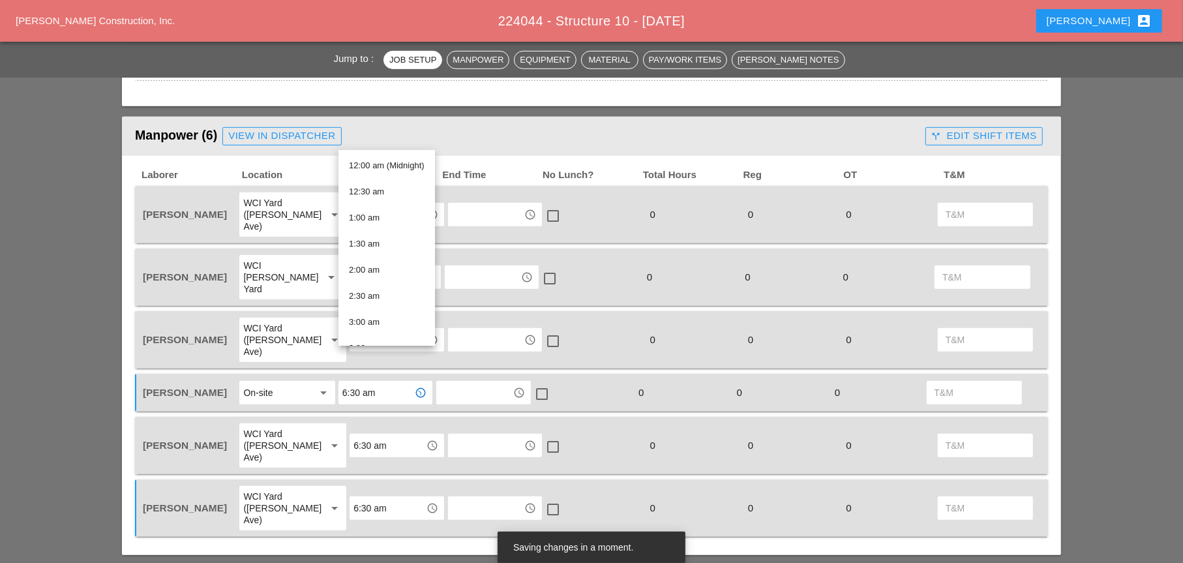
click at [294, 382] on div "On-site" at bounding box center [277, 392] width 69 height 21
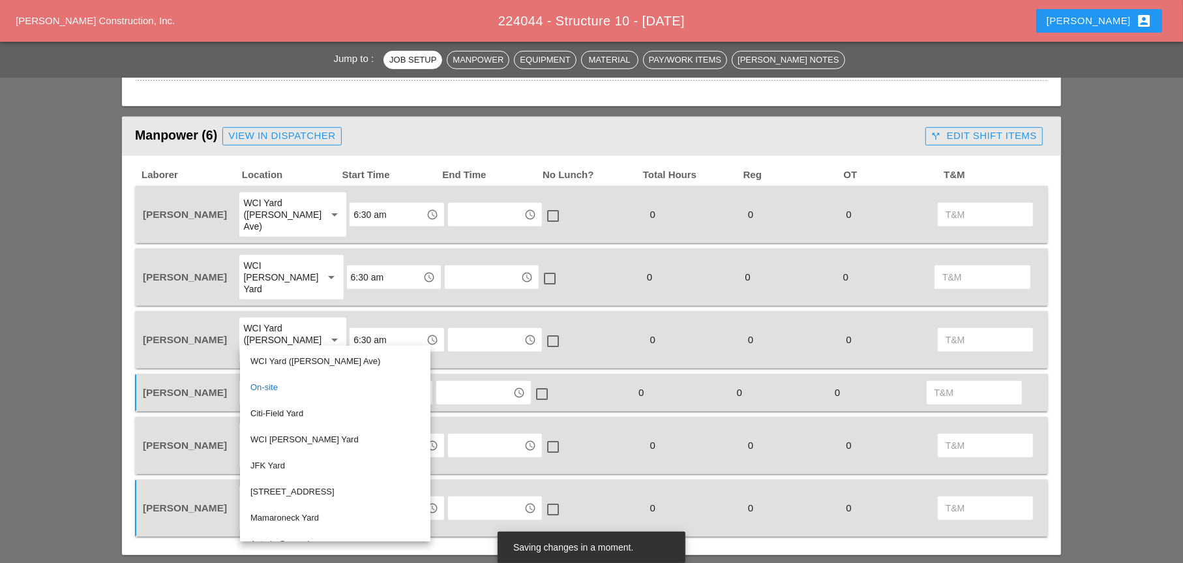
click at [290, 322] on div "WCI Yard ([PERSON_NAME] Ave)" at bounding box center [279, 339] width 72 height 35
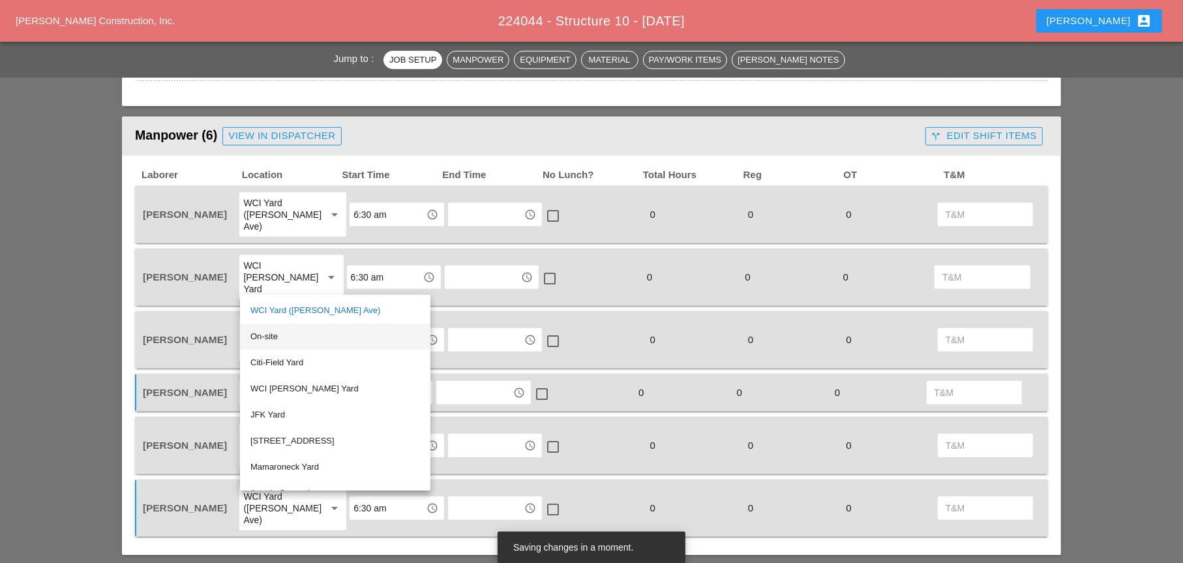
click at [278, 340] on div "On-site" at bounding box center [336, 337] width 170 height 16
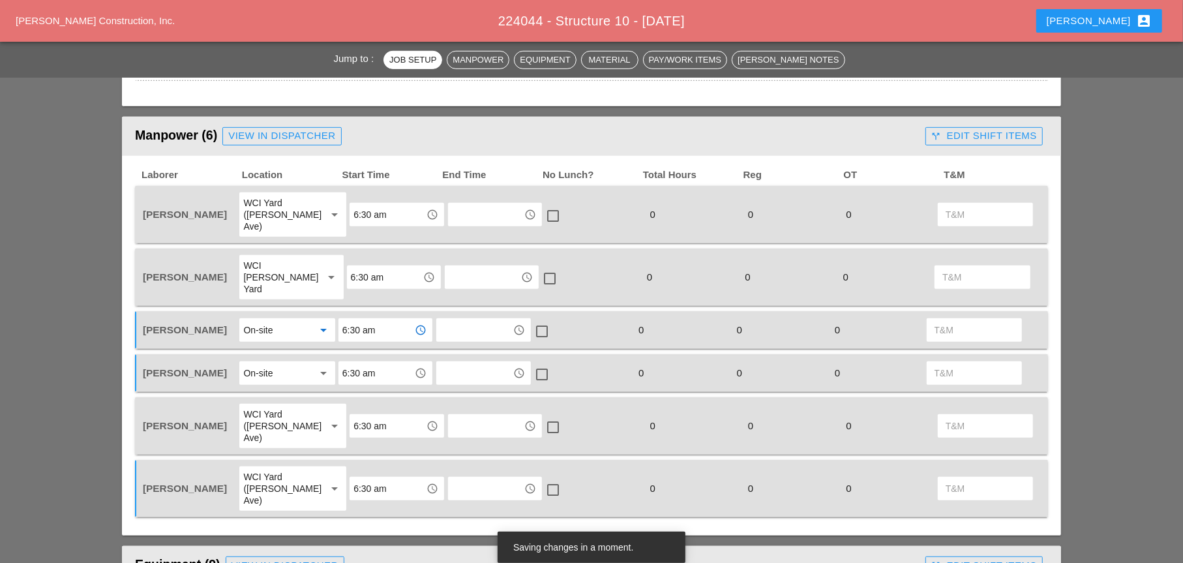
click at [372, 320] on input "6:30 am" at bounding box center [376, 330] width 68 height 21
click at [365, 333] on div "7 :00 am" at bounding box center [386, 335] width 74 height 16
type input "7:00 am"
click at [352, 363] on input "6:30 am" at bounding box center [376, 373] width 68 height 21
click at [363, 373] on div "7 :00 am" at bounding box center [386, 378] width 74 height 16
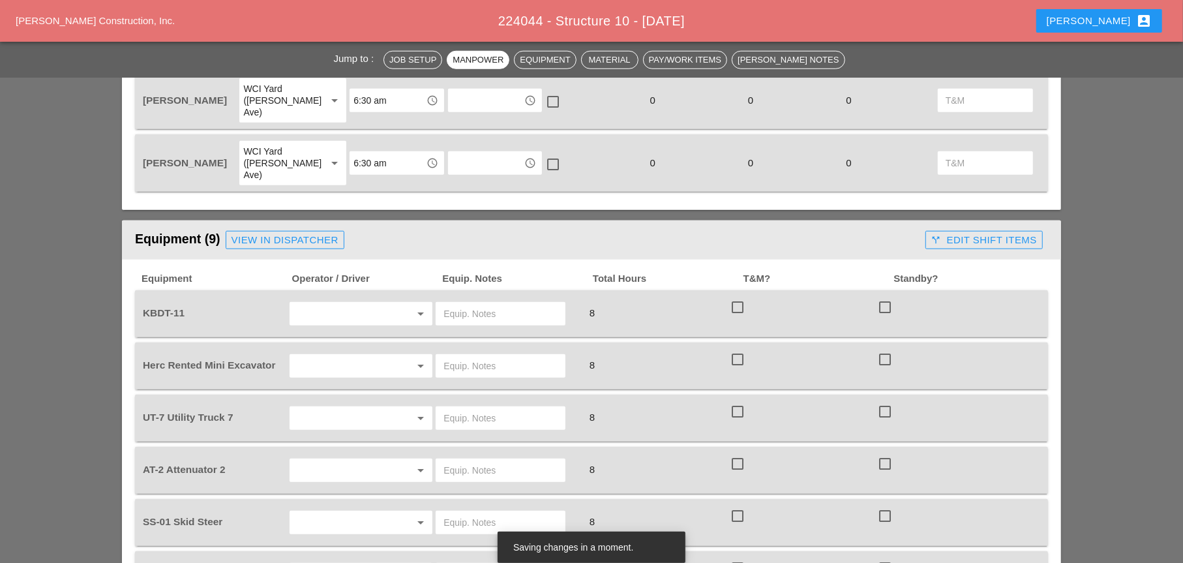
scroll to position [979, 0]
type input "7:00 am"
drag, startPoint x: 317, startPoint y: 260, endPoint x: 312, endPoint y: 277, distance: 17.6
click at [318, 303] on input "text" at bounding box center [343, 313] width 99 height 21
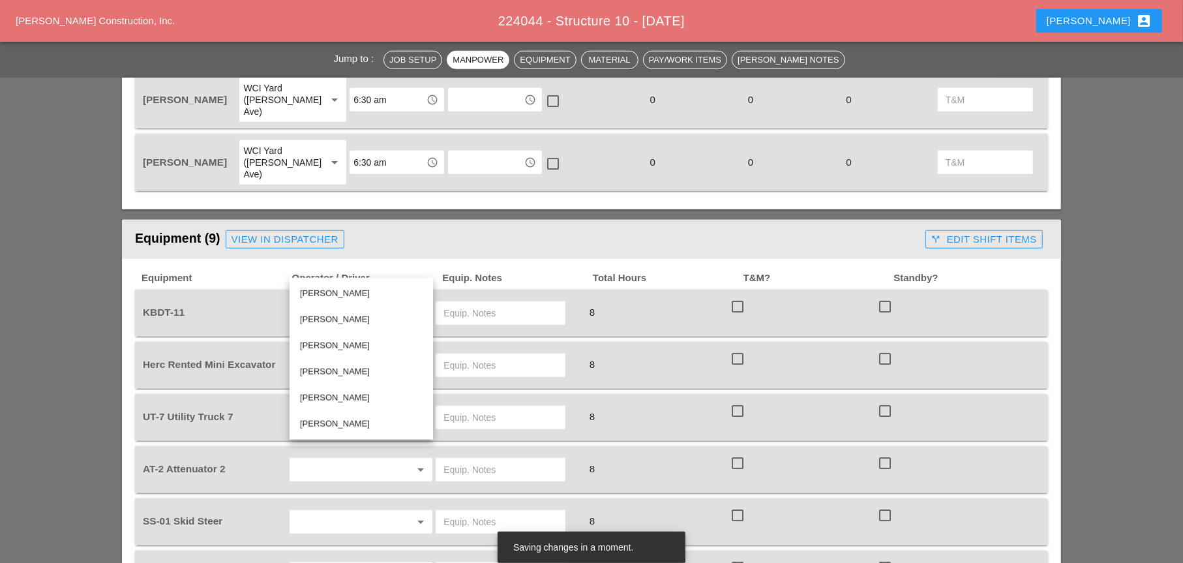
click at [321, 424] on div "Simao Pinheiro" at bounding box center [361, 424] width 123 height 16
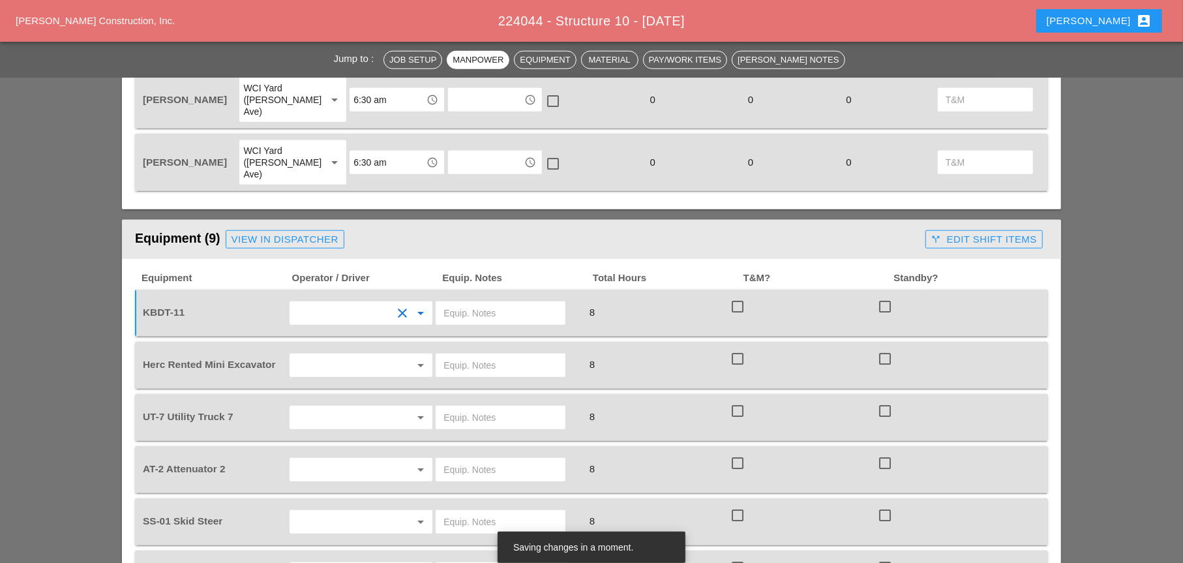
click at [327, 355] on input "text" at bounding box center [343, 365] width 99 height 21
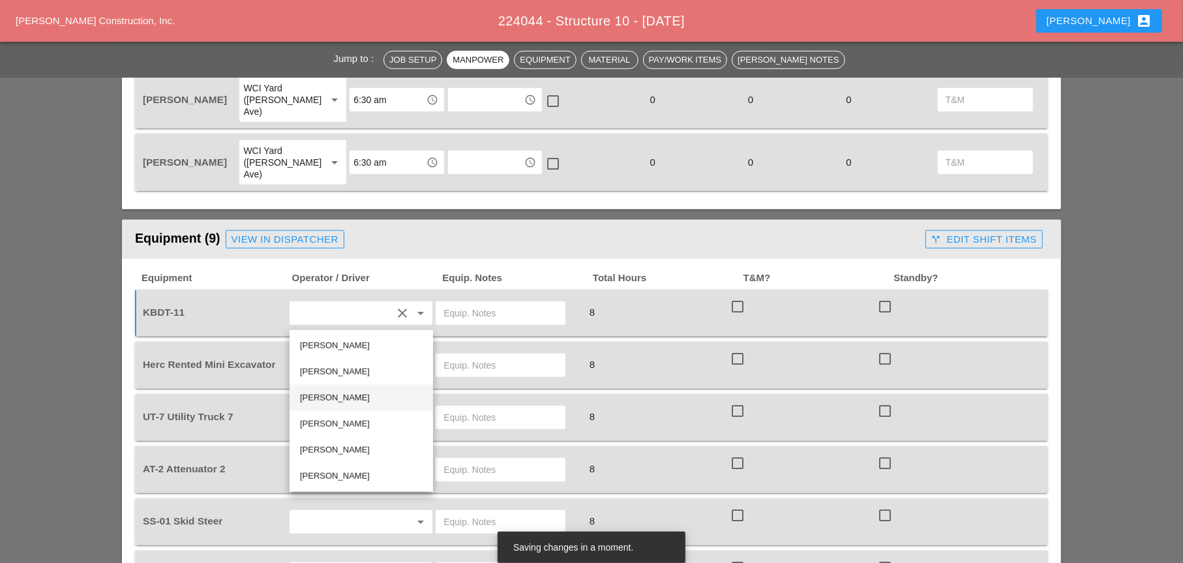
click at [312, 396] on div "Daniel Kavanaugh" at bounding box center [361, 398] width 123 height 16
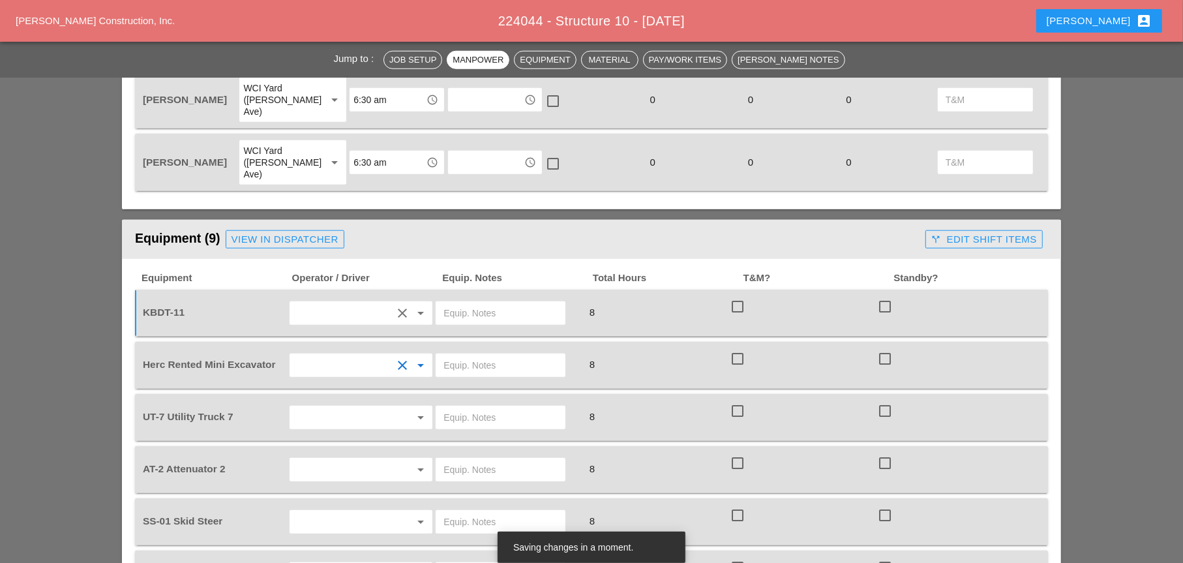
click at [307, 407] on input "text" at bounding box center [343, 417] width 99 height 21
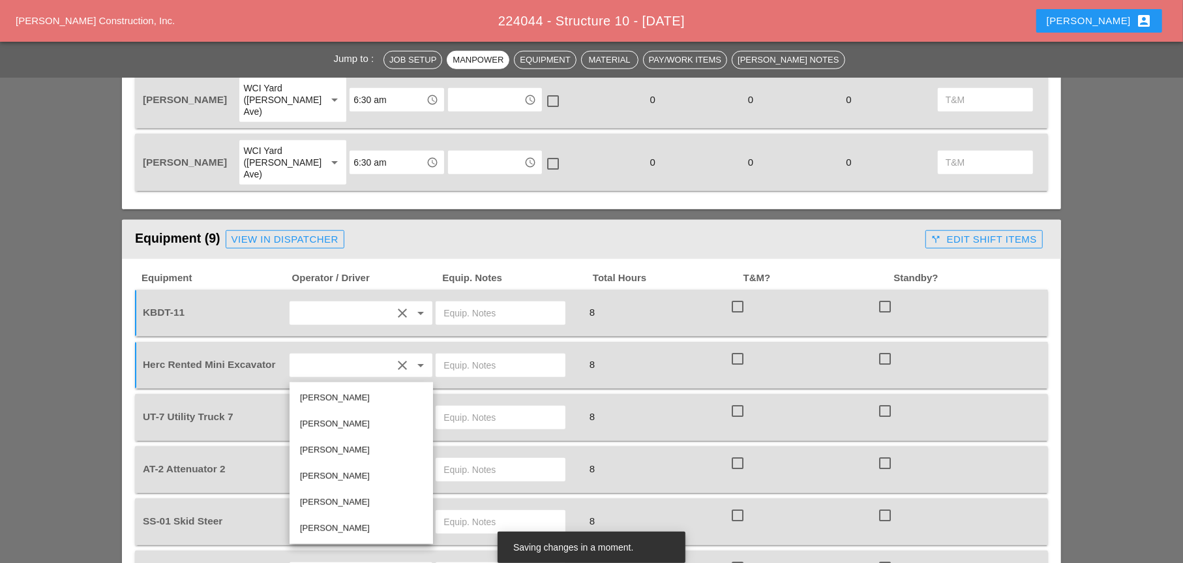
click at [320, 457] on div "Alex Miller" at bounding box center [361, 476] width 123 height 16
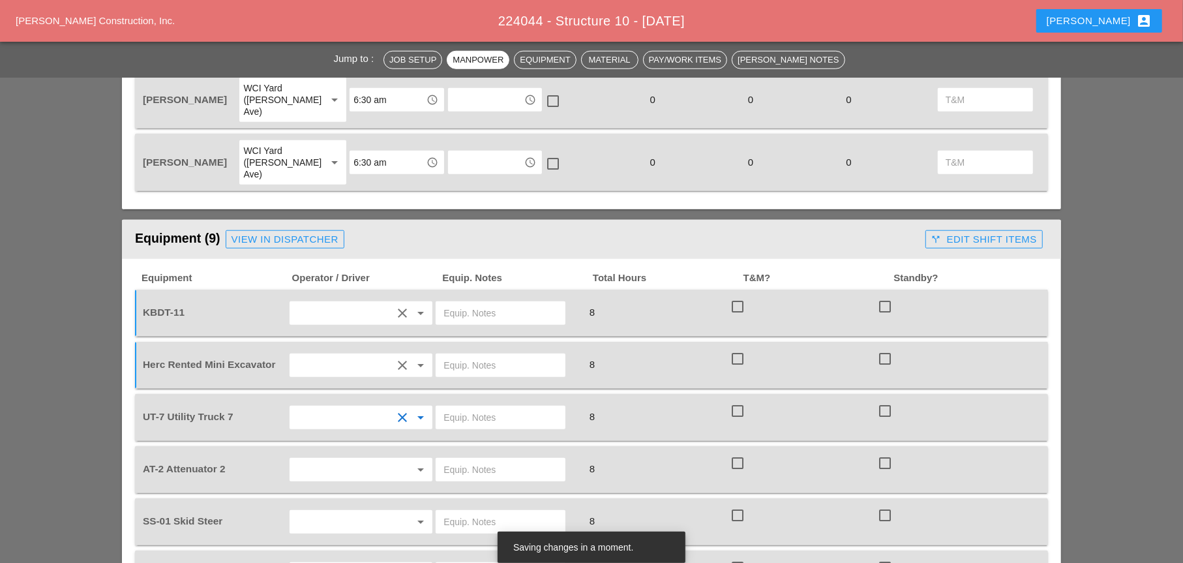
click at [335, 457] on div "arrow_drop_down" at bounding box center [362, 469] width 144 height 23
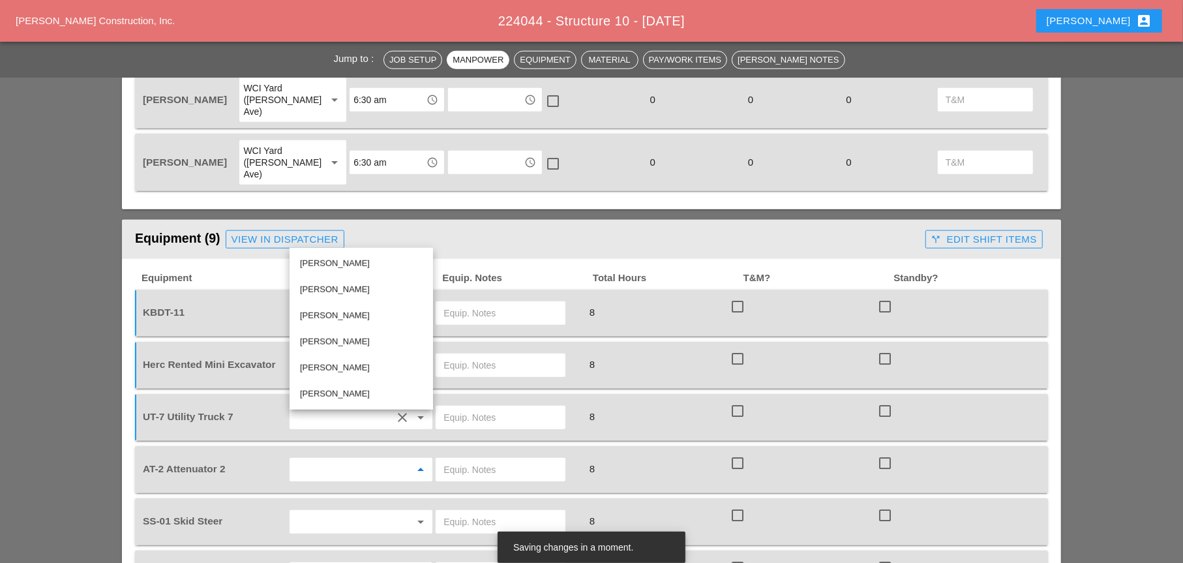
drag, startPoint x: 323, startPoint y: 260, endPoint x: 316, endPoint y: 286, distance: 26.9
click at [324, 260] on div "Jessica Godoy" at bounding box center [361, 264] width 123 height 16
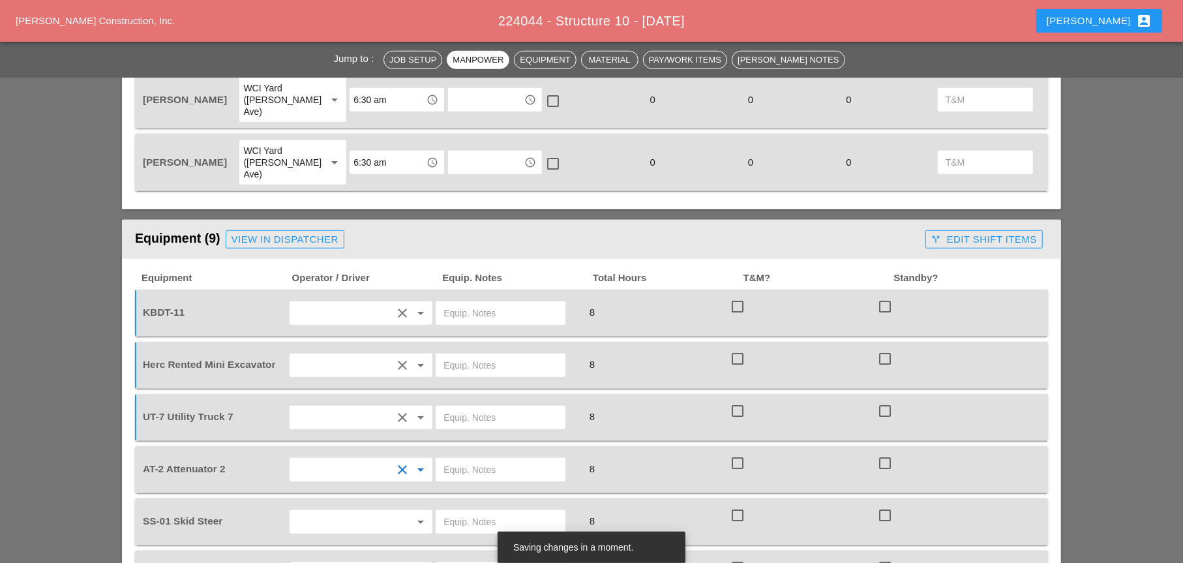
click at [327, 457] on input "text" at bounding box center [343, 521] width 99 height 21
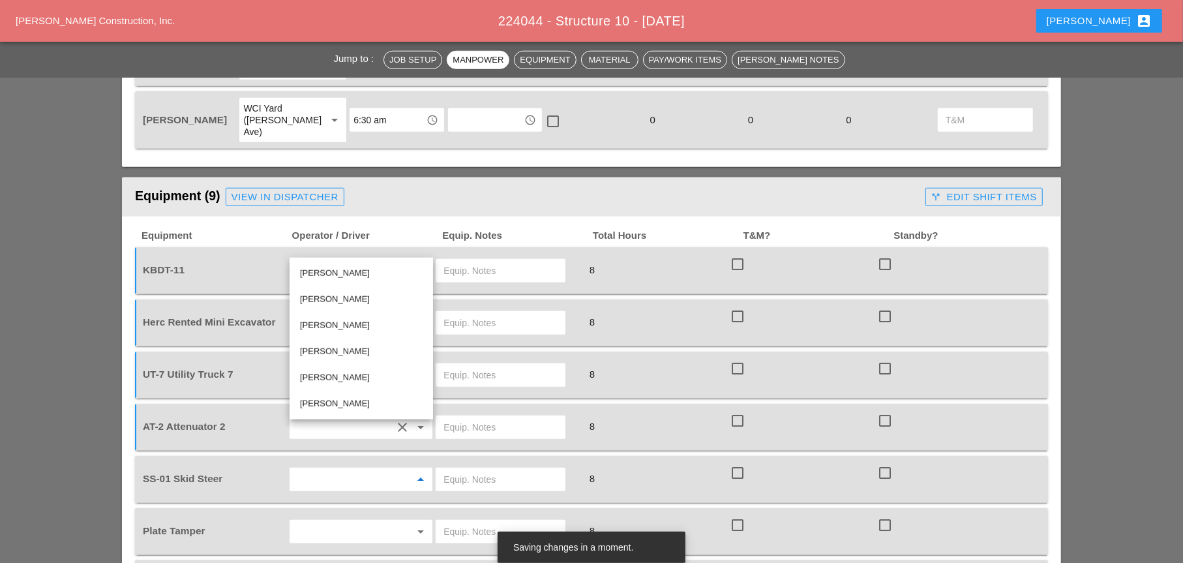
scroll to position [1044, 0]
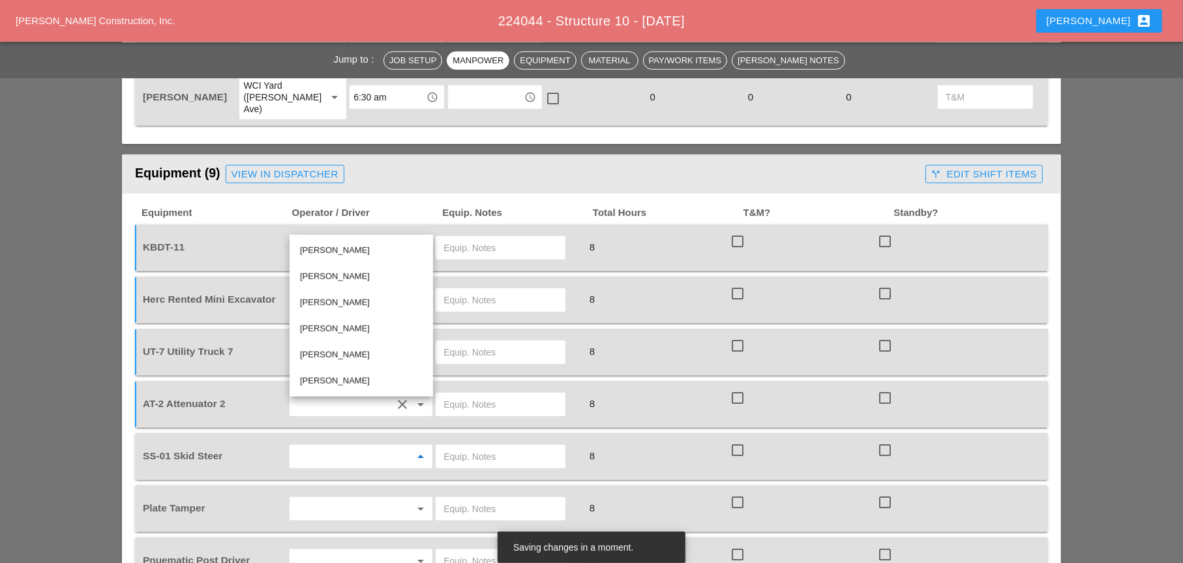
drag, startPoint x: 316, startPoint y: 302, endPoint x: 315, endPoint y: 326, distance: 24.1
click at [316, 302] on div "Daniel Kavanaugh" at bounding box center [361, 303] width 123 height 16
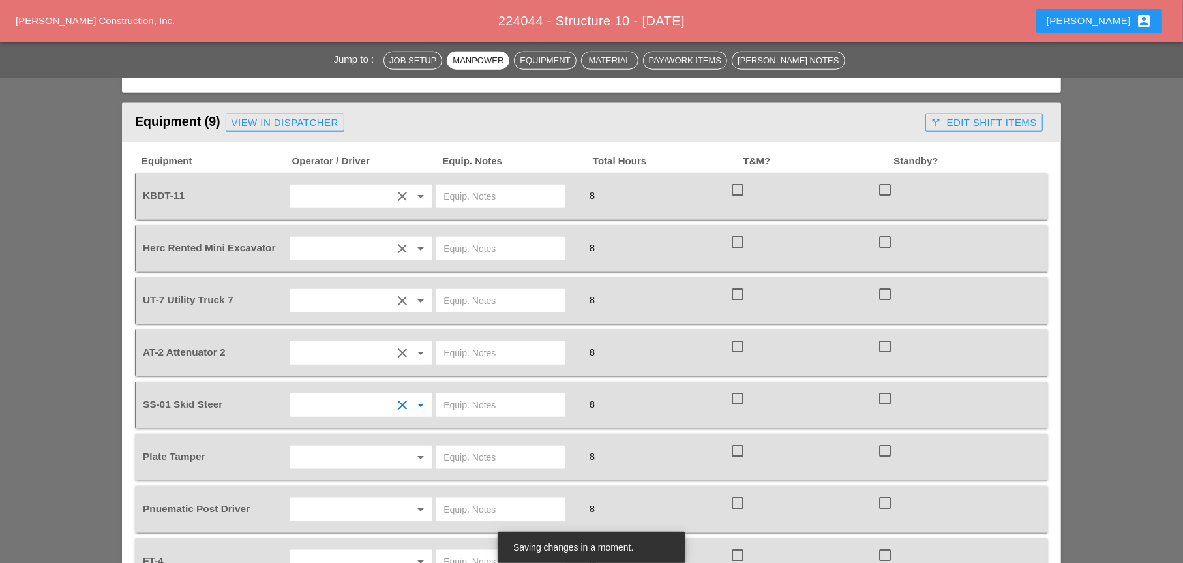
scroll to position [1109, 0]
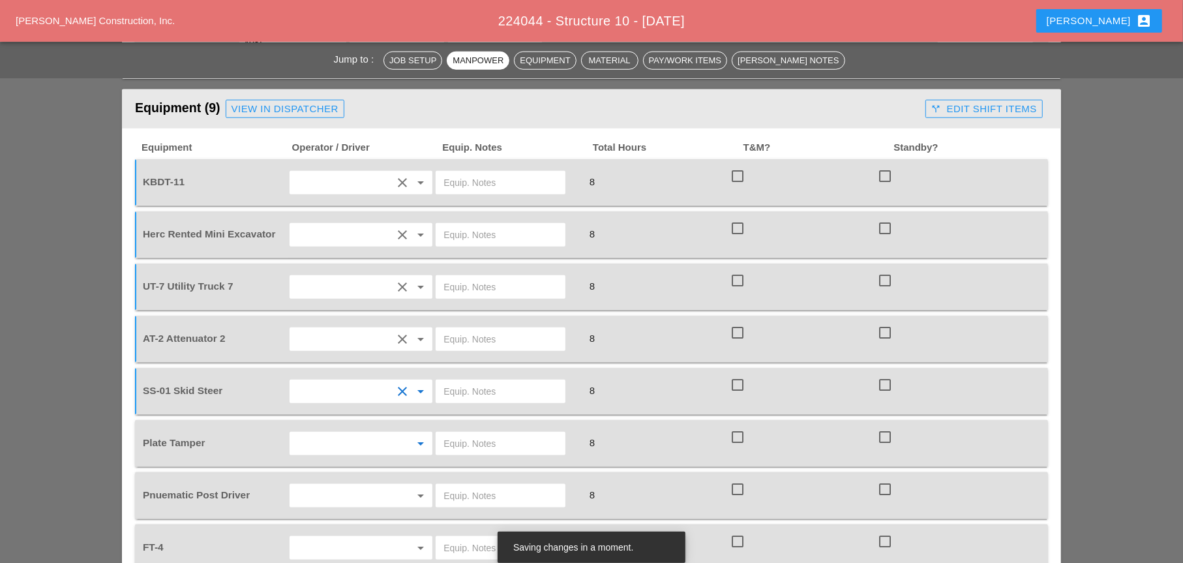
click at [316, 433] on input "text" at bounding box center [343, 443] width 99 height 21
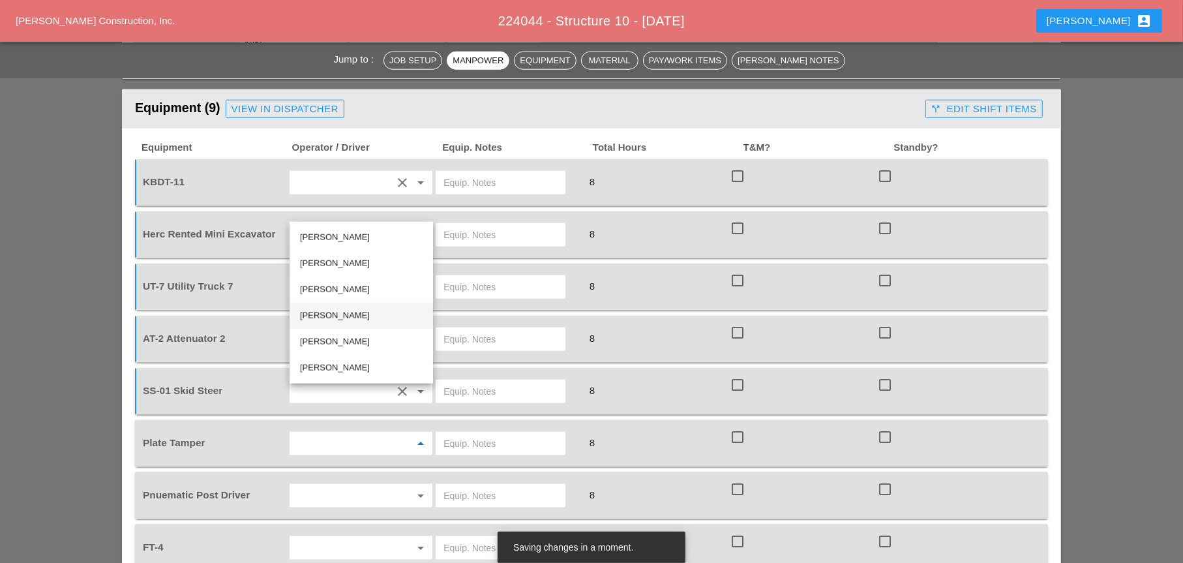
click at [326, 316] on div "Alex Miller" at bounding box center [361, 316] width 123 height 16
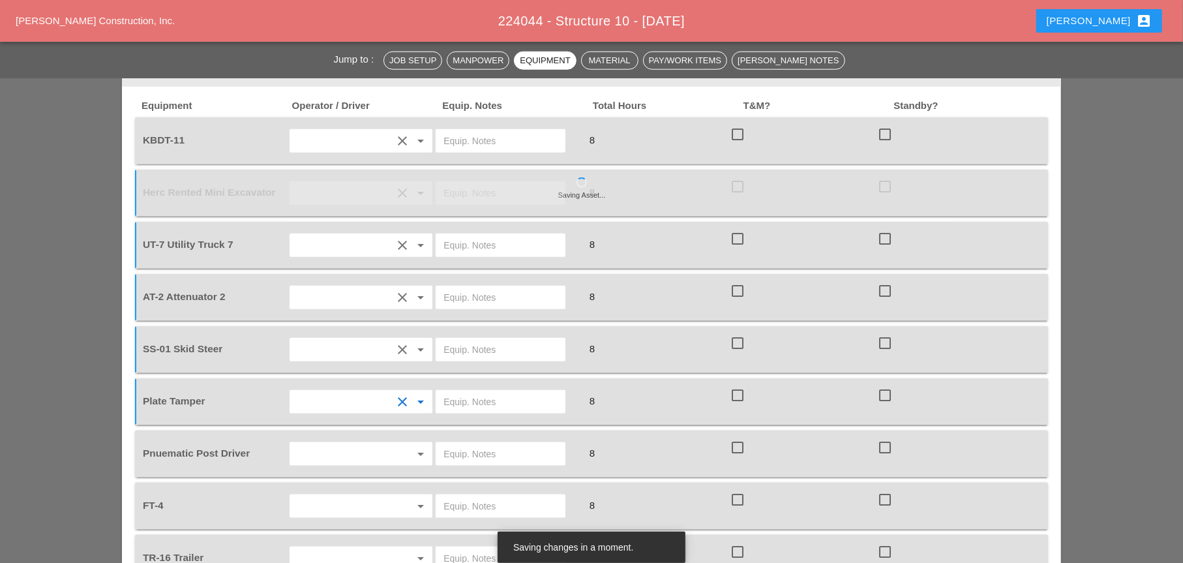
scroll to position [1174, 0]
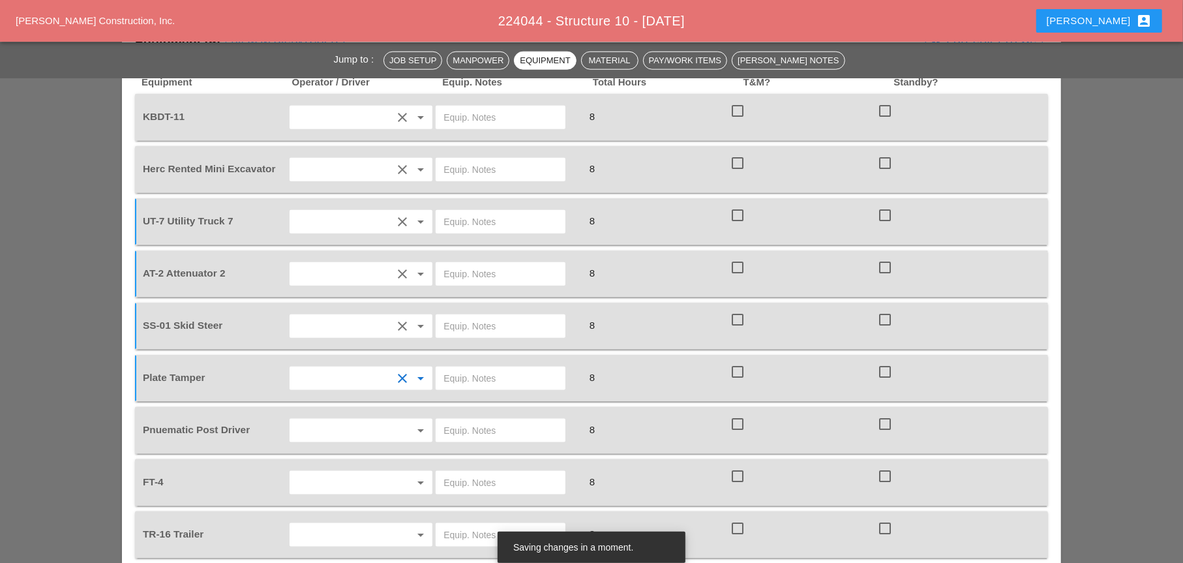
click at [327, 420] on input "text" at bounding box center [343, 430] width 99 height 21
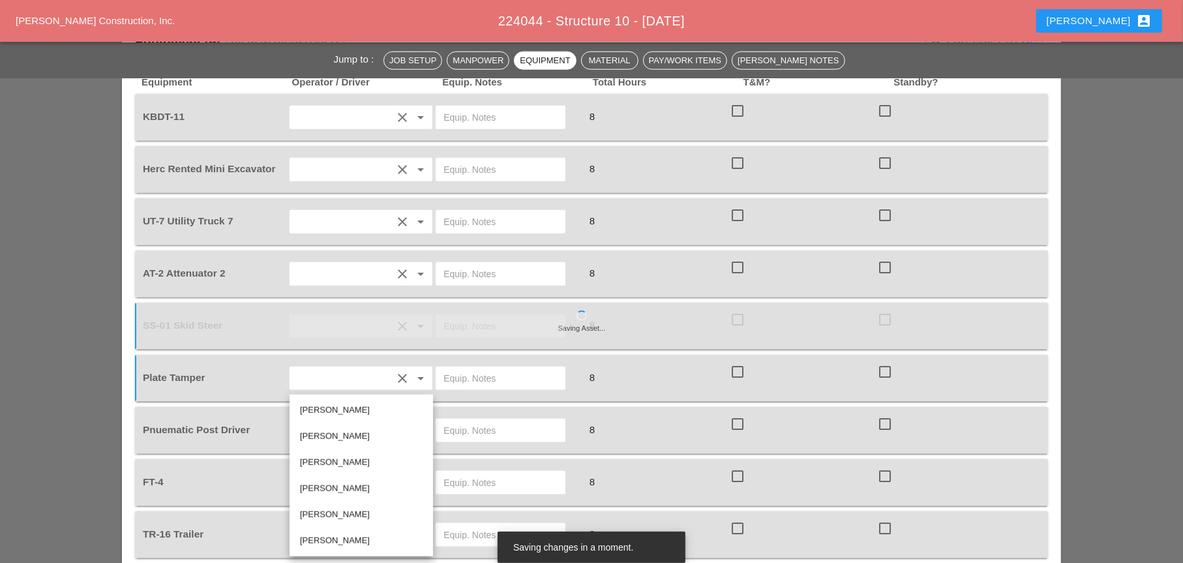
click at [326, 457] on div "Luis Ocasio" at bounding box center [361, 515] width 123 height 16
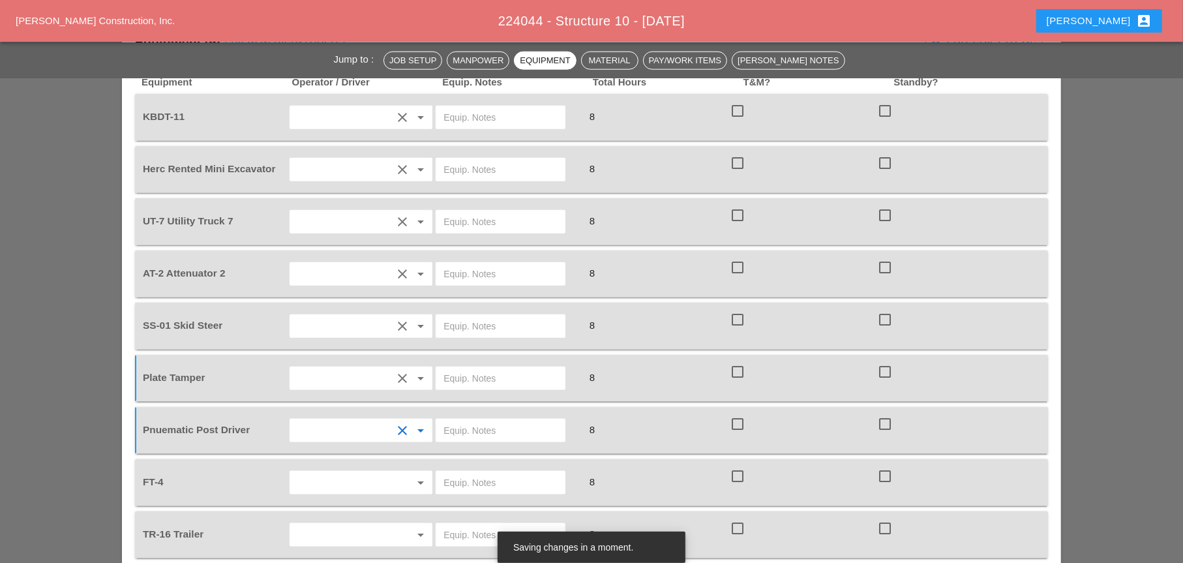
drag, startPoint x: 348, startPoint y: 454, endPoint x: 334, endPoint y: 446, distance: 16.1
click at [348, 457] on div "FT-4 arrow_drop_down 8 check_box_outline_blank check_box_outline_blank" at bounding box center [591, 482] width 913 height 47
click at [327, 457] on input "text" at bounding box center [343, 482] width 99 height 21
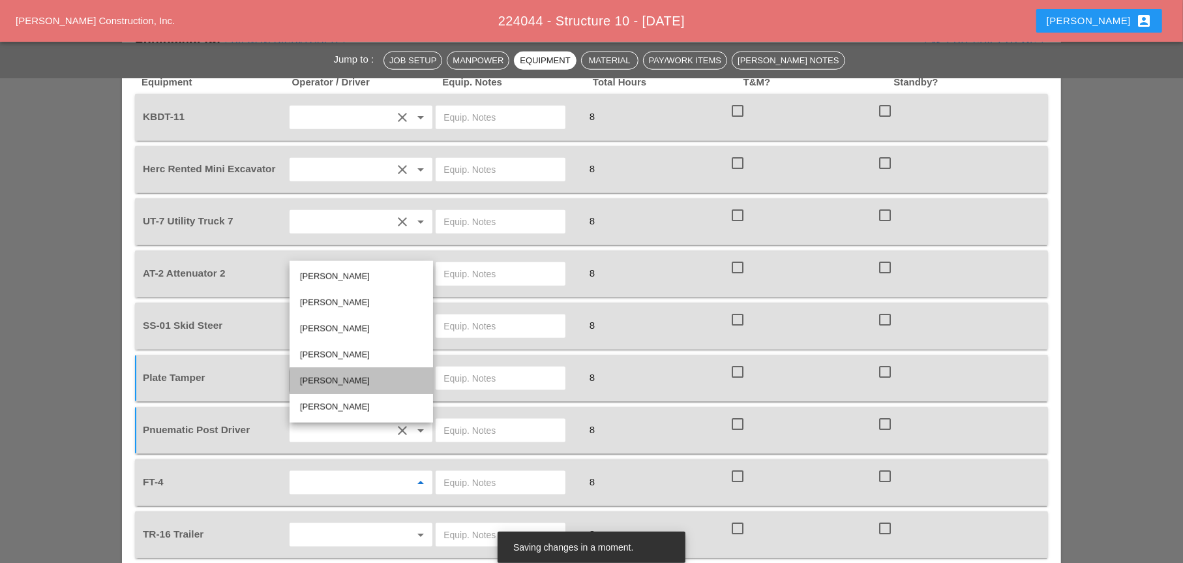
click at [320, 385] on div "Luis Ocasio" at bounding box center [361, 381] width 123 height 16
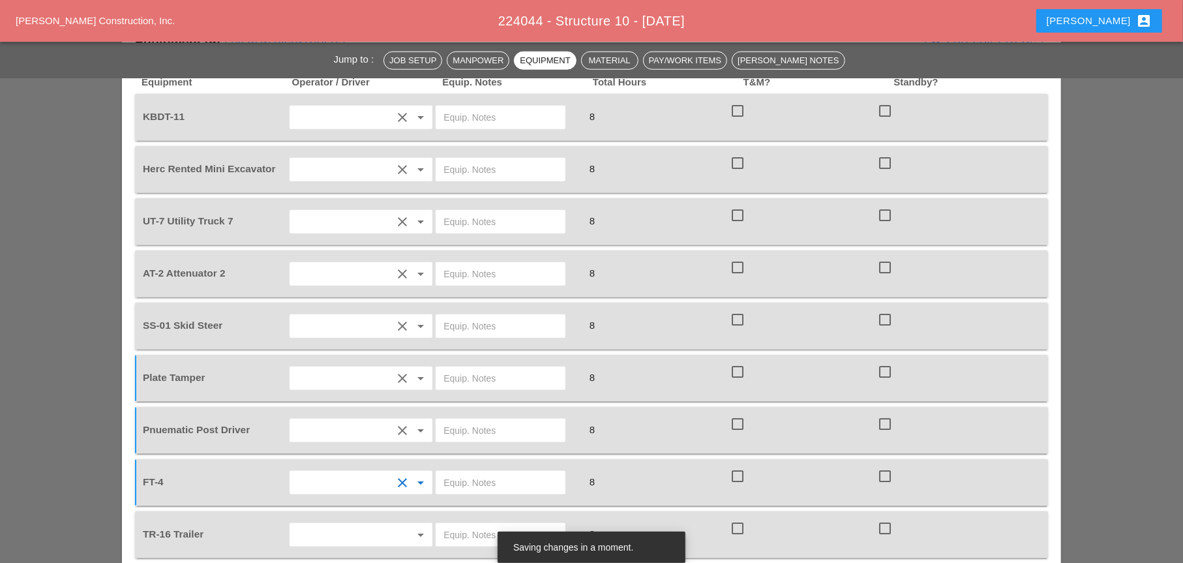
click at [315, 457] on input "text" at bounding box center [343, 535] width 99 height 21
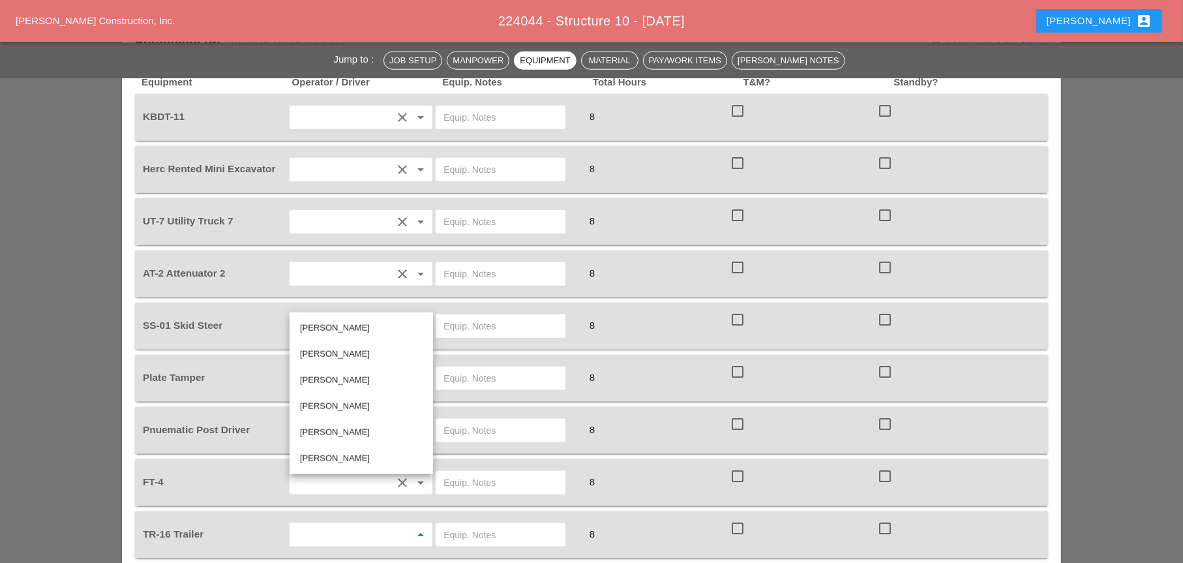
click at [334, 457] on div "Simao Pinheiro" at bounding box center [361, 459] width 123 height 16
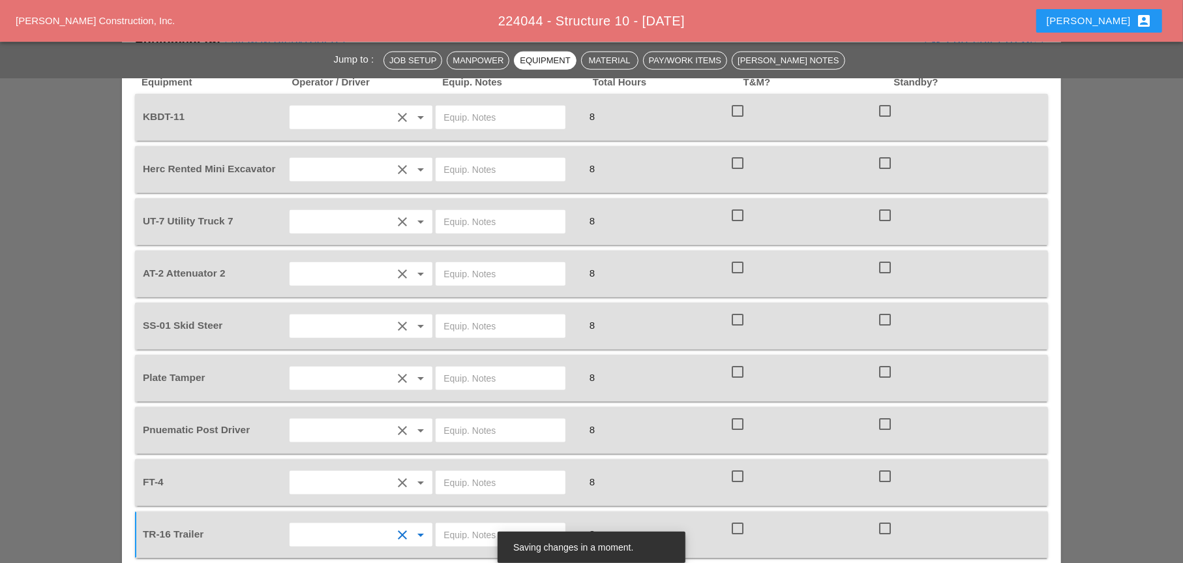
click at [458, 457] on input "text" at bounding box center [501, 535] width 114 height 21
drag, startPoint x: 506, startPoint y: 481, endPoint x: 440, endPoint y: 481, distance: 65.9
click at [440, 457] on div "Bruckner Yard" at bounding box center [501, 534] width 130 height 23
type input "Bruckner Yard"
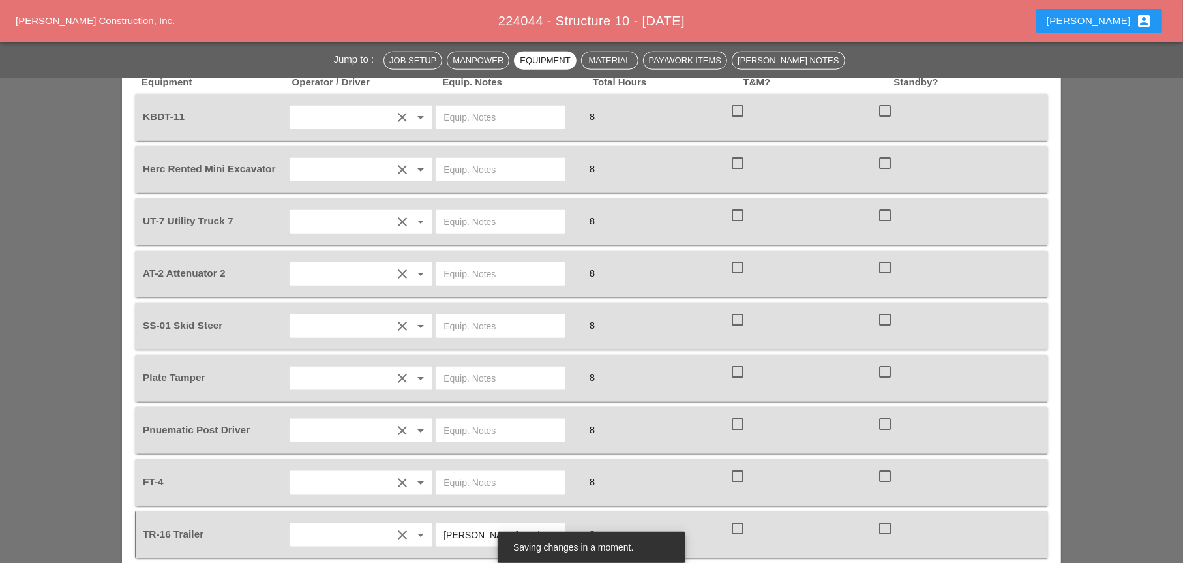
click at [463, 264] on input "text" at bounding box center [501, 274] width 114 height 21
paste input "Bruckner Yard"
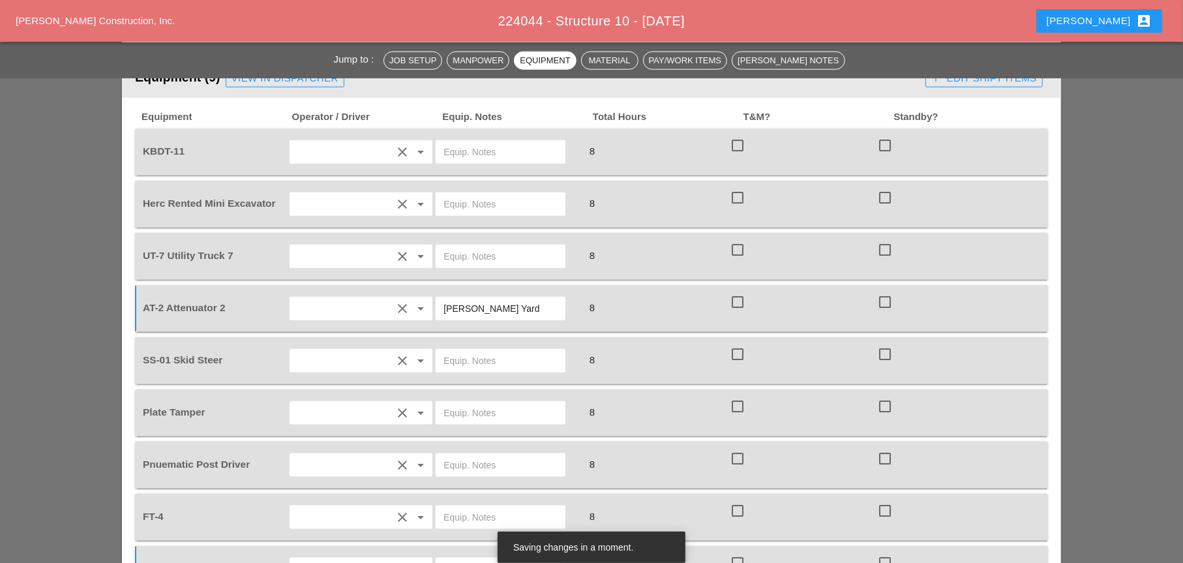
scroll to position [1109, 0]
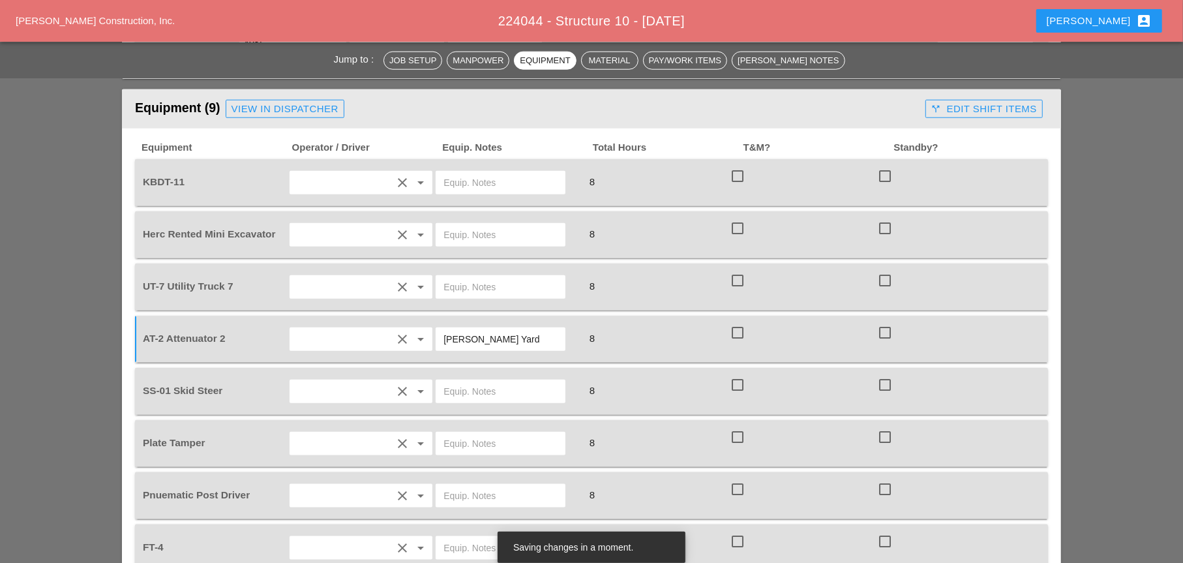
type input "Bruckner Yard"
click at [448, 172] on input "text" at bounding box center [501, 182] width 114 height 21
drag, startPoint x: 483, startPoint y: 132, endPoint x: 429, endPoint y: 133, distance: 53.5
click at [429, 164] on div "KBDT-11 clear arrow_drop_down Main Yard 8 check_box_outline_blank check_box_out…" at bounding box center [581, 182] width 883 height 37
type input "Main Yard"
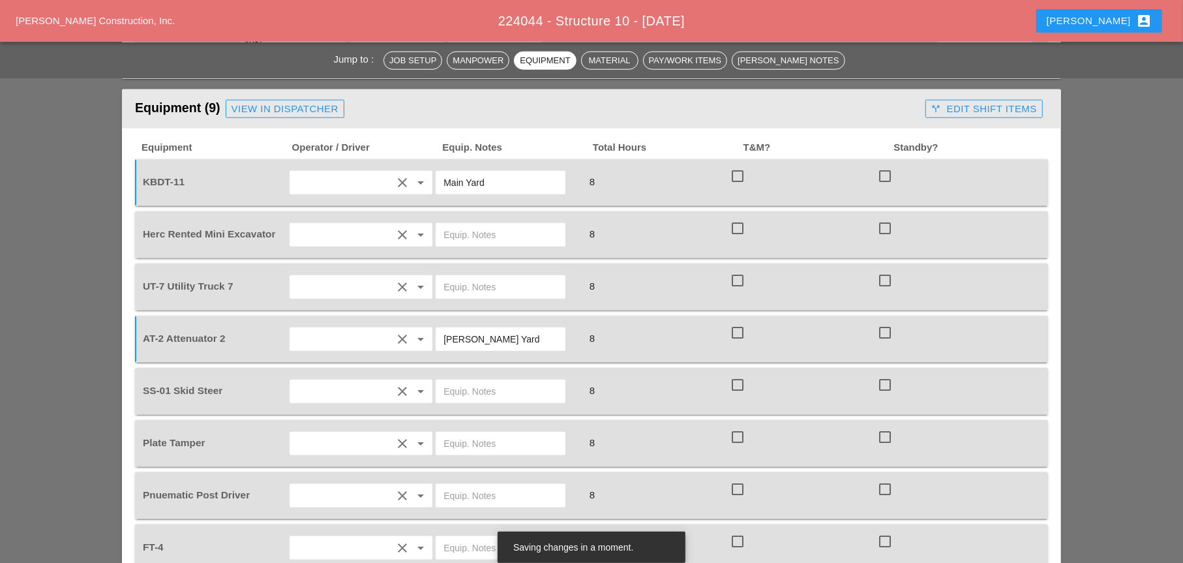
click at [459, 224] on input "text" at bounding box center [501, 234] width 114 height 21
click at [451, 277] on input "text" at bounding box center [501, 287] width 114 height 21
paste input "Main Yard"
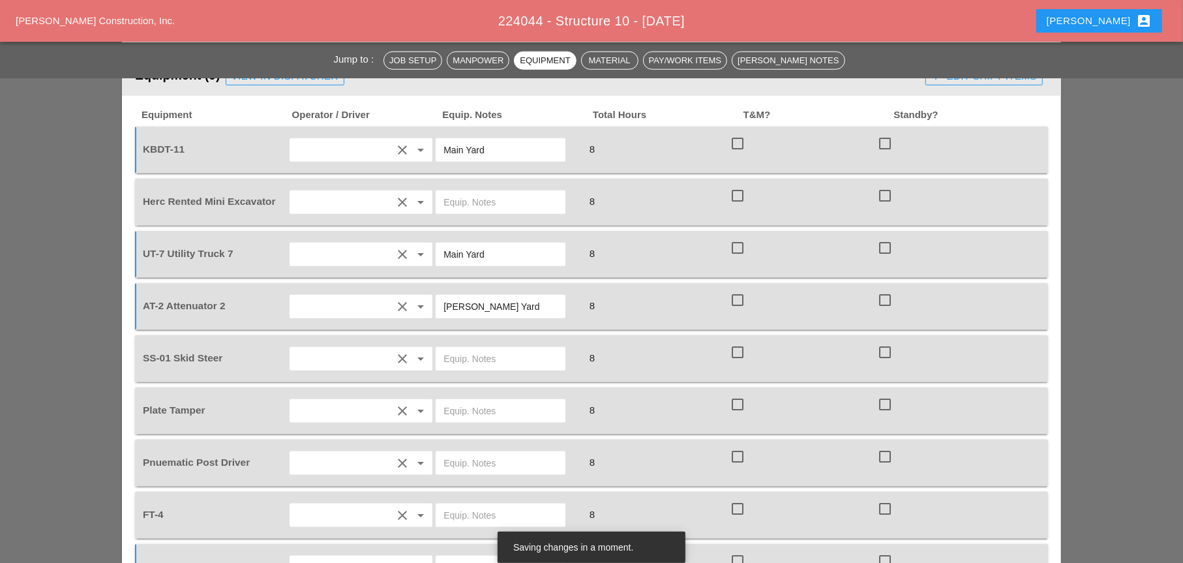
scroll to position [1174, 0]
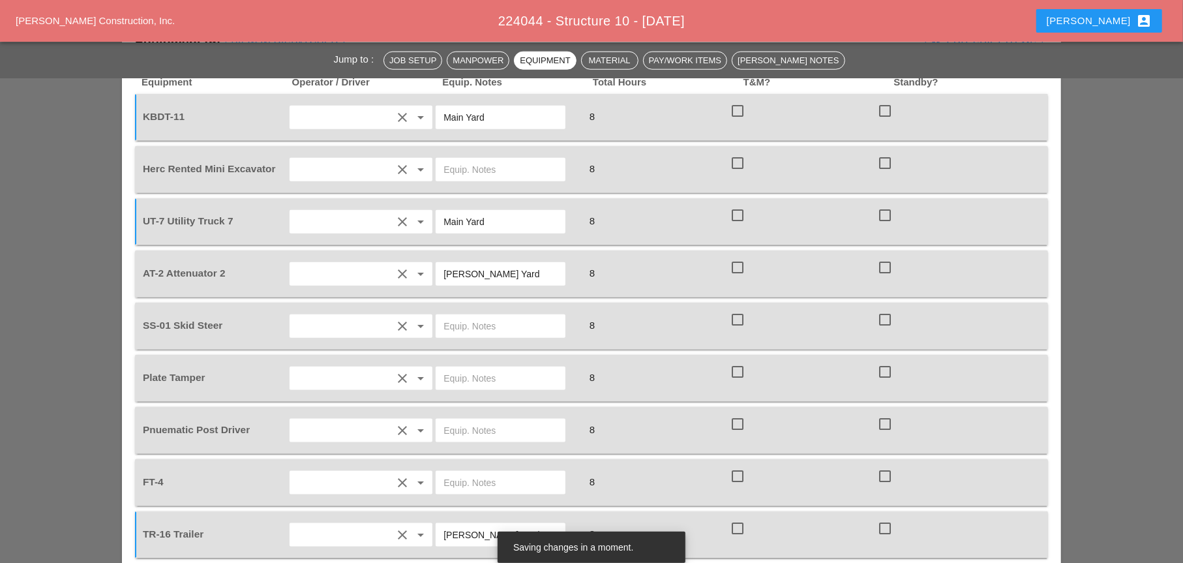
type input "Main Yard"
click at [452, 368] on input "text" at bounding box center [501, 378] width 114 height 21
paste input "Main Yard"
type input "Main Yard"
click at [453, 420] on input "text" at bounding box center [501, 430] width 114 height 21
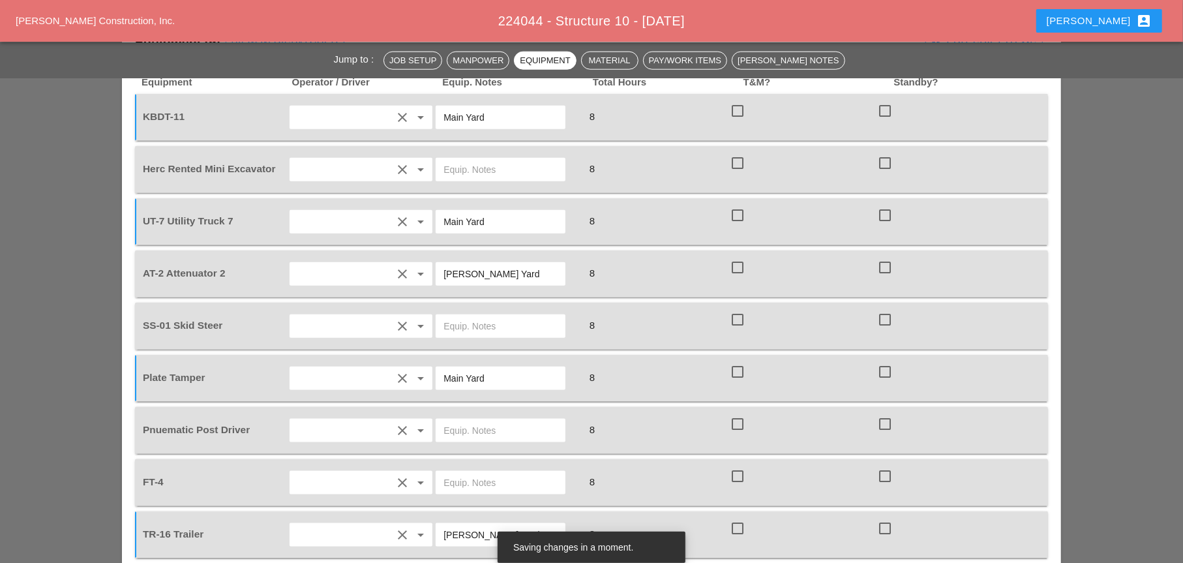
paste input "Main Yard"
type input "Main Yard"
click at [458, 457] on input "text" at bounding box center [501, 482] width 114 height 21
paste input "Main Yard"
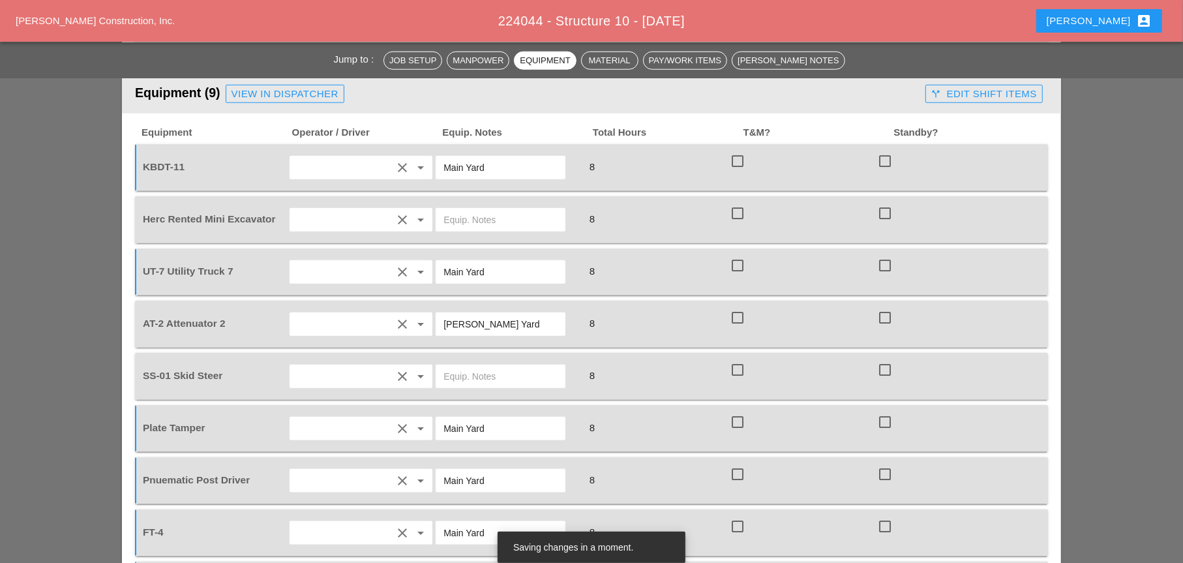
scroll to position [1044, 0]
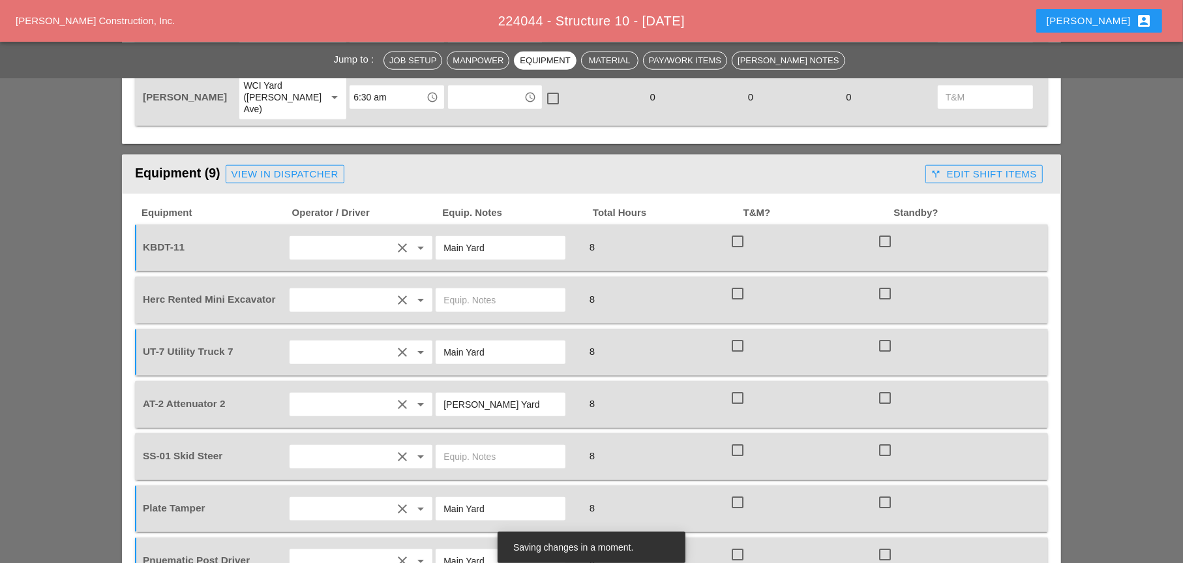
type input "Main Yard"
click at [461, 290] on input "text" at bounding box center [501, 300] width 114 height 21
drag, startPoint x: 472, startPoint y: 254, endPoint x: 438, endPoint y: 254, distance: 33.9
click at [439, 288] on div "on site" at bounding box center [501, 299] width 130 height 23
click at [437, 288] on div "on site" at bounding box center [501, 299] width 130 height 23
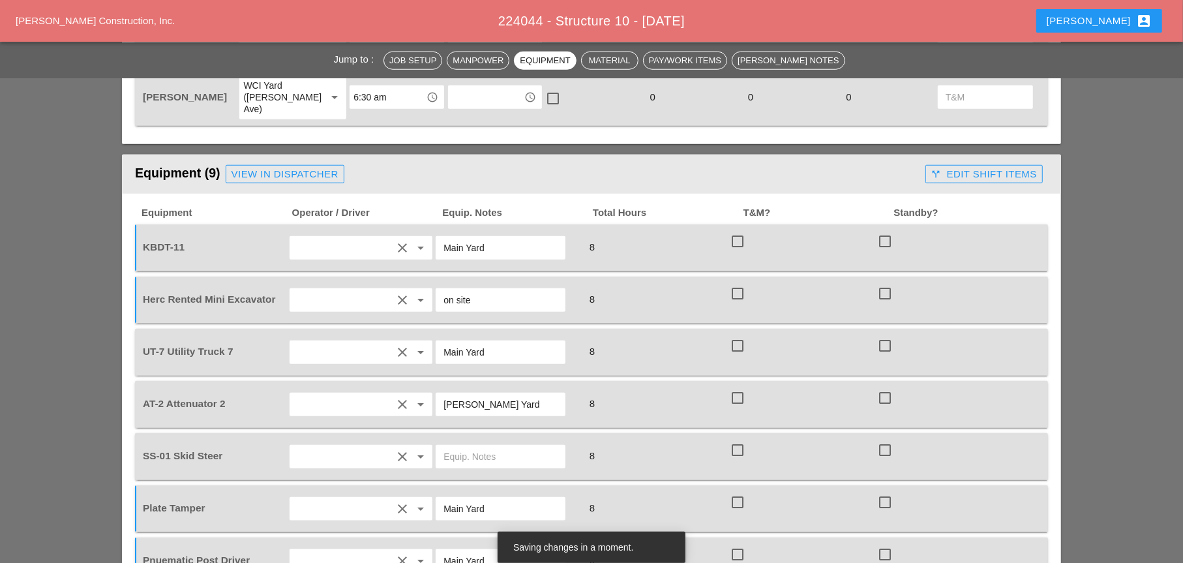
drag, startPoint x: 437, startPoint y: 254, endPoint x: 451, endPoint y: 324, distance: 71.3
click at [437, 288] on div "on site" at bounding box center [501, 299] width 130 height 23
type input "on site"
click at [459, 446] on input "text" at bounding box center [501, 456] width 114 height 21
paste input "on site"
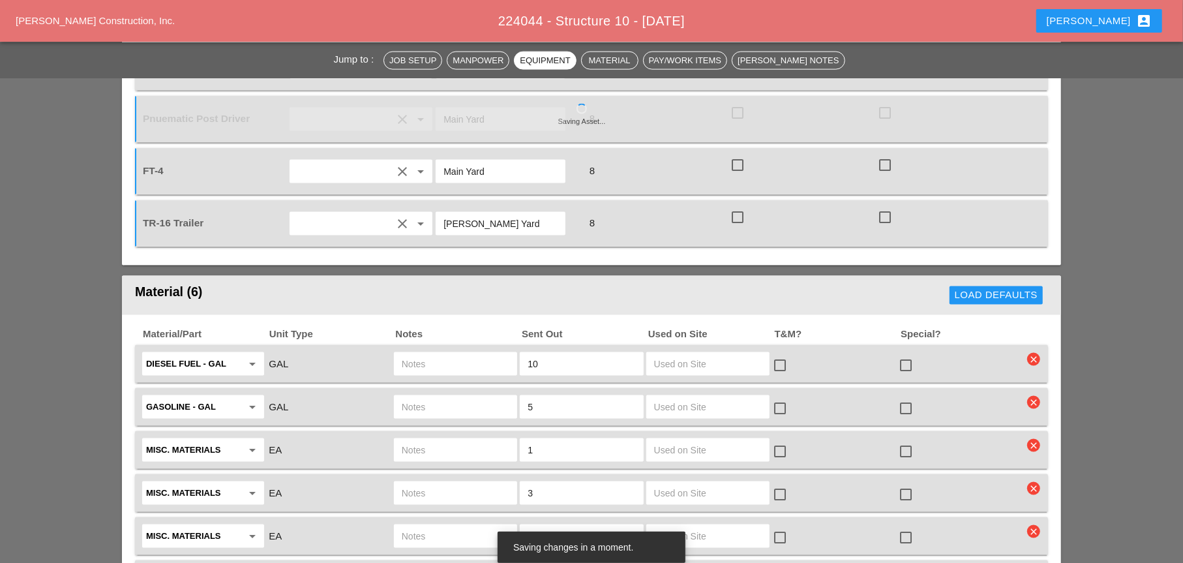
scroll to position [1500, 0]
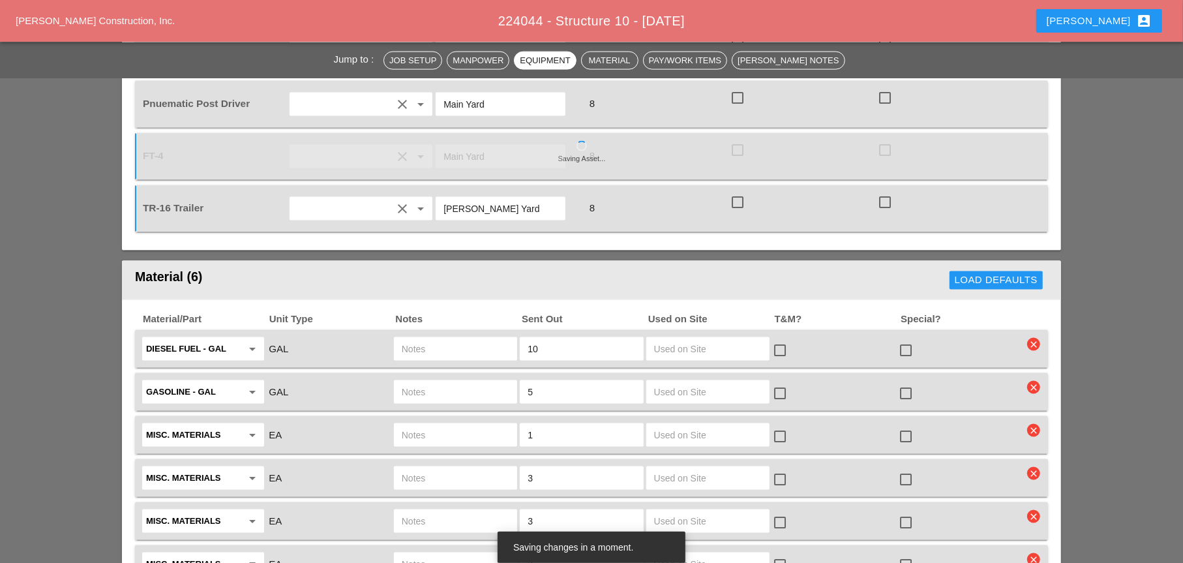
type input "on site"
click at [433, 339] on input "text" at bounding box center [456, 349] width 108 height 21
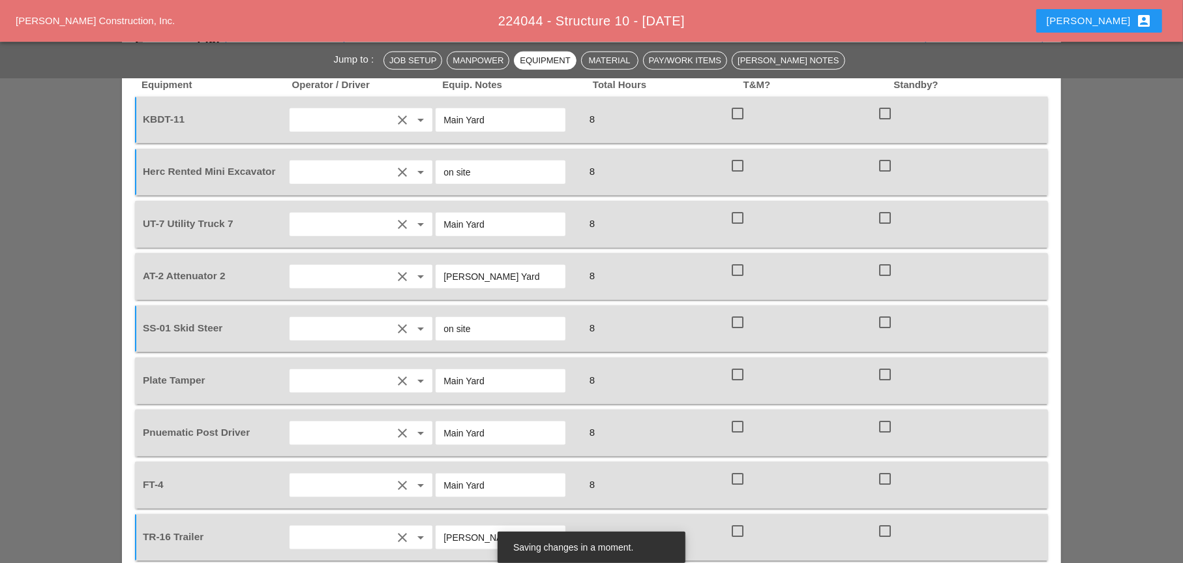
scroll to position [1174, 0]
drag, startPoint x: 162, startPoint y: 172, endPoint x: 140, endPoint y: 171, distance: 22.2
click at [140, 204] on div "UT-7 Utility Truck 7" at bounding box center [213, 222] width 147 height 37
copy span "UT-7"
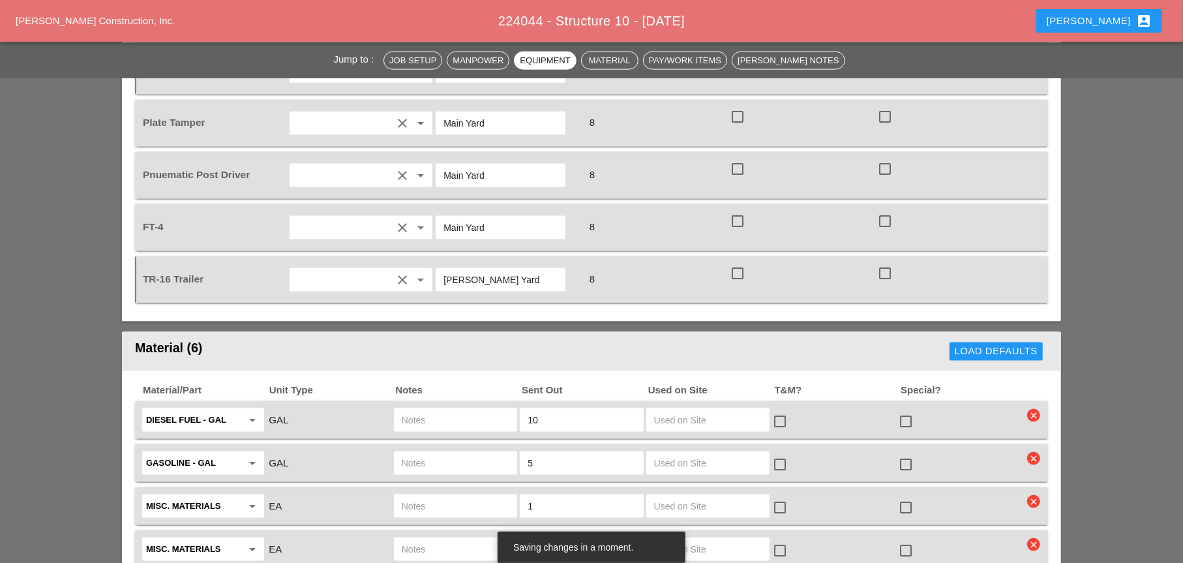
scroll to position [1435, 0]
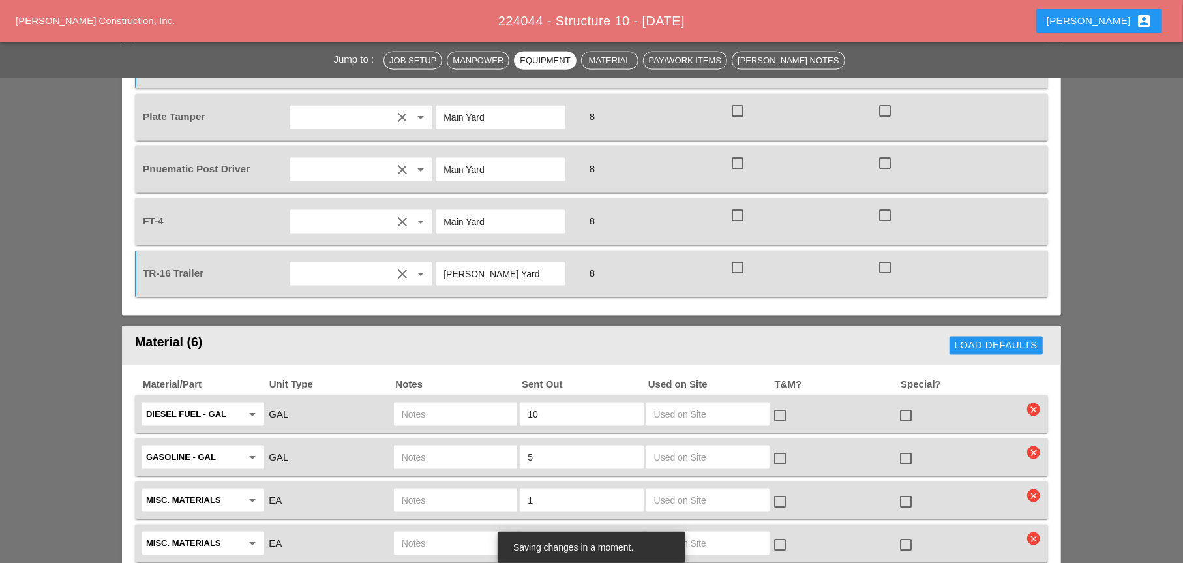
click at [449, 404] on input "text" at bounding box center [456, 414] width 108 height 21
paste input "UT-7"
type input "UT-7"
click at [429, 447] on input "text" at bounding box center [456, 457] width 108 height 21
paste input "UT-7"
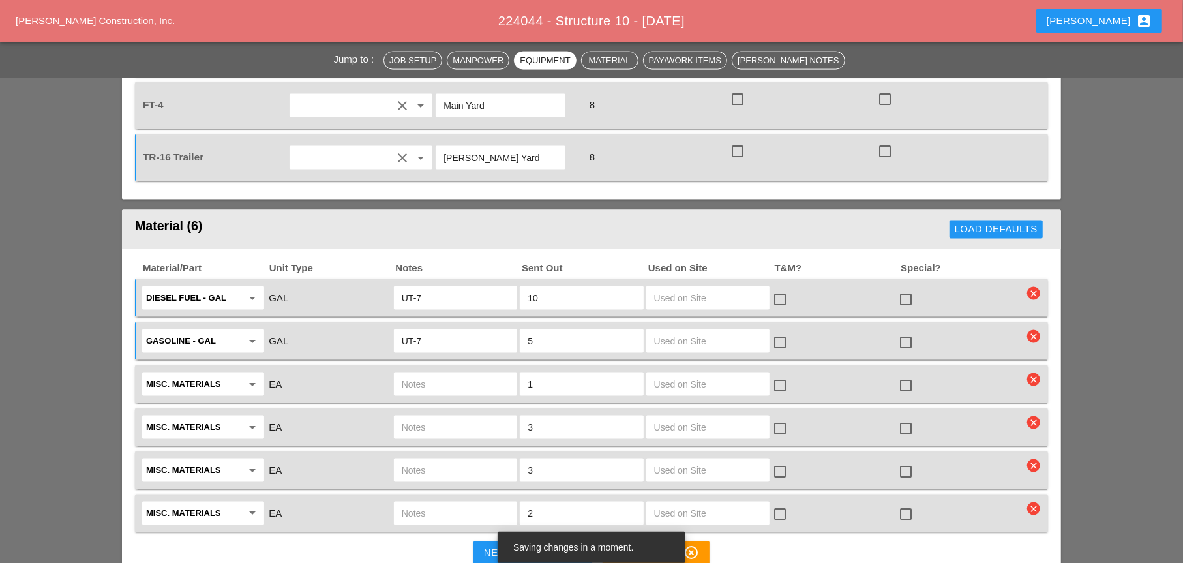
scroll to position [1566, 0]
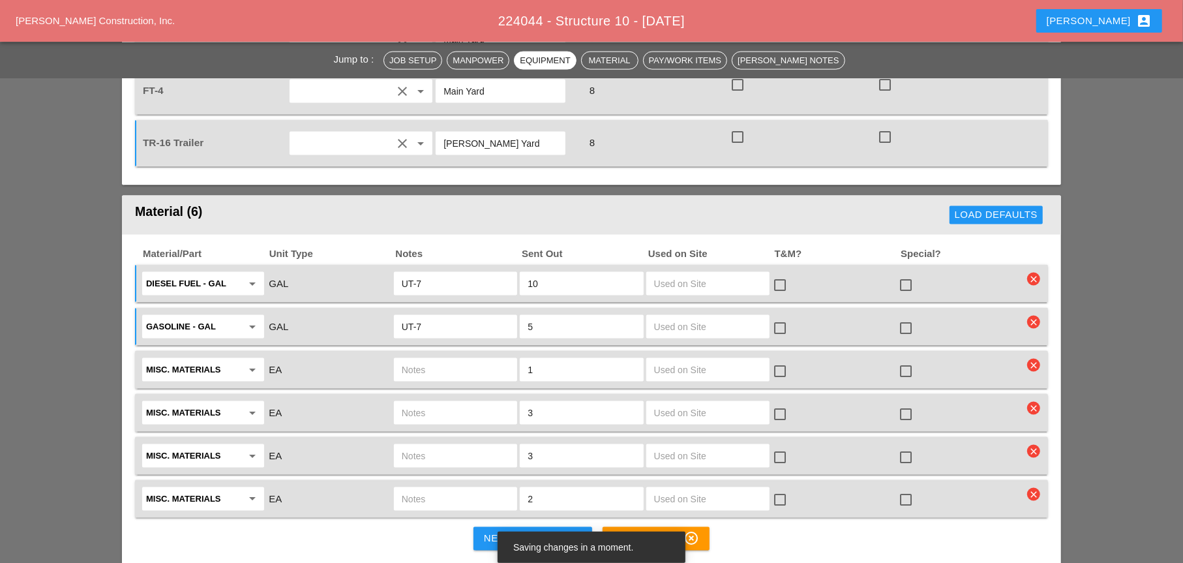
type input "UT-7"
click at [840, 351] on div "Misc. Materials arrow_drop_down EA 1 check_box_outline_blank check_box_outline_…" at bounding box center [591, 370] width 913 height 38
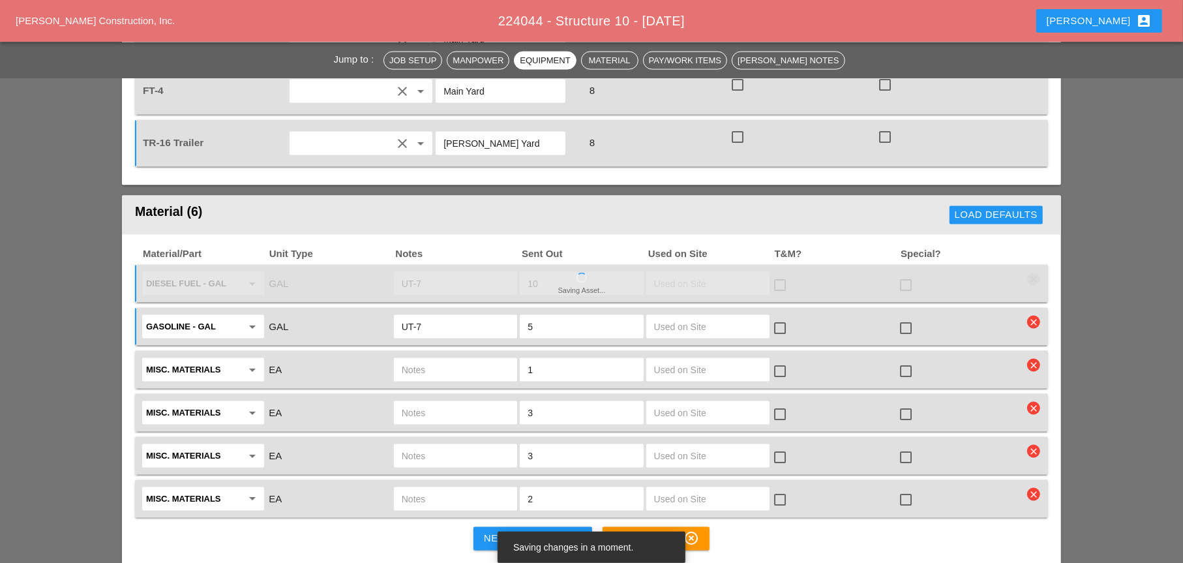
click at [840, 359] on icon "clear" at bounding box center [1033, 365] width 13 height 13
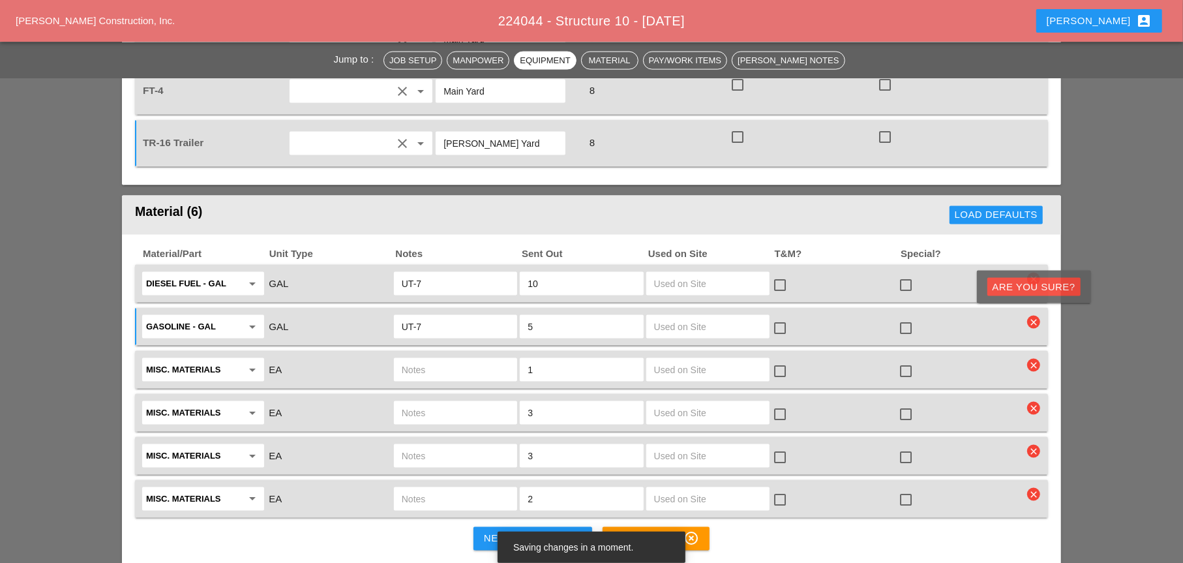
click at [840, 280] on div "Are you Sure?" at bounding box center [1034, 287] width 83 height 15
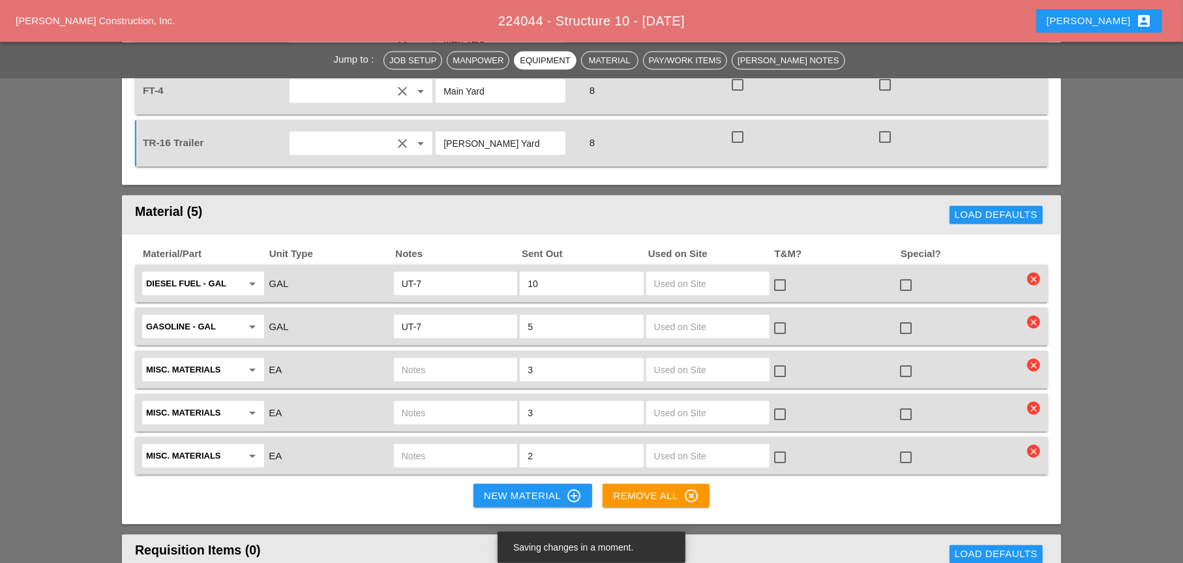
click at [449, 359] on input "text" at bounding box center [456, 369] width 108 height 21
click at [435, 446] on input "text" at bounding box center [456, 456] width 108 height 21
type input "Concrete Anchor Blocks Merrit Yard"
click at [425, 359] on input "text" at bounding box center [456, 369] width 108 height 21
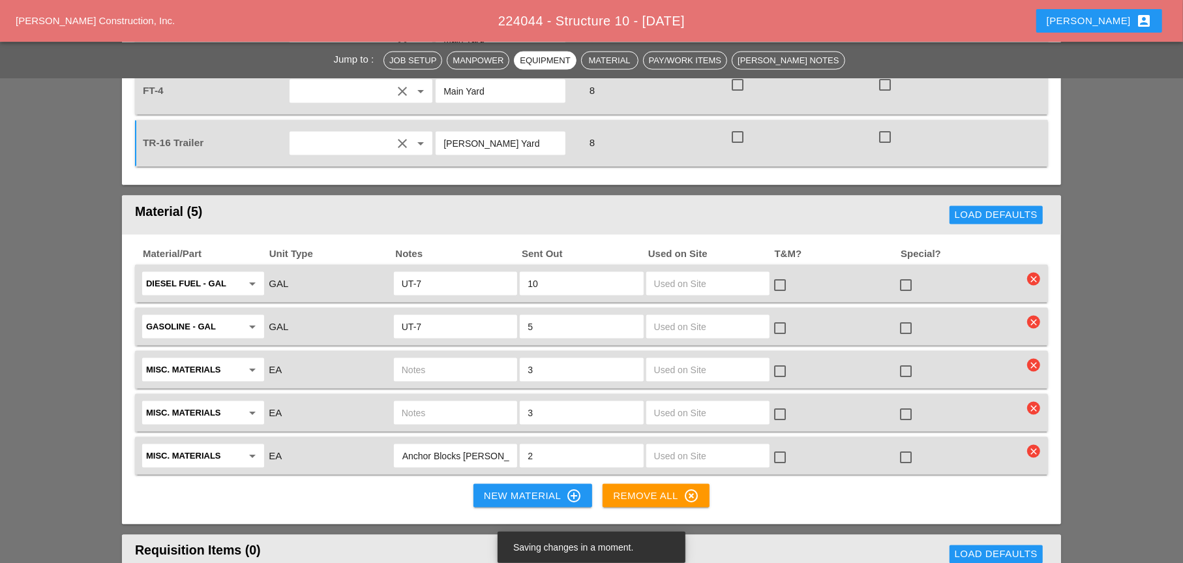
scroll to position [0, 0]
type input "GR mat. on FT4 already"
click at [416, 403] on input "text" at bounding box center [456, 413] width 108 height 21
drag, startPoint x: 416, startPoint y: 365, endPoint x: 368, endPoint y: 369, distance: 47.7
click at [368, 404] on div "EA" at bounding box center [328, 413] width 123 height 18
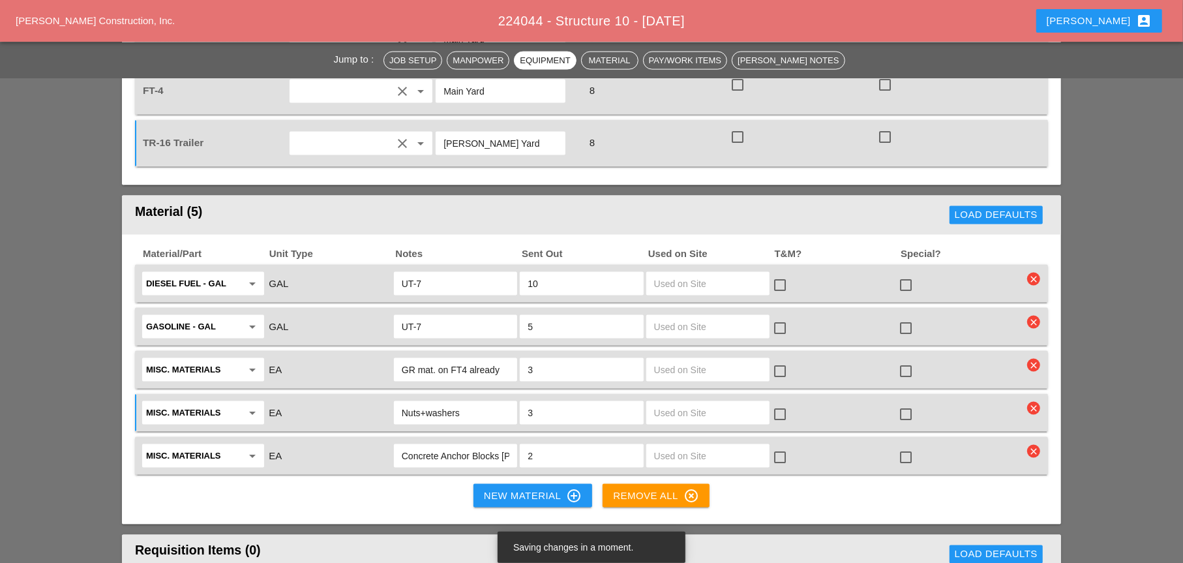
click at [420, 403] on input "Nuts+washers" at bounding box center [456, 413] width 108 height 21
click at [424, 403] on input "Nuts+washers" at bounding box center [456, 413] width 108 height 21
drag, startPoint x: 419, startPoint y: 361, endPoint x: 461, endPoint y: 375, distance: 44.1
click at [419, 403] on input "Nuts+ washers" at bounding box center [456, 413] width 108 height 21
click at [470, 403] on input "Nuts + washers" at bounding box center [456, 413] width 108 height 21
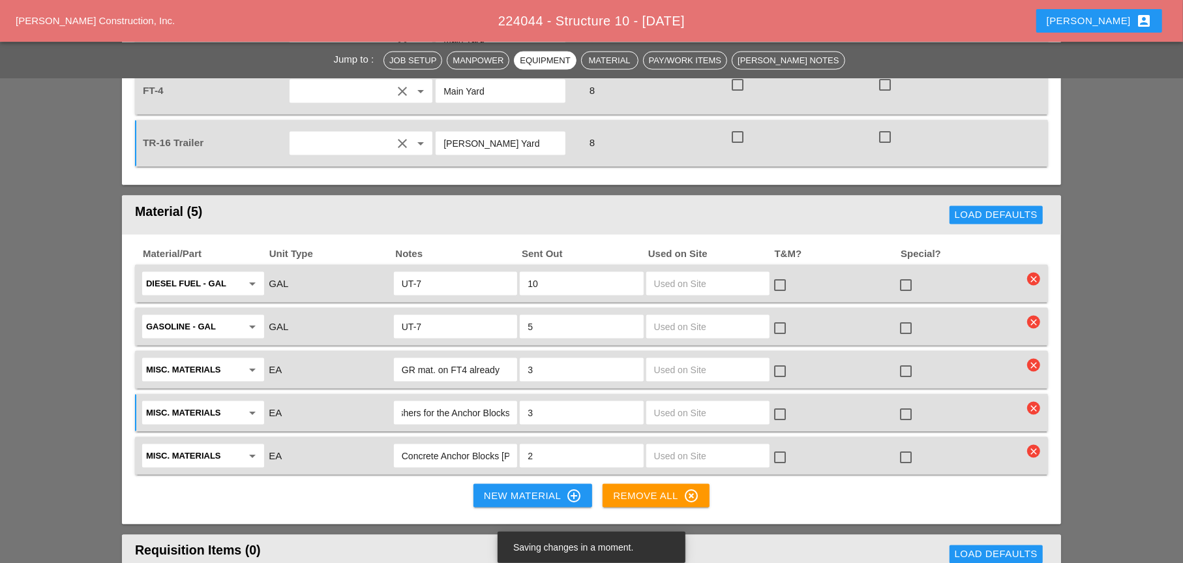
scroll to position [0, 46]
type input "Nuts + washers for the Anchor Blocks"
drag, startPoint x: 535, startPoint y: 367, endPoint x: 522, endPoint y: 367, distance: 13.0
click at [522, 401] on div "3" at bounding box center [581, 412] width 123 height 23
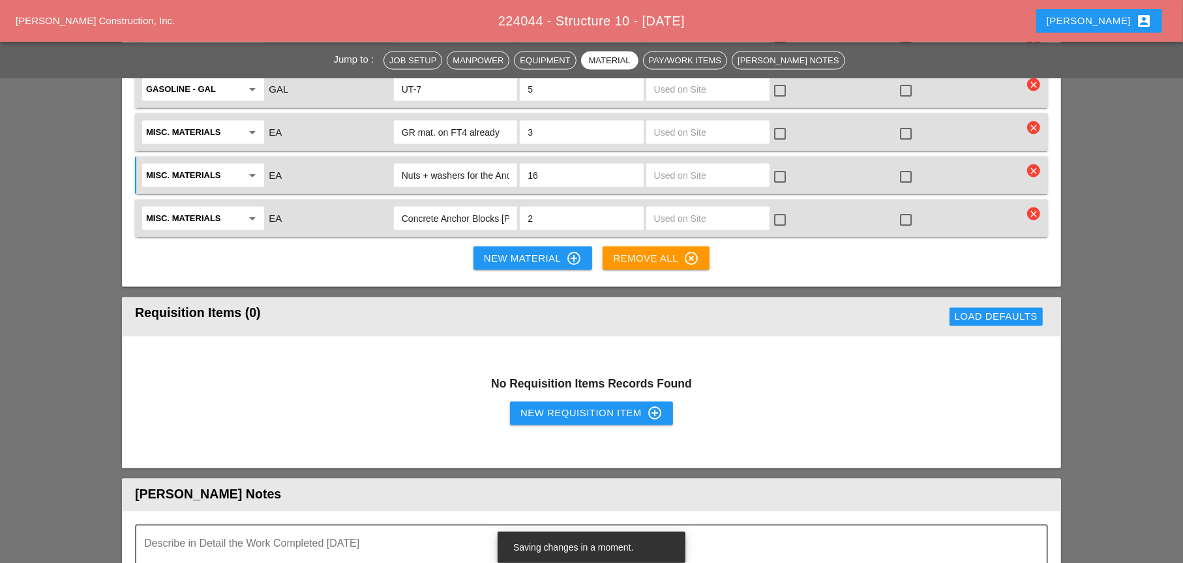
scroll to position [1827, 0]
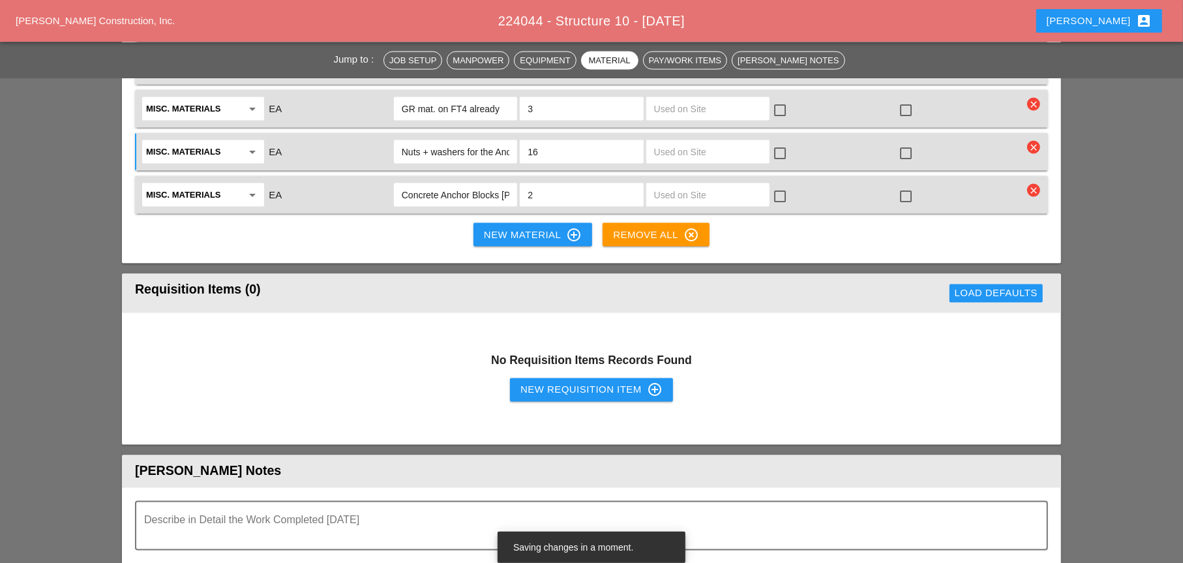
type input "16"
click at [532, 382] on div "New Requisition Item control_point" at bounding box center [592, 390] width 142 height 16
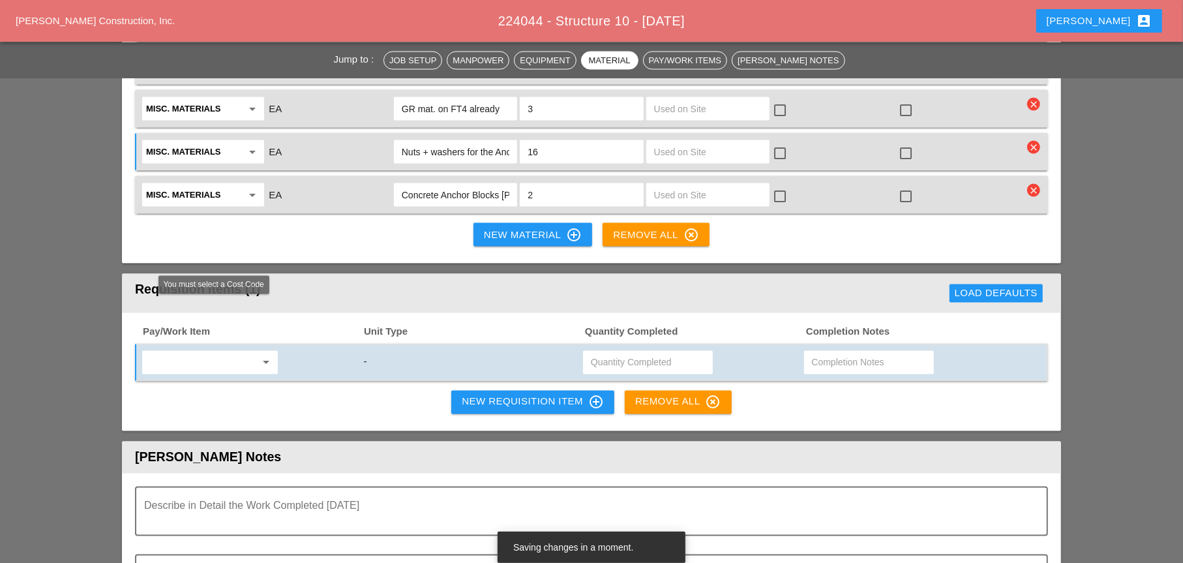
click at [172, 352] on input "text" at bounding box center [201, 362] width 110 height 21
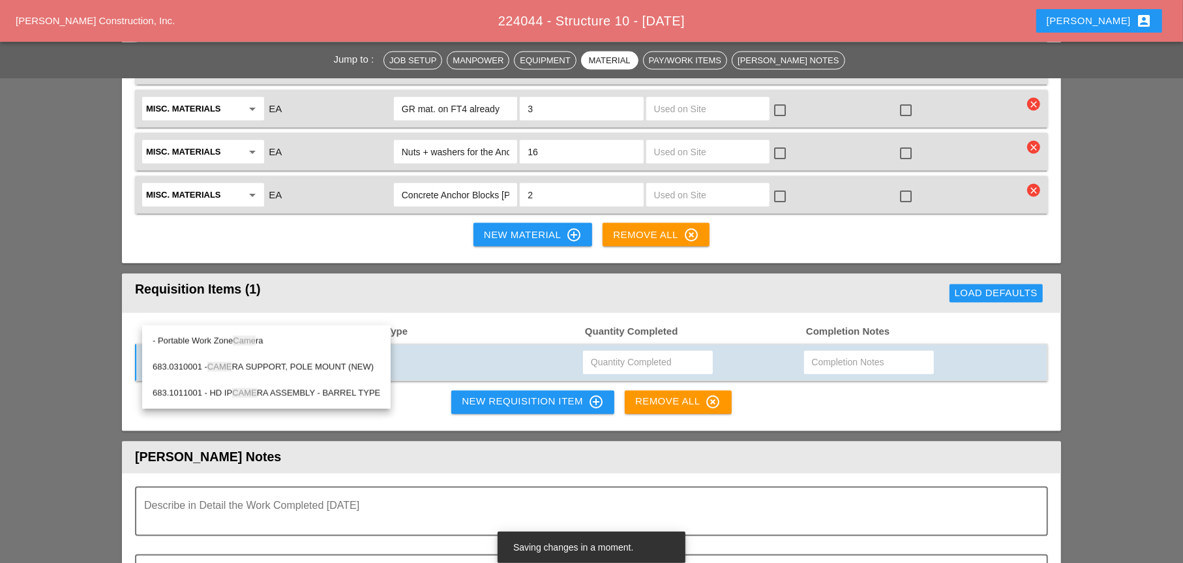
click at [256, 341] on span "Came" at bounding box center [244, 341] width 23 height 10
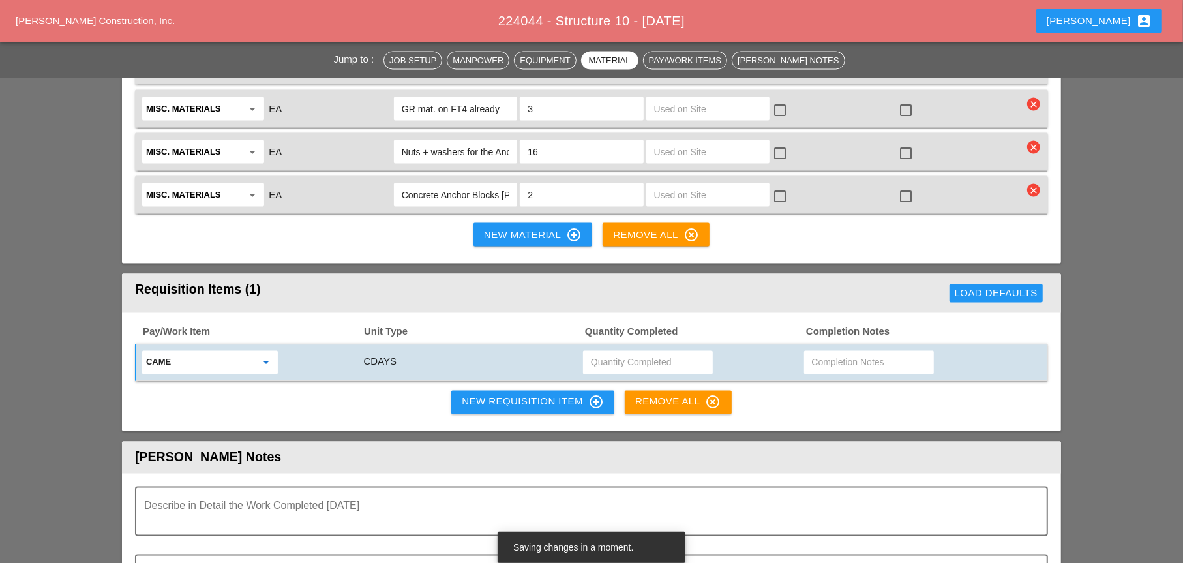
type input "- Portable Work Zone Camera"
click at [618, 352] on input "text" at bounding box center [648, 362] width 114 height 21
type input "4"
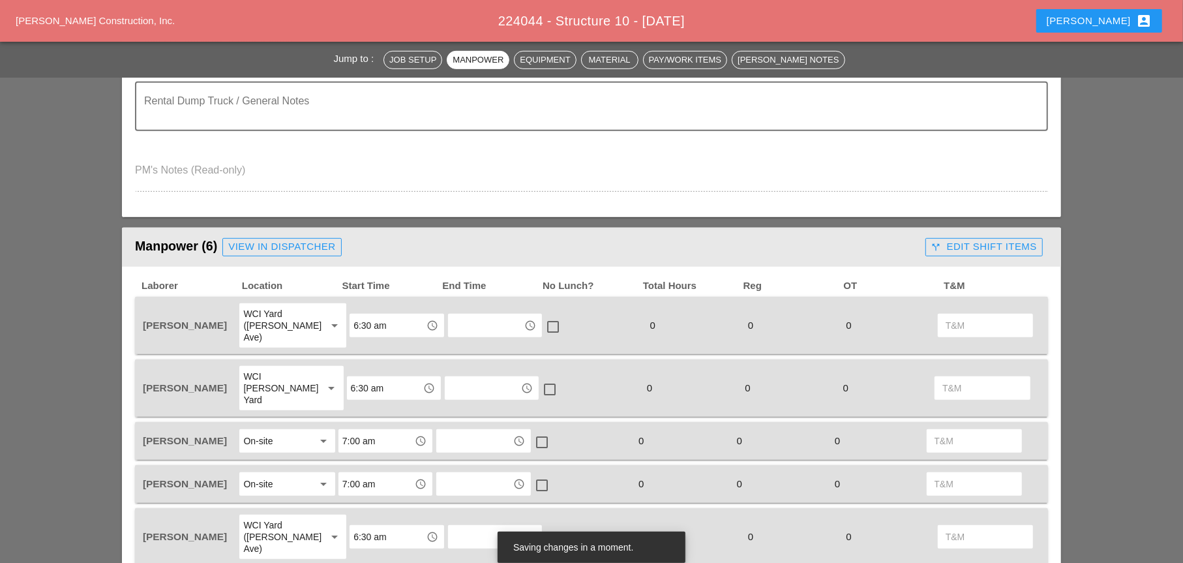
scroll to position [326, 0]
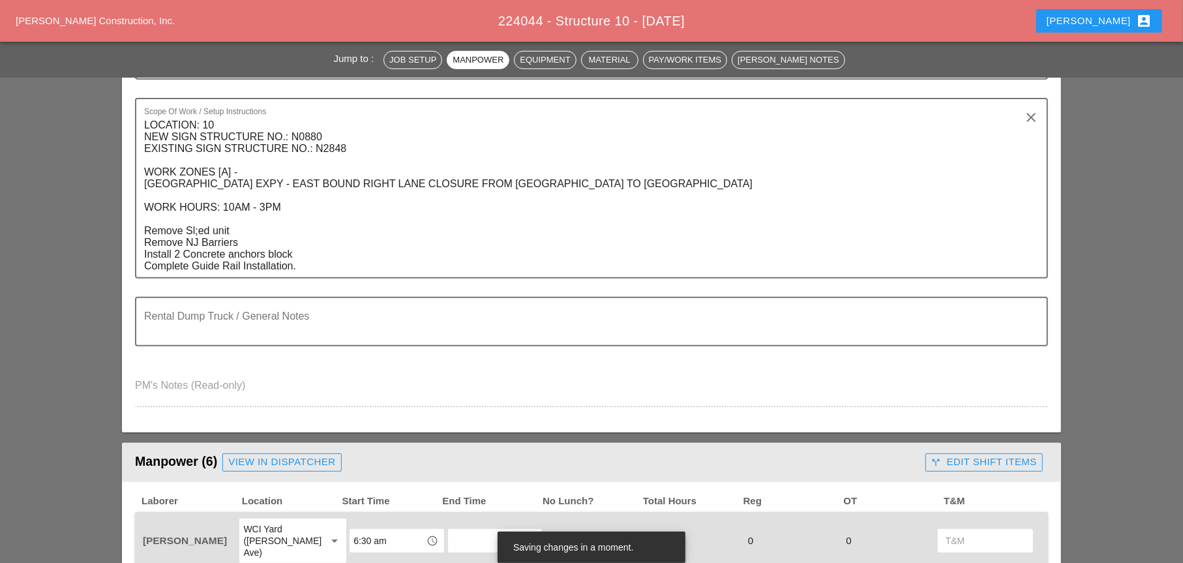
type input "2"
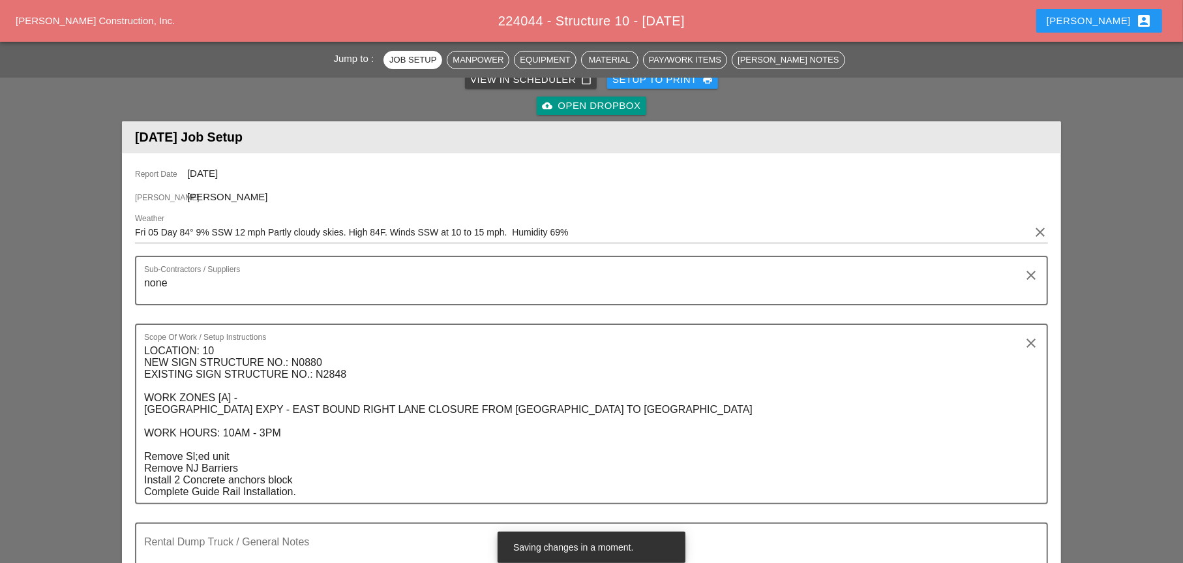
scroll to position [0, 0]
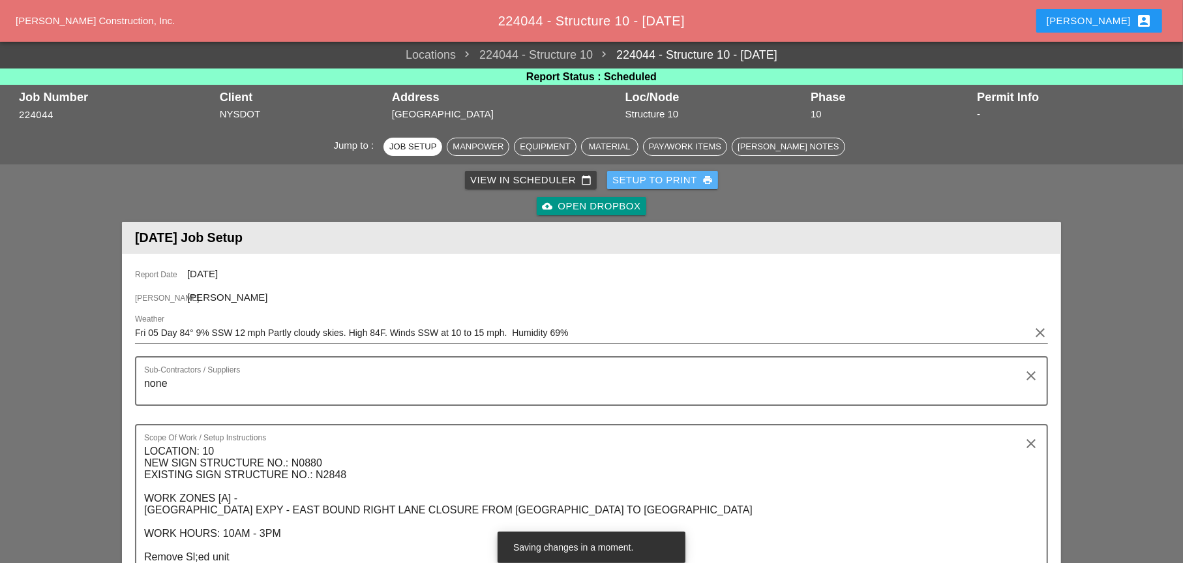
click at [682, 181] on div "Setup to Print print" at bounding box center [663, 180] width 100 height 15
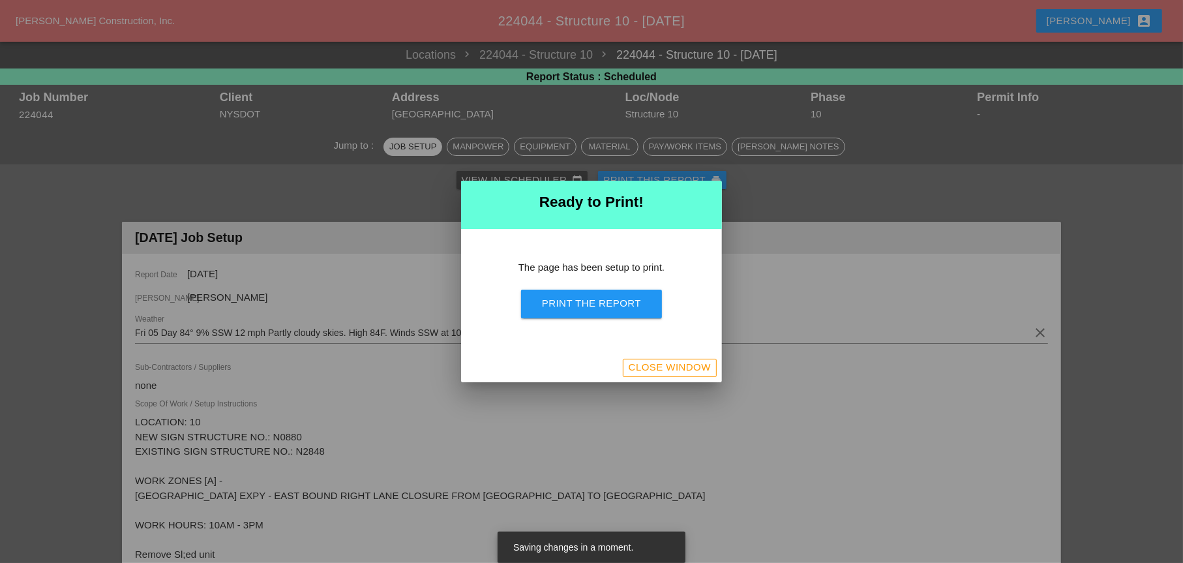
click at [637, 309] on div "Print the Report" at bounding box center [591, 303] width 99 height 15
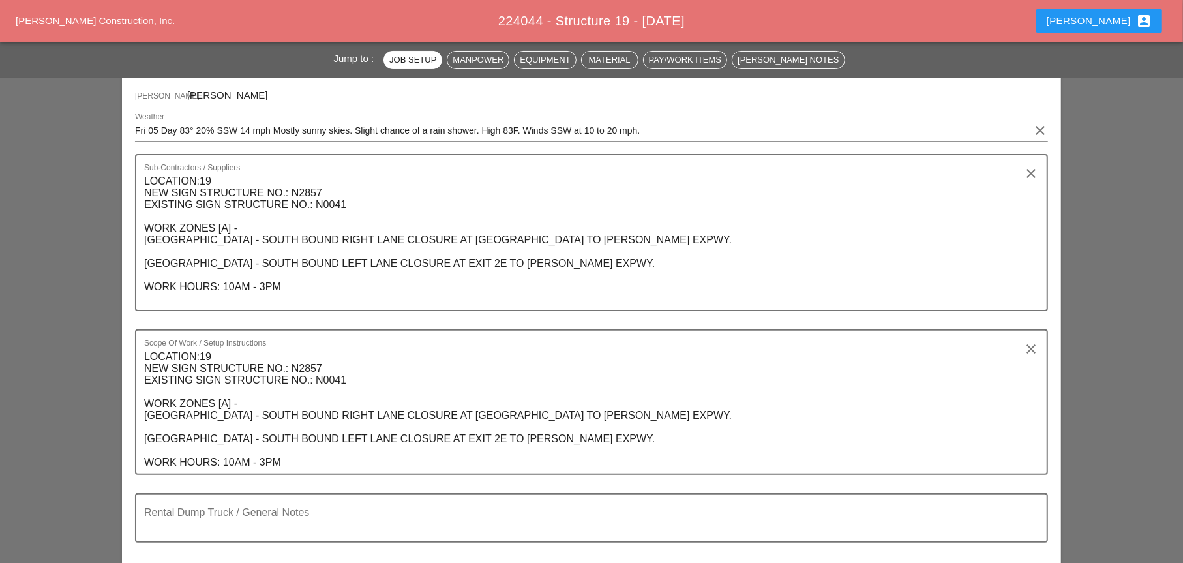
scroll to position [196, 0]
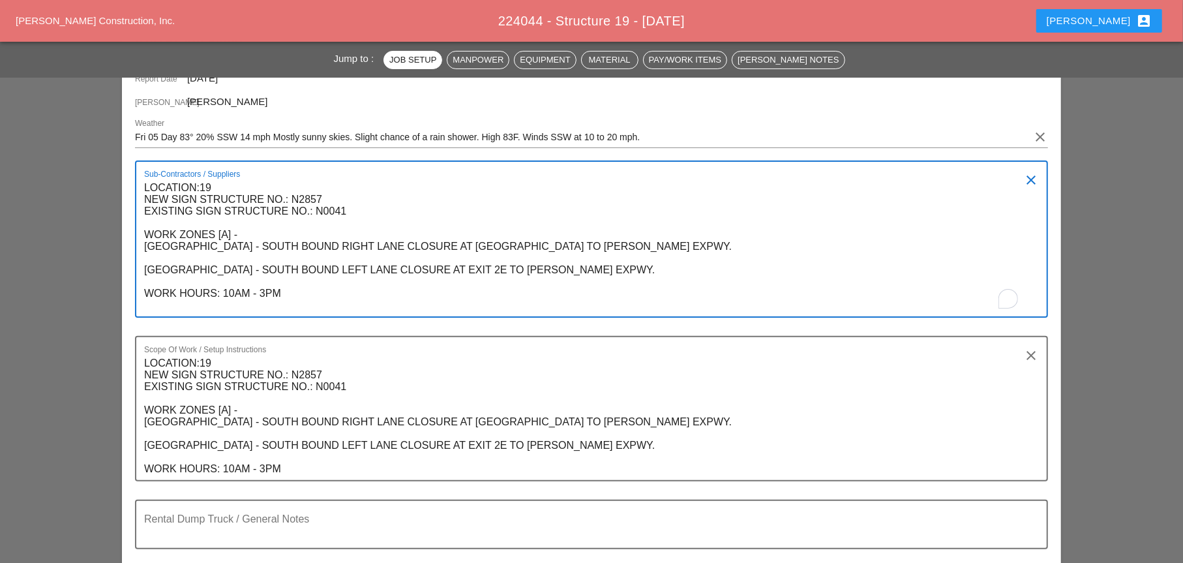
drag, startPoint x: 145, startPoint y: 187, endPoint x: 307, endPoint y: 295, distance: 194.9
click at [307, 295] on textarea "LOCATION:19 NEW SIGN STRUCTURE NO.: N2857 EXISTING SIGN STRUCTURE NO.: N0041 WO…" at bounding box center [586, 246] width 885 height 139
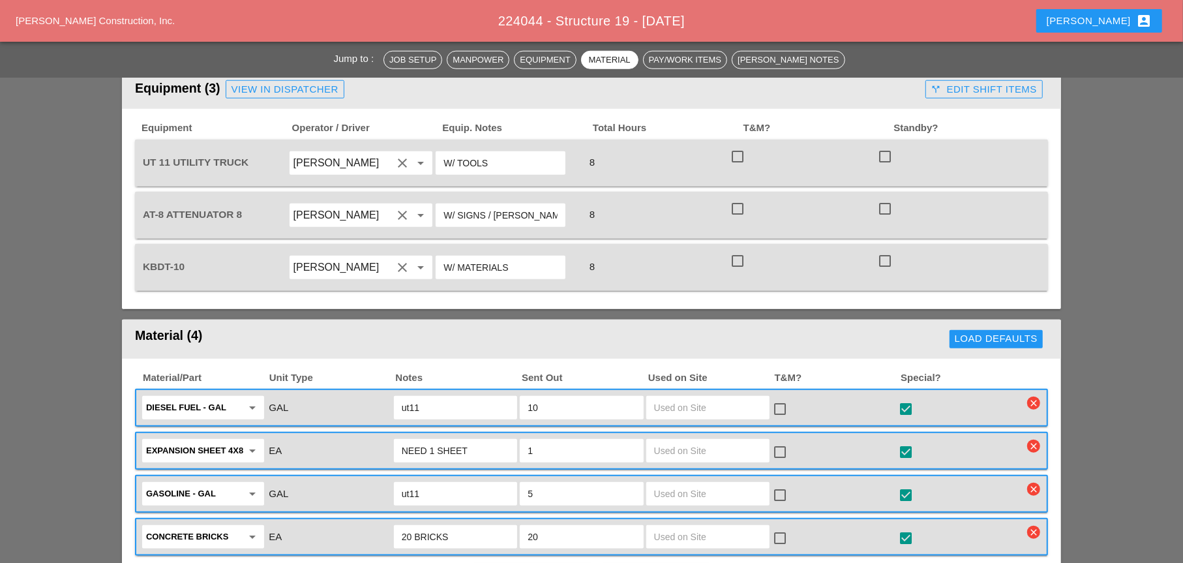
scroll to position [783, 0]
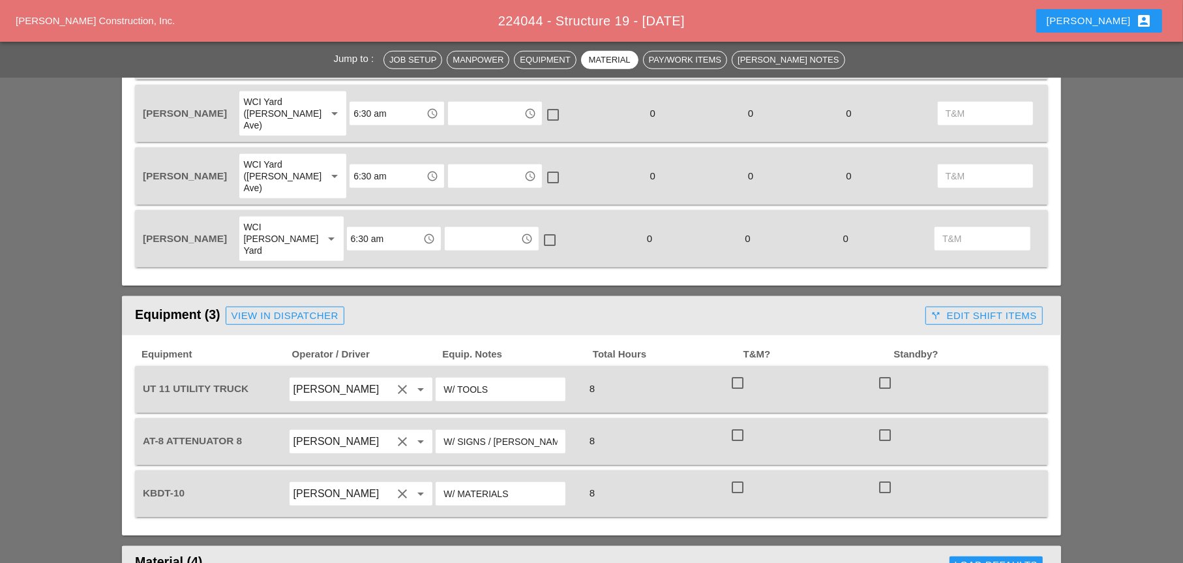
type textarea "none"
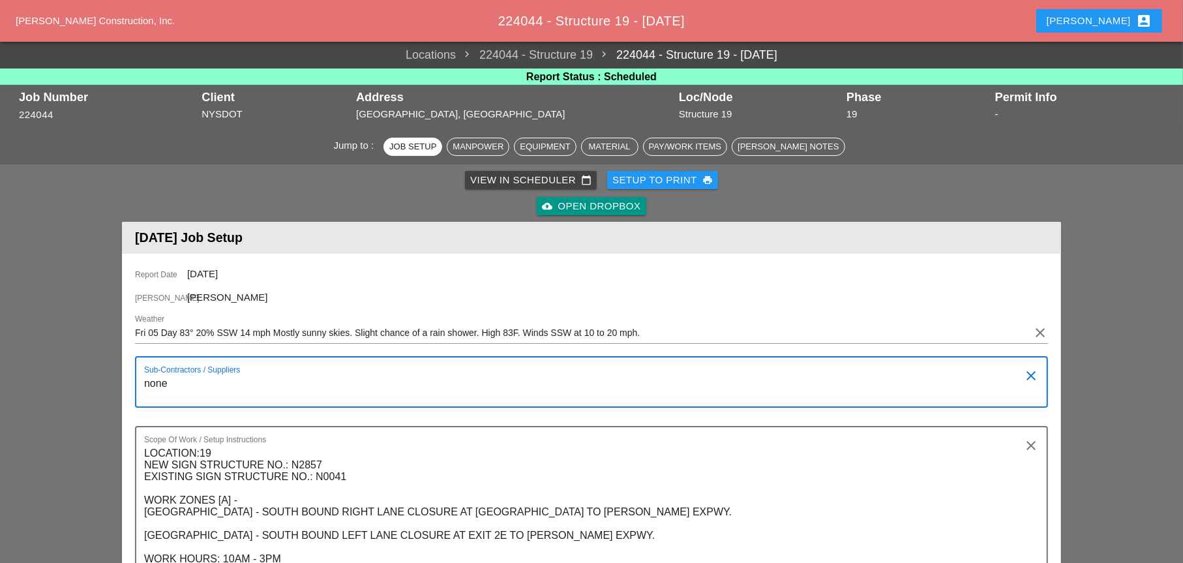
scroll to position [0, 0]
click at [653, 177] on div "Setup to Print print" at bounding box center [663, 180] width 100 height 15
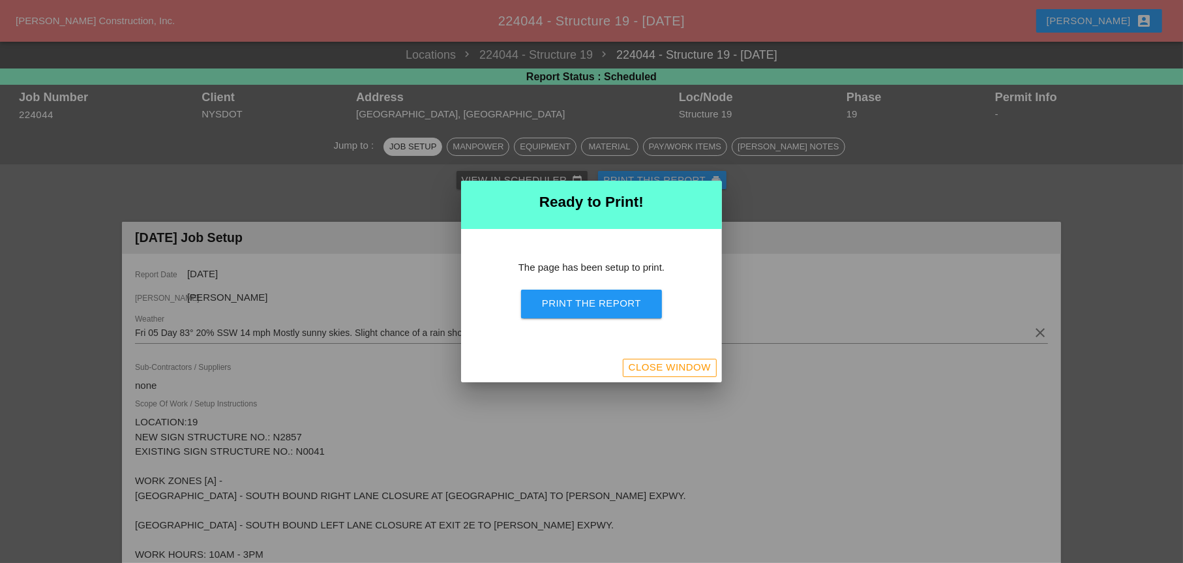
click at [580, 299] on div "Print the Report" at bounding box center [591, 303] width 99 height 15
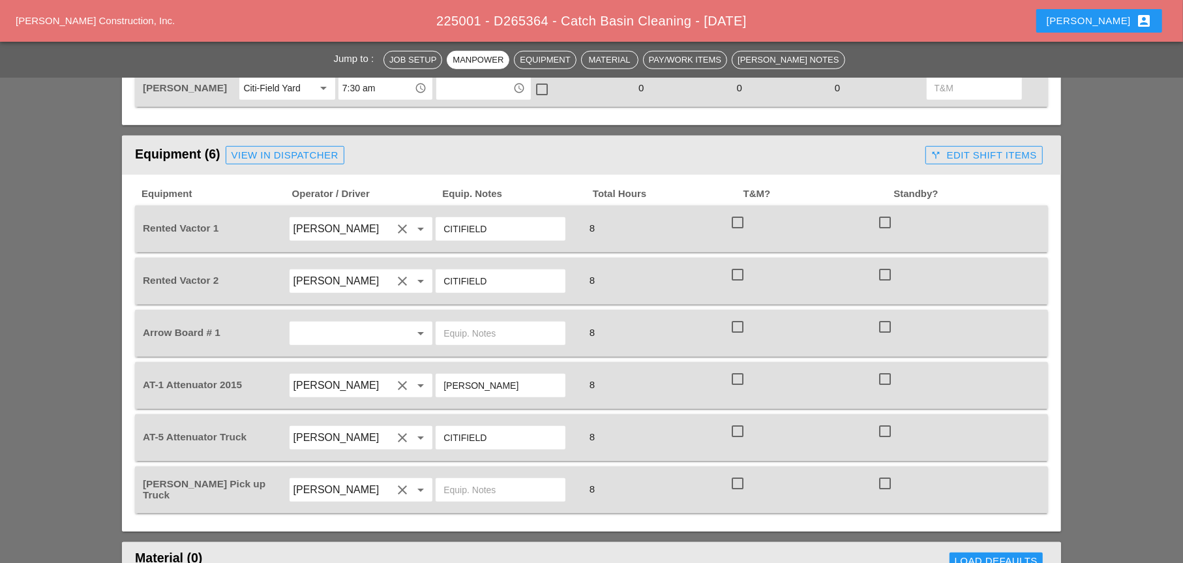
scroll to position [848, 0]
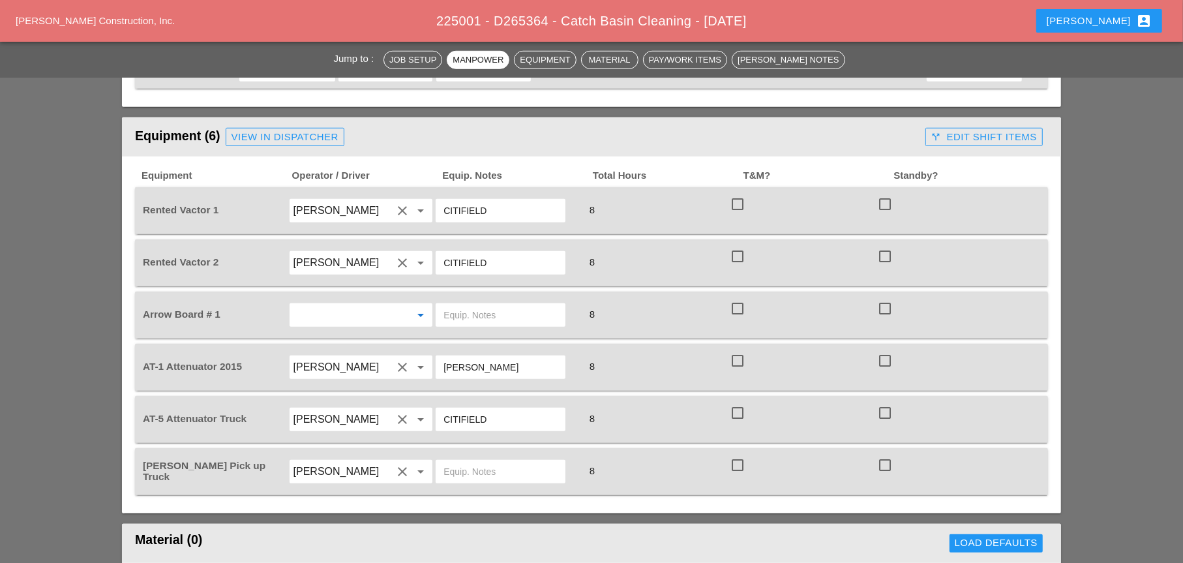
click at [318, 306] on input "text" at bounding box center [343, 315] width 99 height 21
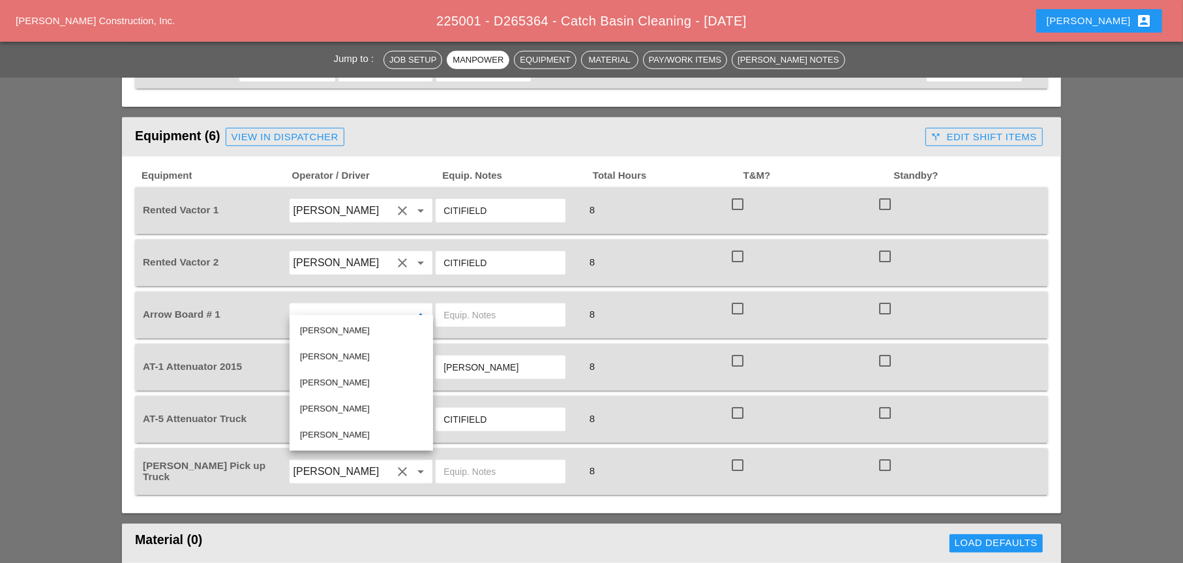
click at [320, 352] on div "[PERSON_NAME]" at bounding box center [361, 357] width 123 height 16
type input "[PERSON_NAME]"
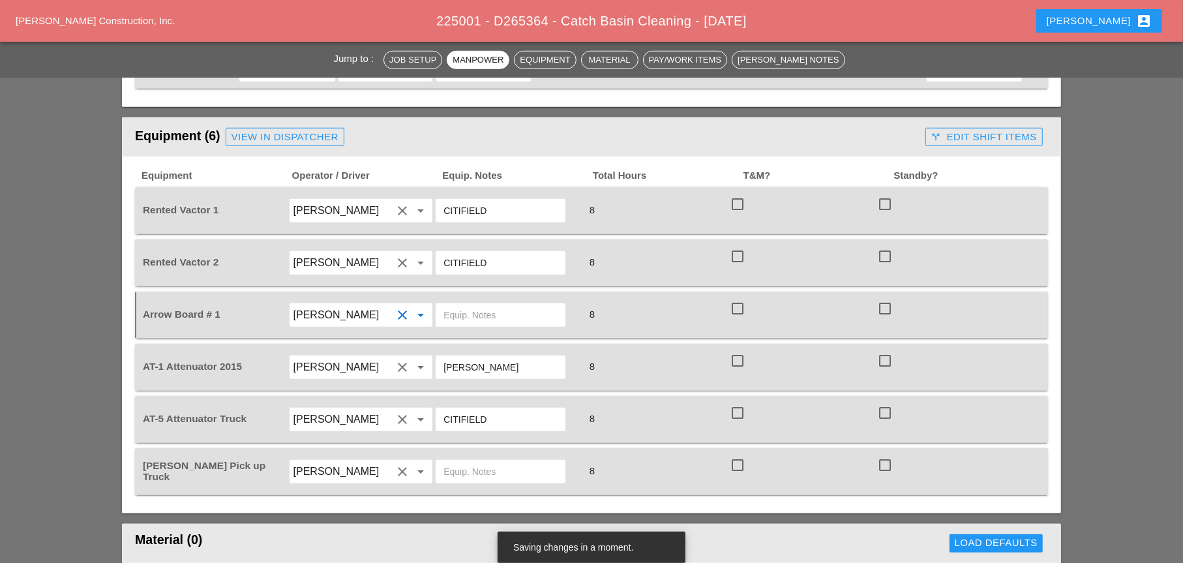
drag, startPoint x: 489, startPoint y: 247, endPoint x: 434, endPoint y: 245, distance: 55.5
click at [434, 245] on div "CITIFIELD" at bounding box center [507, 263] width 147 height 37
click at [471, 306] on input "text" at bounding box center [501, 315] width 114 height 21
paste input "CITIFIELD"
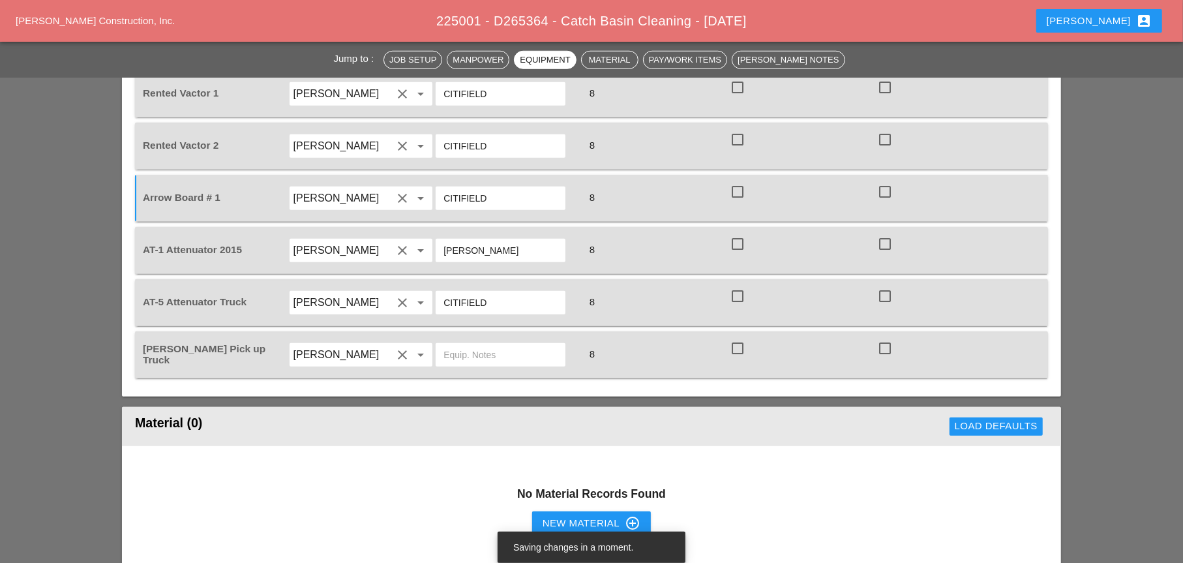
scroll to position [1109, 0]
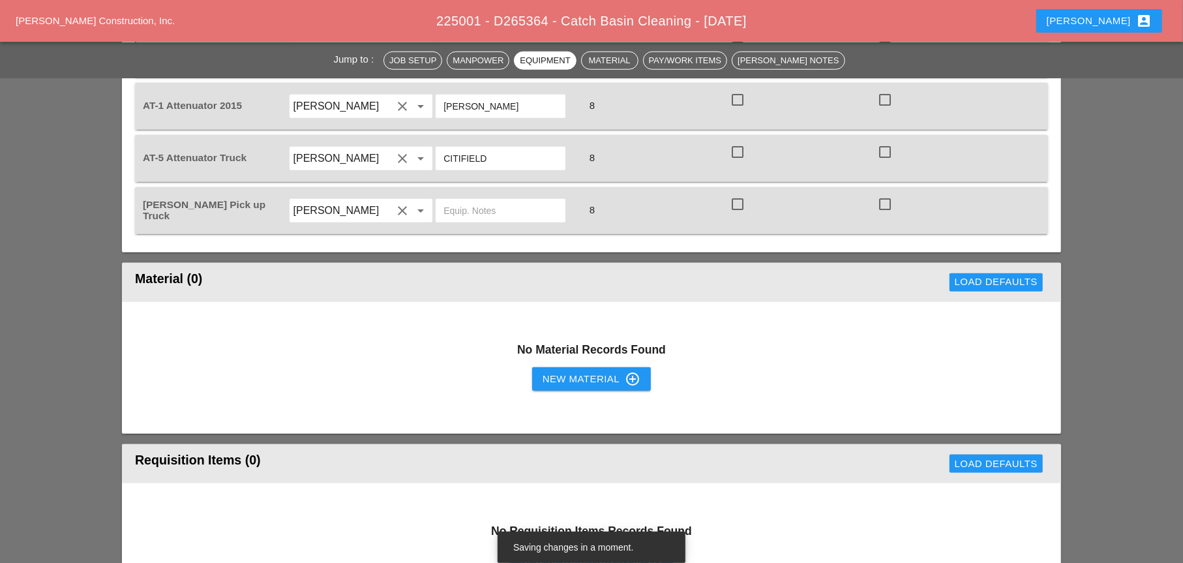
type input "CITIFIELD"
click at [554, 373] on div "New Material control_point" at bounding box center [592, 379] width 98 height 16
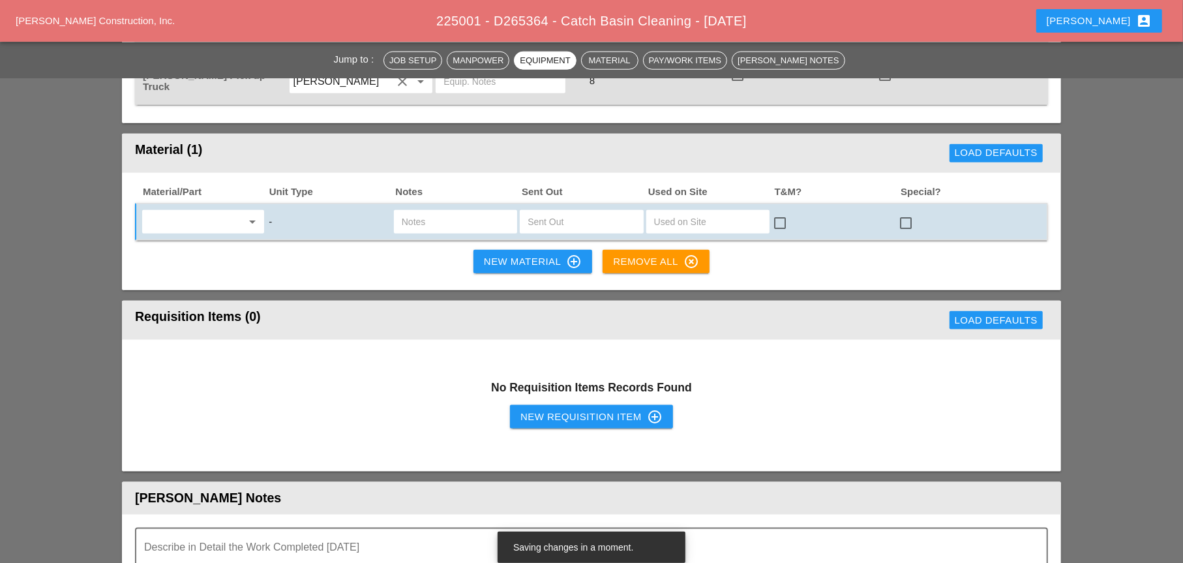
scroll to position [1239, 0]
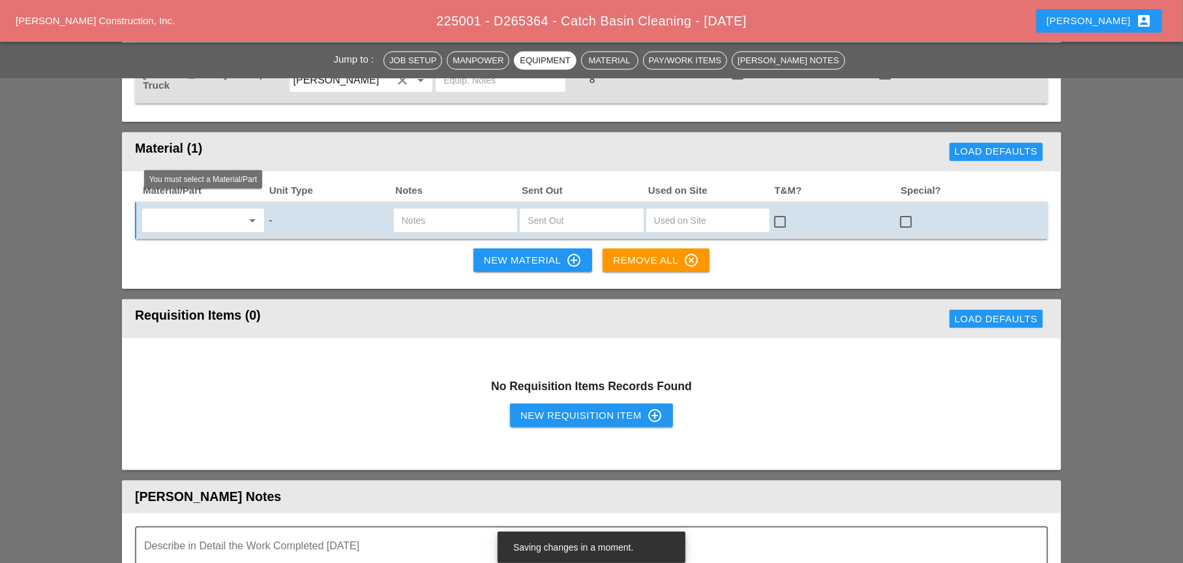
click at [184, 210] on input "text" at bounding box center [194, 220] width 96 height 21
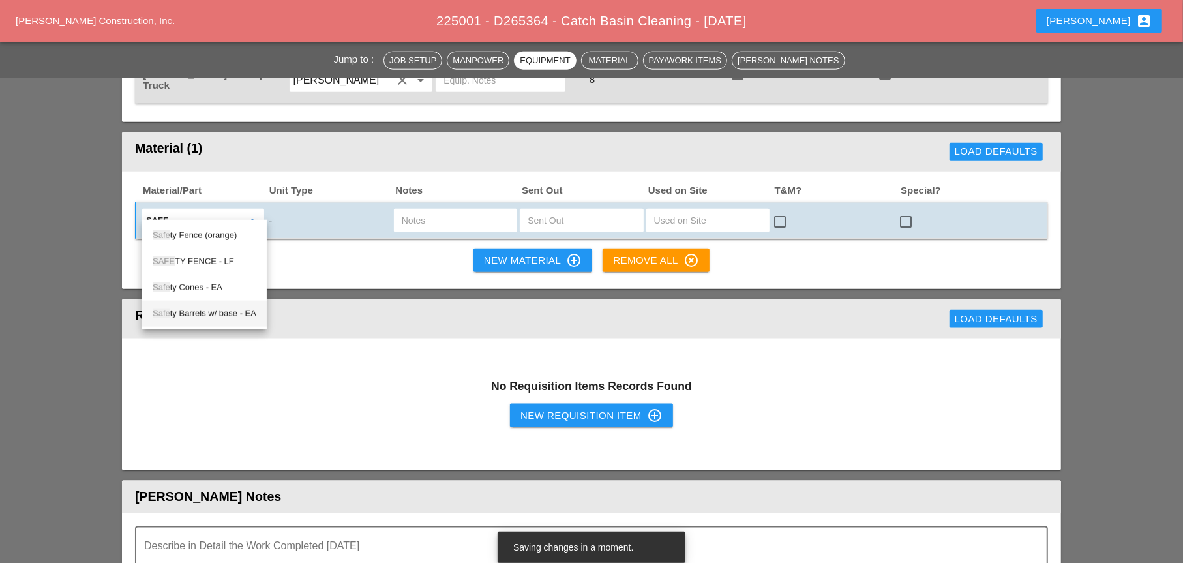
click at [205, 315] on div "Safe ty Barrels w/ base - EA" at bounding box center [205, 314] width 104 height 16
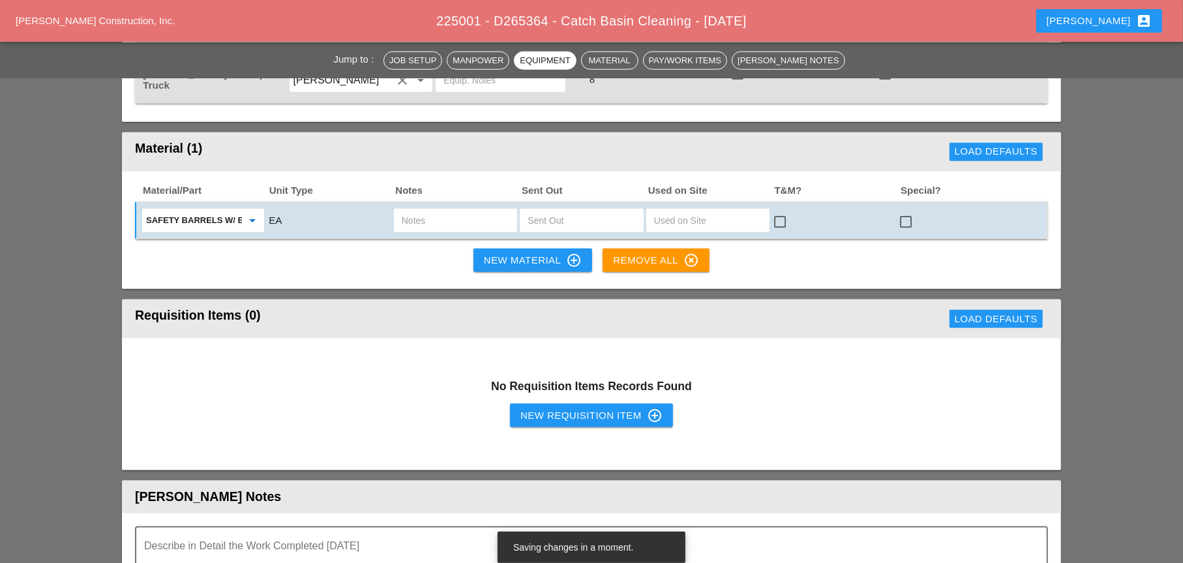
type input "Safety Barrels w/ base - EA"
click at [548, 211] on input "text" at bounding box center [582, 220] width 108 height 21
type input "10"
click at [433, 210] on input "text" at bounding box center [456, 220] width 108 height 21
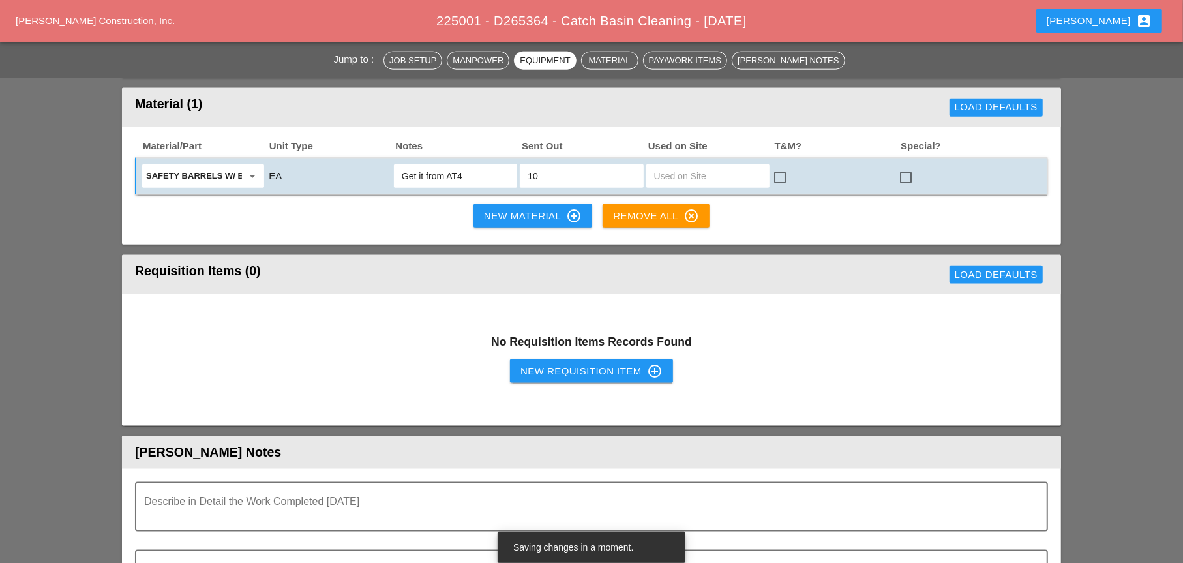
scroll to position [1305, 0]
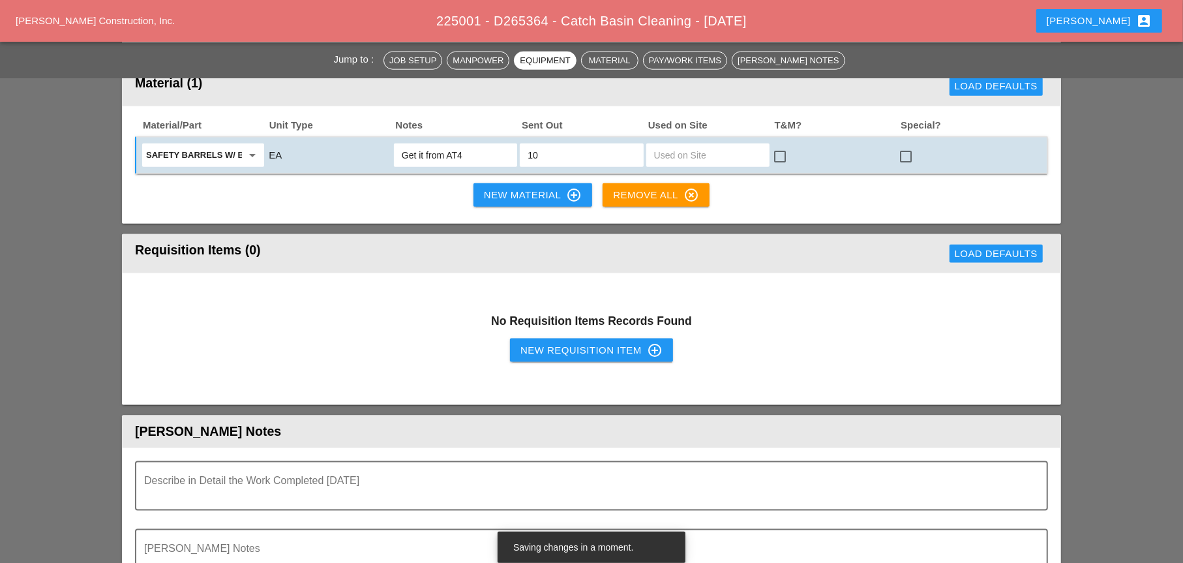
type input "Get it from AT4"
click at [561, 342] on div "New Requisition Item control_point" at bounding box center [592, 350] width 142 height 16
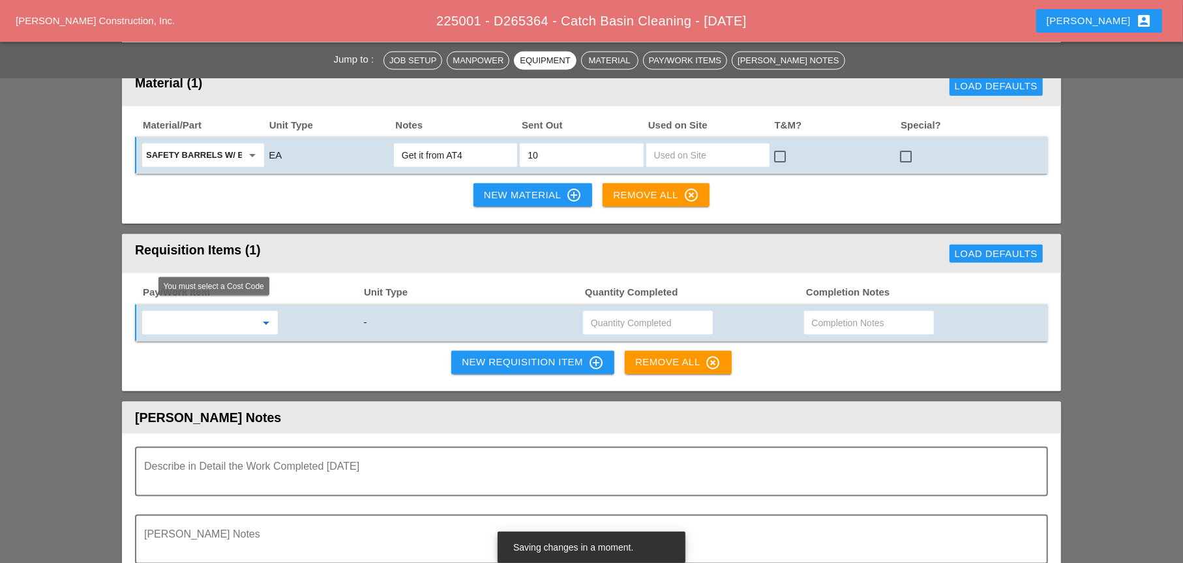
click at [170, 312] on input "text" at bounding box center [201, 322] width 110 height 21
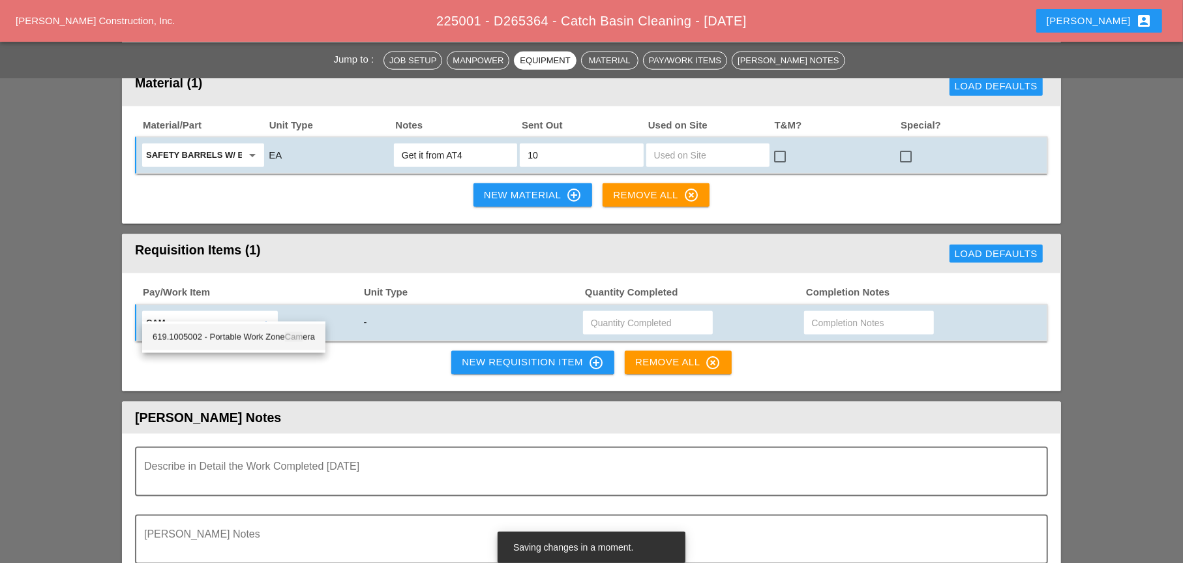
click at [264, 341] on div "619.1005002 - Portable Work Zone Cam era" at bounding box center [234, 337] width 162 height 16
type input "619.1005002 - Portable Work Zone Camera"
click at [599, 312] on input "text" at bounding box center [648, 322] width 114 height 21
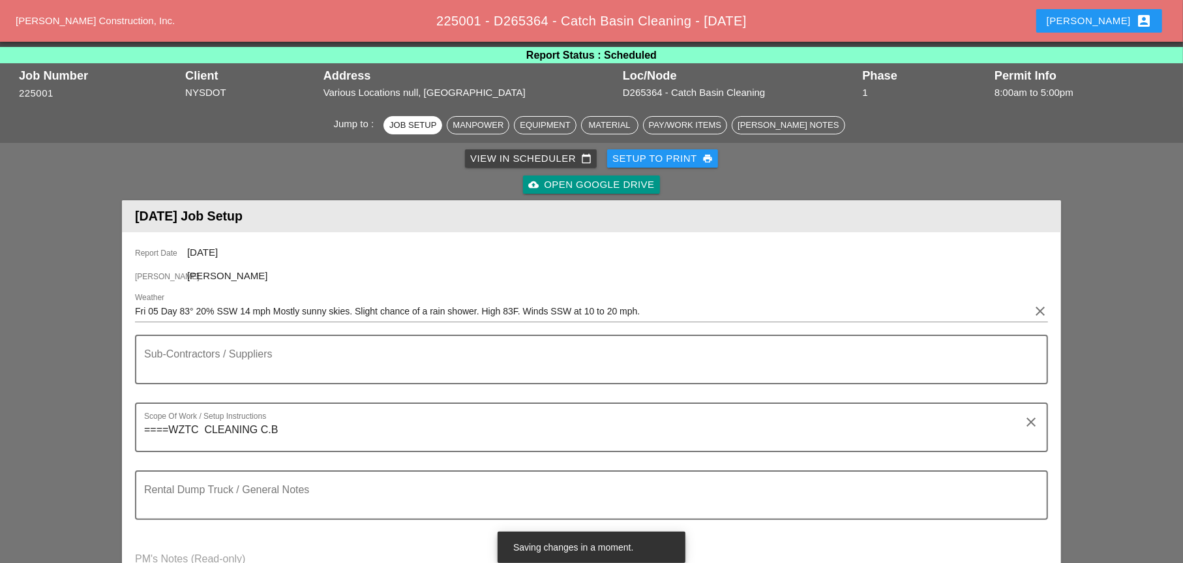
scroll to position [0, 0]
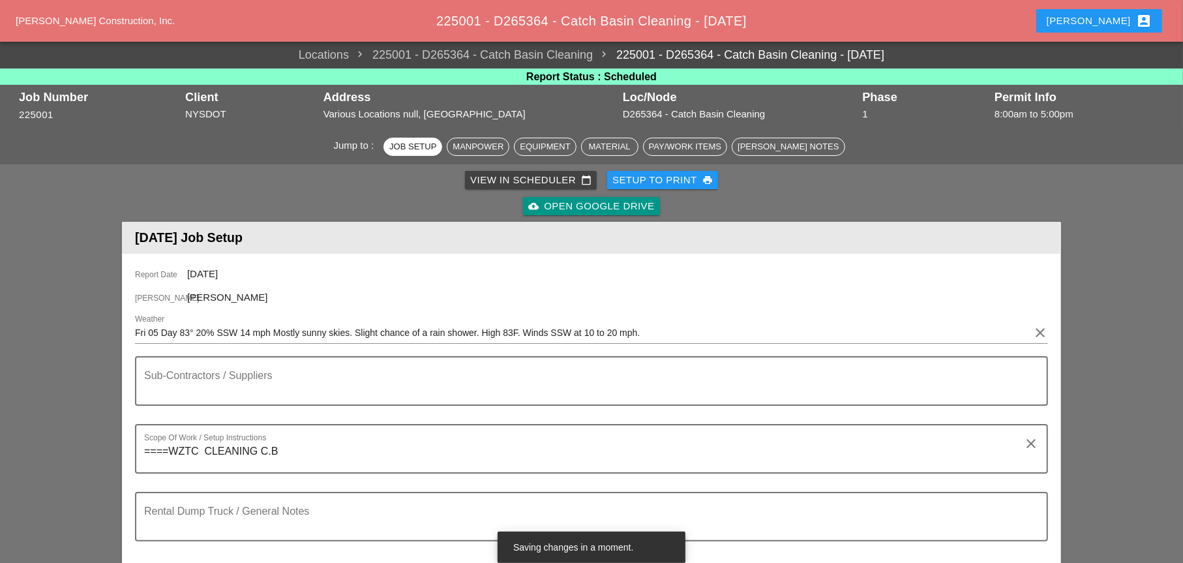
type input "4"
click at [663, 176] on div "Setup to Print print" at bounding box center [663, 180] width 100 height 15
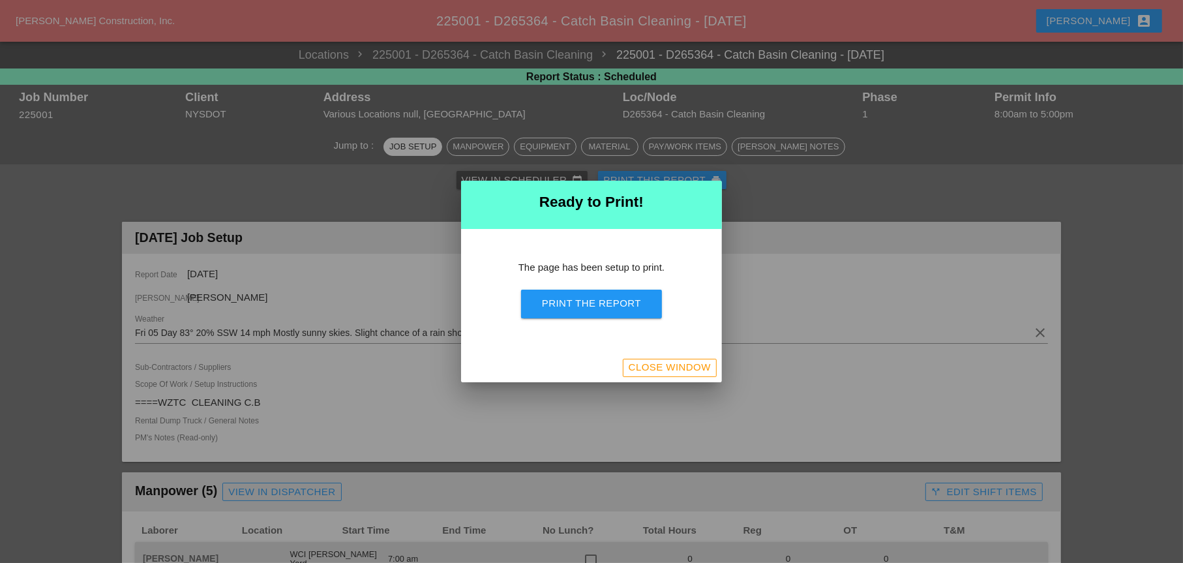
click at [641, 307] on div "Print the Report" at bounding box center [591, 303] width 99 height 15
